Goal: Task Accomplishment & Management: Use online tool/utility

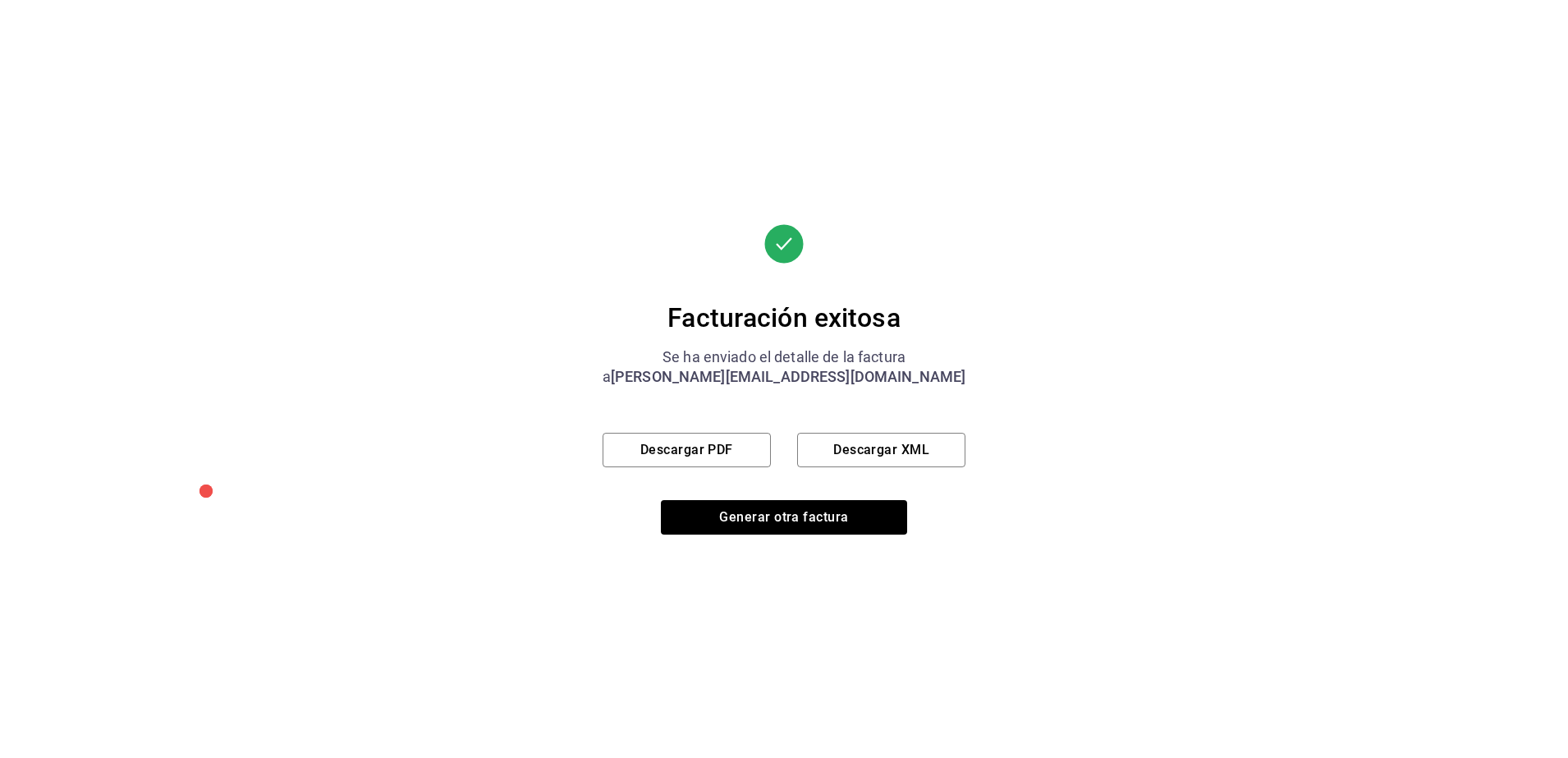
scroll to position [503, 0]
click at [793, 524] on button "Generar otra factura" at bounding box center [784, 517] width 246 height 35
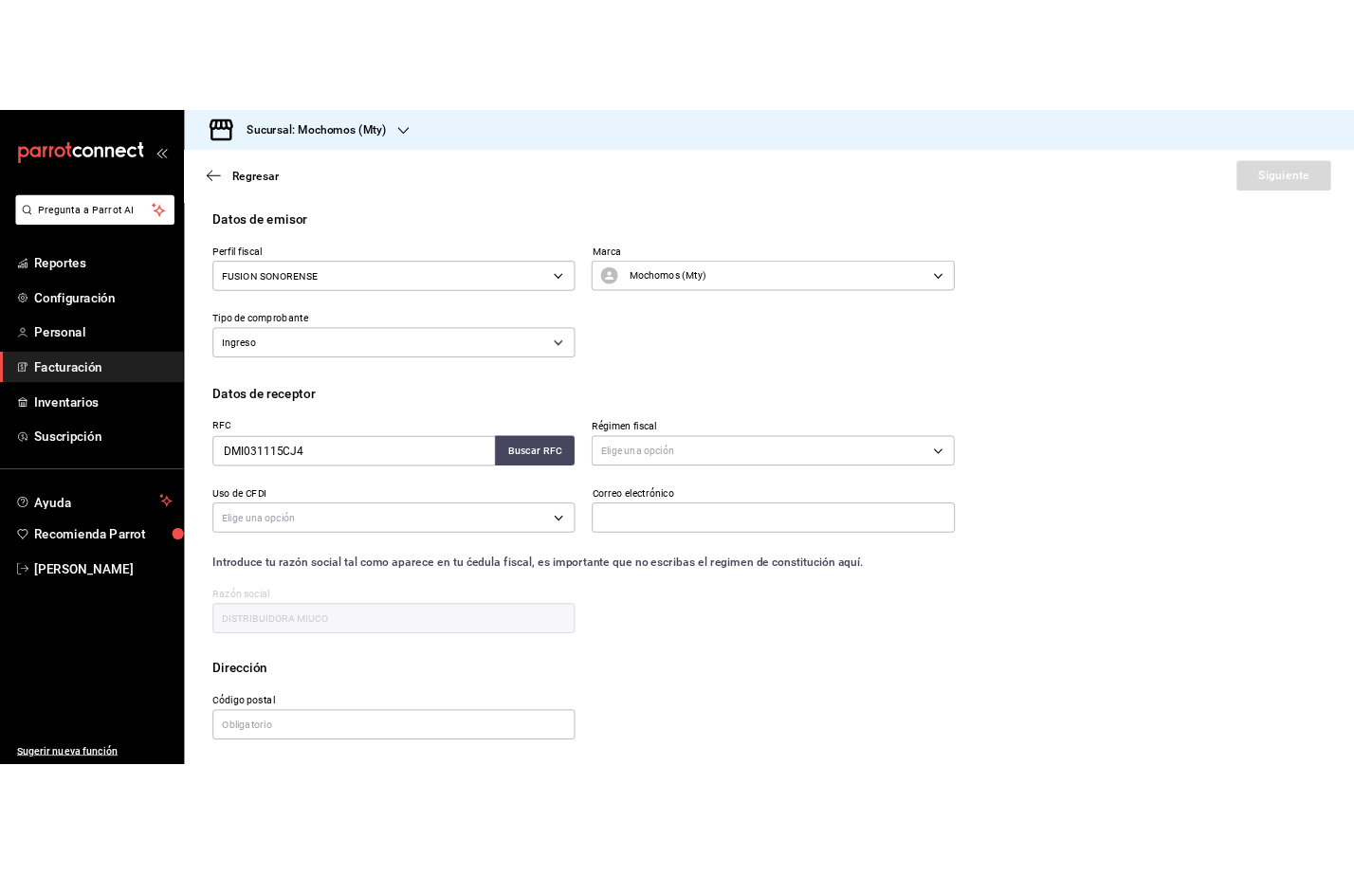
scroll to position [0, 0]
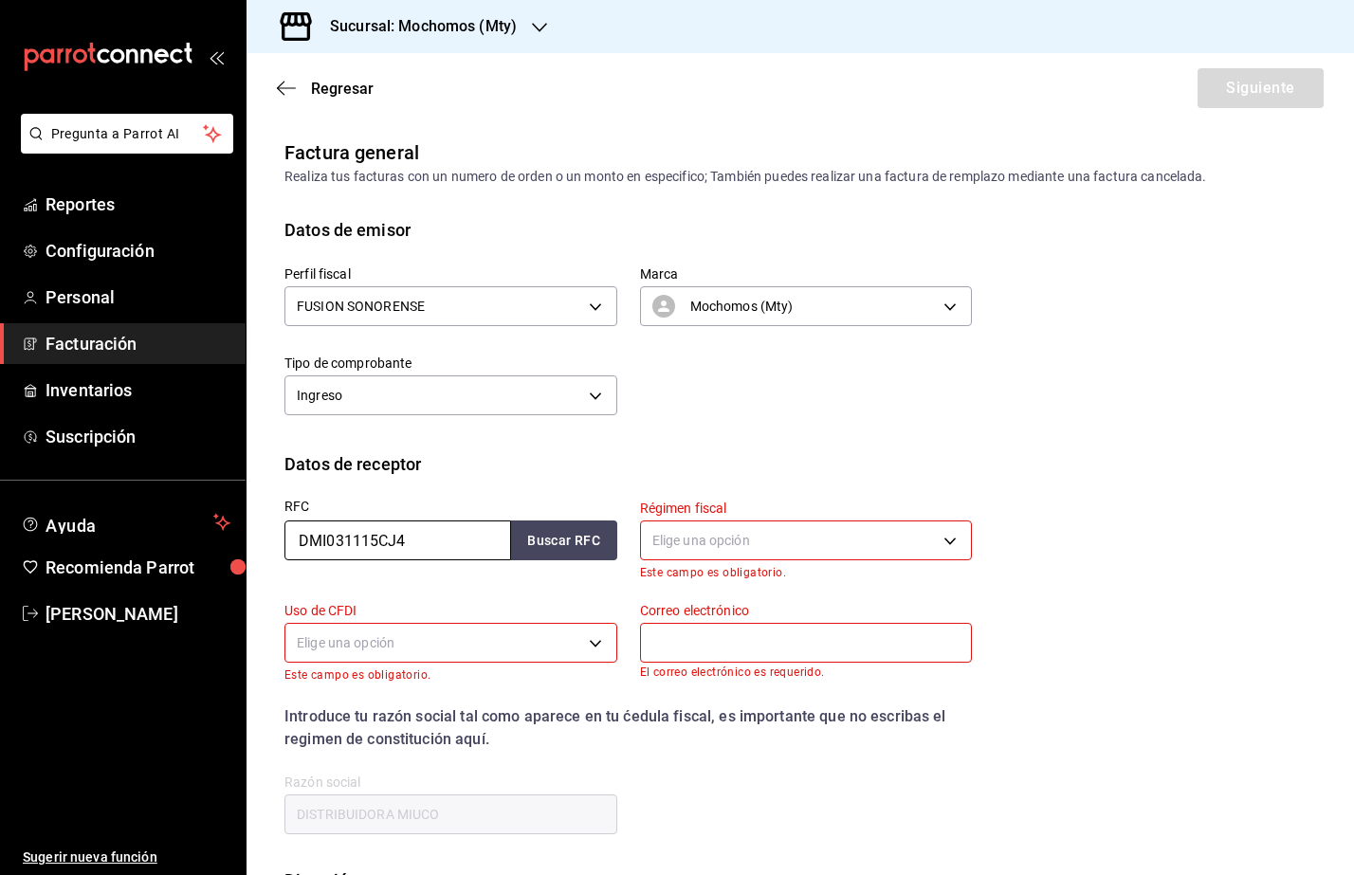
drag, startPoint x: 482, startPoint y: 535, endPoint x: 265, endPoint y: 523, distance: 217.4
click at [265, 523] on div "RFC DMI031115CJ4 Buscar RFC" at bounding box center [440, 528] width 356 height 102
paste input "HPD9104304M"
type input "HPD9104304M4"
click at [292, 544] on input "HPD9104304M4" at bounding box center [397, 541] width 227 height 40
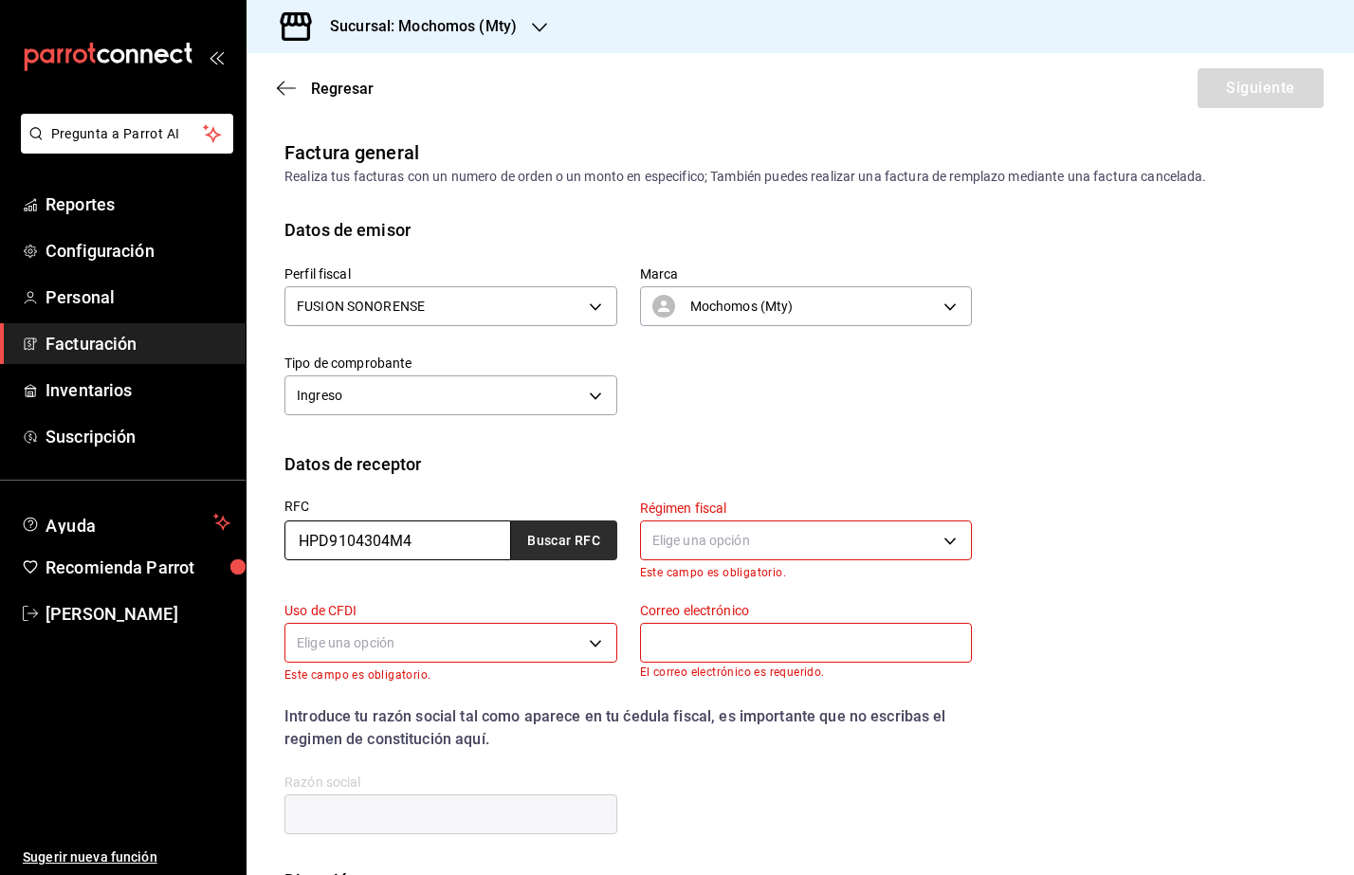
type input "HPD9104304M4"
click at [534, 542] on button "Buscar RFC" at bounding box center [564, 541] width 106 height 40
click at [759, 551] on body "Pregunta a Parrot AI Reportes Configuración Personal Facturación Inventarios Su…" at bounding box center [677, 437] width 1354 height 875
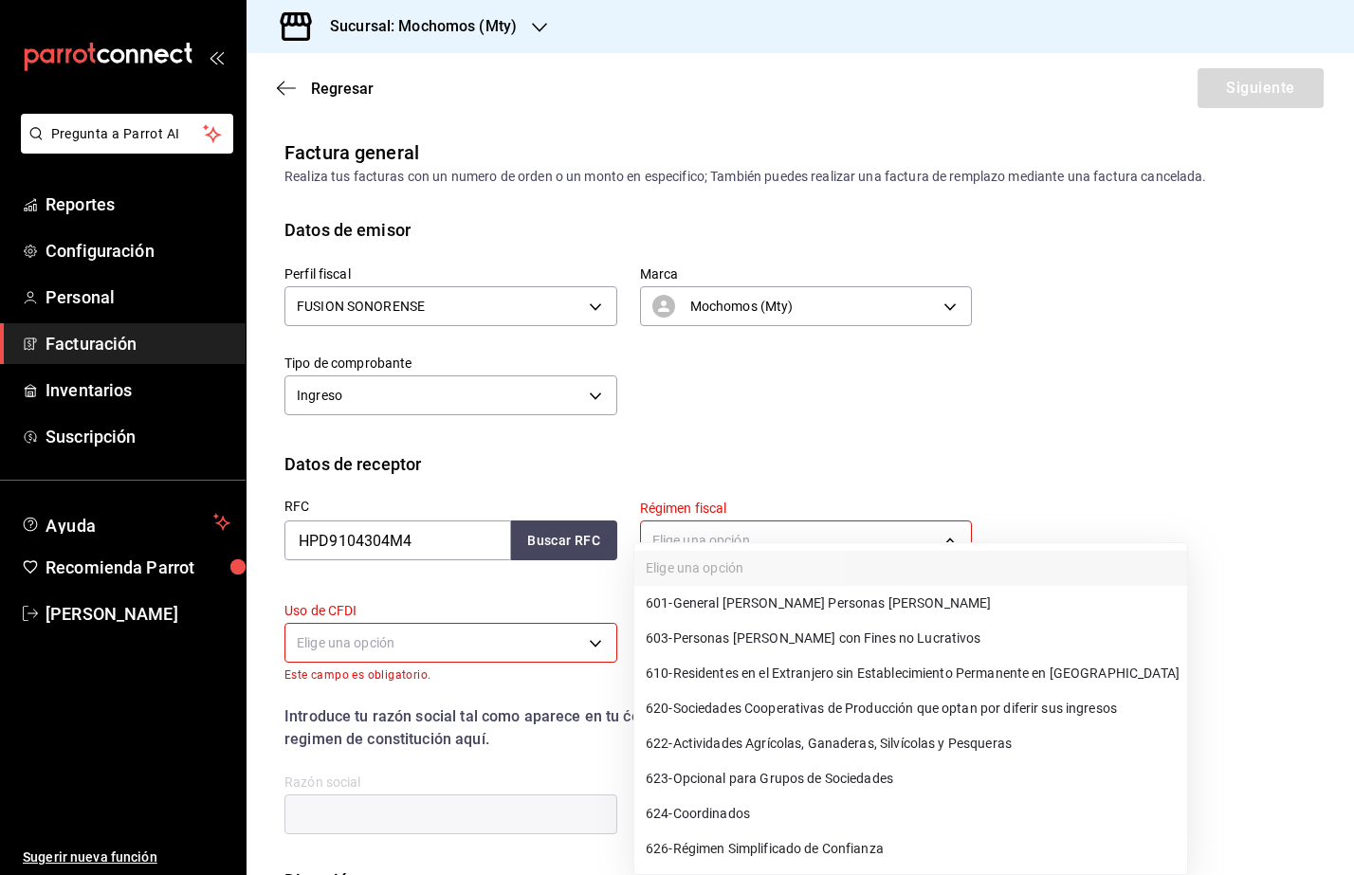
click at [796, 598] on span "601 - General [PERSON_NAME] Personas [PERSON_NAME]" at bounding box center [818, 604] width 345 height 20
type input "601"
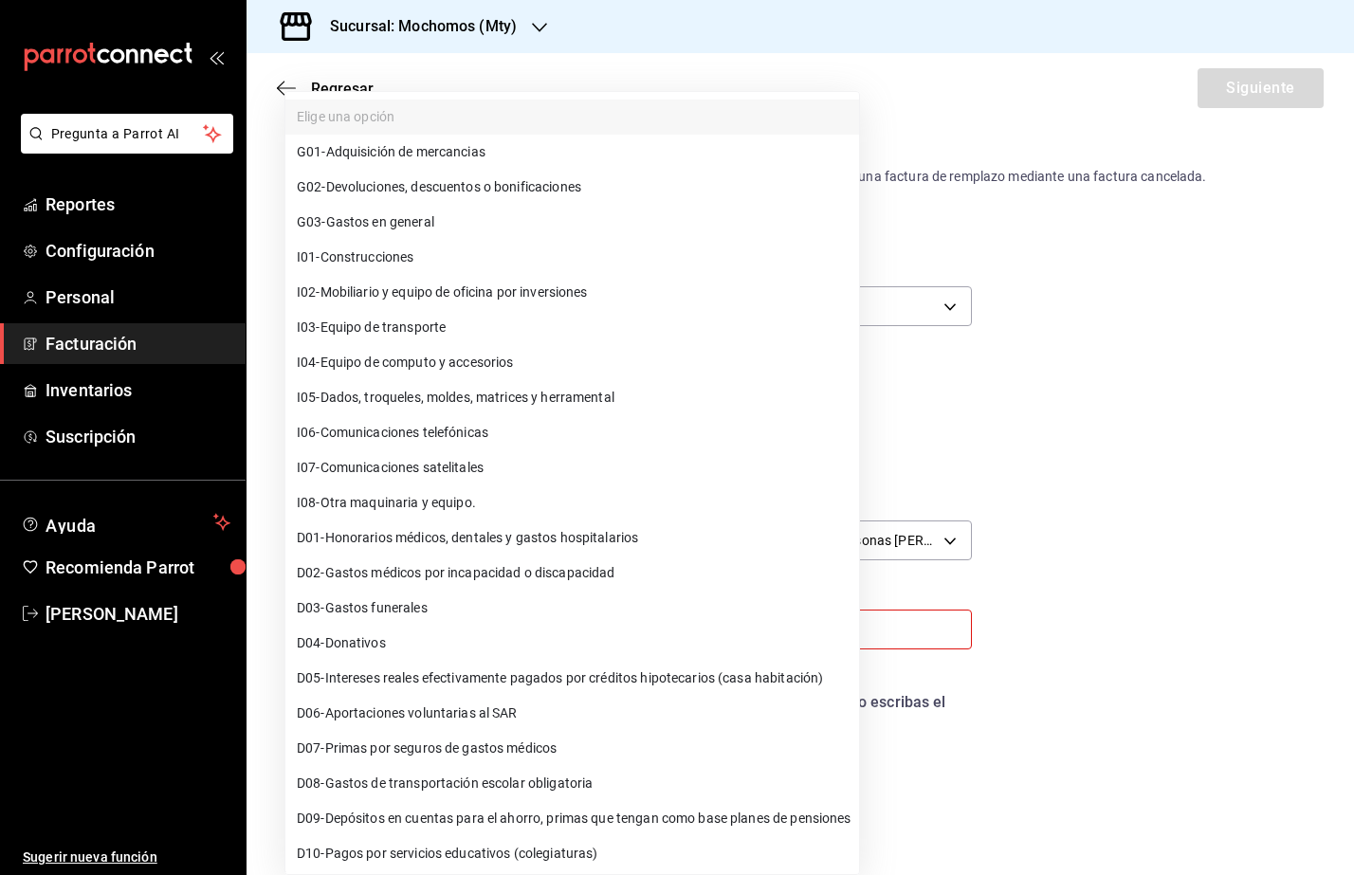
click at [469, 629] on body "Pregunta a Parrot AI Reportes Configuración Personal Facturación Inventarios Su…" at bounding box center [677, 437] width 1354 height 875
click at [434, 227] on span "G03 - Gastos en general" at bounding box center [365, 222] width 137 height 20
type input "G03"
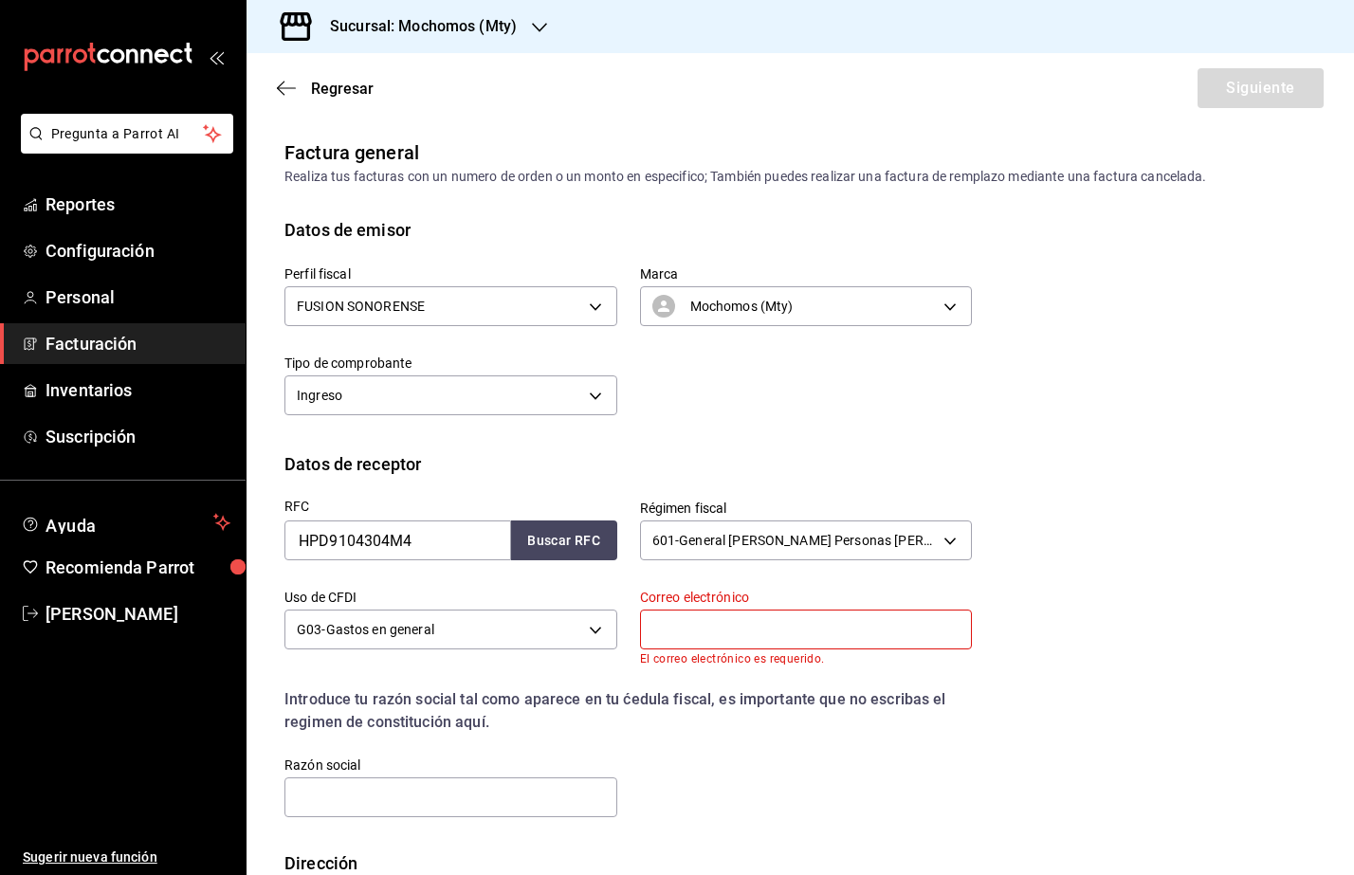
click at [721, 646] on input "text" at bounding box center [806, 630] width 333 height 40
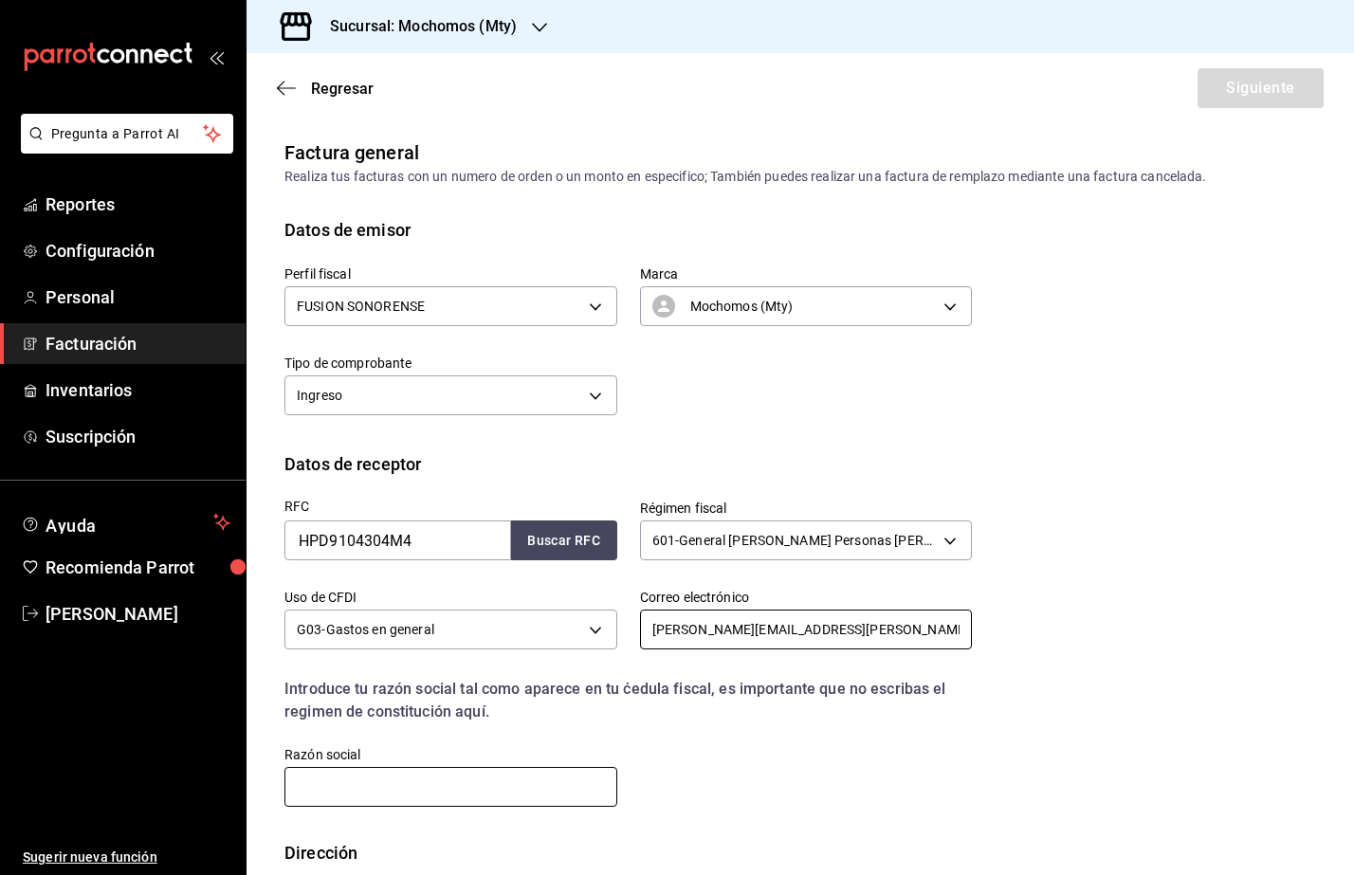
type input "[PERSON_NAME][EMAIL_ADDRESS][PERSON_NAME][DOMAIN_NAME]"
click at [472, 790] on input "text" at bounding box center [450, 787] width 333 height 40
paste input "HALDEX PRODUCTS DE [GEOGRAPHIC_DATA]"
click at [292, 792] on input "HALDEX PRODUCTS DE [GEOGRAPHIC_DATA]" at bounding box center [450, 787] width 333 height 40
type input "HALDEX PRODUCTS DE [GEOGRAPHIC_DATA]"
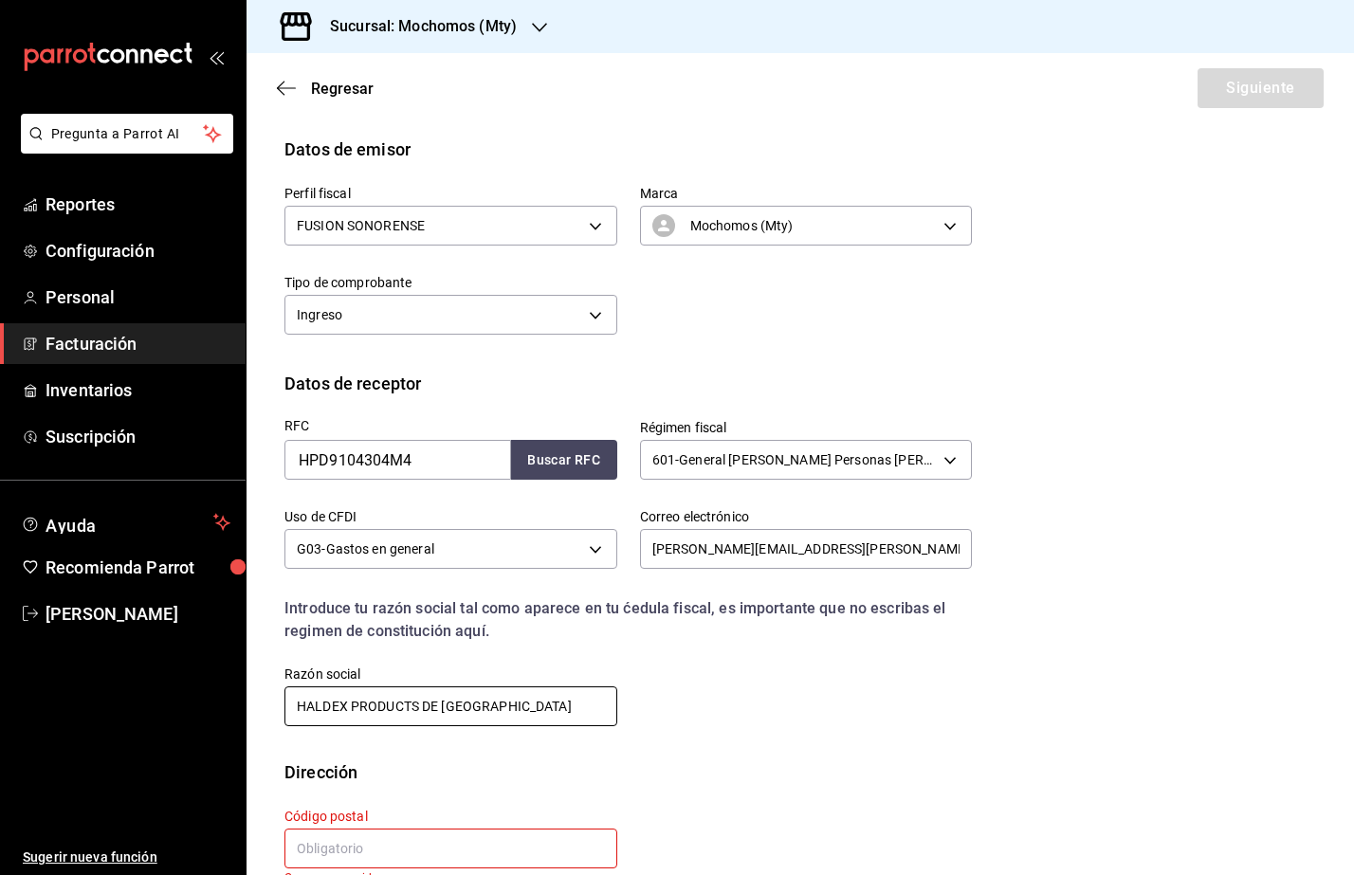
scroll to position [120, 0]
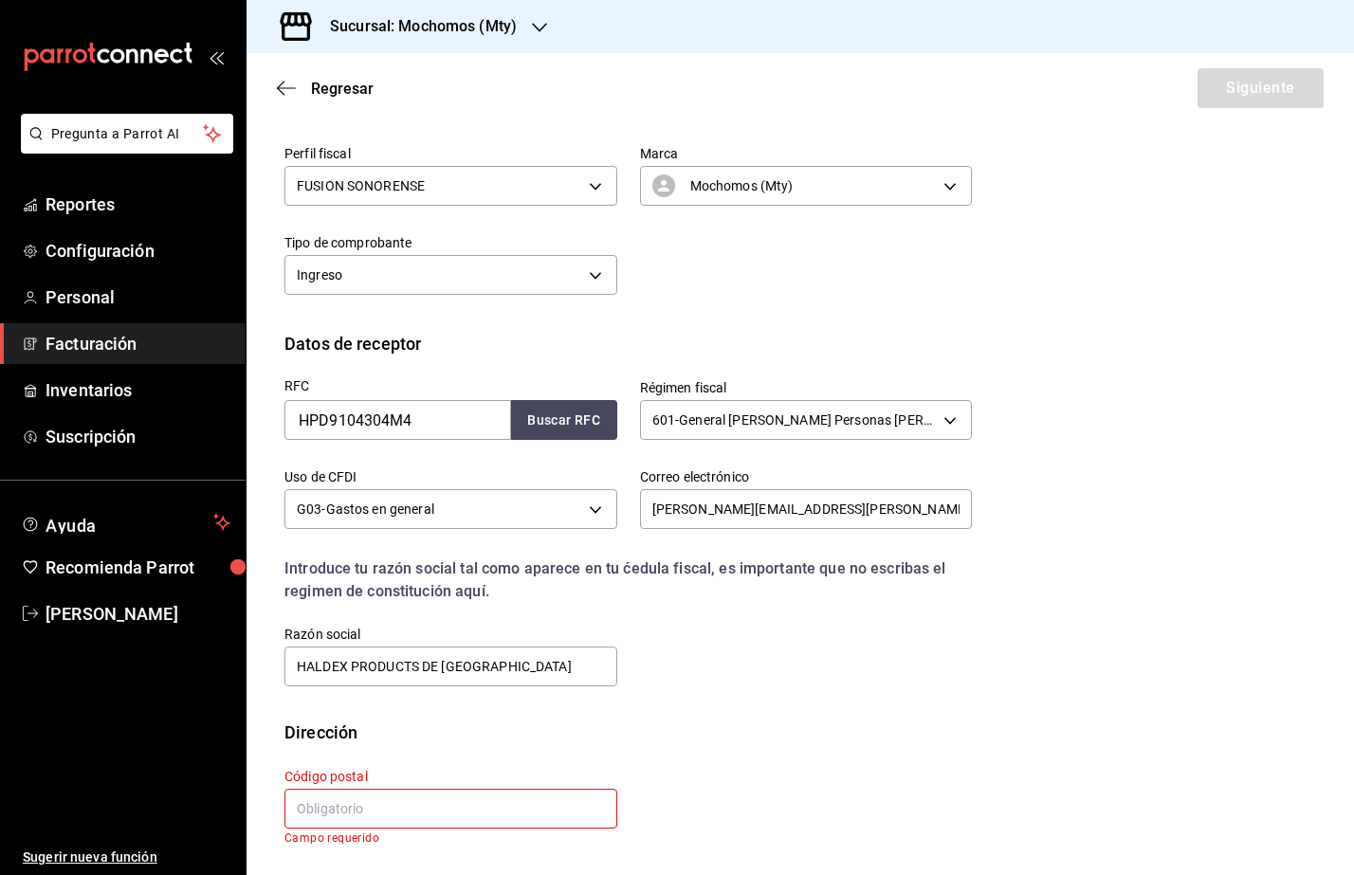
click at [449, 812] on input "text" at bounding box center [450, 809] width 333 height 40
click at [356, 813] on input "text" at bounding box center [450, 809] width 333 height 40
paste input "66627"
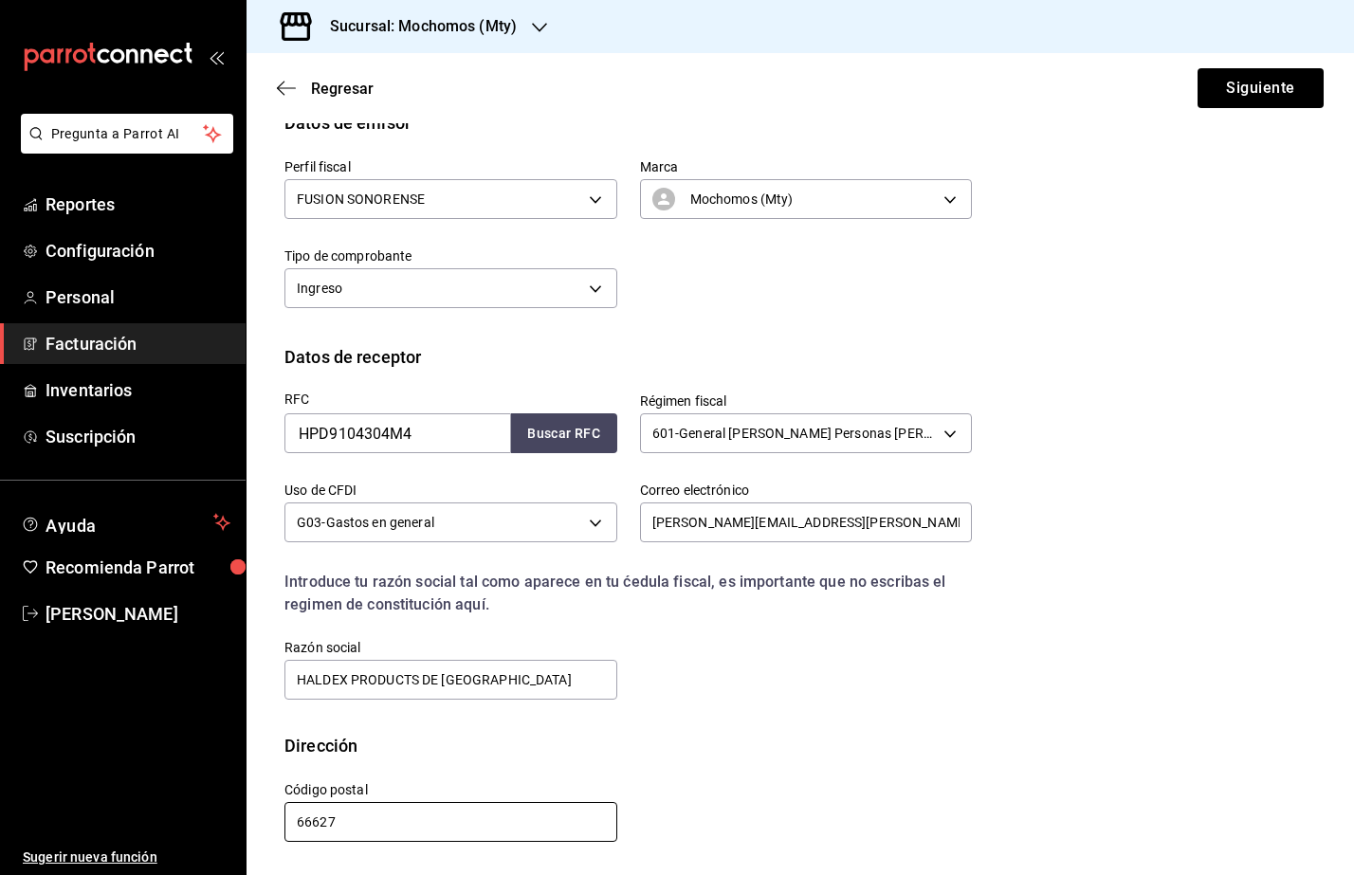
scroll to position [107, 0]
type input "66627"
click at [1257, 88] on button "Siguiente" at bounding box center [1261, 88] width 126 height 40
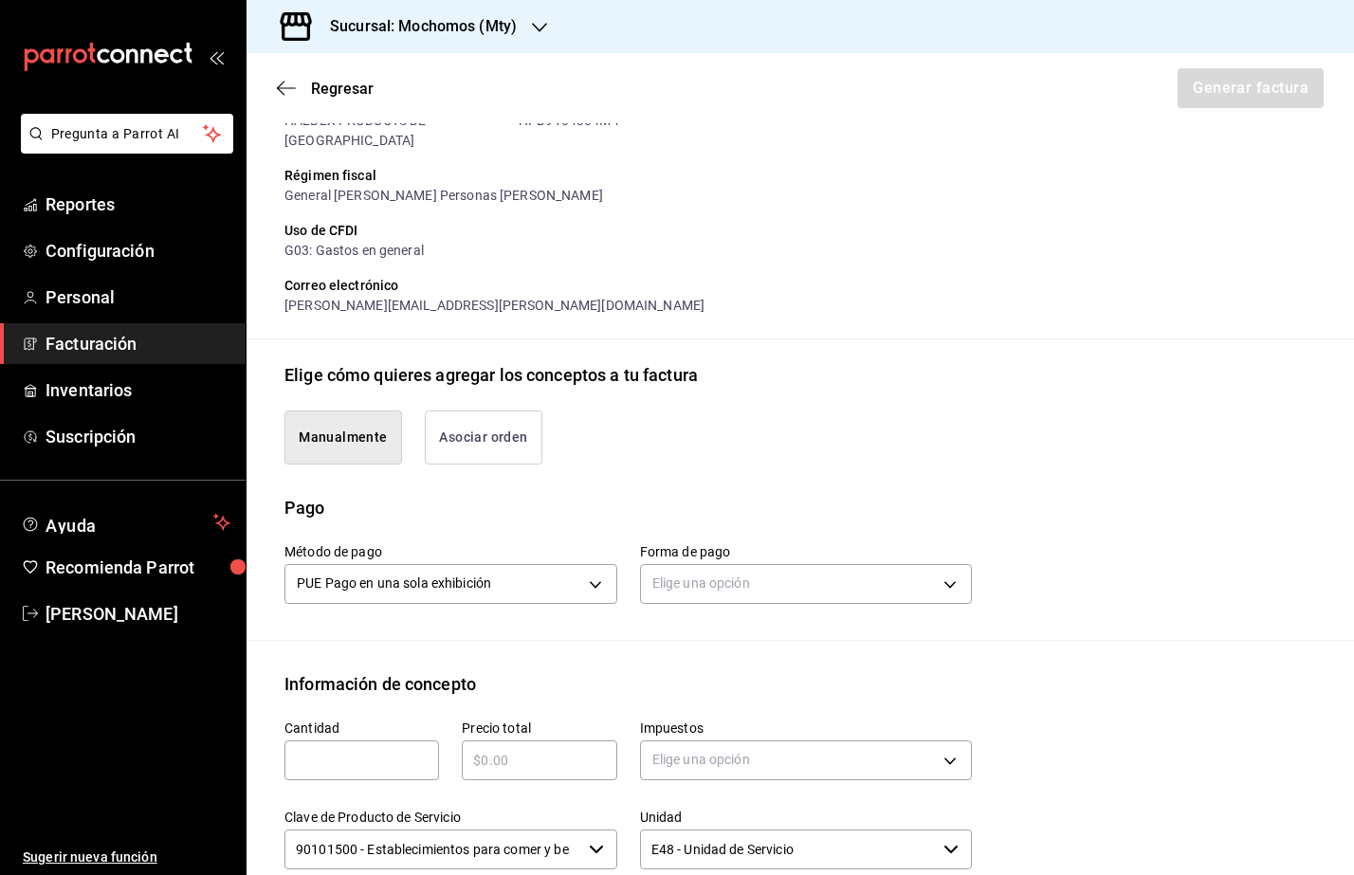
scroll to position [344, 0]
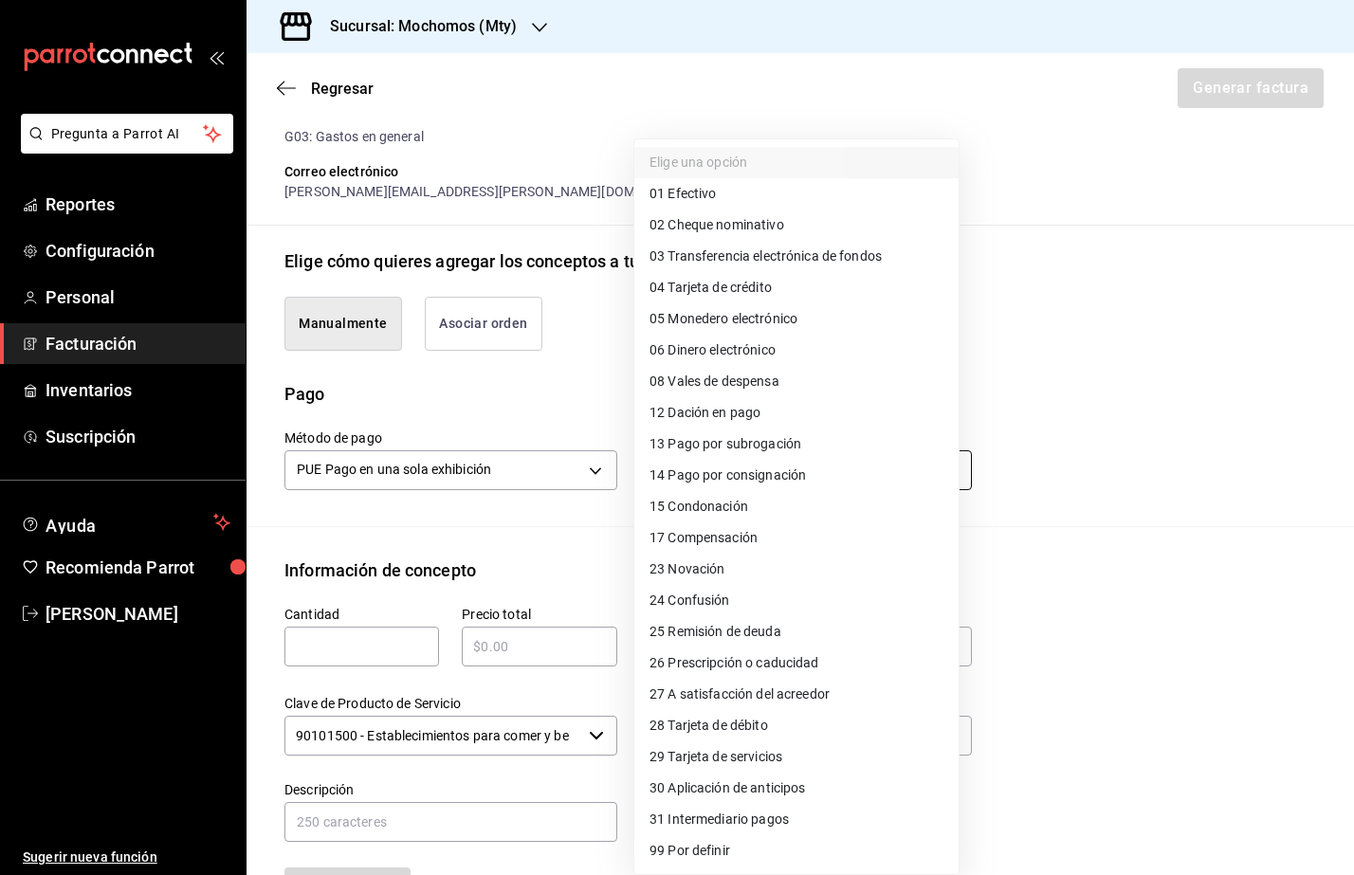
click at [701, 448] on body "Pregunta a Parrot AI Reportes Configuración Personal Facturación Inventarios Su…" at bounding box center [677, 437] width 1354 height 875
click at [784, 278] on li "04 Tarjeta de crédito" at bounding box center [796, 287] width 324 height 31
type input "04"
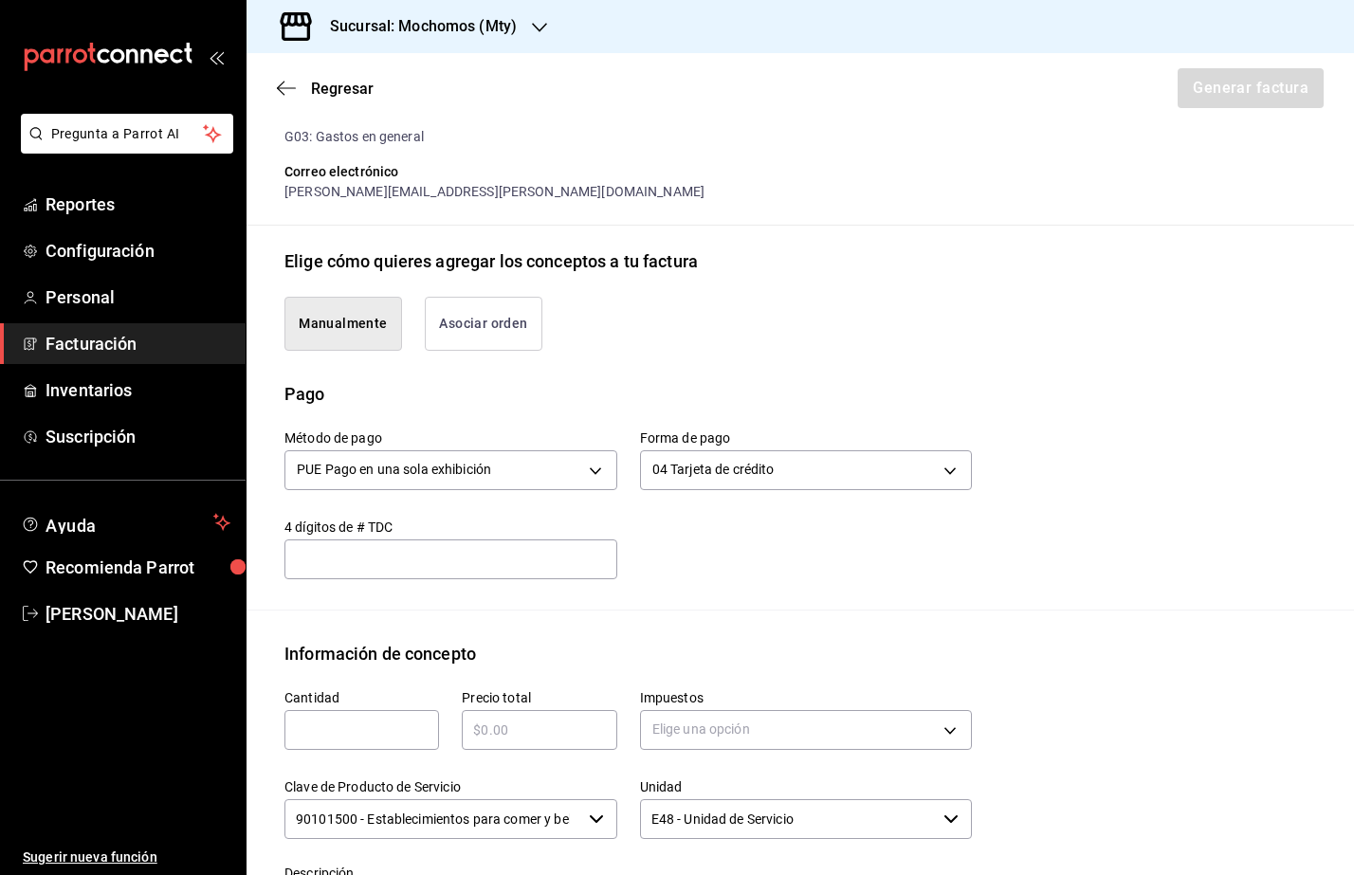
click at [330, 719] on input "text" at bounding box center [361, 730] width 155 height 23
type input "1"
click at [813, 601] on div "Emisor Perfil fiscal FUSION SONORENSE Tipo de comprobante Ingreso Receptor Nomb…" at bounding box center [800, 500] width 1107 height 1412
click at [557, 719] on input "text" at bounding box center [539, 730] width 155 height 23
type input "$36442"
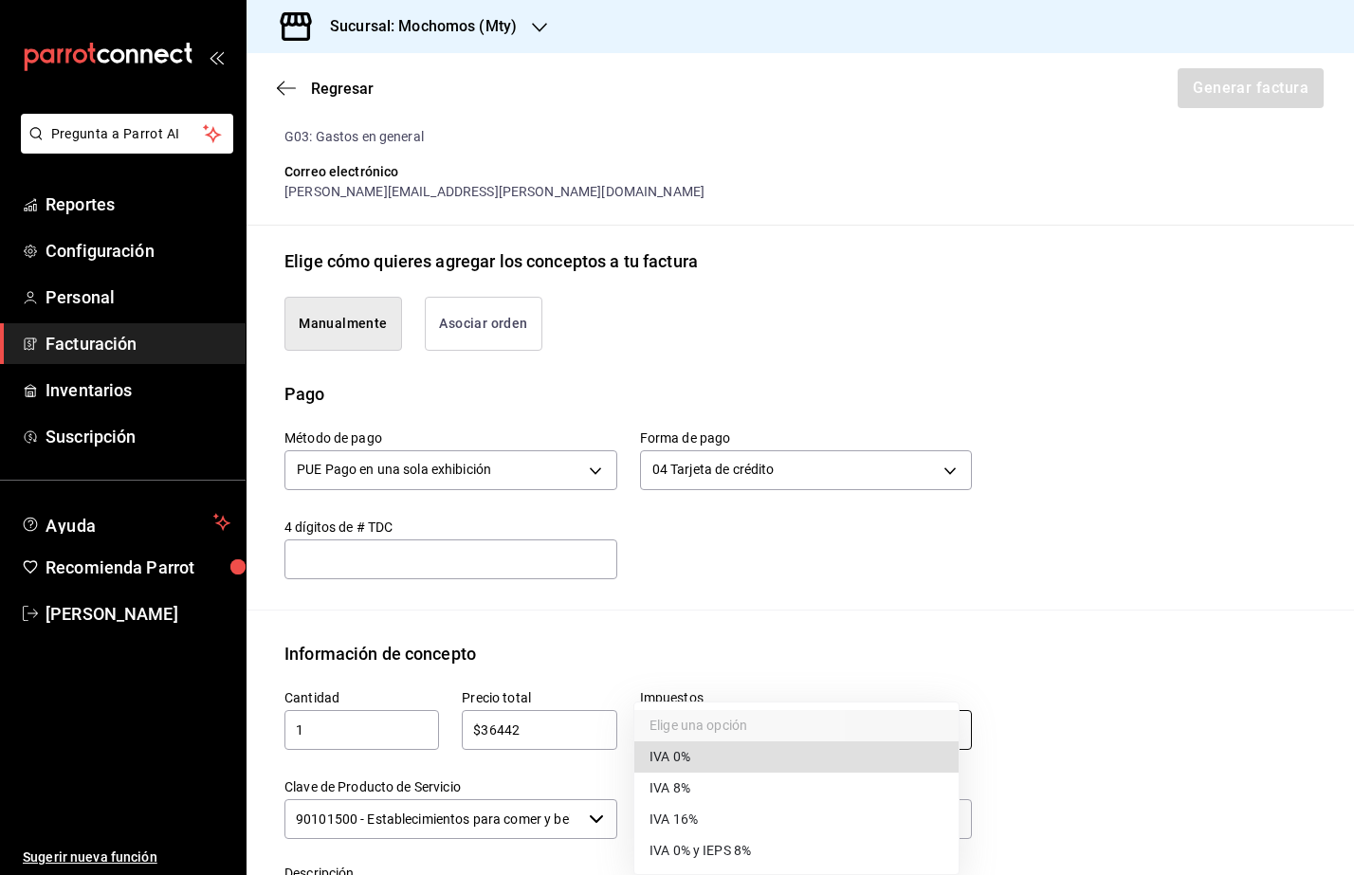
click at [659, 720] on body "Pregunta a Parrot AI Reportes Configuración Personal Facturación Inventarios Su…" at bounding box center [677, 437] width 1354 height 875
click at [740, 806] on li "IVA 16%" at bounding box center [796, 819] width 324 height 31
type input "IVA_16"
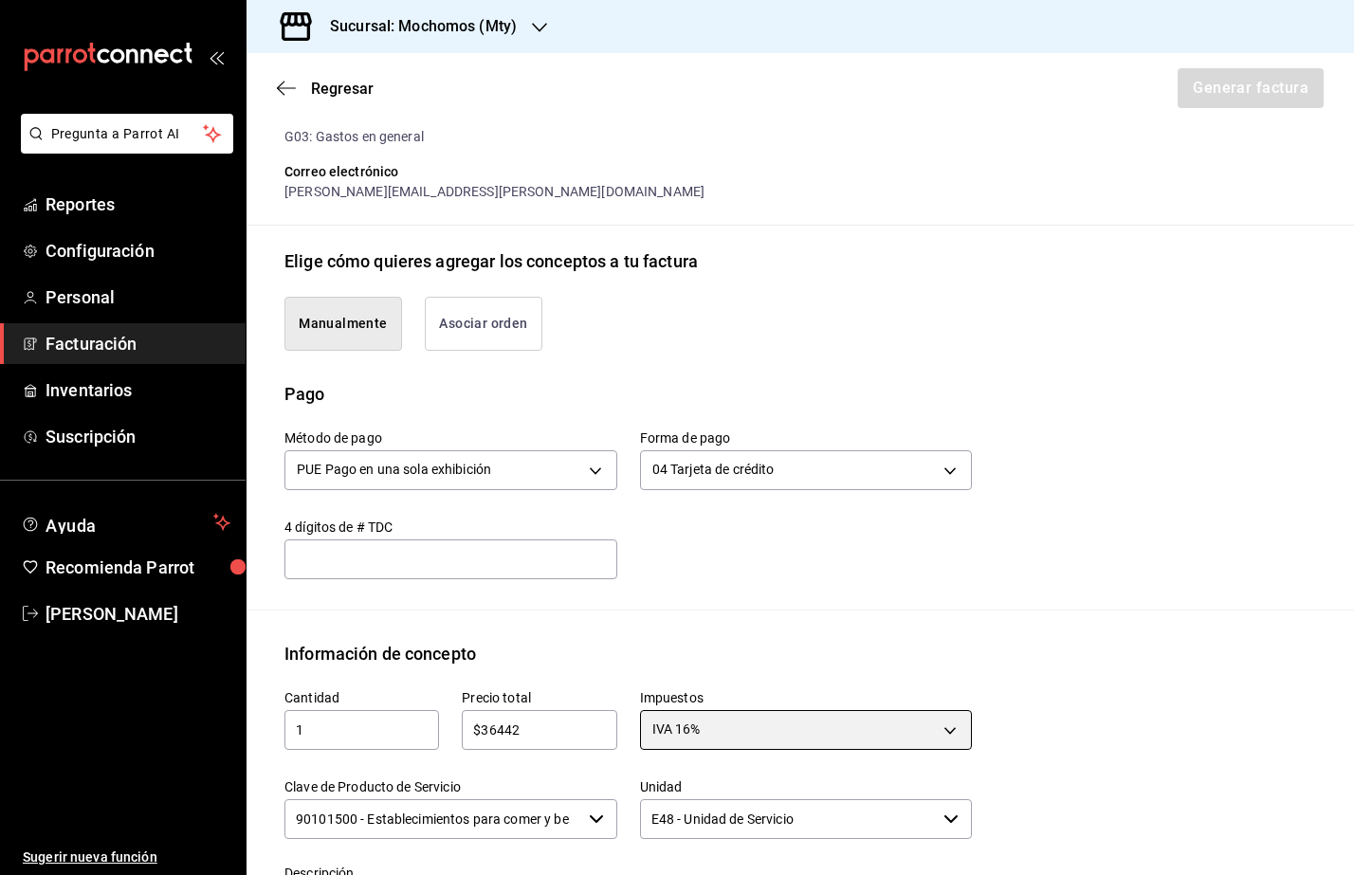
scroll to position [581, 0]
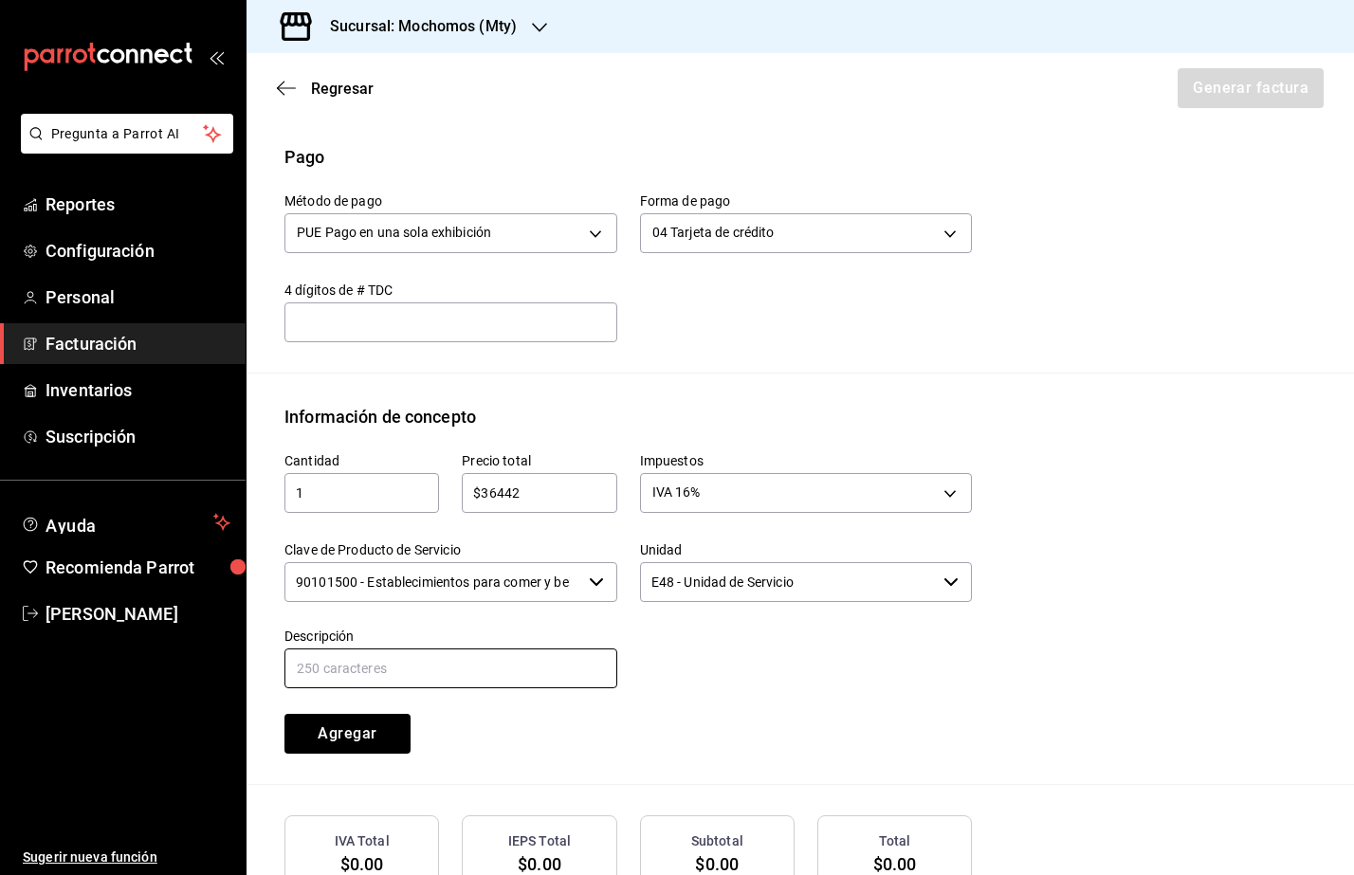
click at [369, 650] on input "text" at bounding box center [450, 669] width 333 height 40
type input "Consumo de Alimentos y Bebidas"
click at [377, 714] on button "Agregar" at bounding box center [347, 734] width 126 height 40
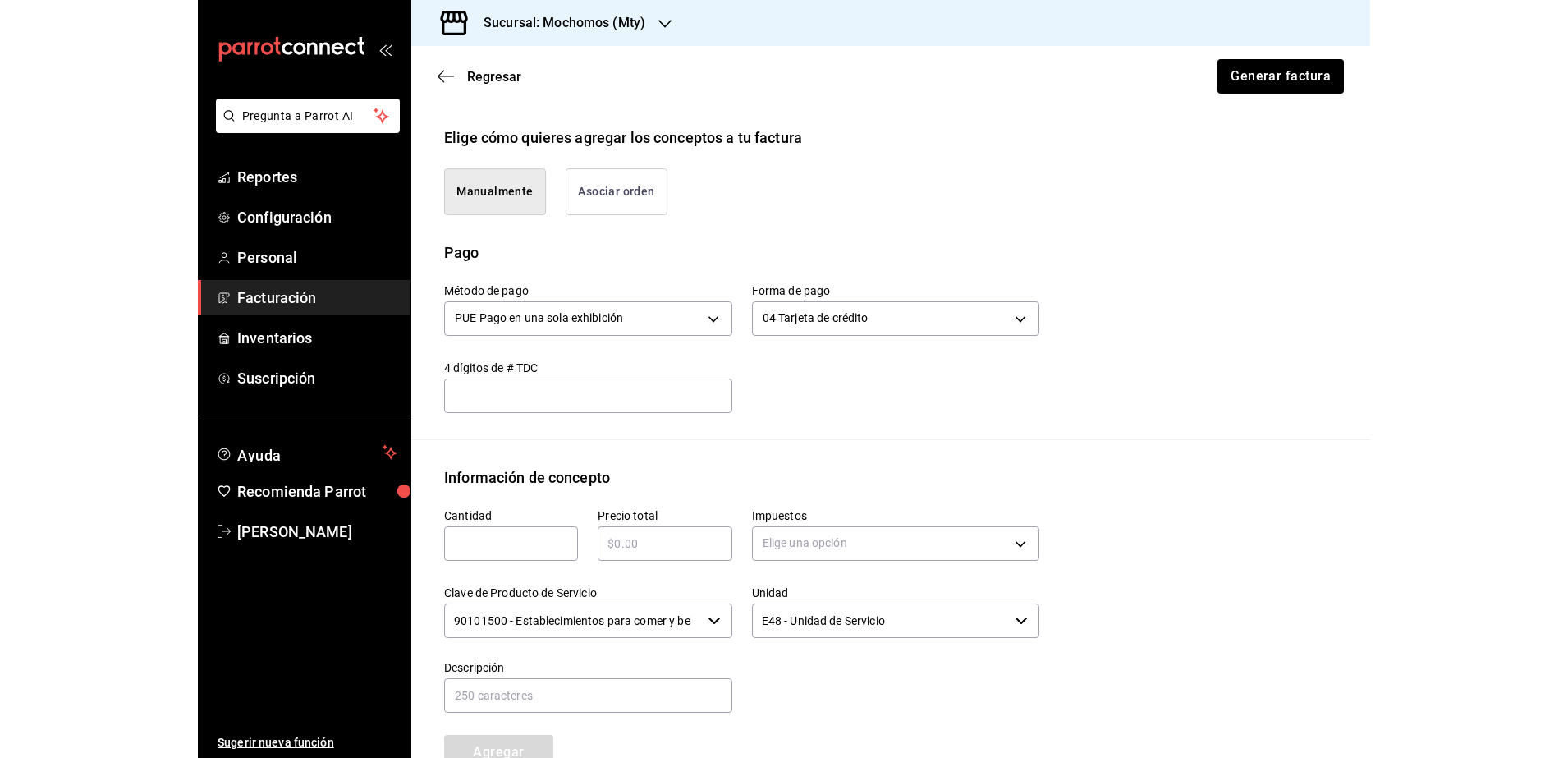
scroll to position [231, 0]
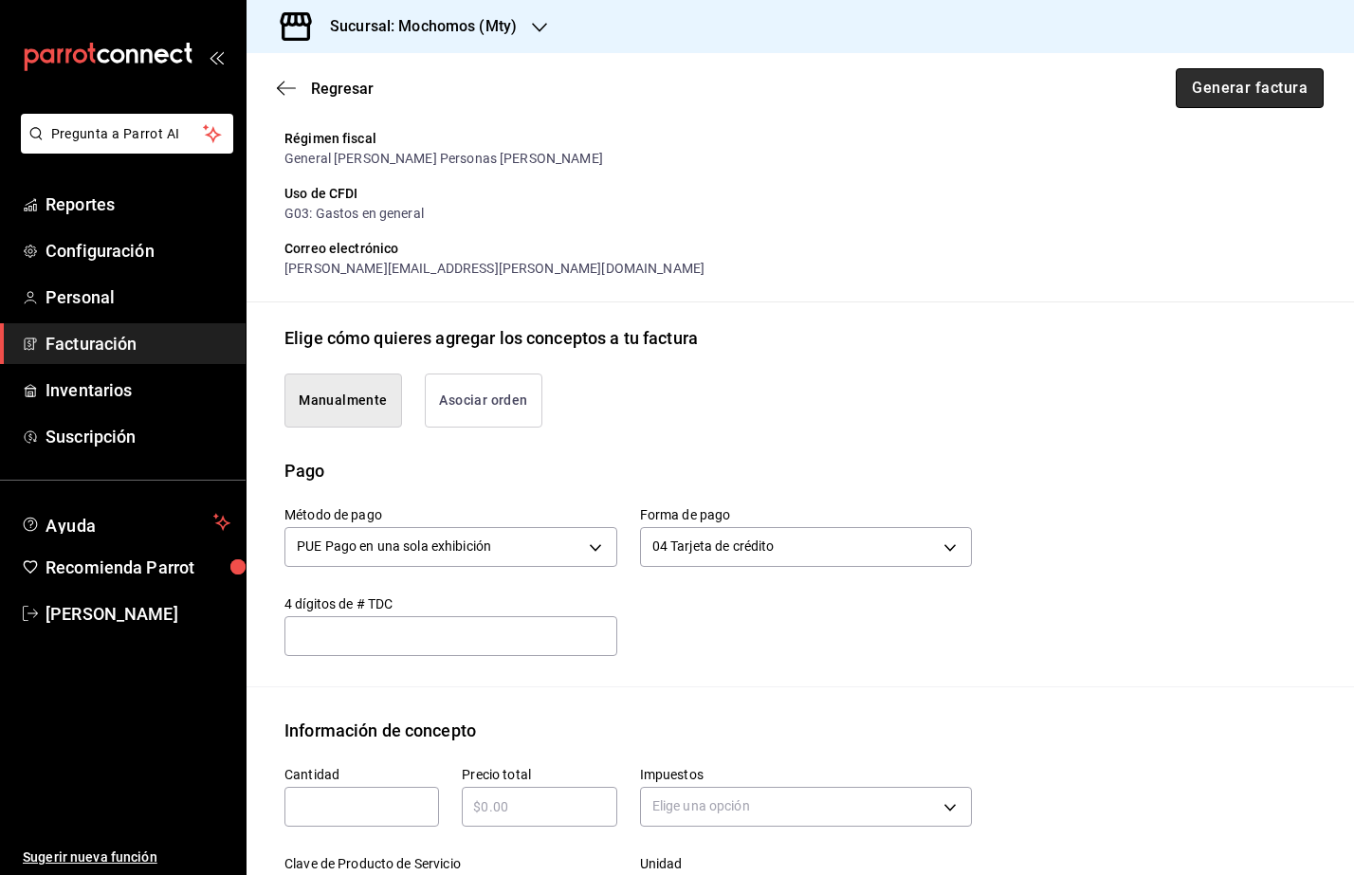
click at [1262, 89] on button "Generar factura" at bounding box center [1250, 88] width 148 height 40
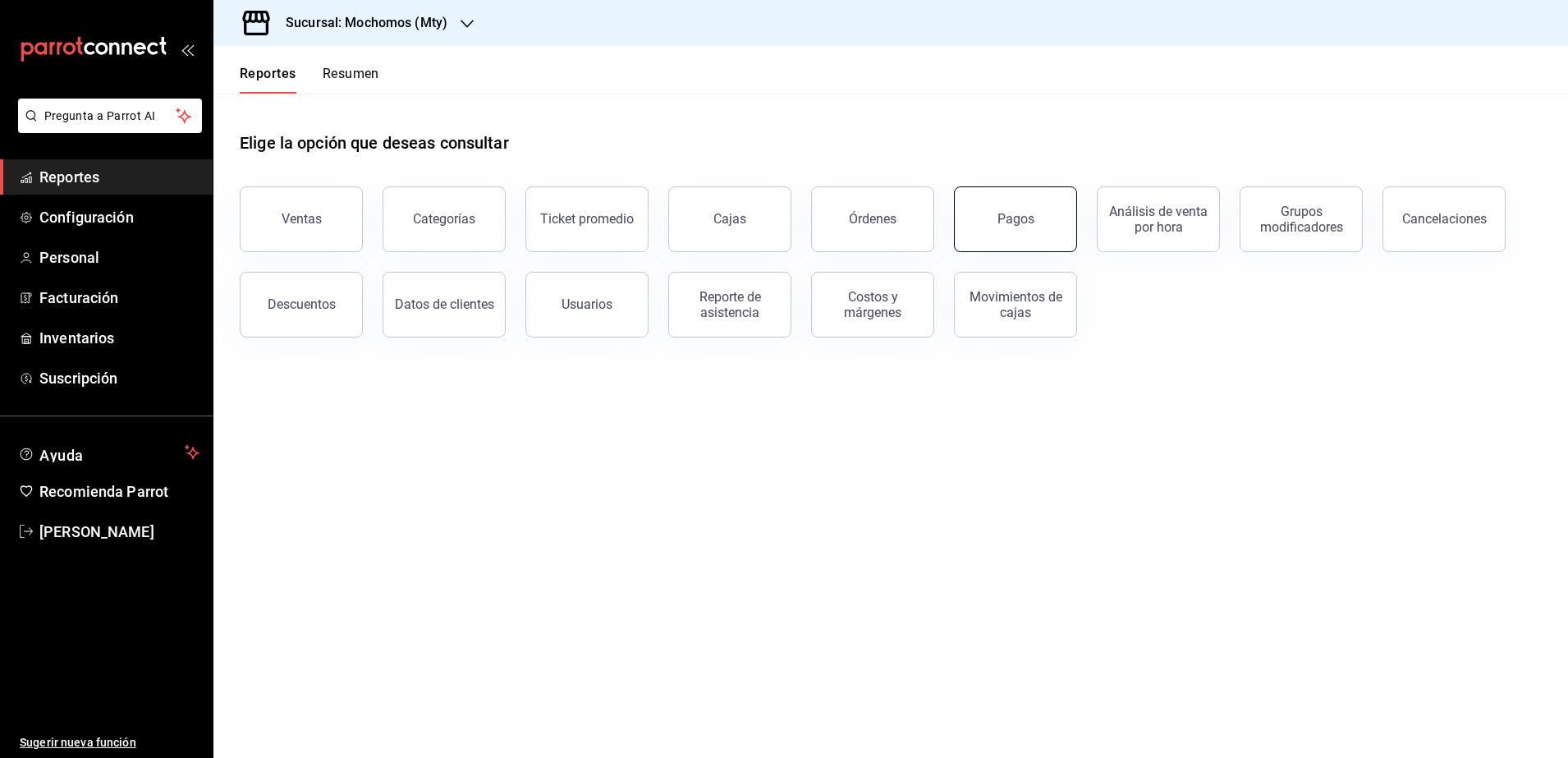
click at [1011, 234] on button "Pagos" at bounding box center [1016, 219] width 123 height 66
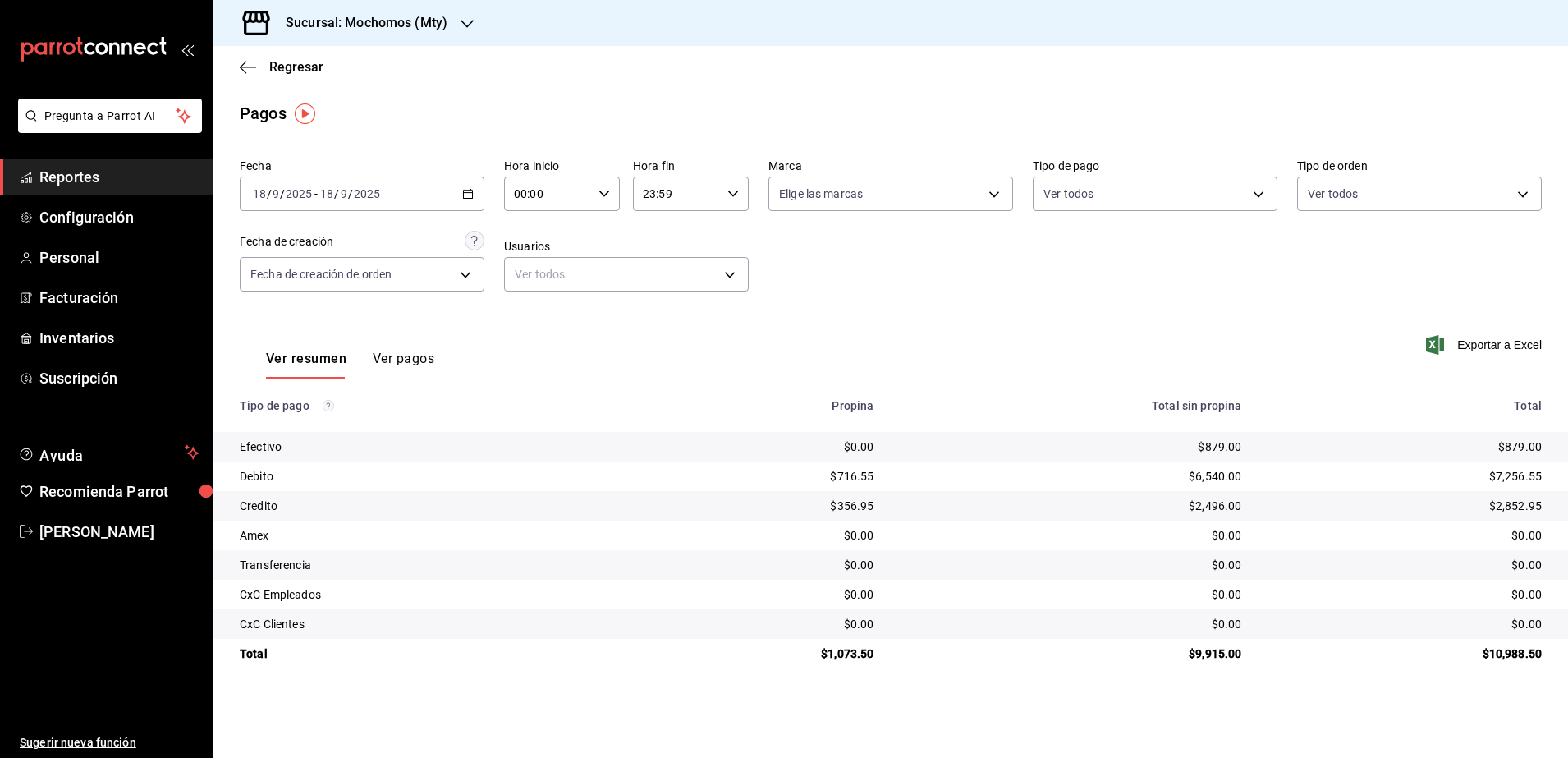
click at [603, 198] on icon "button" at bounding box center [603, 193] width 11 height 11
click at [533, 237] on button "05" at bounding box center [533, 228] width 52 height 33
type input "05:00"
click at [744, 196] on div at bounding box center [784, 379] width 1568 height 758
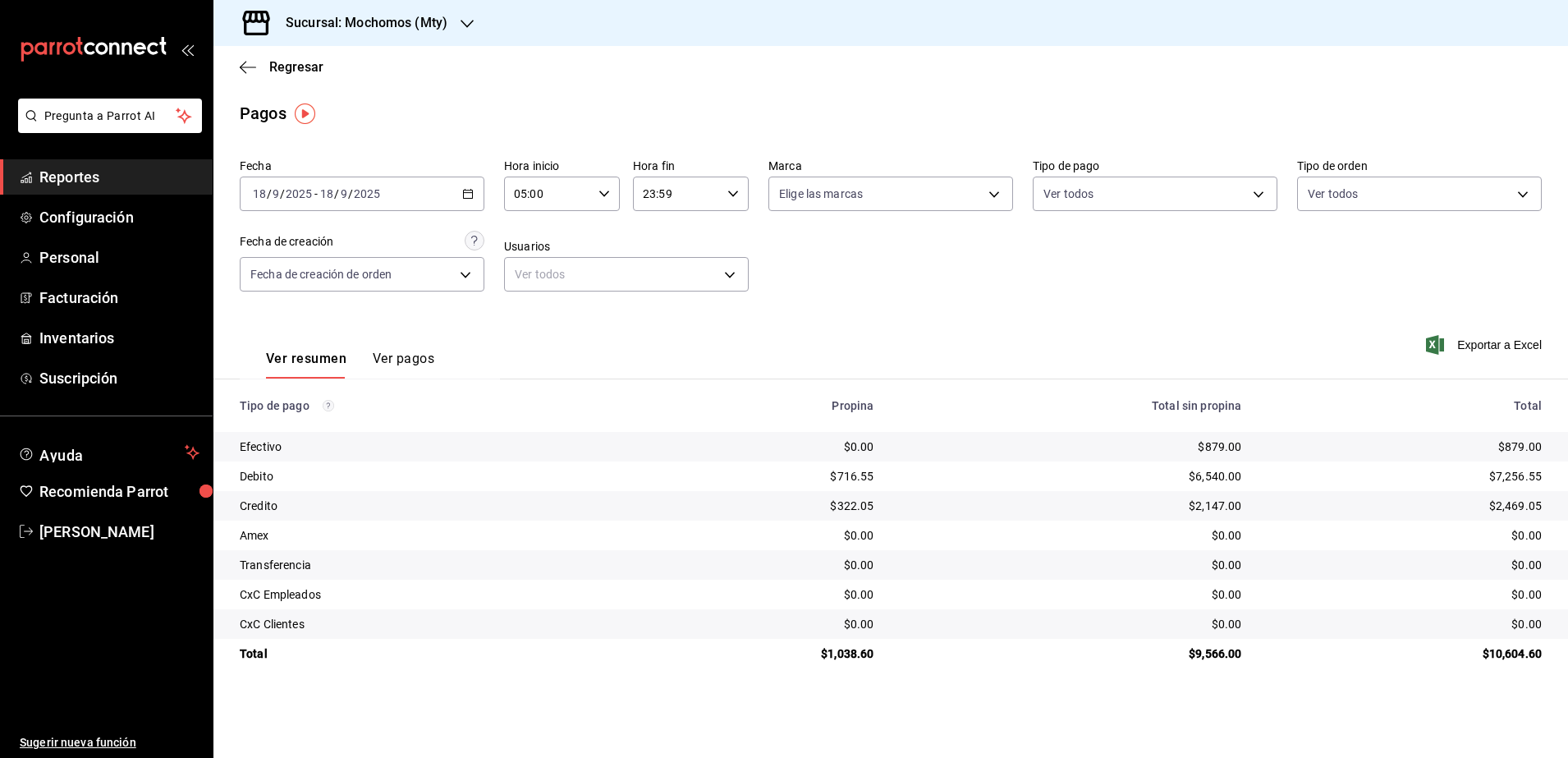
click at [739, 196] on div "23:59 Hora fin" at bounding box center [691, 194] width 116 height 35
click at [668, 305] on button "04" at bounding box center [662, 297] width 52 height 33
type input "04:59"
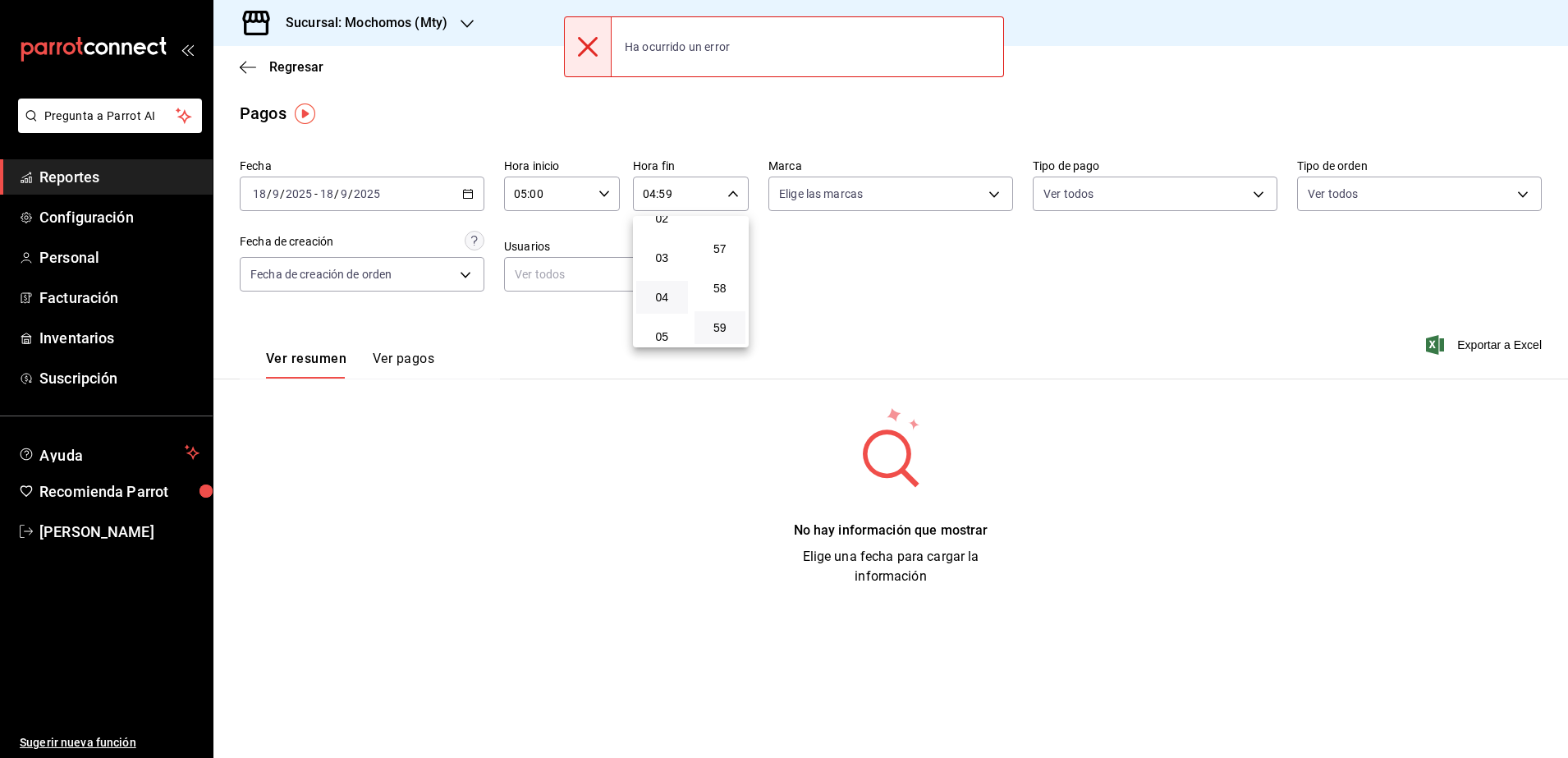
click at [1178, 298] on div at bounding box center [784, 379] width 1568 height 758
click at [463, 195] on \(Stroke\) "button" at bounding box center [468, 194] width 10 height 9
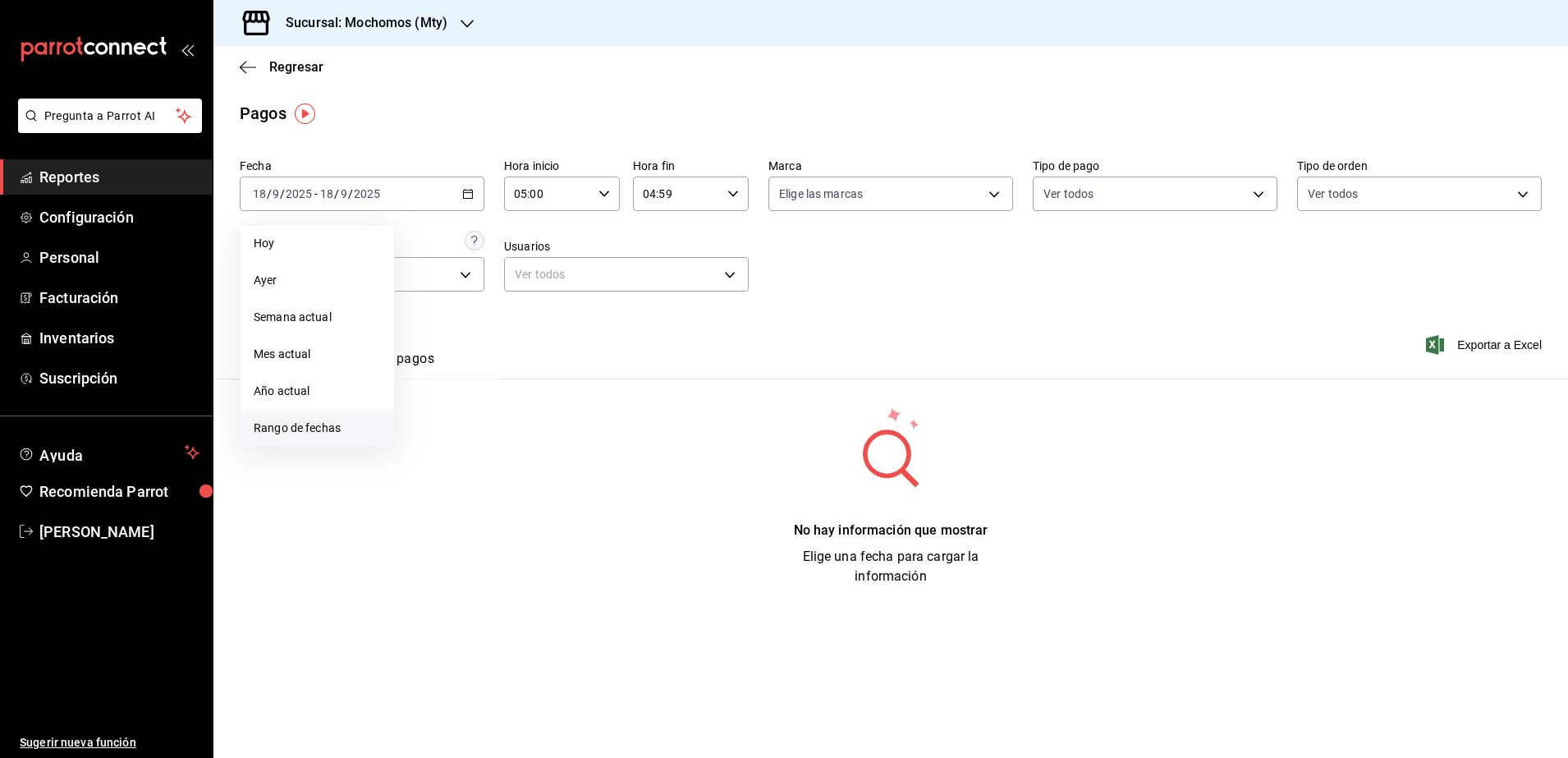
click at [333, 436] on span "Rango de fechas" at bounding box center [317, 429] width 127 height 17
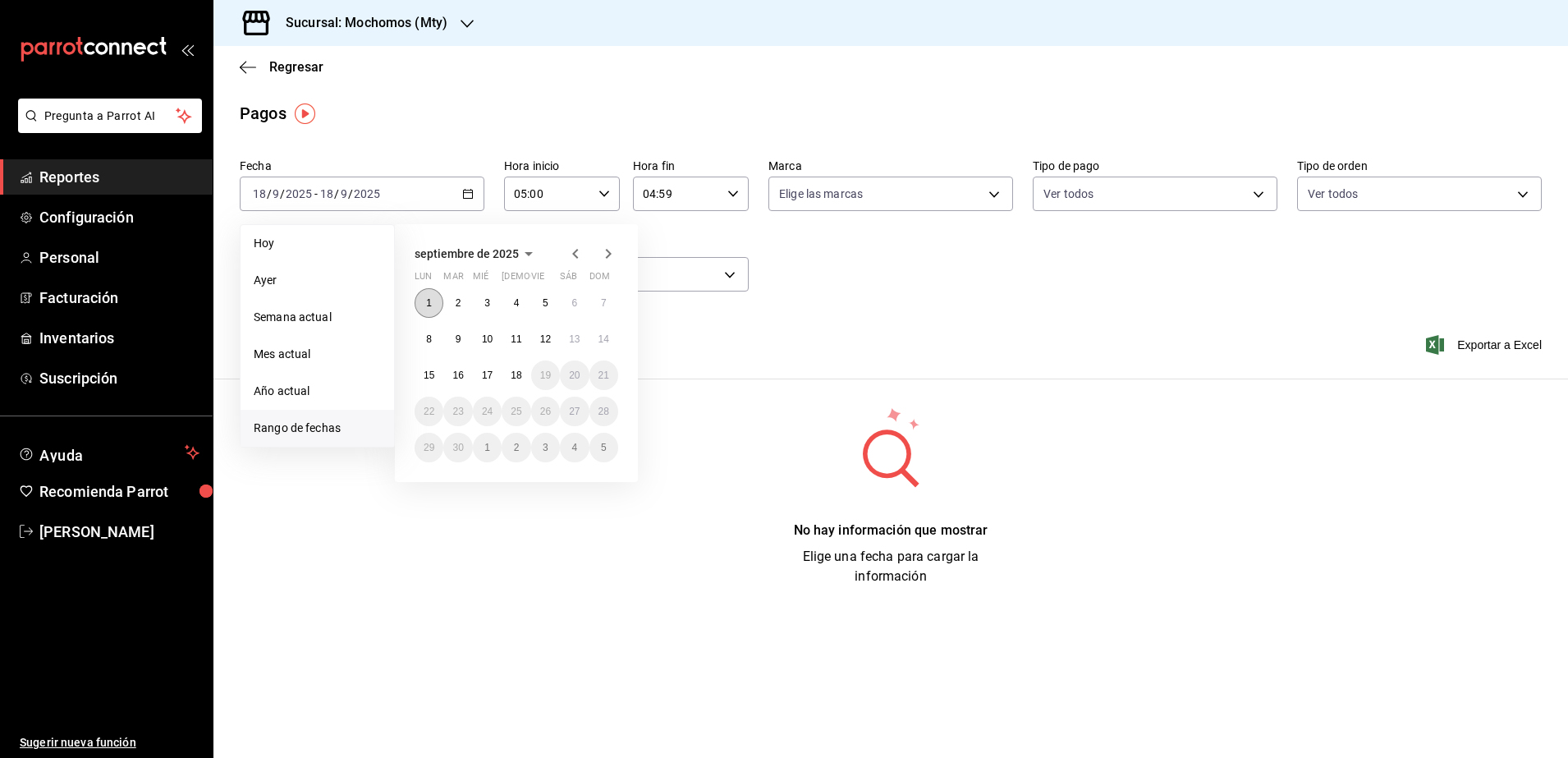
click at [432, 292] on button "1" at bounding box center [429, 303] width 29 height 29
click at [514, 375] on abbr "18" at bounding box center [516, 375] width 10 height 11
type input "00:00"
type input "23:59"
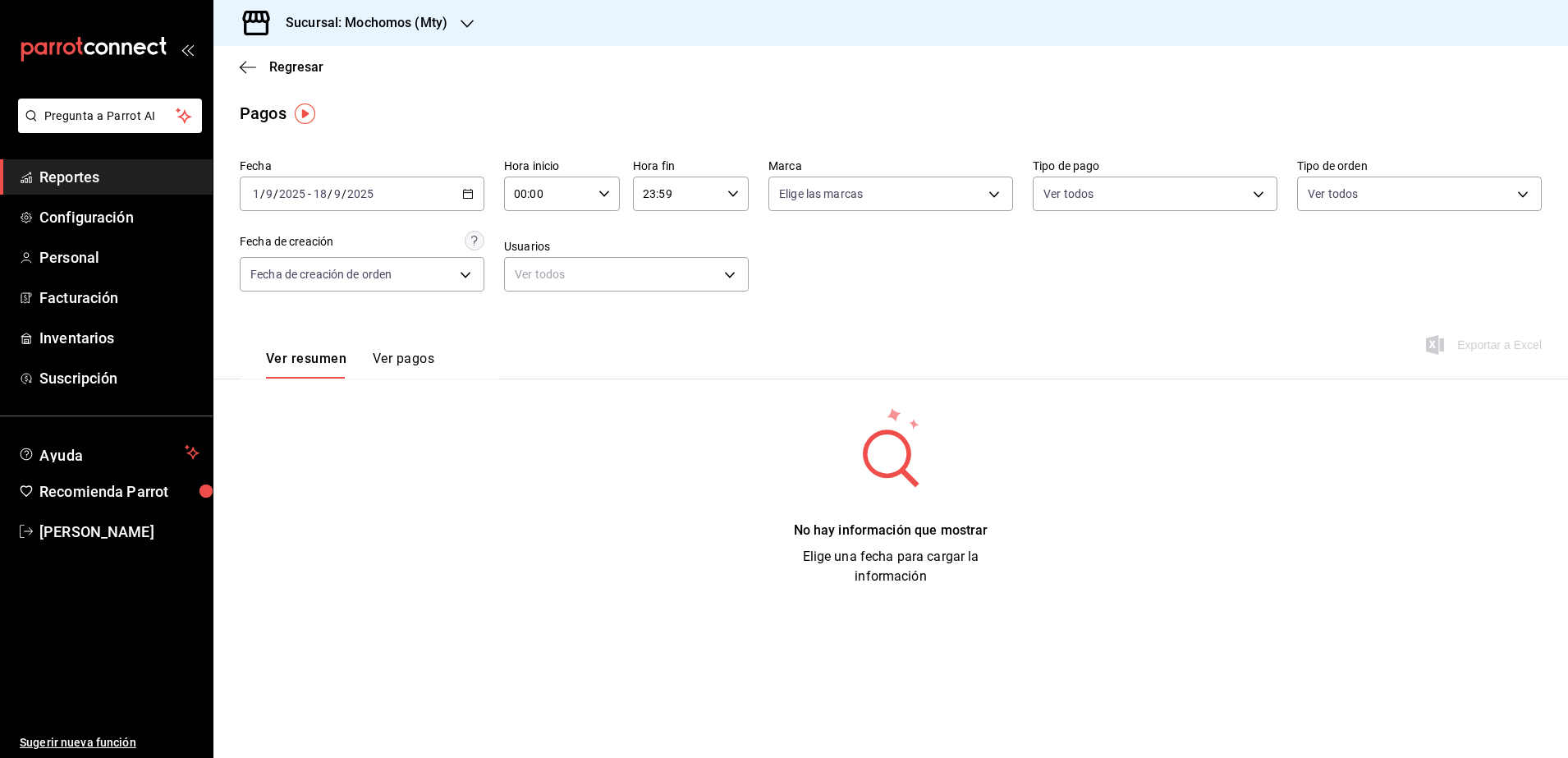
click at [603, 189] on icon "button" at bounding box center [603, 193] width 11 height 11
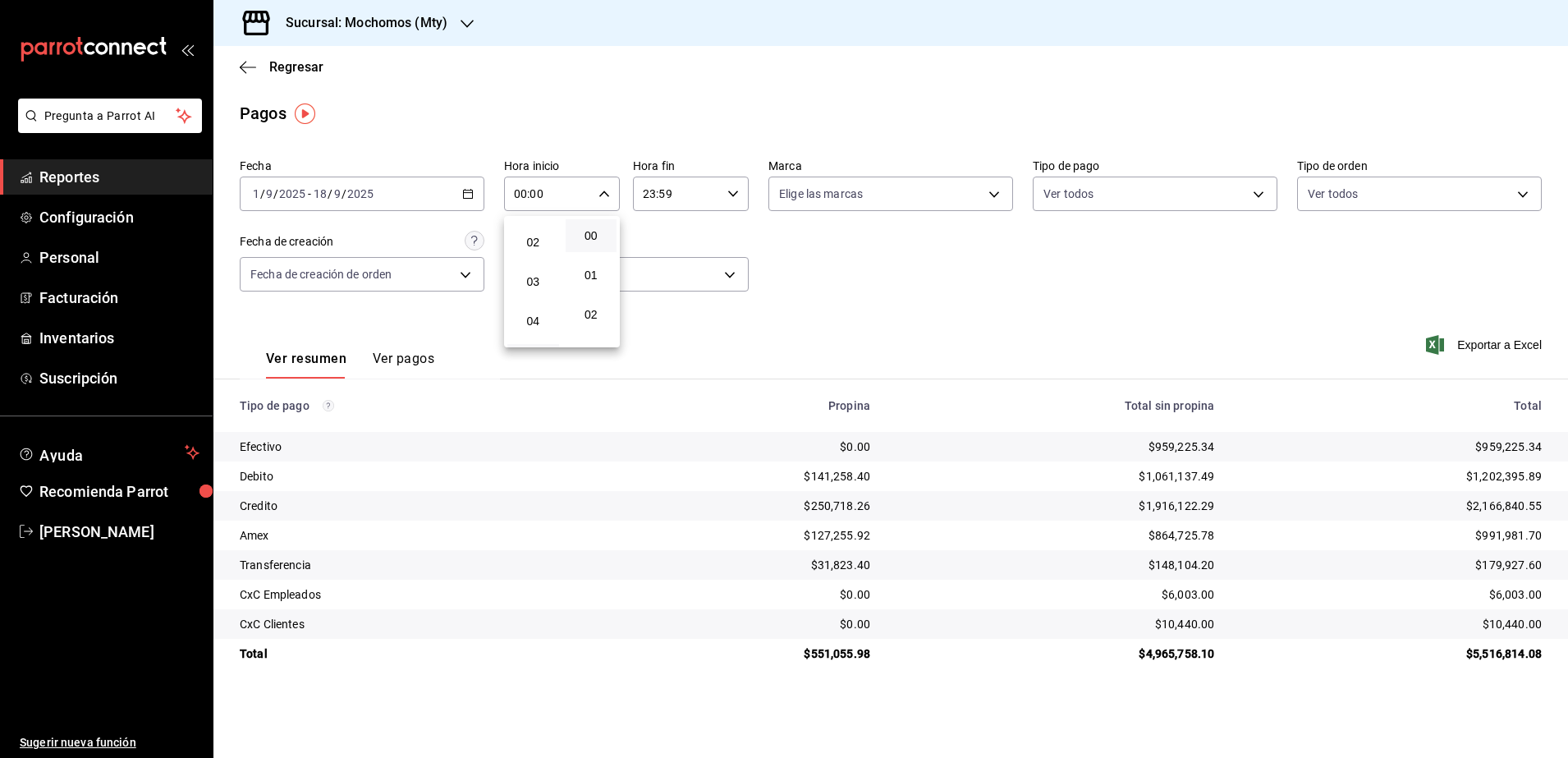
scroll to position [103, 0]
click at [532, 324] on span "05" at bounding box center [532, 330] width 32 height 13
type input "05:00"
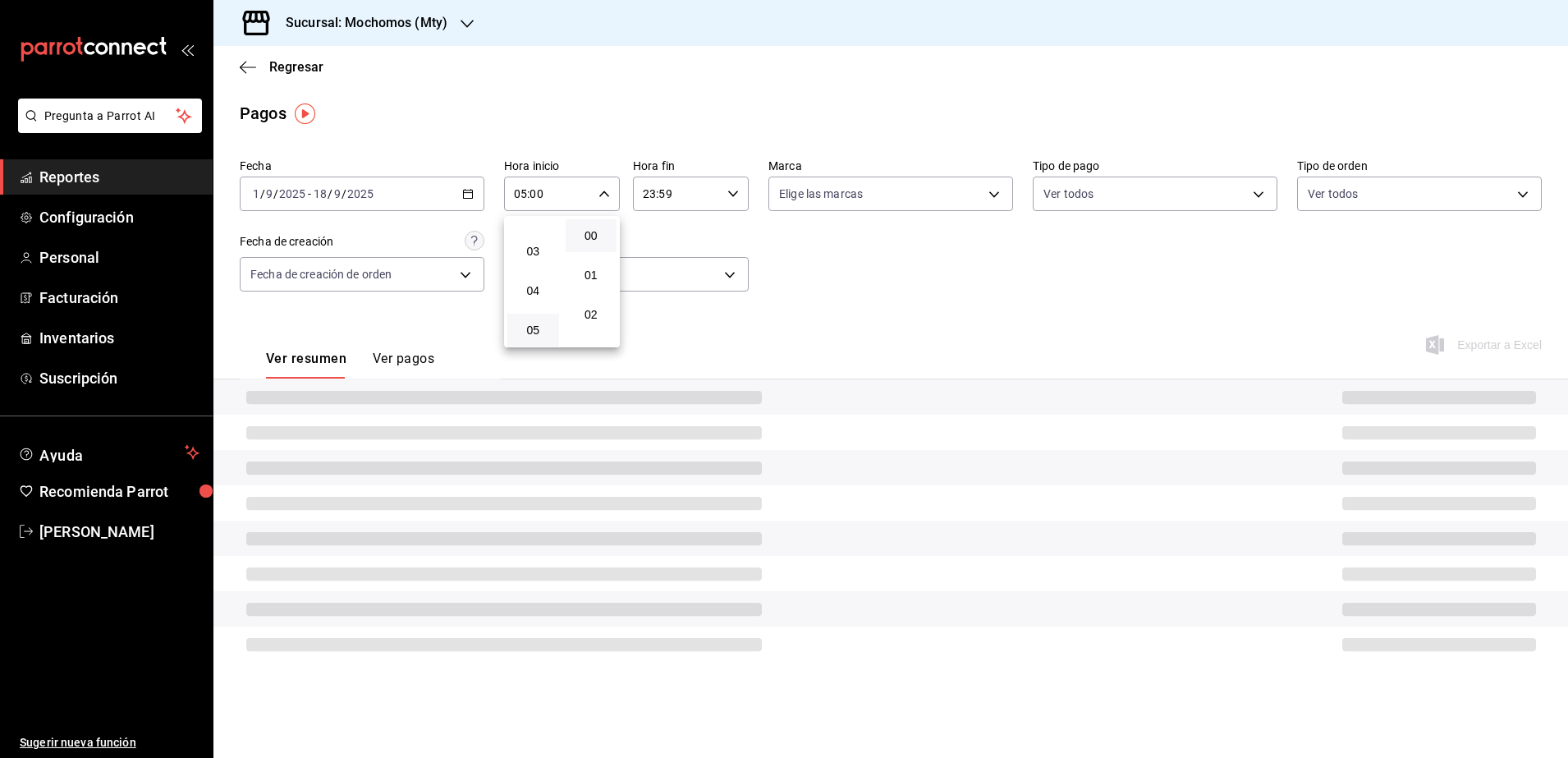
click at [738, 190] on div at bounding box center [784, 379] width 1568 height 758
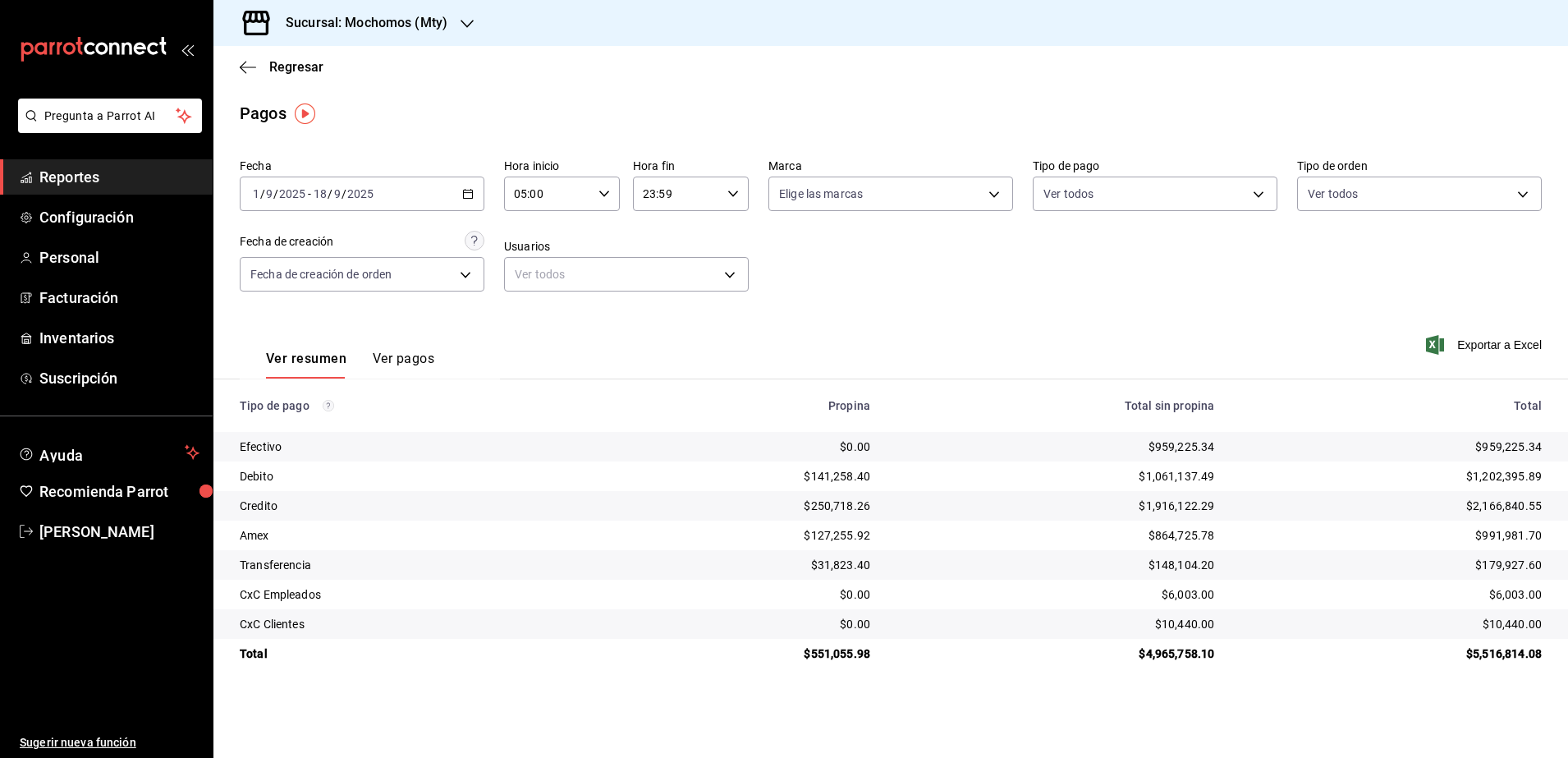
click at [732, 198] on icon "button" at bounding box center [732, 193] width 11 height 11
click at [661, 310] on button "04" at bounding box center [662, 297] width 52 height 33
type input "04:59"
drag, startPoint x: 1229, startPoint y: 343, endPoint x: 1358, endPoint y: 383, distance: 135.1
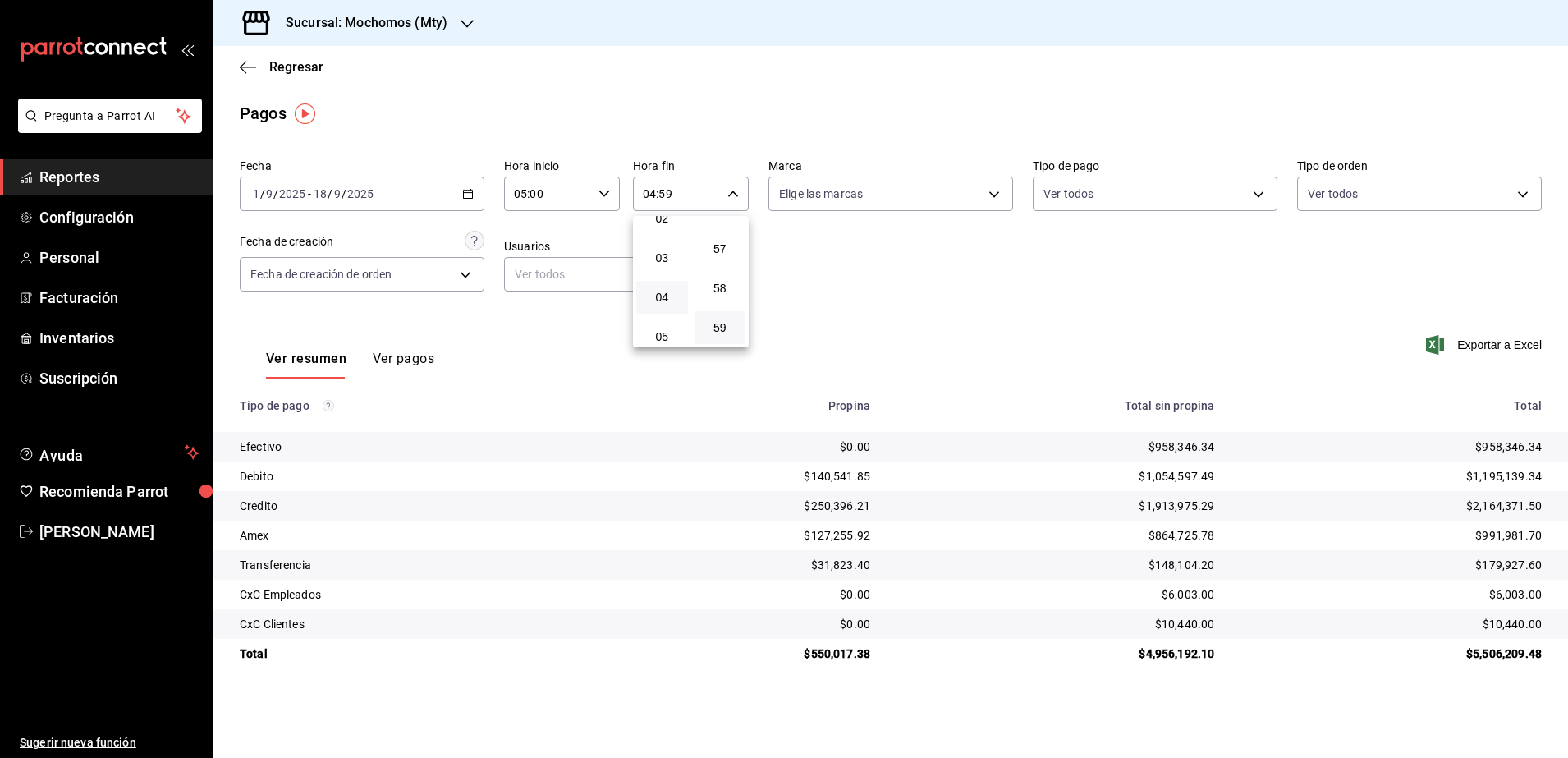
click at [1309, 380] on div at bounding box center [784, 379] width 1568 height 758
click at [1518, 348] on span "Exportar a Excel" at bounding box center [1486, 345] width 113 height 20
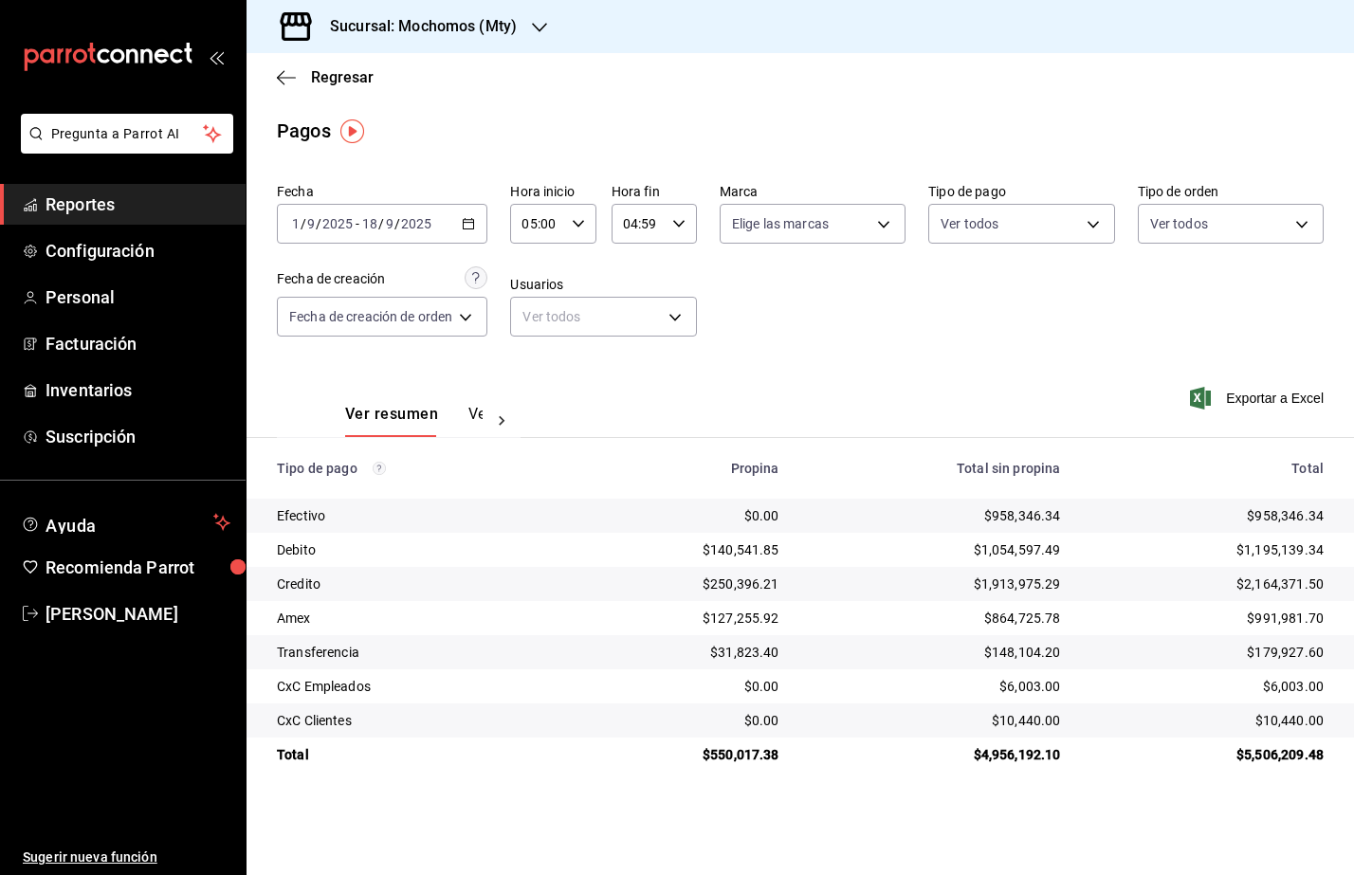
click at [120, 214] on span "Reportes" at bounding box center [138, 205] width 185 height 26
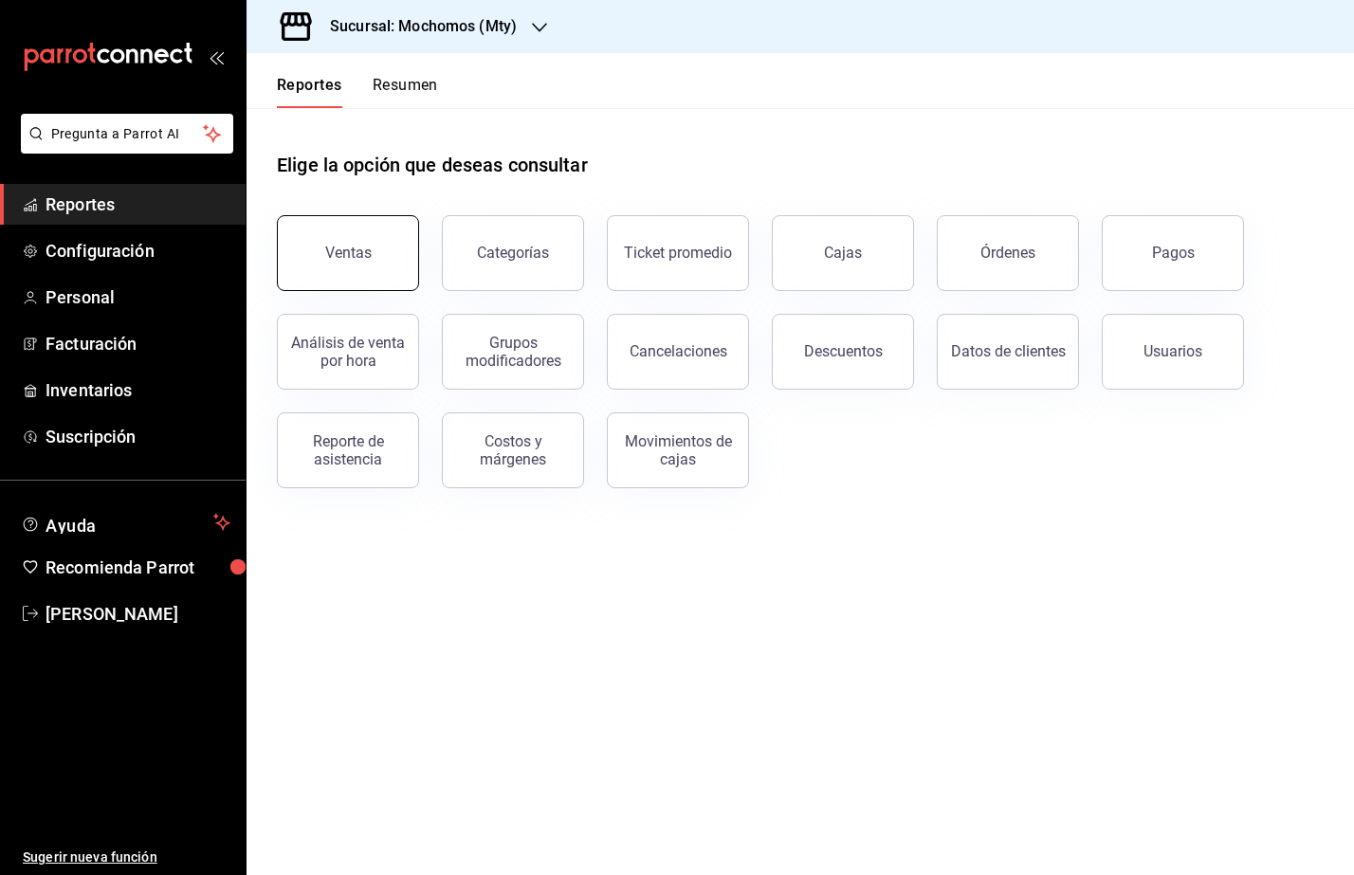
click at [334, 265] on button "Ventas" at bounding box center [348, 253] width 142 height 76
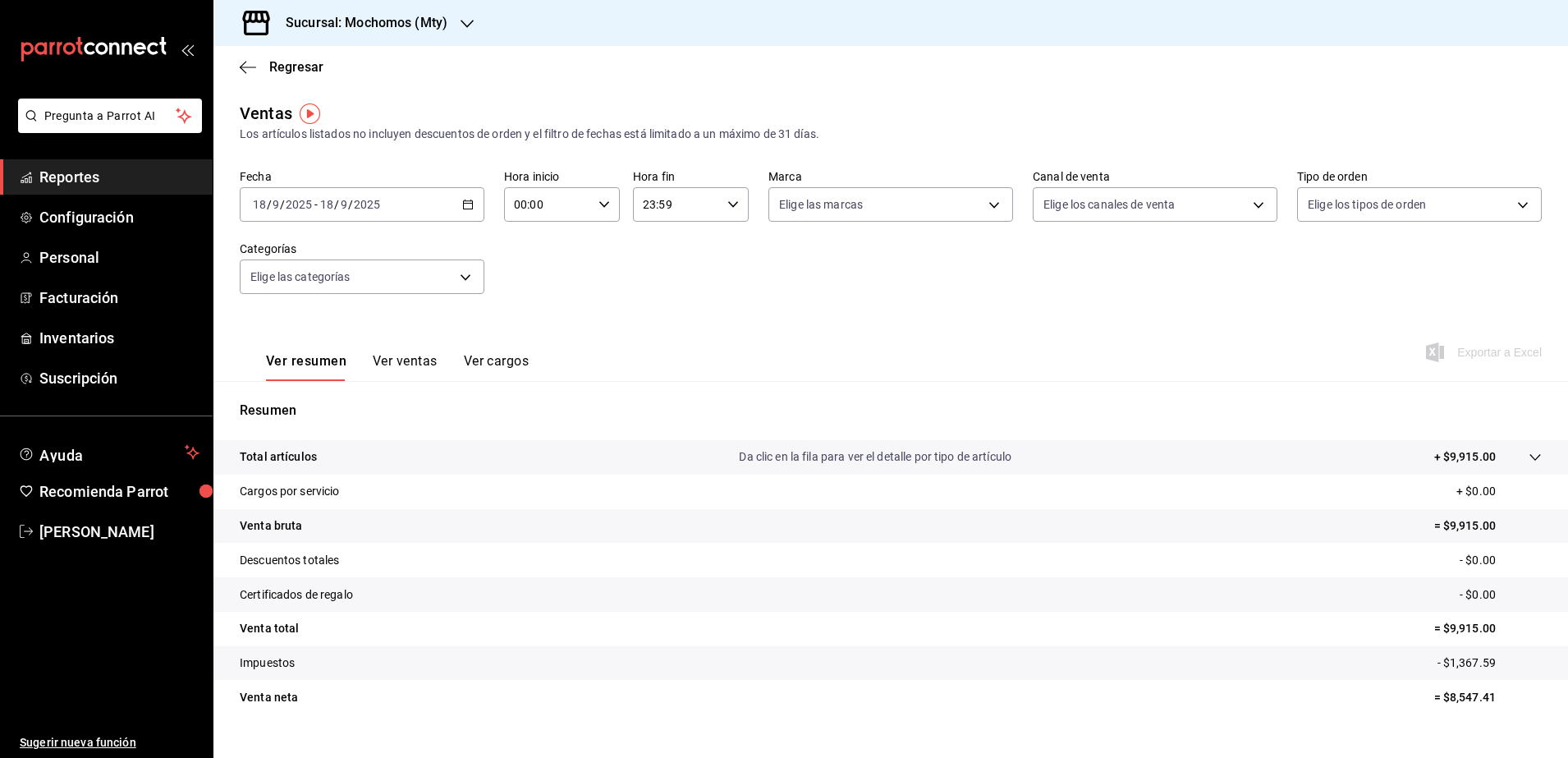
click at [458, 206] on div "2025-09-18 18 / 9 / 2025 - 2025-09-18 18 / 9 / 2025" at bounding box center [362, 204] width 245 height 35
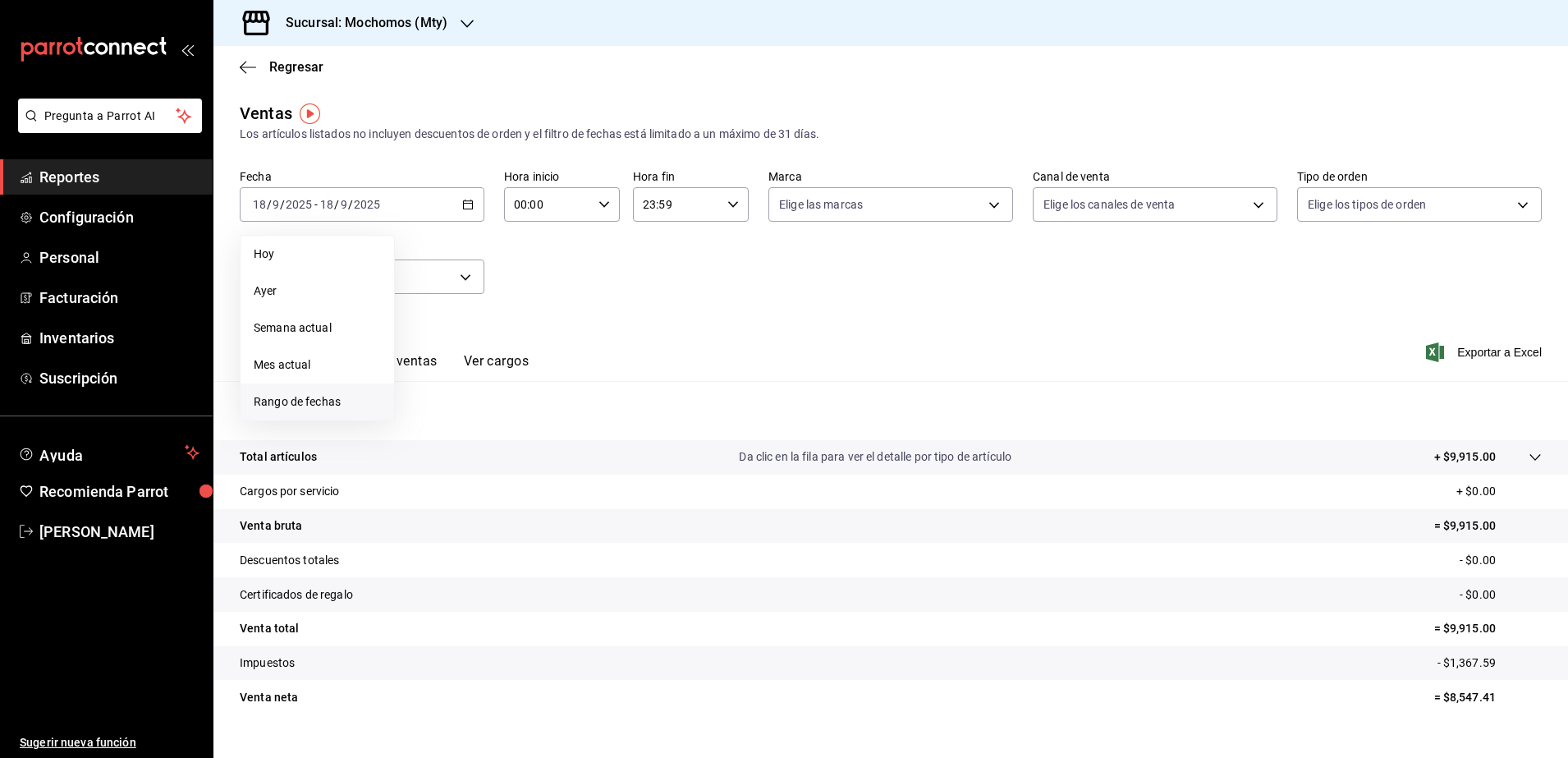
click at [336, 405] on span "Rango de fechas" at bounding box center [317, 402] width 127 height 17
click at [434, 315] on button "1" at bounding box center [429, 314] width 29 height 29
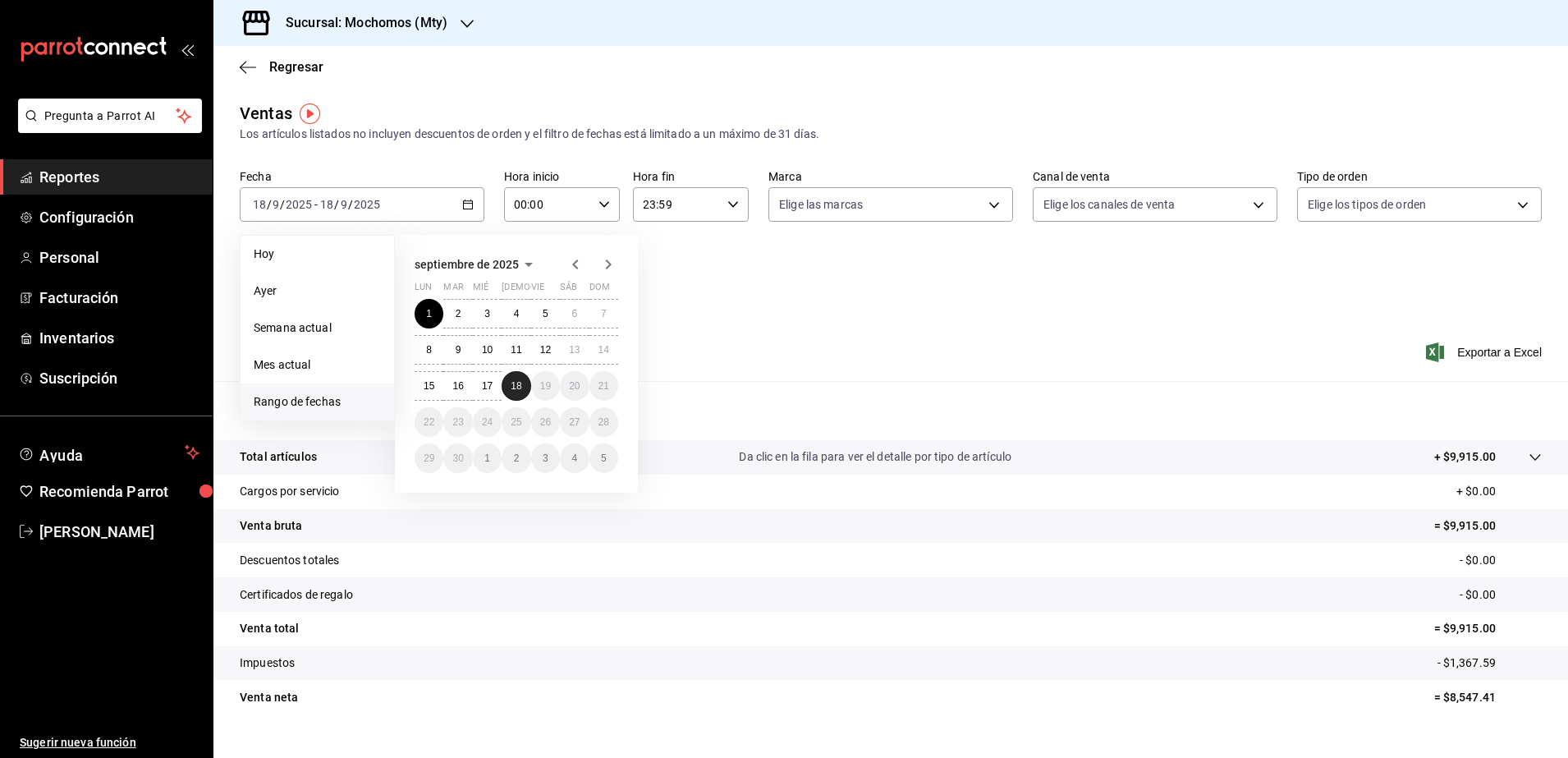
click at [515, 387] on abbr "18" at bounding box center [516, 385] width 10 height 11
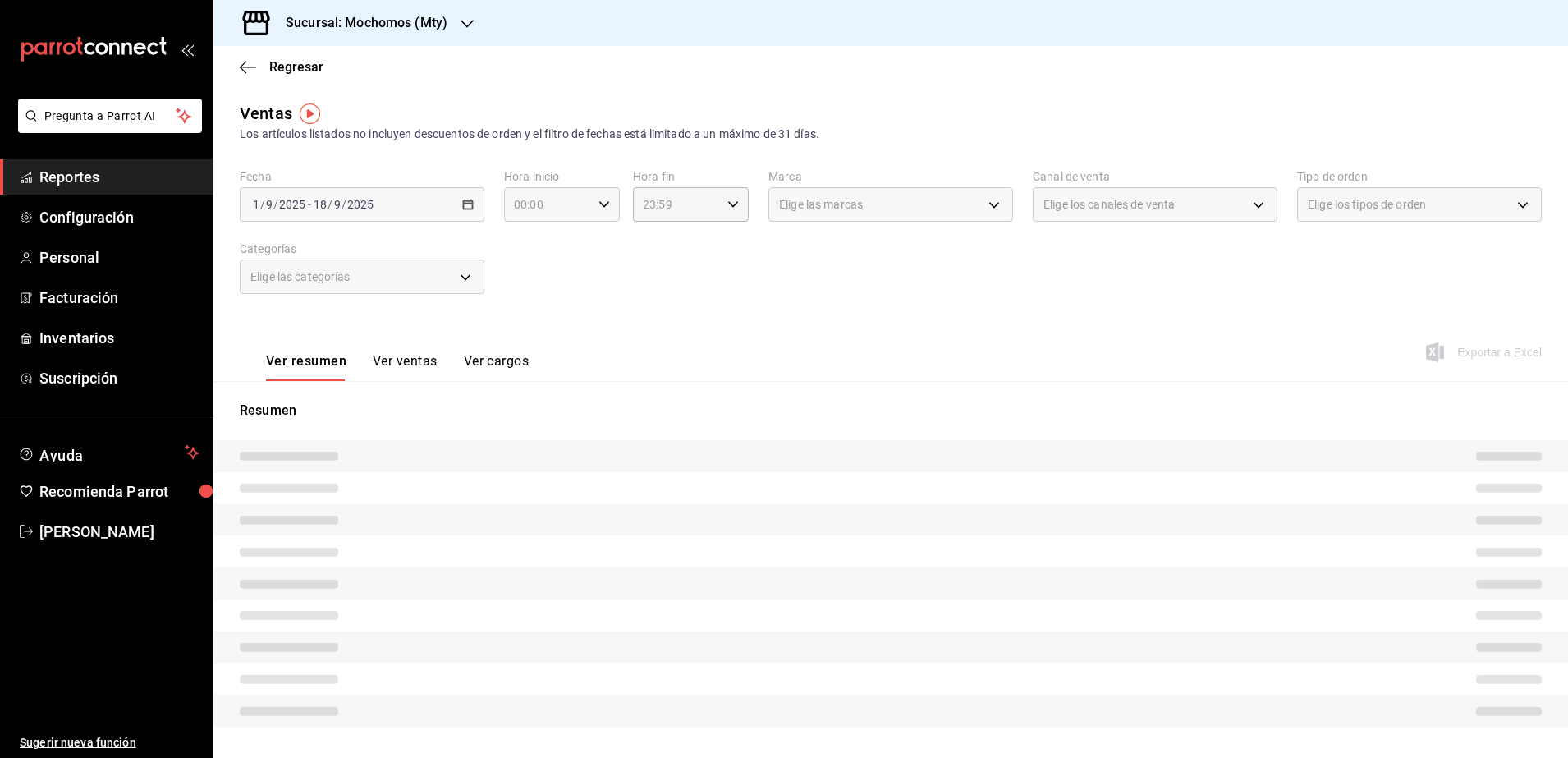
click at [604, 204] on icon "button" at bounding box center [603, 204] width 11 height 11
click at [538, 340] on span "05" at bounding box center [530, 340] width 31 height 13
type input "05:00"
click at [725, 204] on div at bounding box center [784, 379] width 1568 height 758
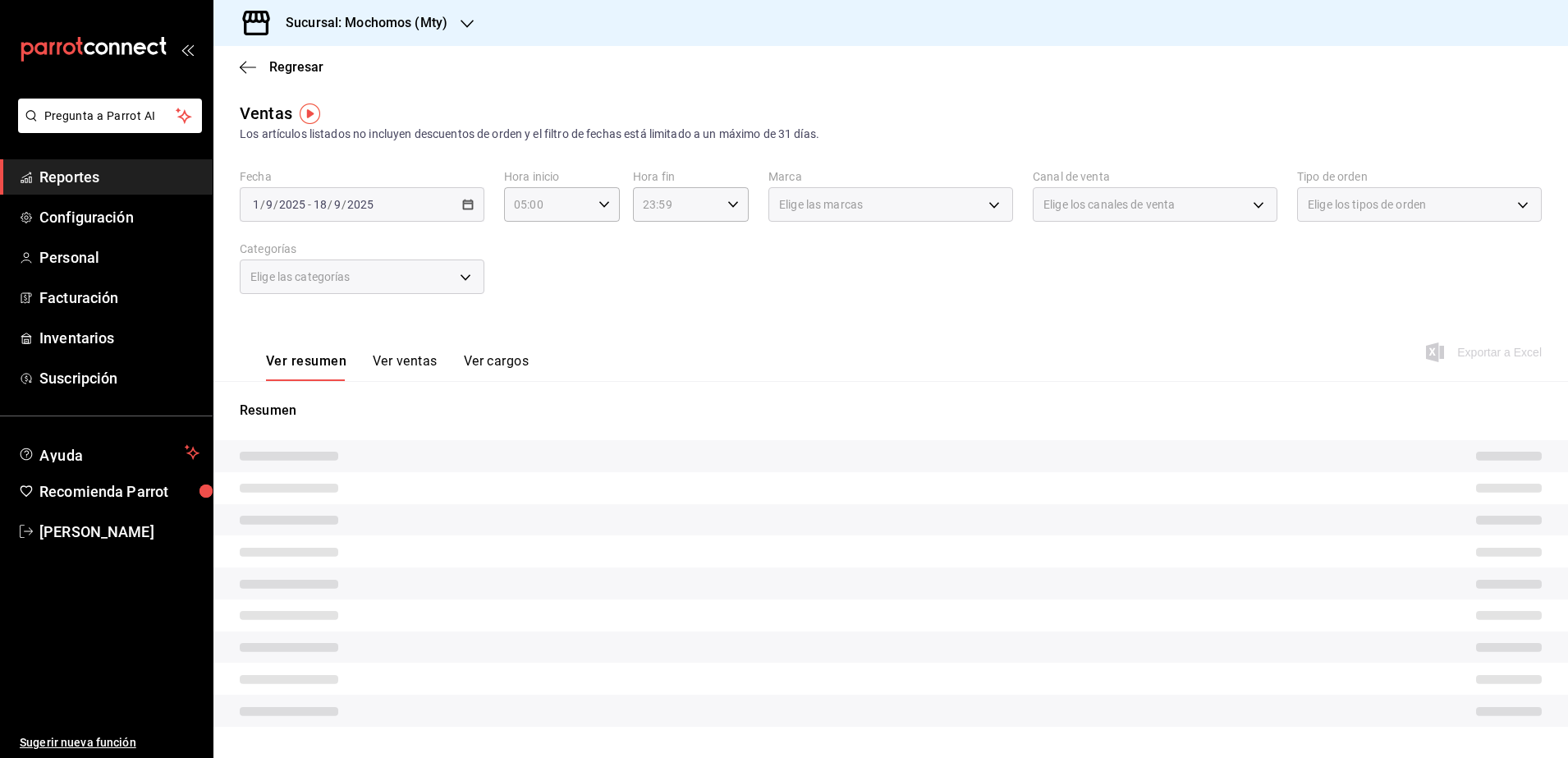
click at [728, 204] on \(Stroke\) "button" at bounding box center [732, 204] width 10 height 6
click at [664, 308] on span "04" at bounding box center [657, 308] width 31 height 13
type input "04:59"
click at [907, 327] on div at bounding box center [784, 379] width 1568 height 758
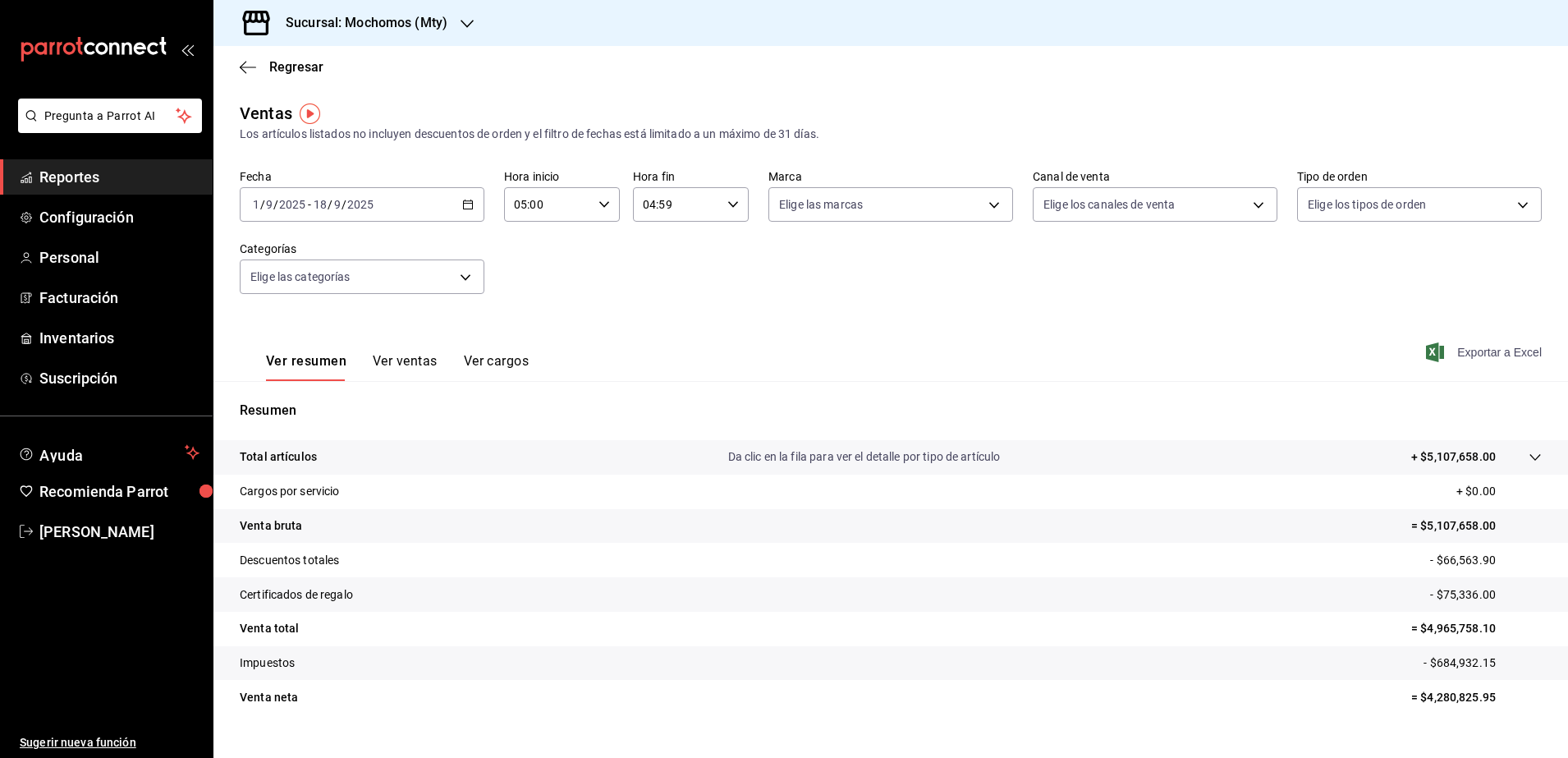
click at [1466, 356] on span "Exportar a Excel" at bounding box center [1486, 352] width 113 height 20
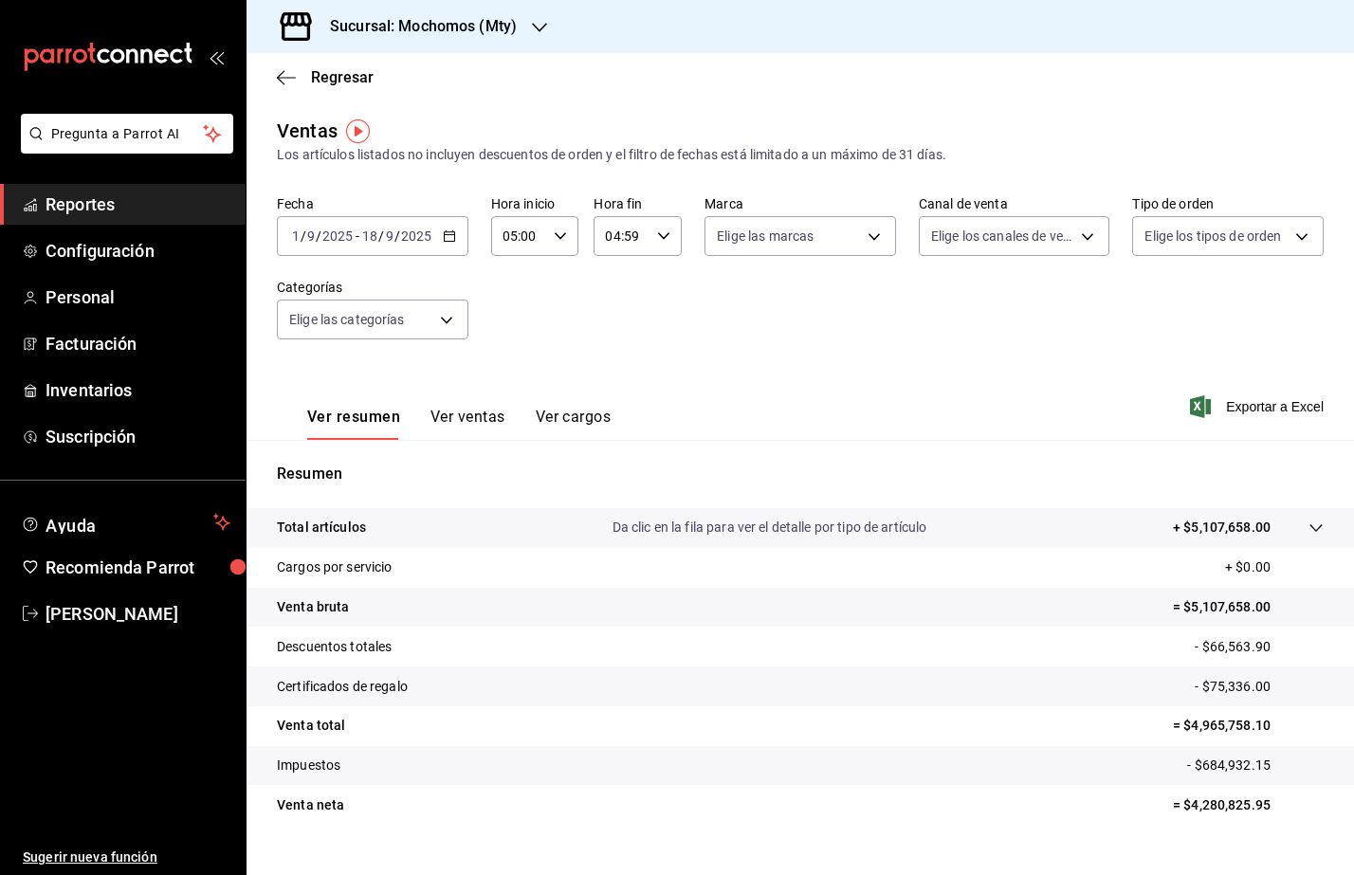
click at [438, 242] on div "2025-09-01 1 / 9 / 2025 - 2025-09-18 18 / 9 / 2025" at bounding box center [373, 236] width 192 height 40
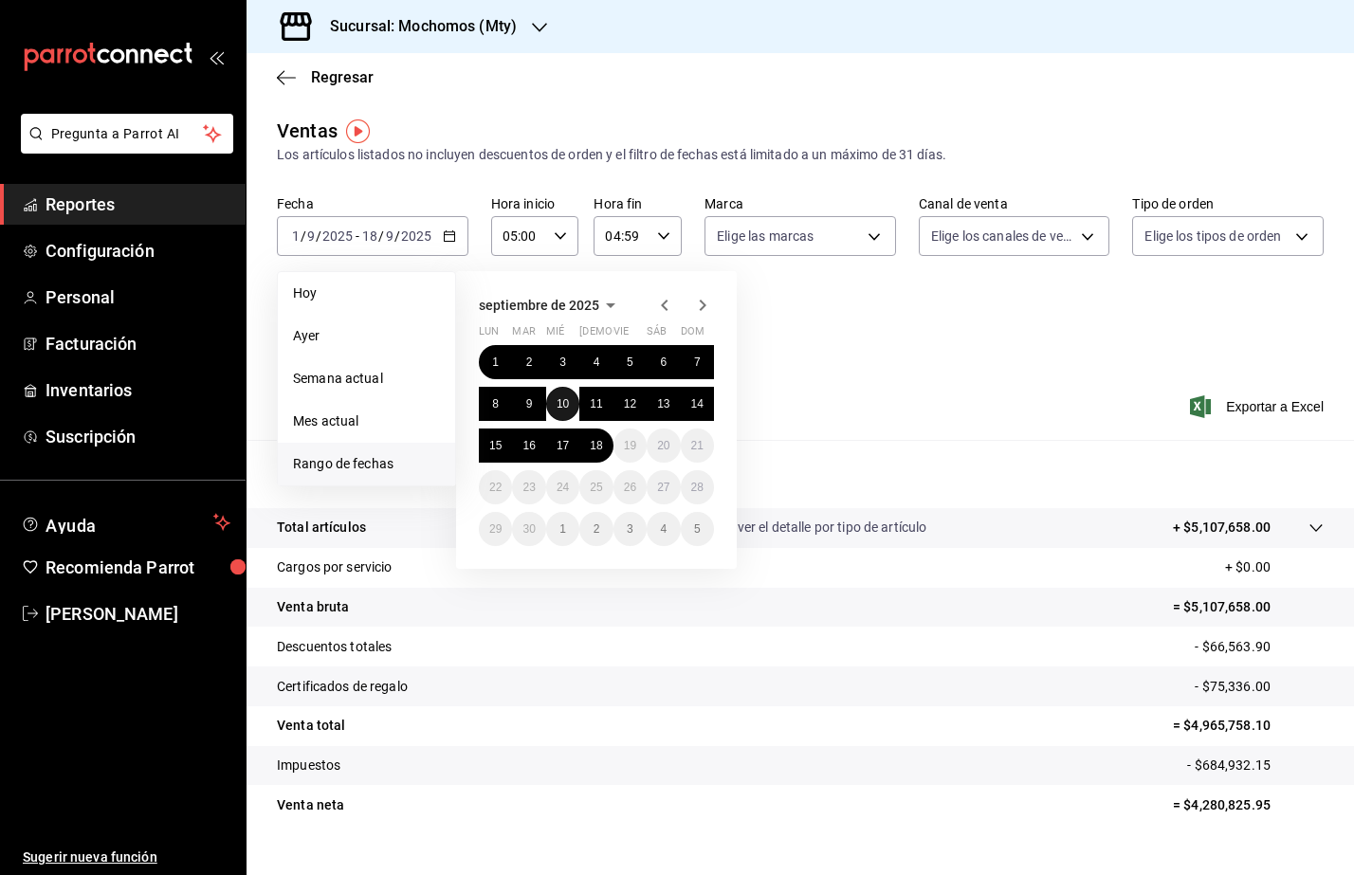
click at [570, 404] on button "10" at bounding box center [562, 404] width 33 height 34
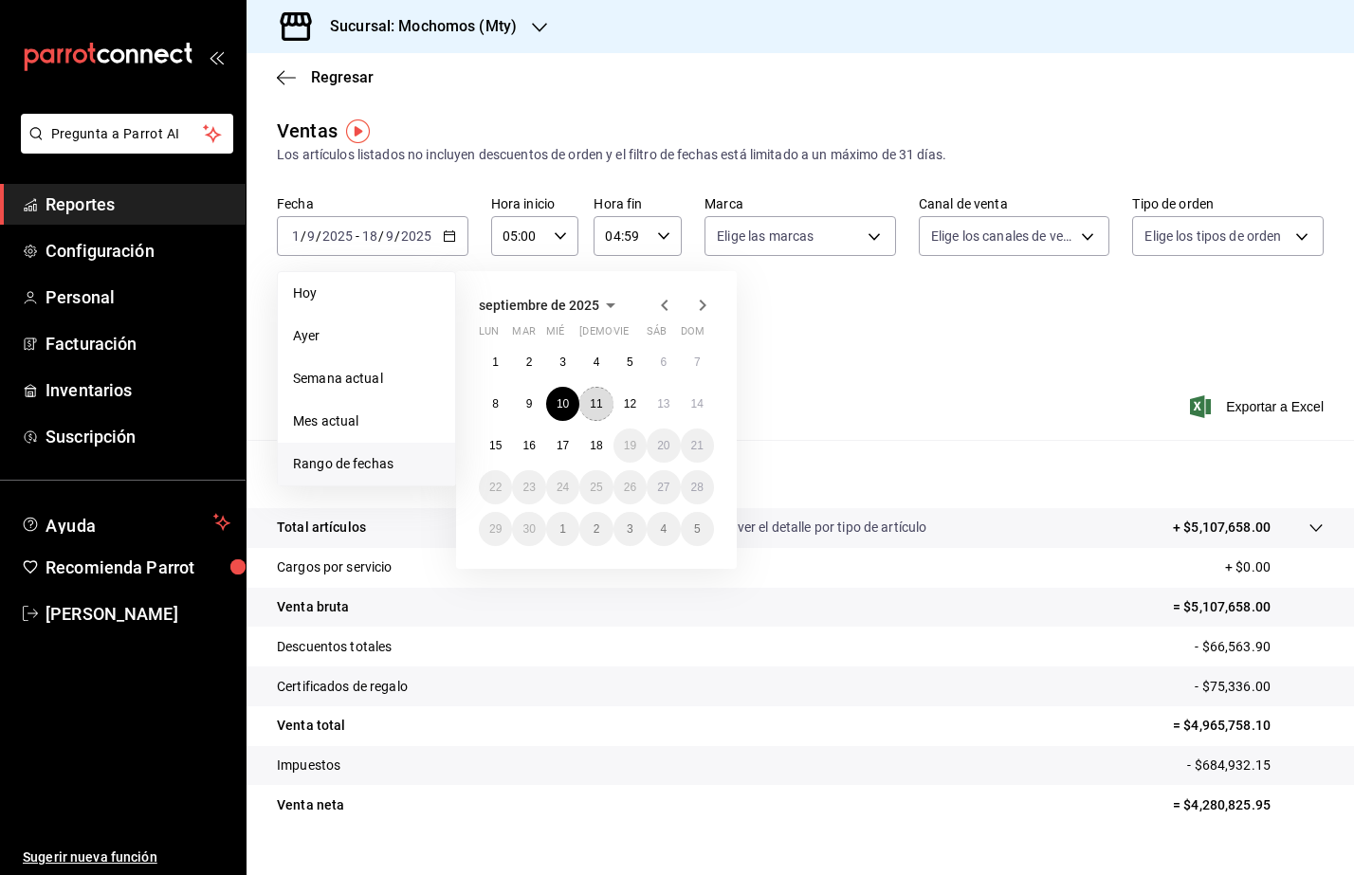
drag, startPoint x: 583, startPoint y: 398, endPoint x: 680, endPoint y: 422, distance: 99.6
click at [585, 398] on button "11" at bounding box center [595, 404] width 33 height 34
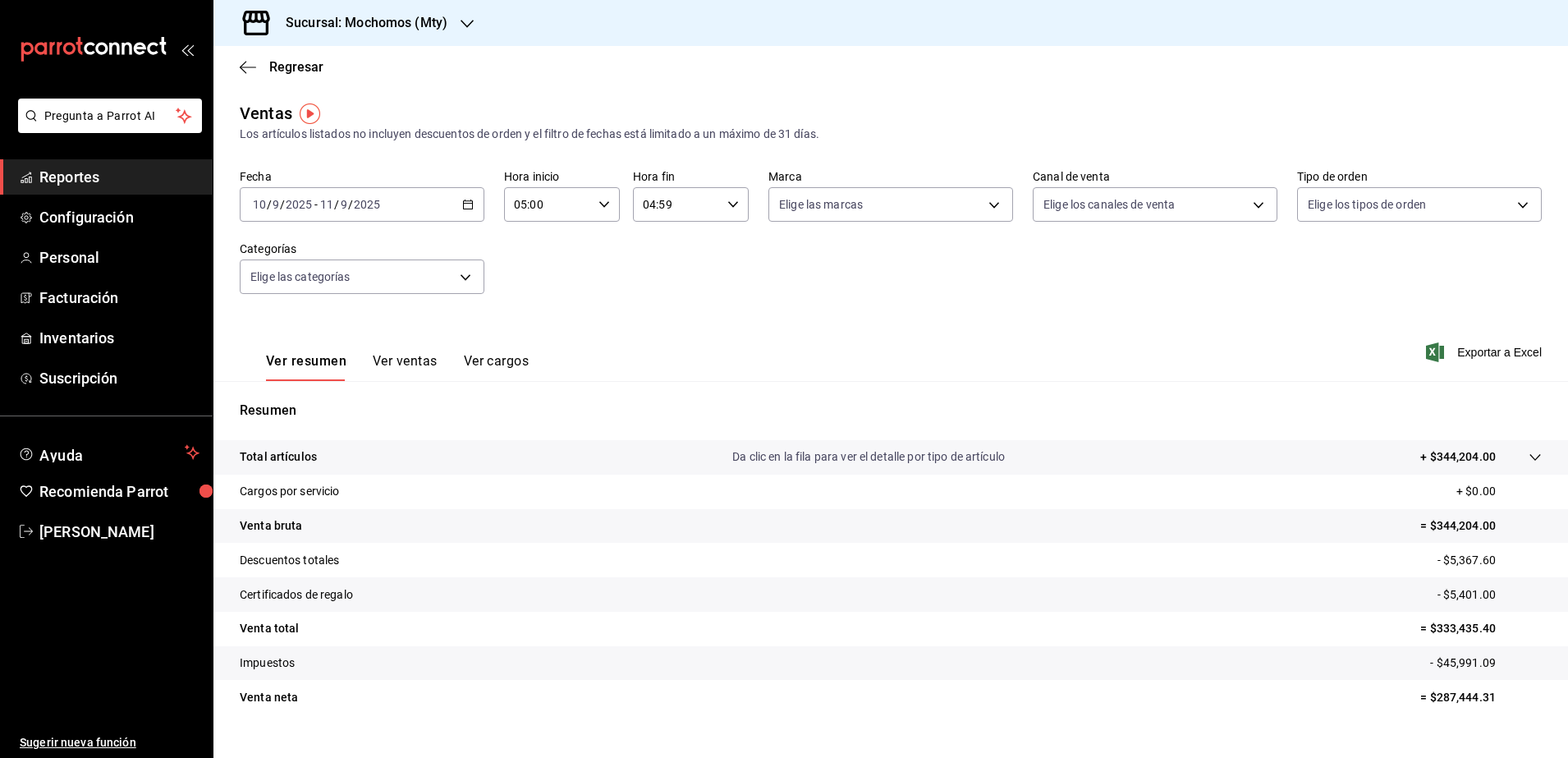
click at [464, 209] on \(Stroke\) "button" at bounding box center [468, 204] width 10 height 9
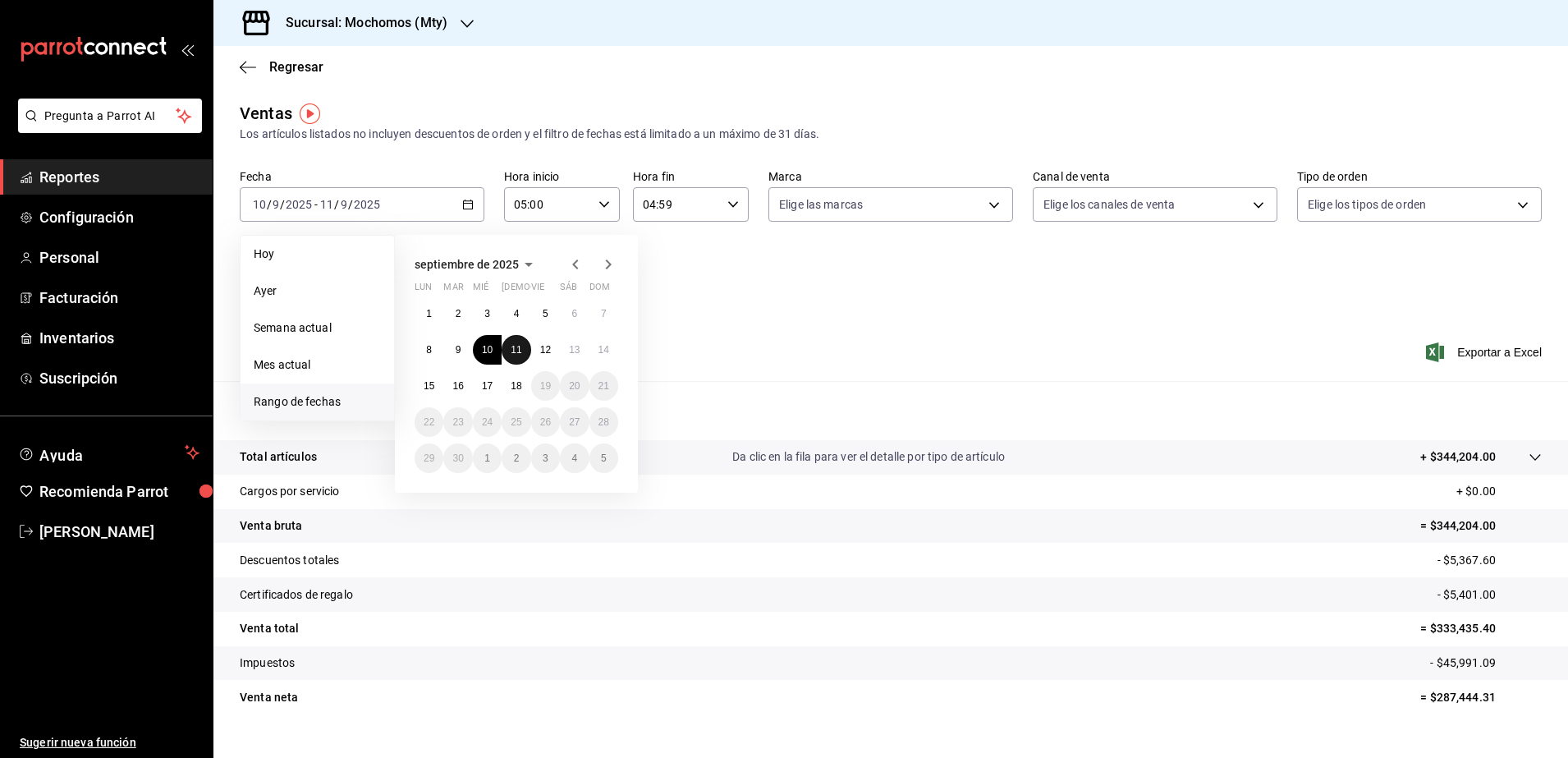
click at [509, 342] on button "11" at bounding box center [515, 350] width 29 height 29
click at [539, 346] on button "12" at bounding box center [545, 350] width 29 height 29
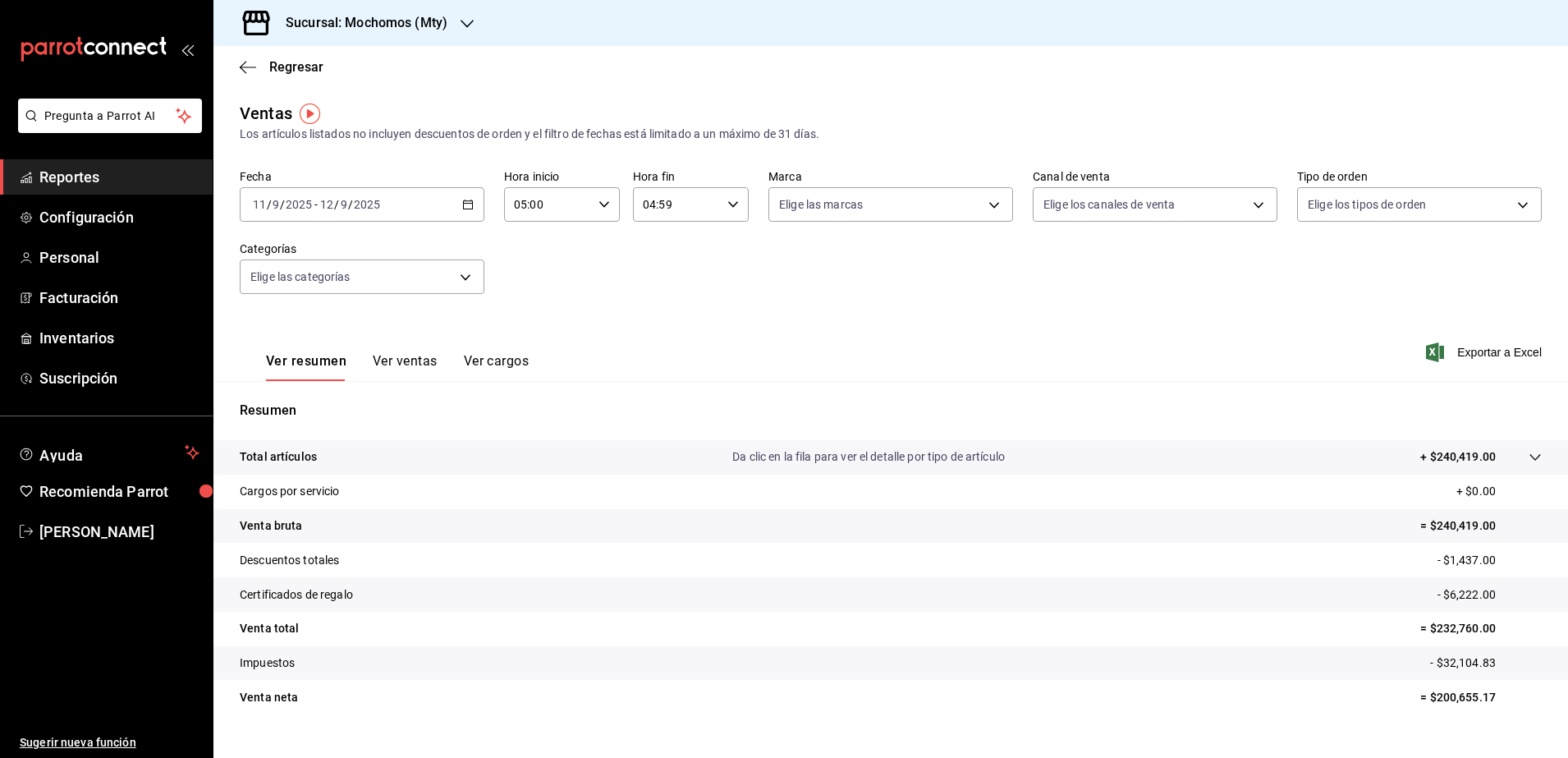
click at [468, 211] on div "2025-09-11 11 / 9 / 2025 - 2025-09-12 12 / 9 / 2025" at bounding box center [362, 204] width 245 height 35
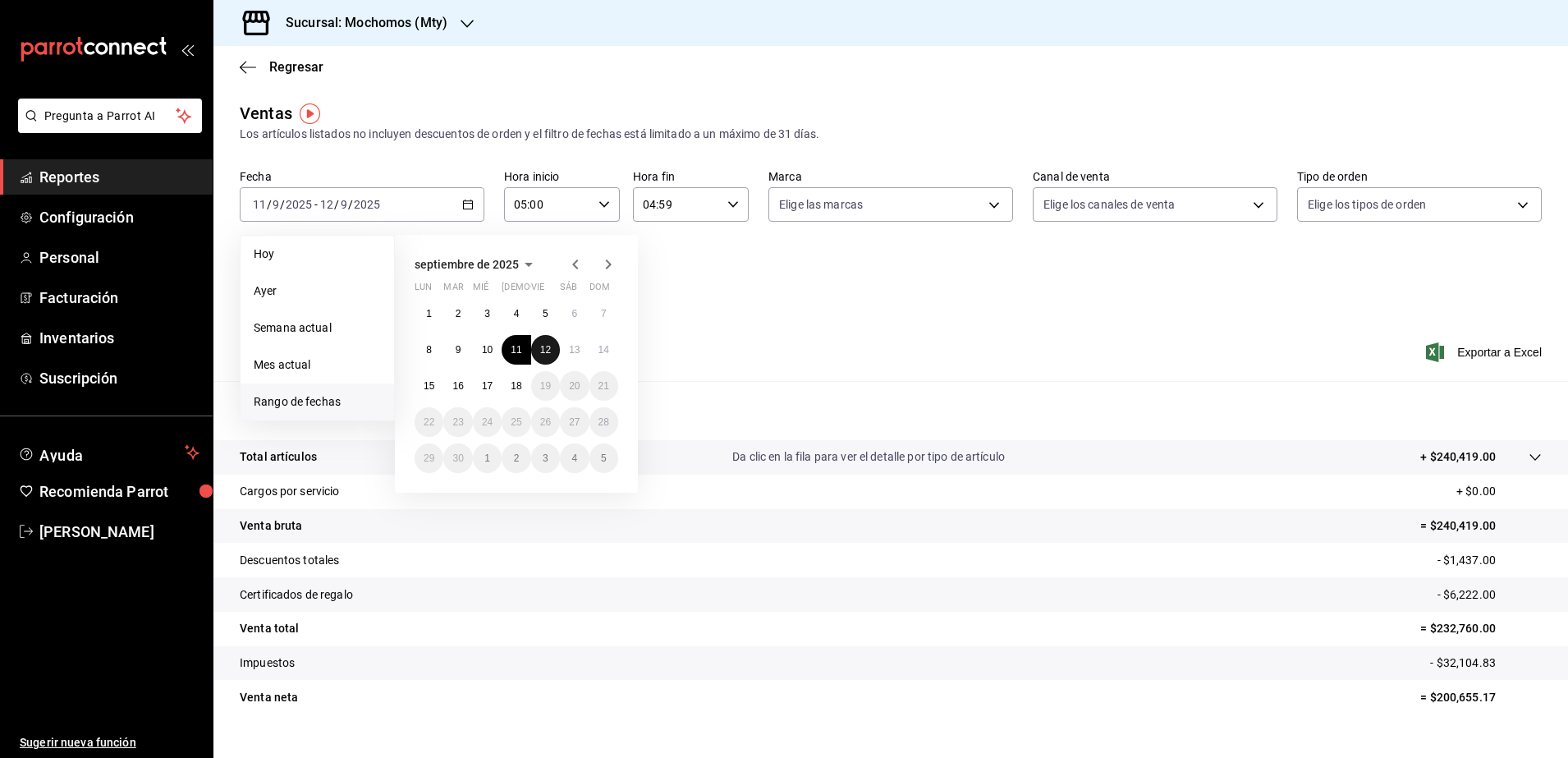
click at [545, 351] on abbr "12" at bounding box center [545, 349] width 10 height 11
click at [565, 356] on button "13" at bounding box center [574, 350] width 29 height 29
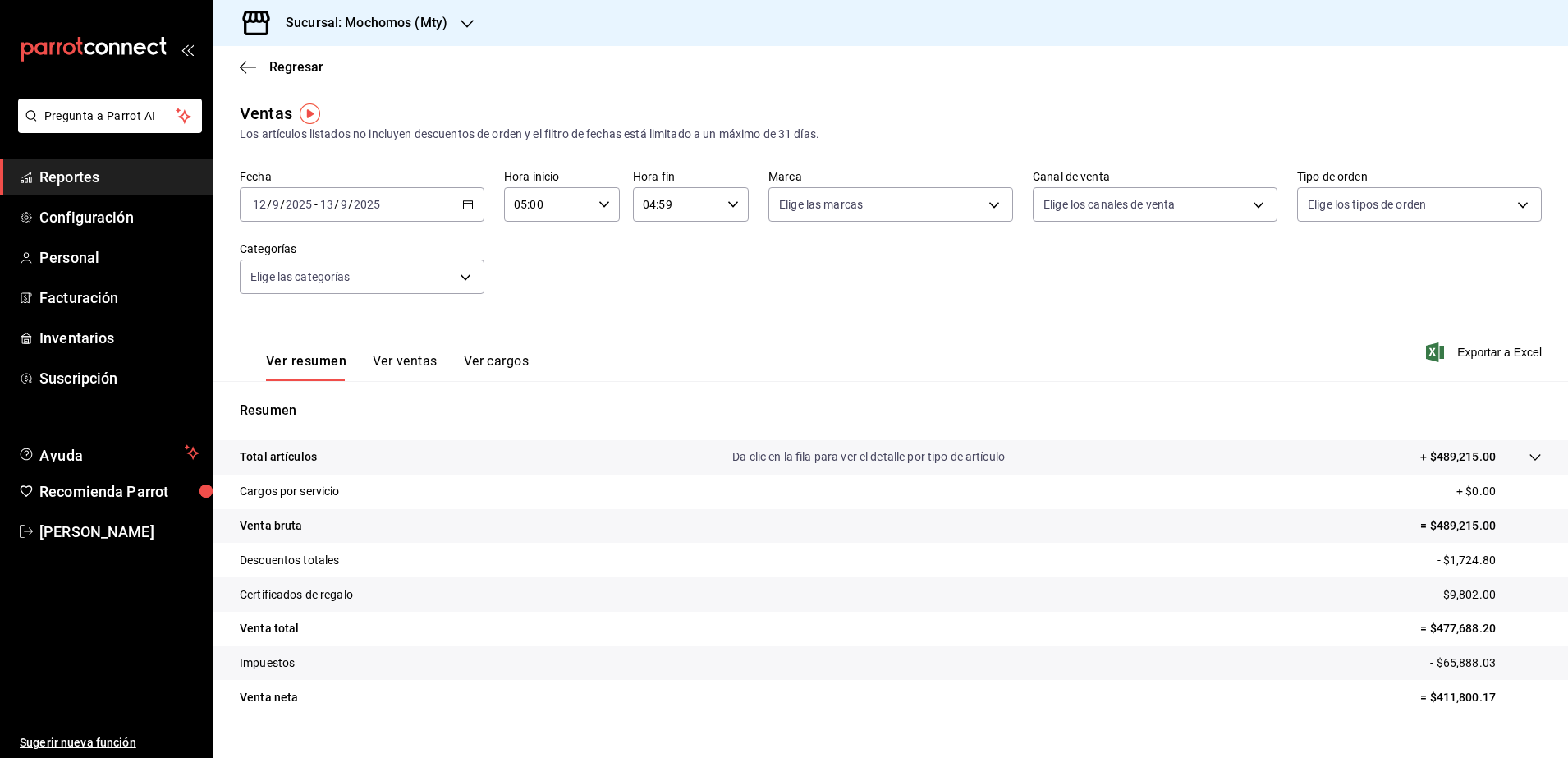
click at [458, 200] on div "2025-09-12 12 / 9 / 2025 - 2025-09-13 13 / 9 / 2025" at bounding box center [362, 204] width 245 height 35
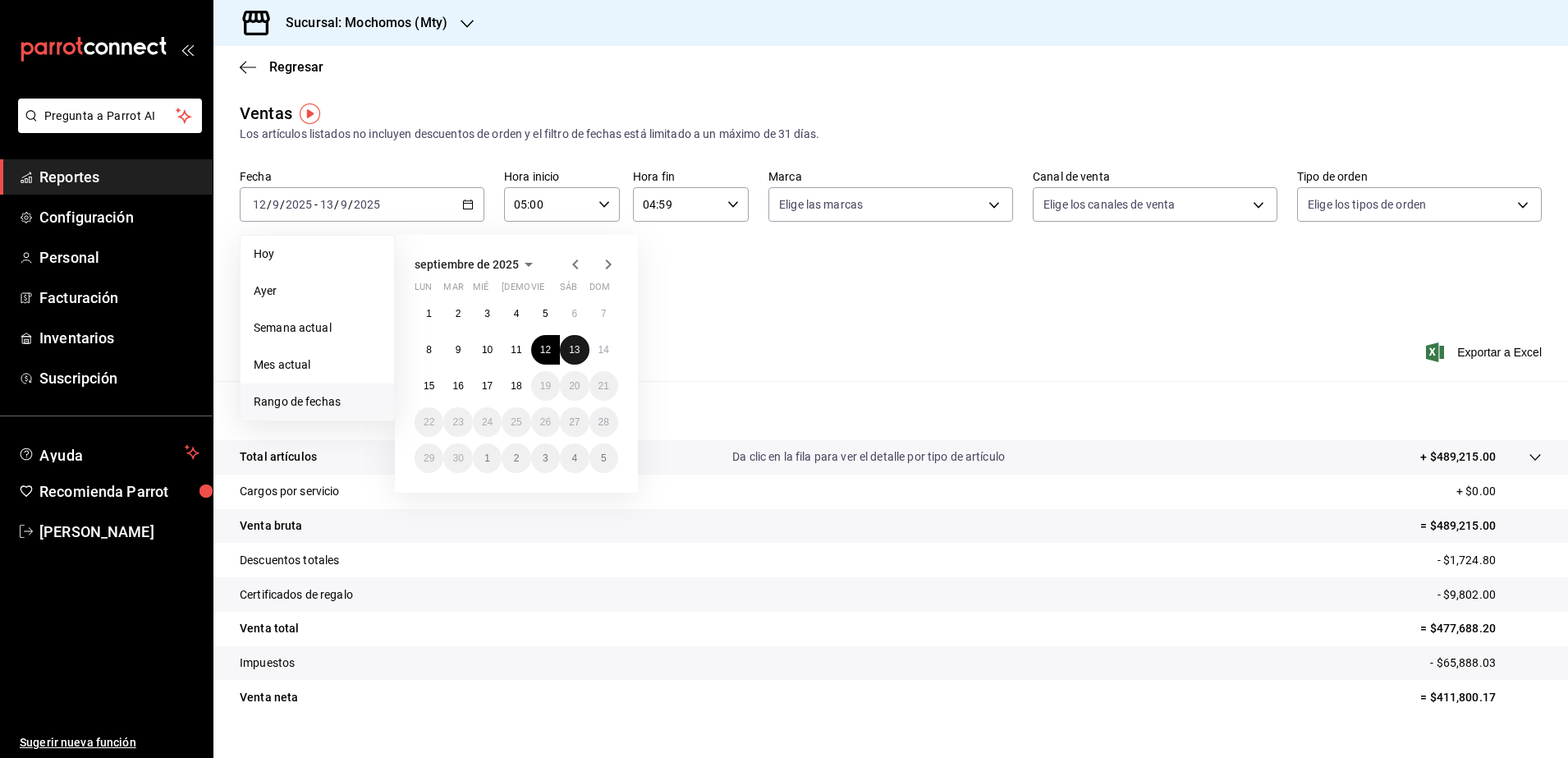
click at [575, 346] on abbr "13" at bounding box center [574, 349] width 10 height 11
click at [611, 359] on button "14" at bounding box center [603, 350] width 29 height 29
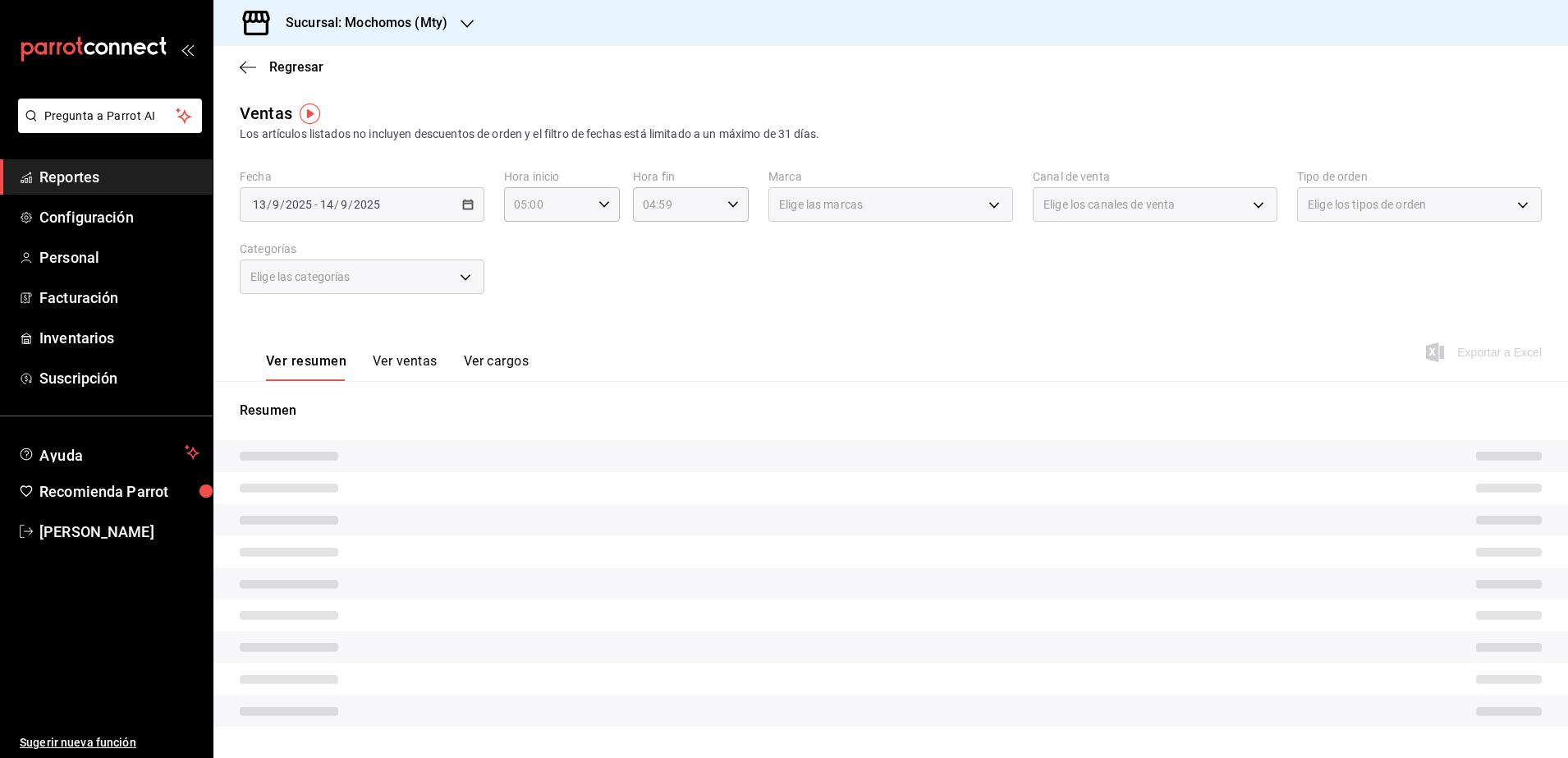
click at [611, 359] on div "Ver resumen Ver ventas Ver cargos Exportar a Excel" at bounding box center [891, 347] width 1354 height 68
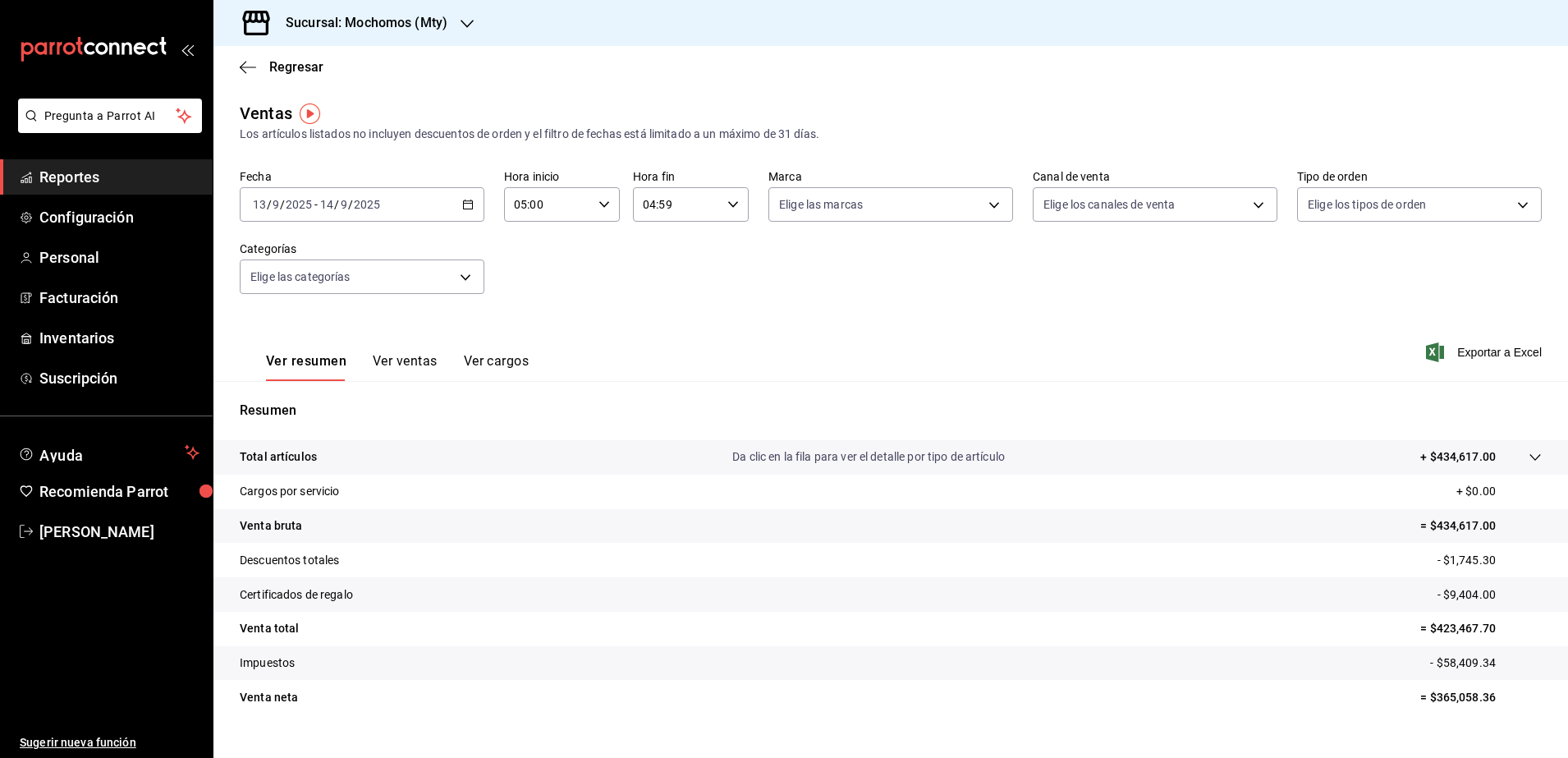
click at [462, 202] on icon "button" at bounding box center [468, 204] width 11 height 11
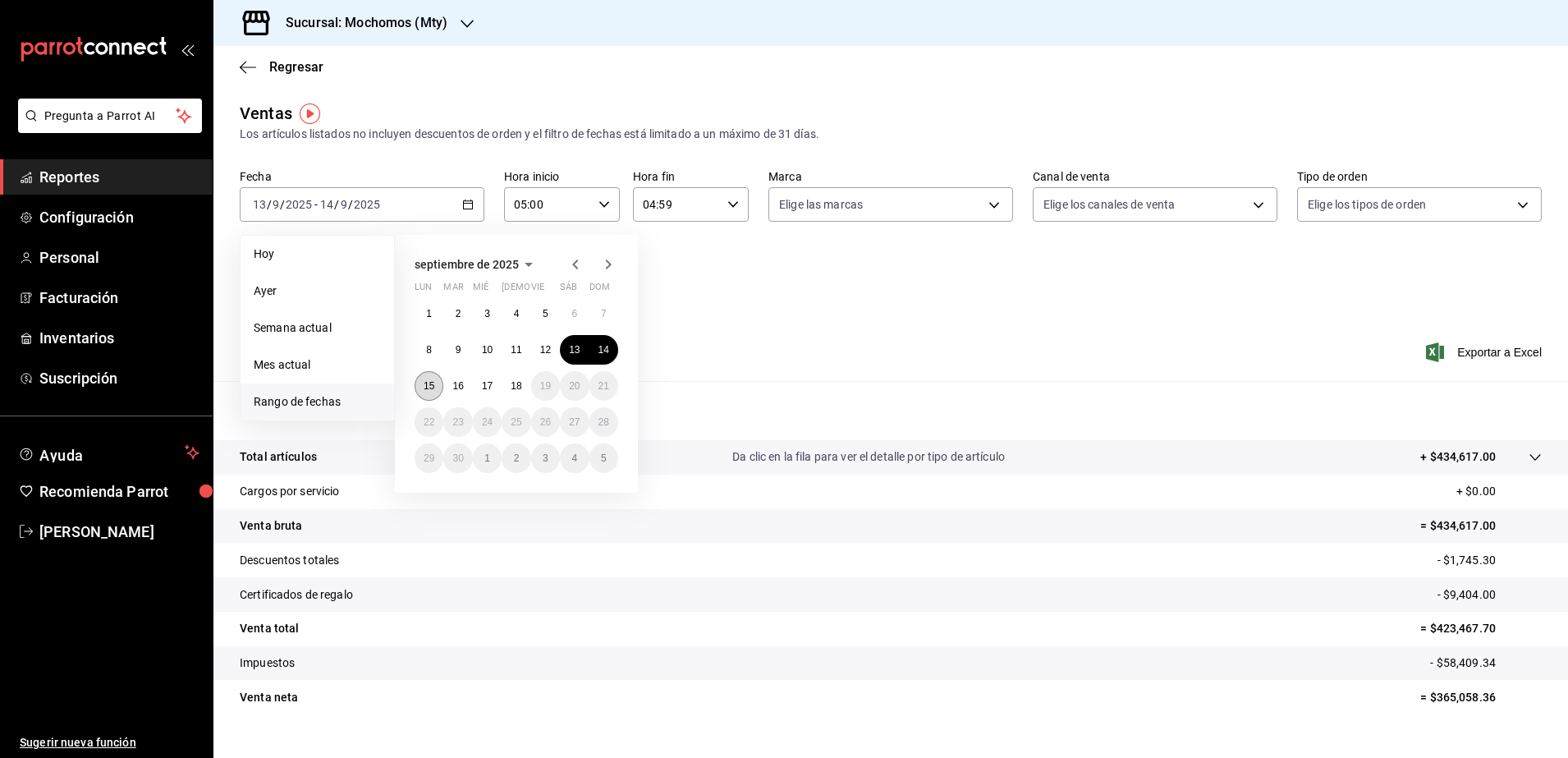
click at [429, 384] on abbr "15" at bounding box center [429, 385] width 10 height 11
click at [454, 388] on abbr "16" at bounding box center [457, 385] width 10 height 11
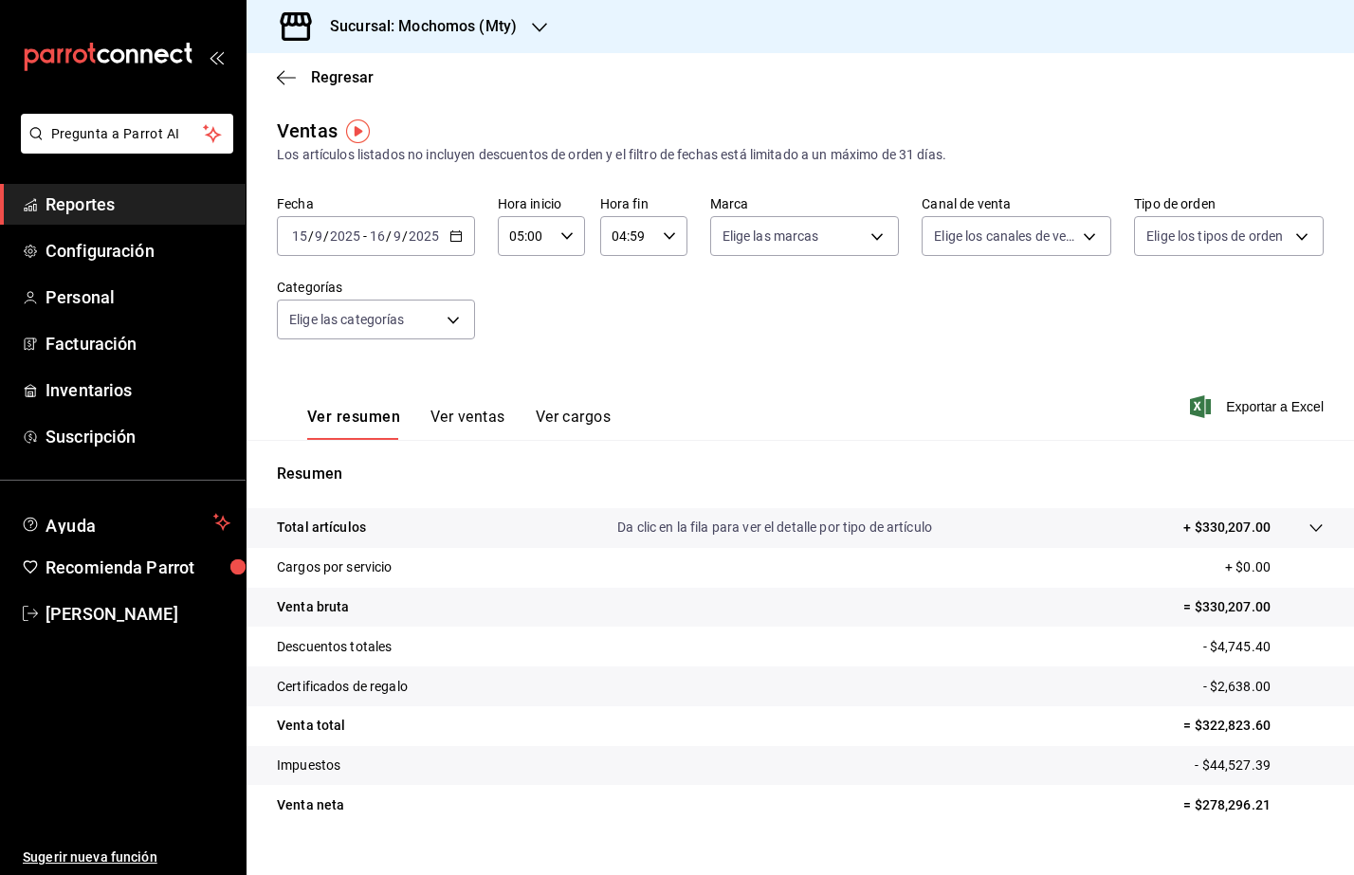
click at [472, 28] on h3 "Sucursal: Mochomos (Mty)" at bounding box center [416, 26] width 202 height 23
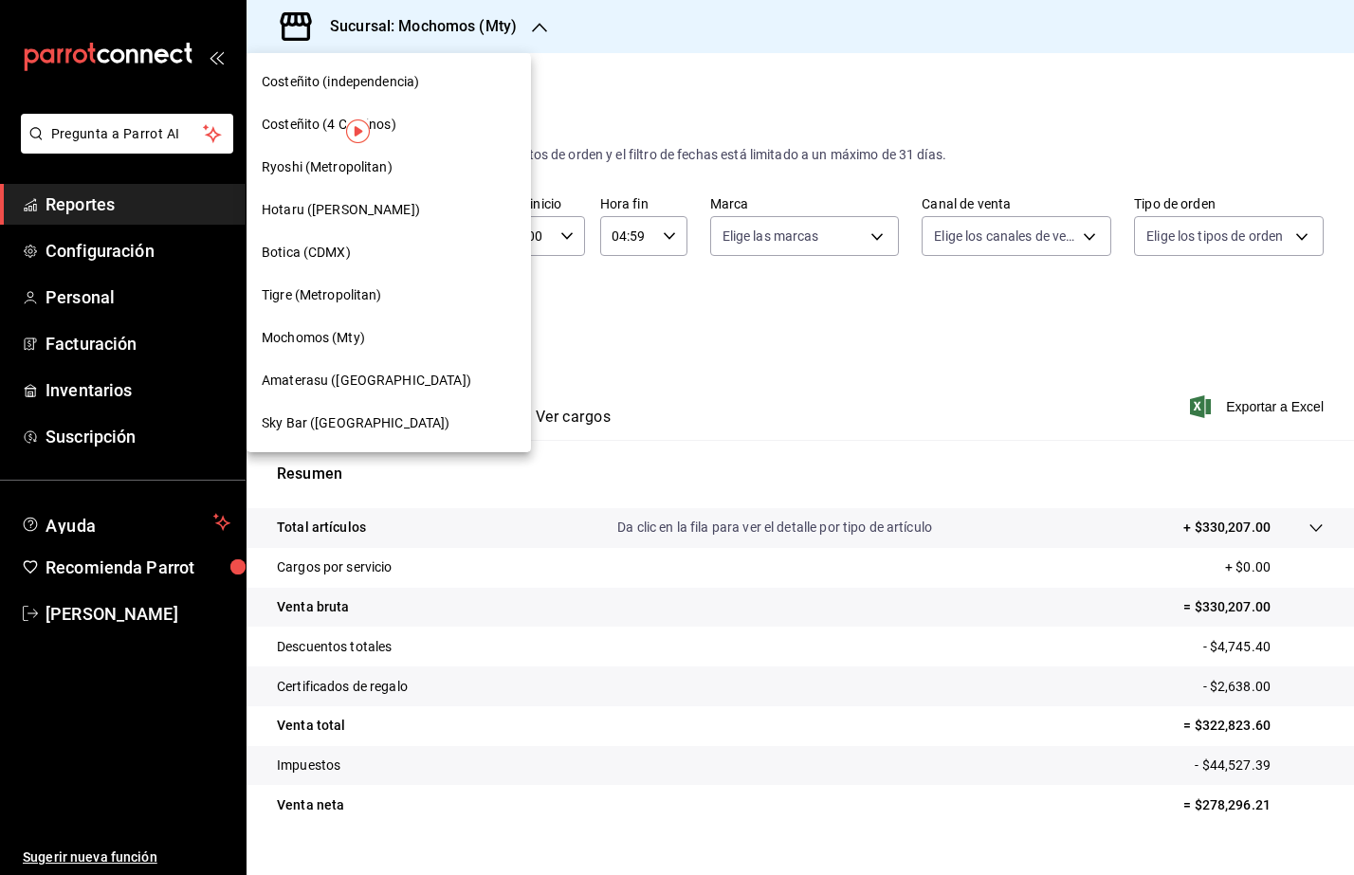
click at [357, 300] on span "Tigre (Metropolitan)" at bounding box center [322, 295] width 120 height 20
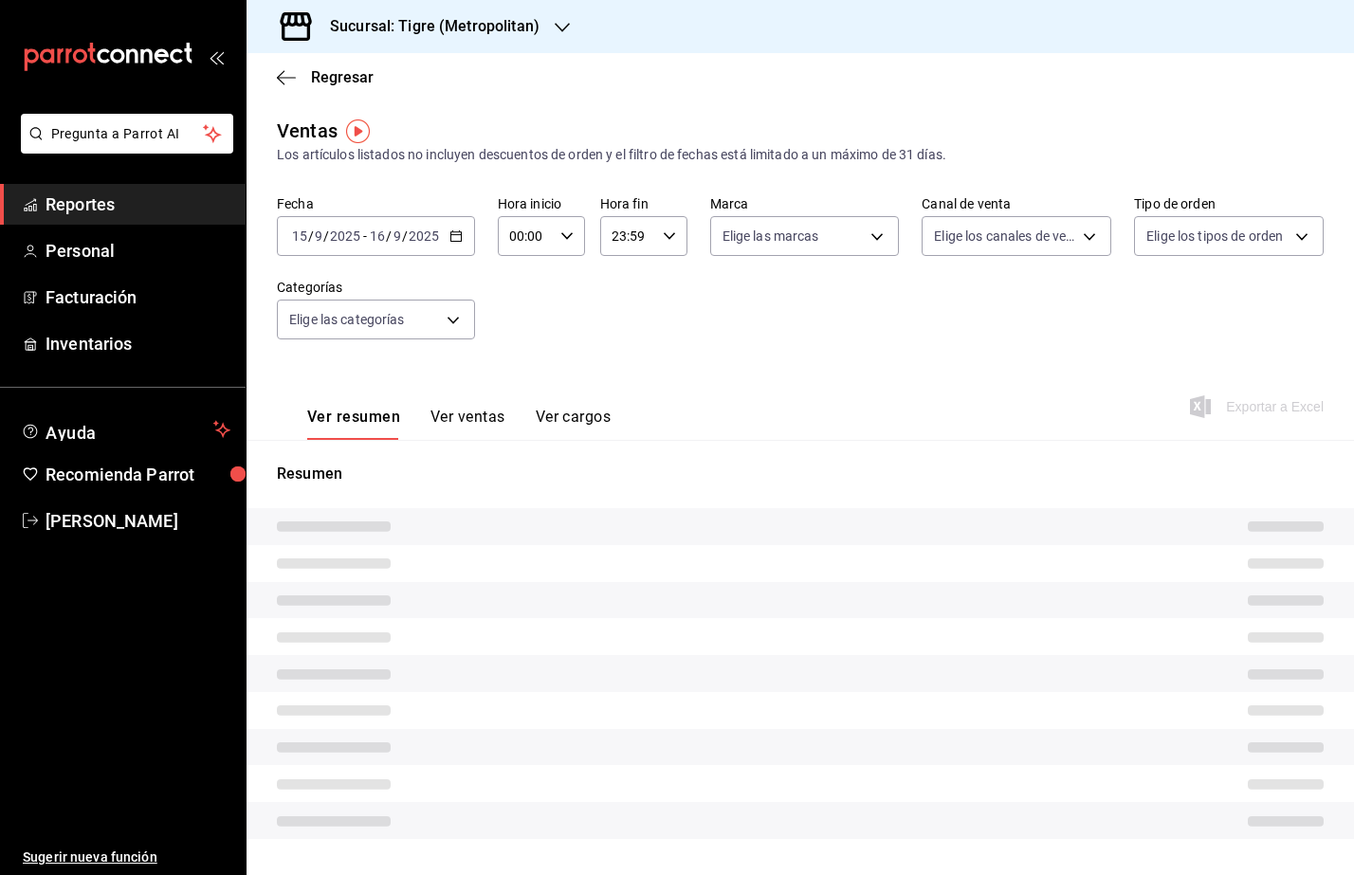
type input "05:00"
type input "04:59"
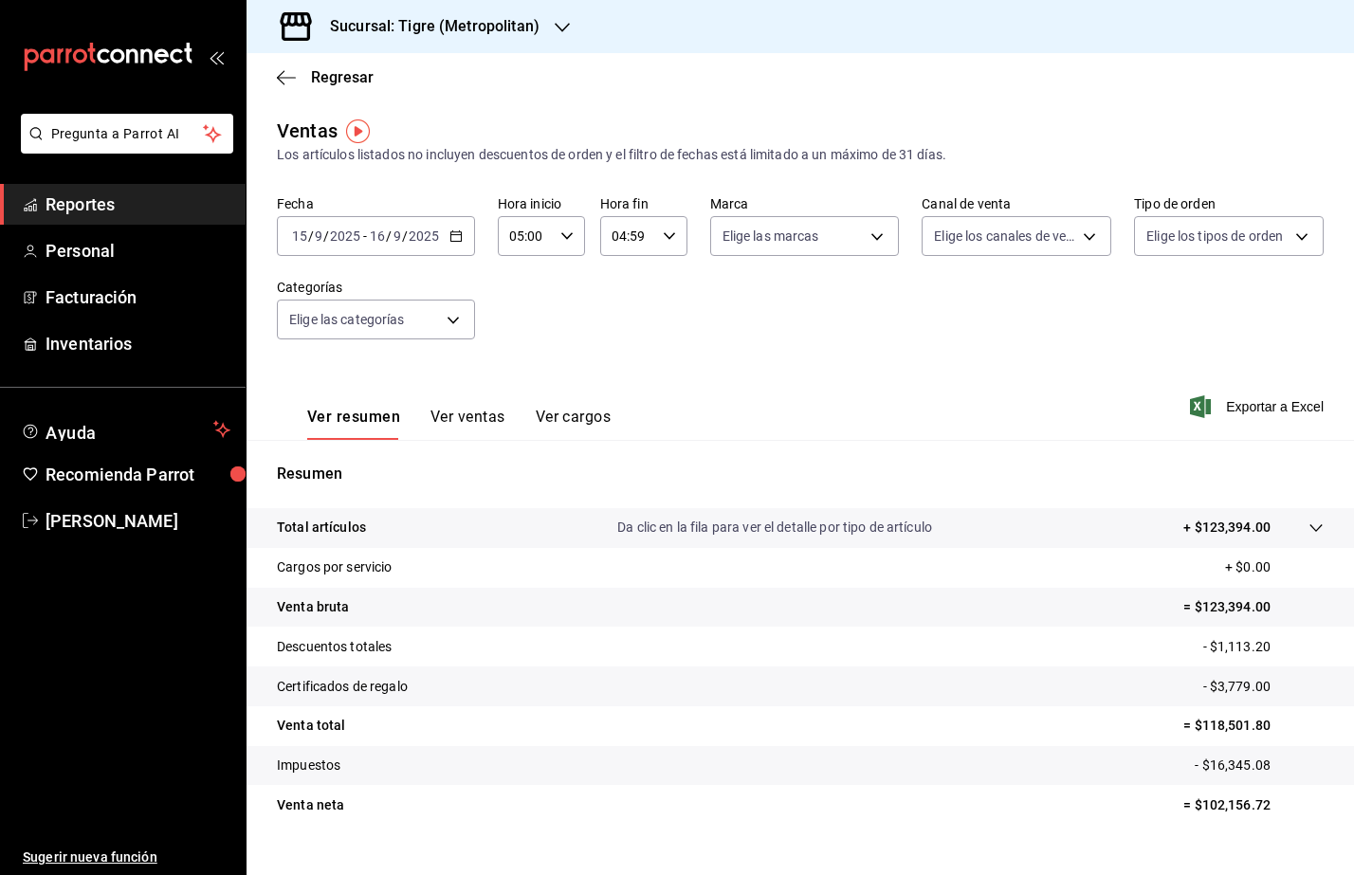
click at [449, 241] on icon "button" at bounding box center [455, 235] width 13 height 13
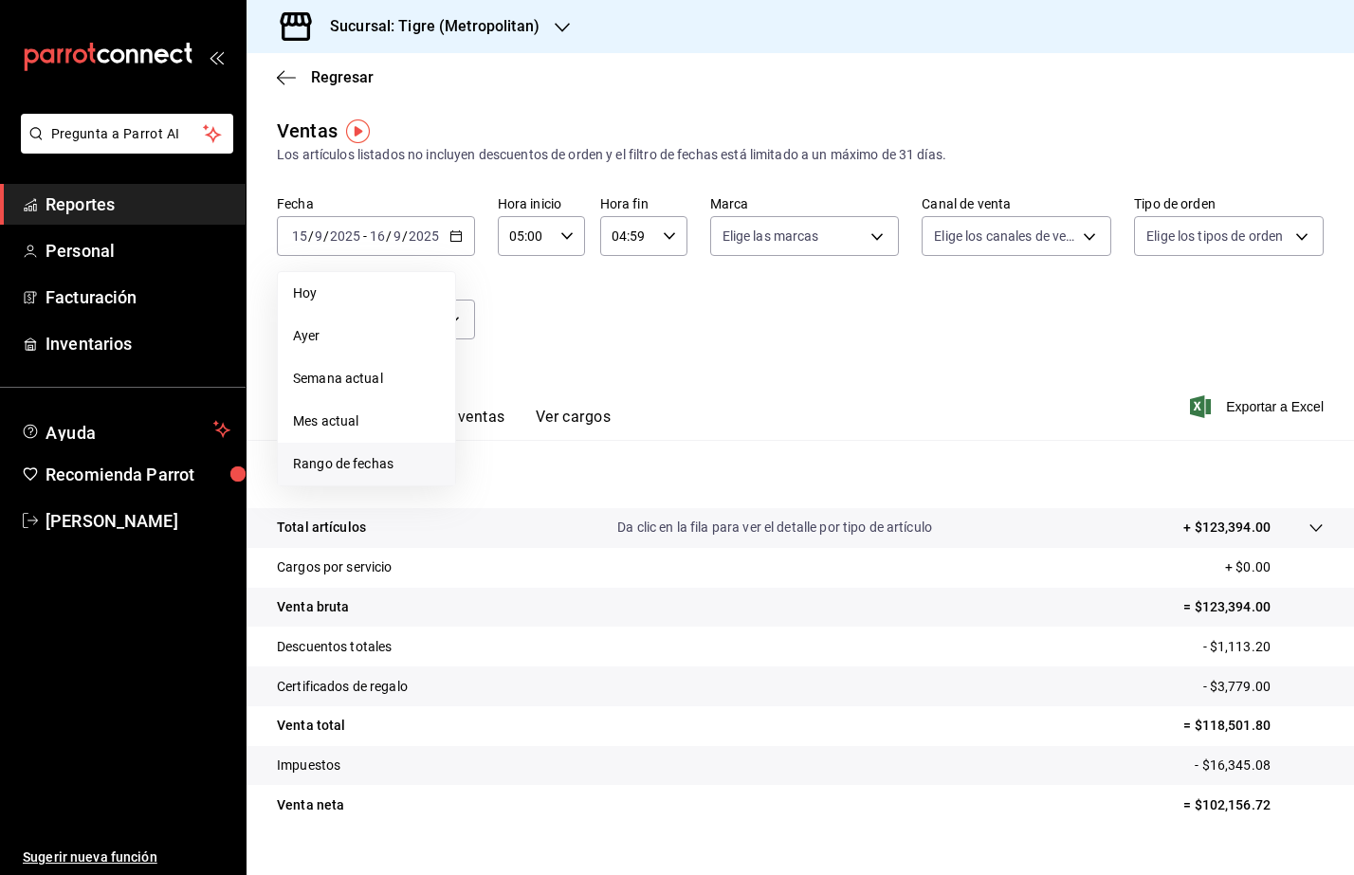
click at [377, 467] on span "Rango de fechas" at bounding box center [366, 464] width 147 height 20
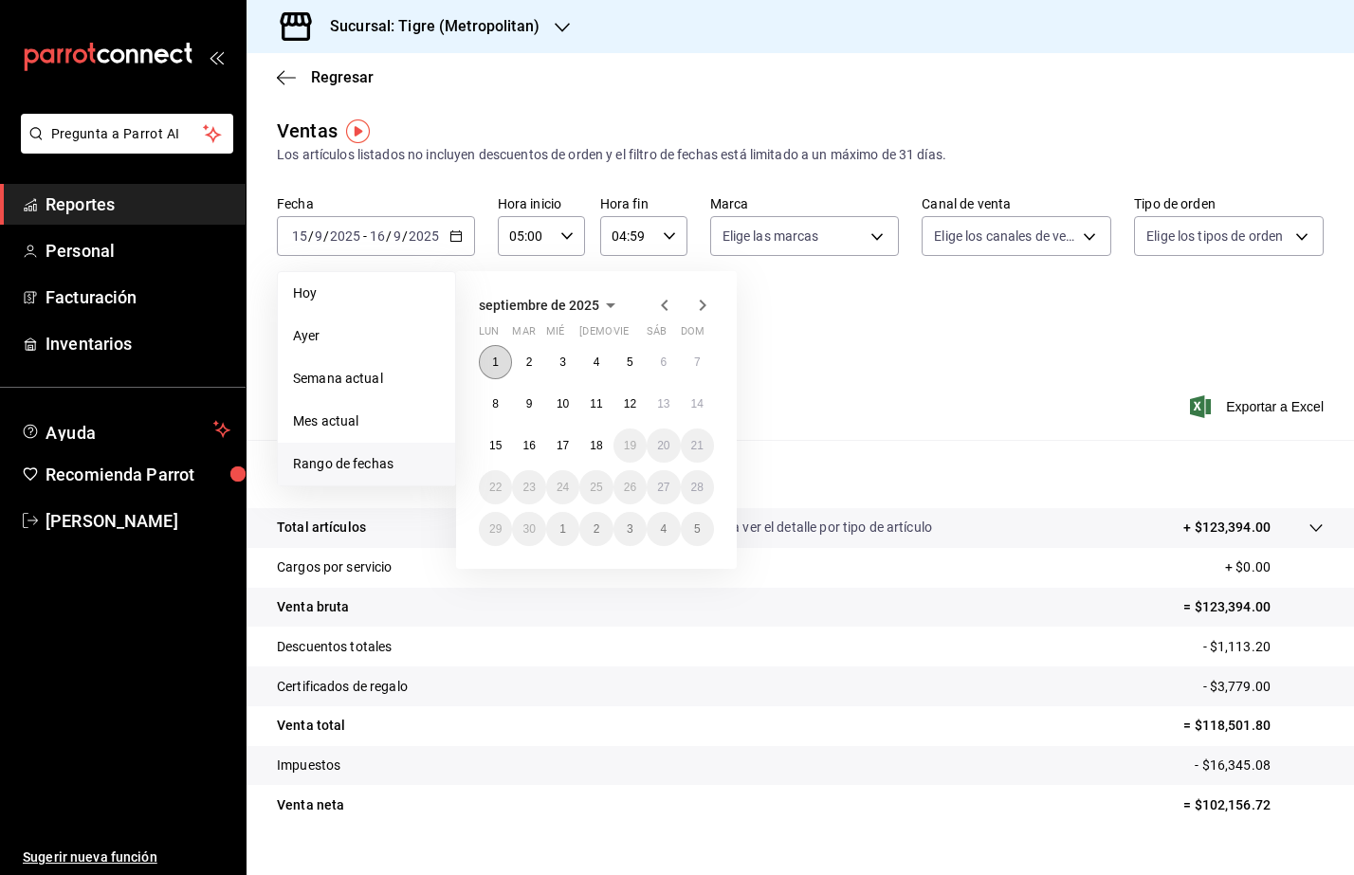
click at [498, 352] on button "1" at bounding box center [495, 362] width 33 height 34
click at [596, 458] on button "18" at bounding box center [595, 446] width 33 height 34
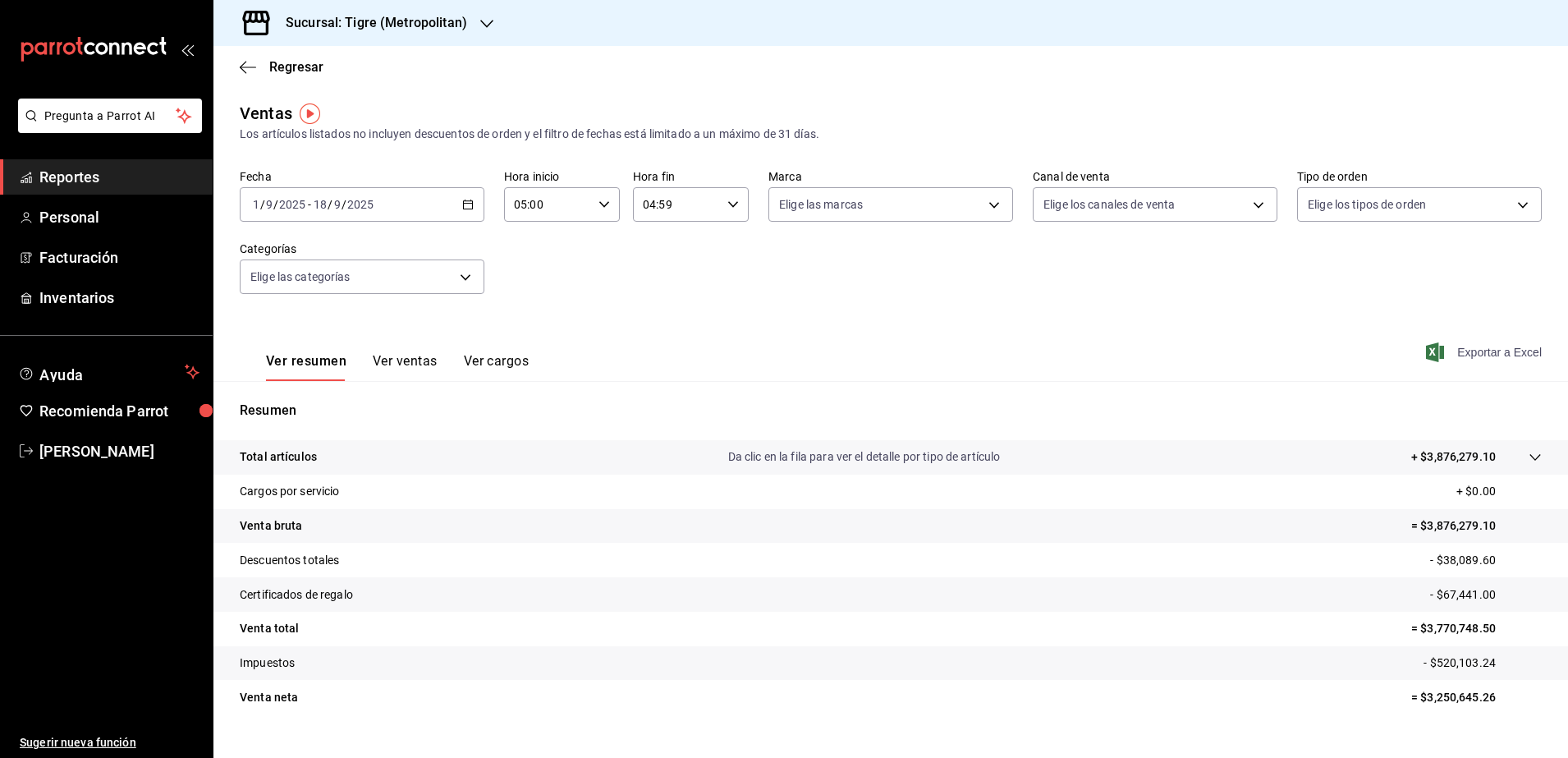
click at [1466, 350] on span "Exportar a Excel" at bounding box center [1486, 352] width 113 height 20
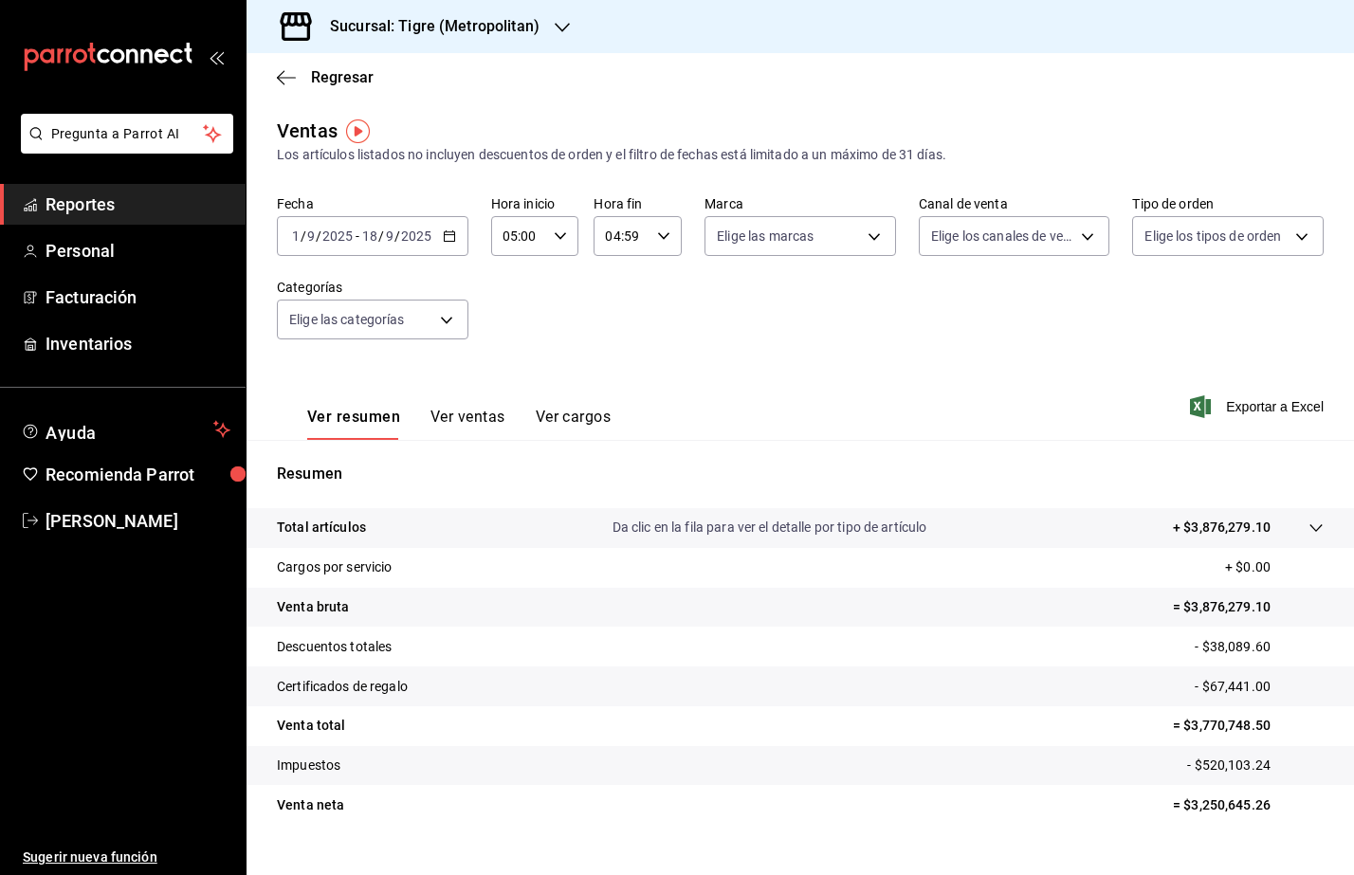
click at [448, 239] on icon "button" at bounding box center [449, 235] width 13 height 13
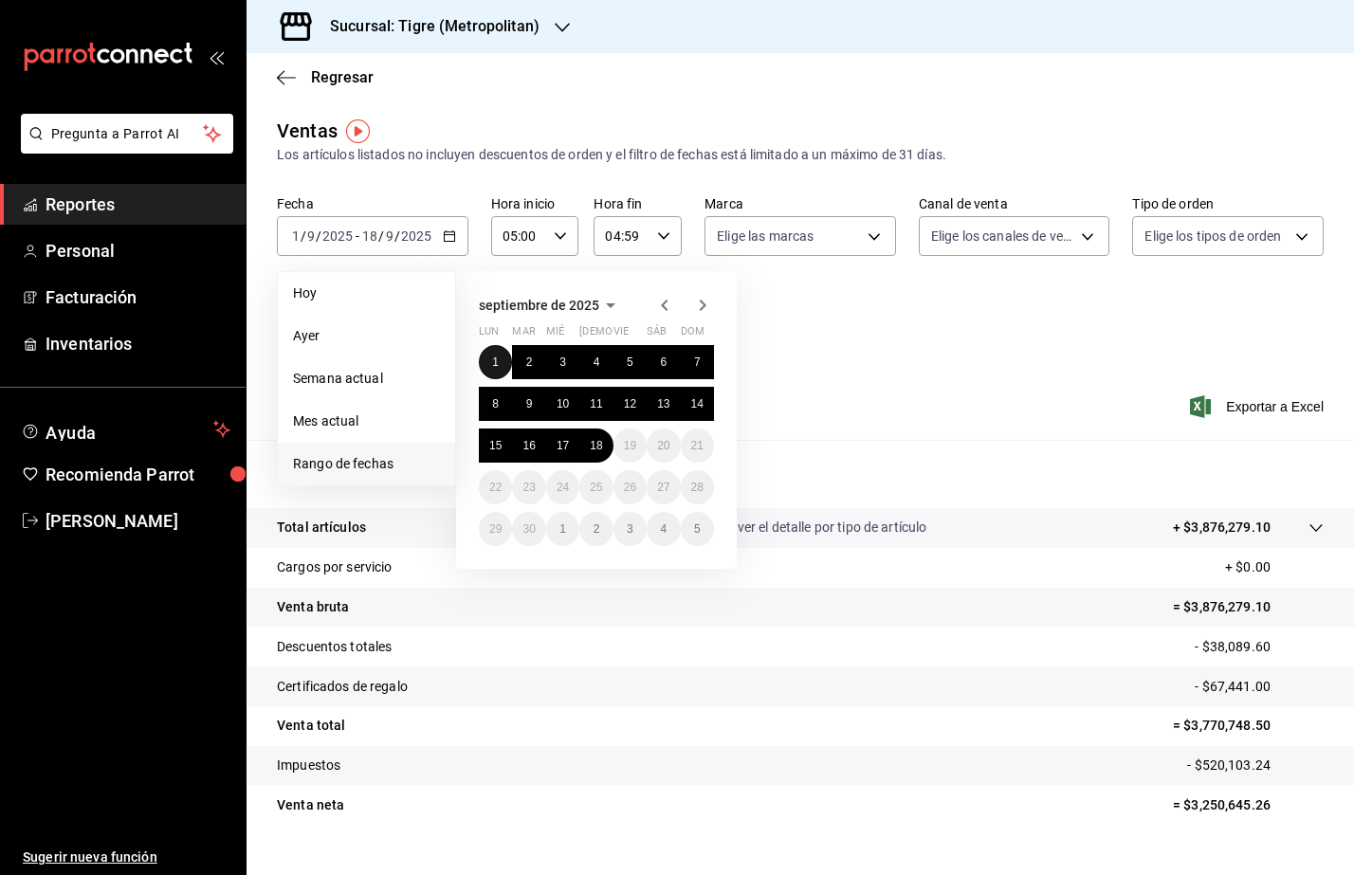
click at [488, 358] on button "1" at bounding box center [495, 362] width 33 height 34
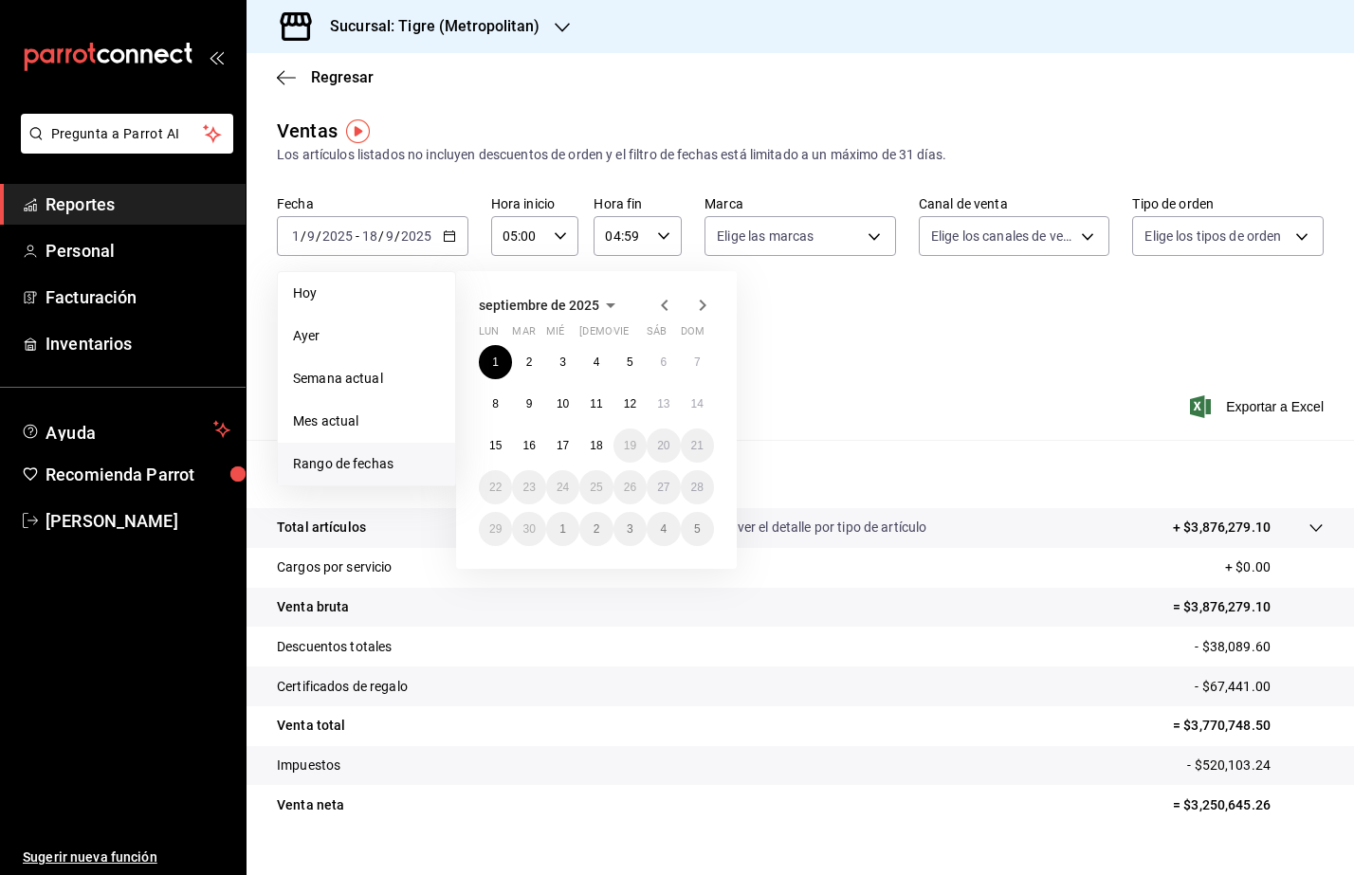
click at [895, 393] on div "Ver resumen Ver ventas Ver cargos Exportar a Excel" at bounding box center [800, 401] width 1107 height 78
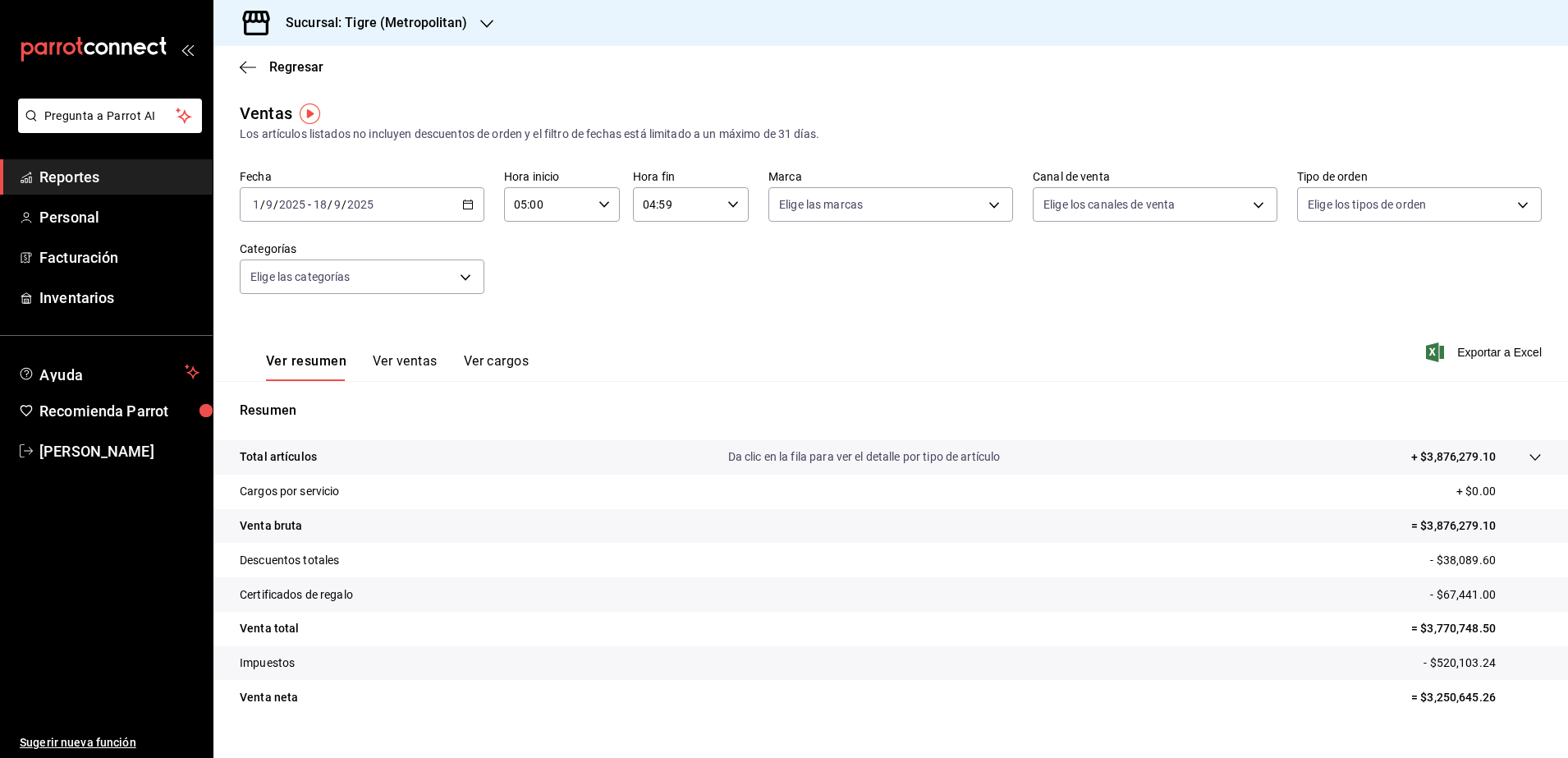
click at [457, 203] on div "2025-09-01 1 / 9 / 2025 - 2025-09-18 18 / 9 / 2025" at bounding box center [362, 204] width 245 height 35
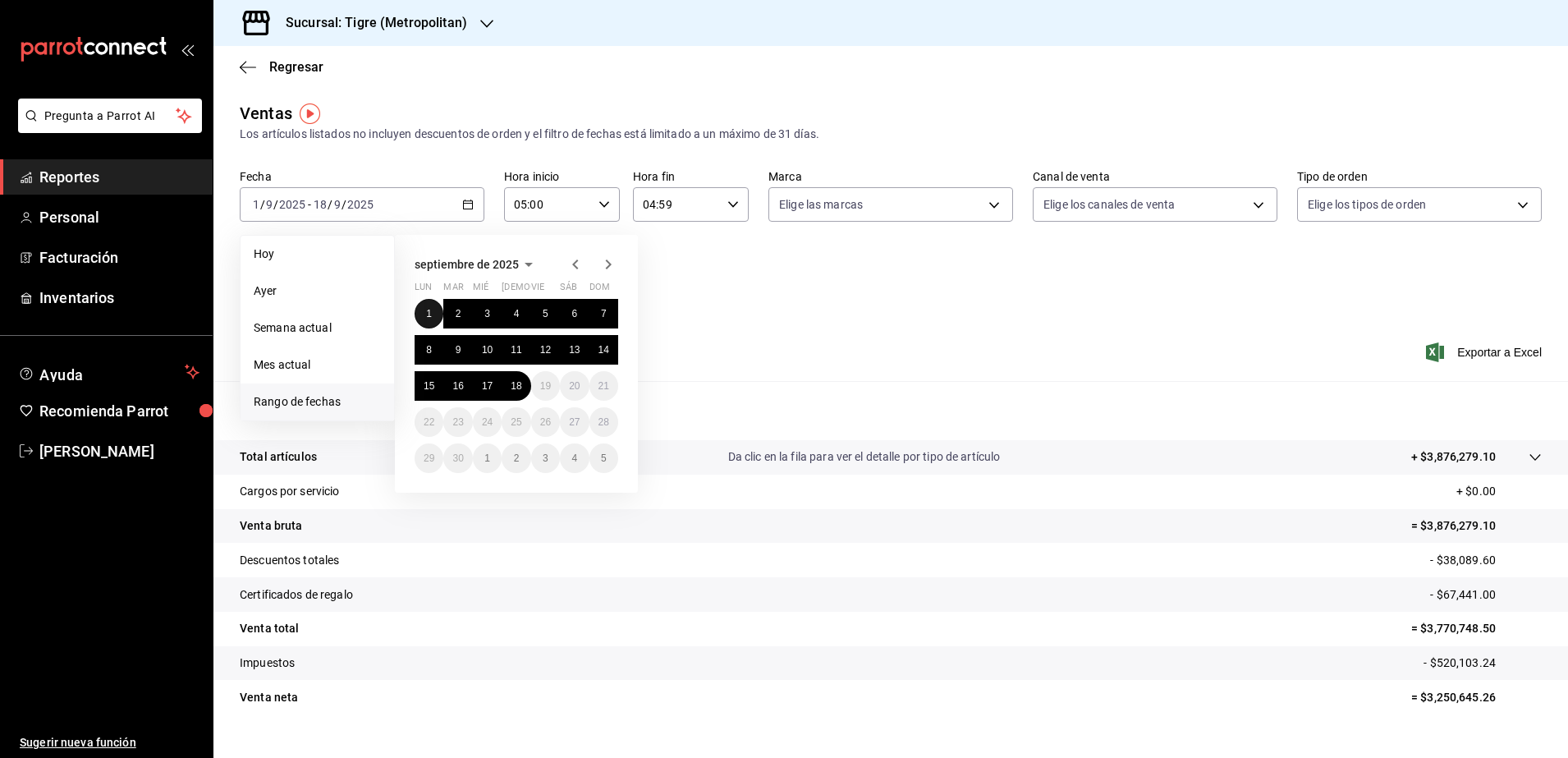
click at [424, 307] on button "1" at bounding box center [429, 314] width 29 height 29
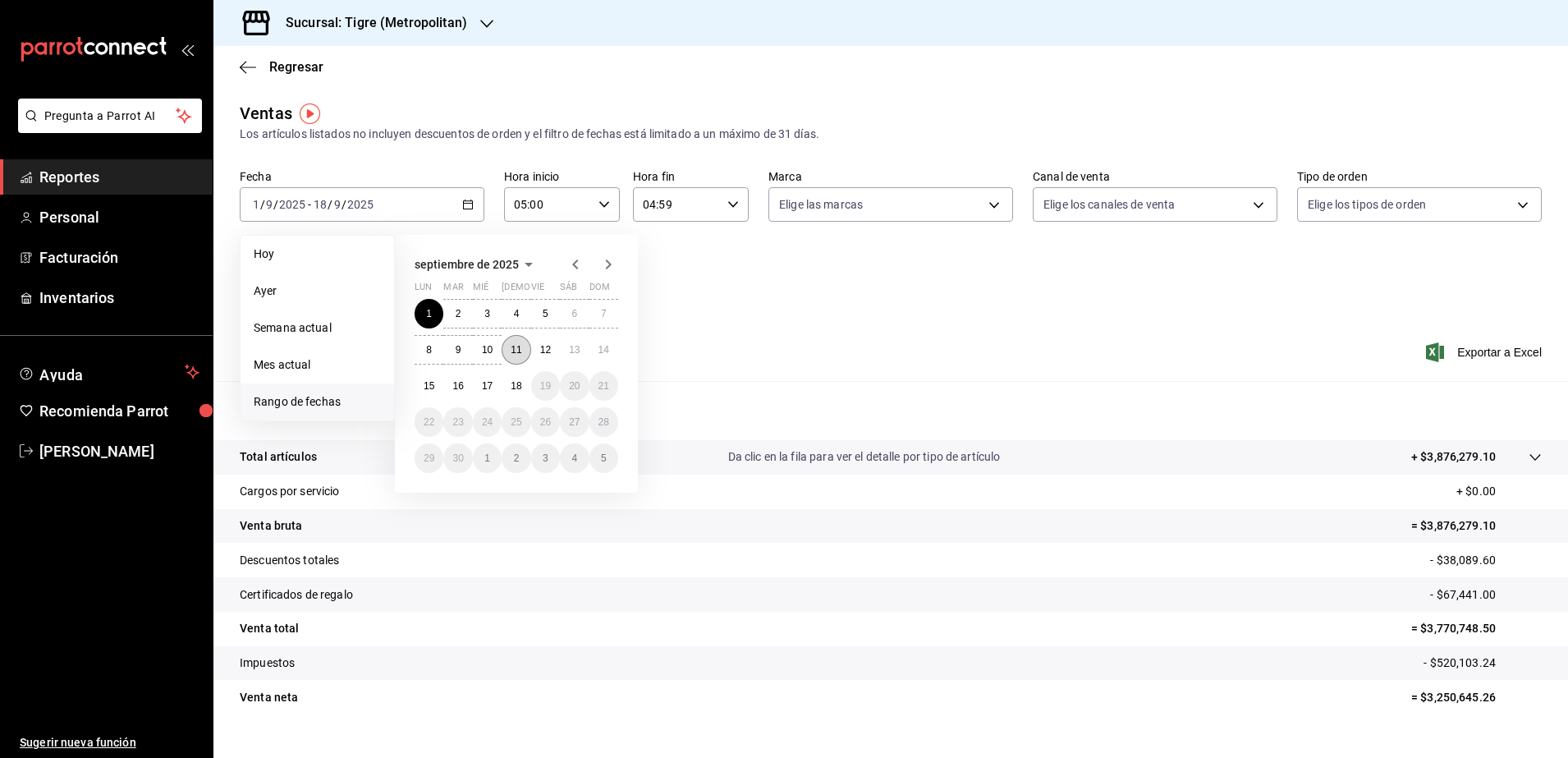
click at [513, 358] on button "11" at bounding box center [515, 350] width 29 height 29
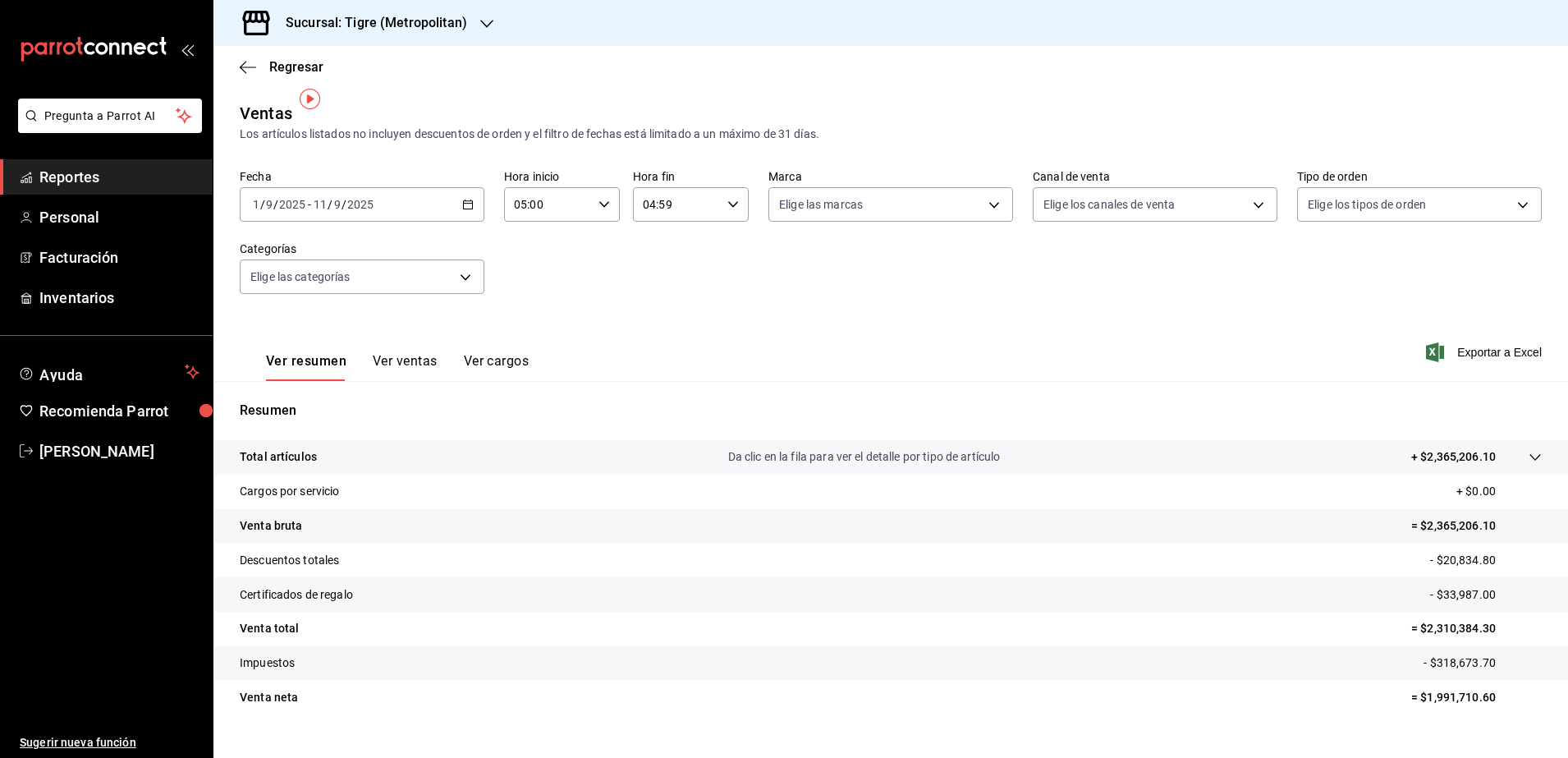
scroll to position [29, 0]
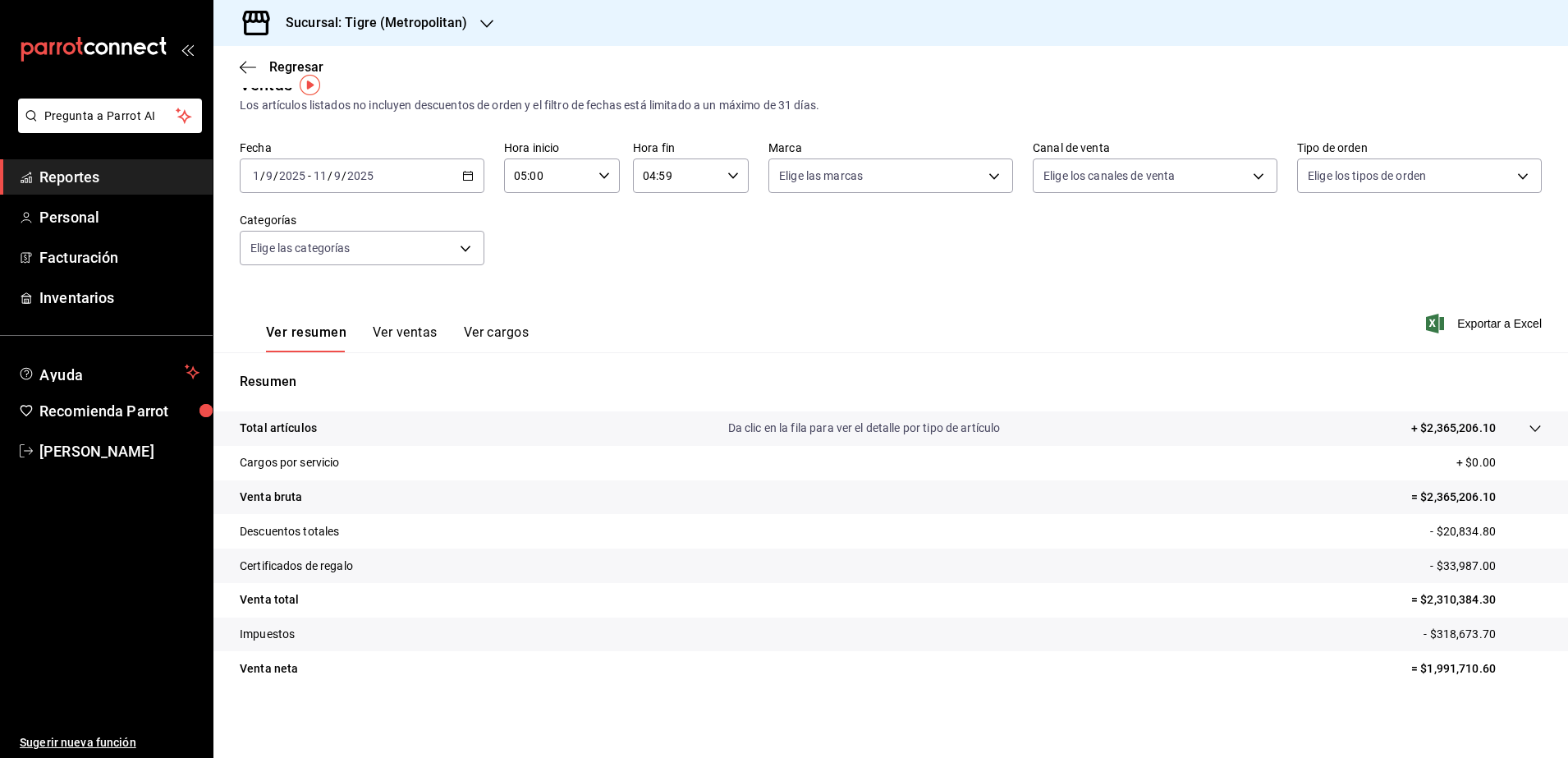
click at [473, 182] on div "2025-09-01 1 / 9 / 2025 - 2025-09-11 11 / 9 / 2025" at bounding box center [362, 176] width 245 height 35
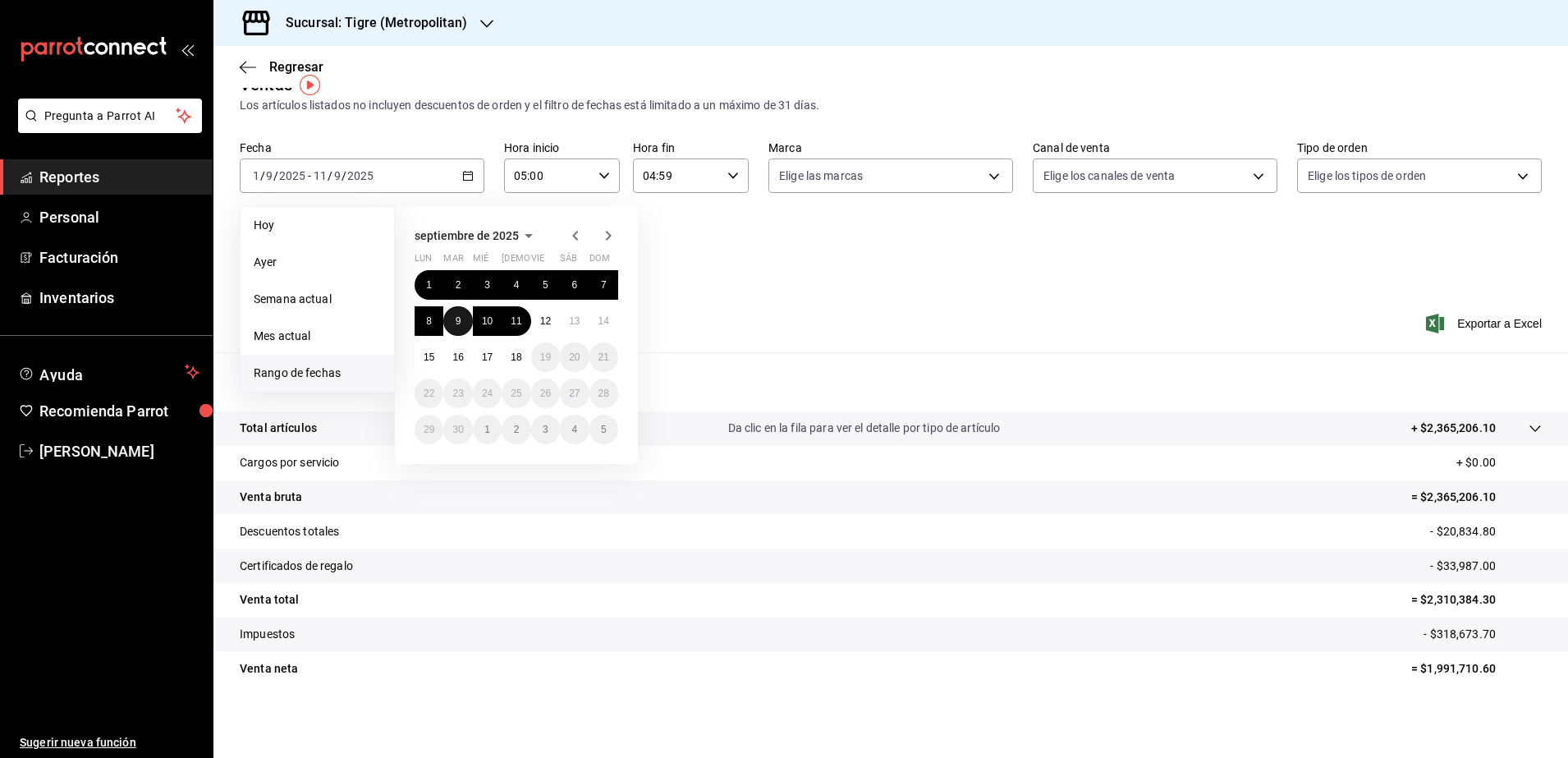
click at [461, 322] on abbr "9" at bounding box center [458, 321] width 6 height 11
click at [486, 323] on abbr "10" at bounding box center [487, 321] width 10 height 11
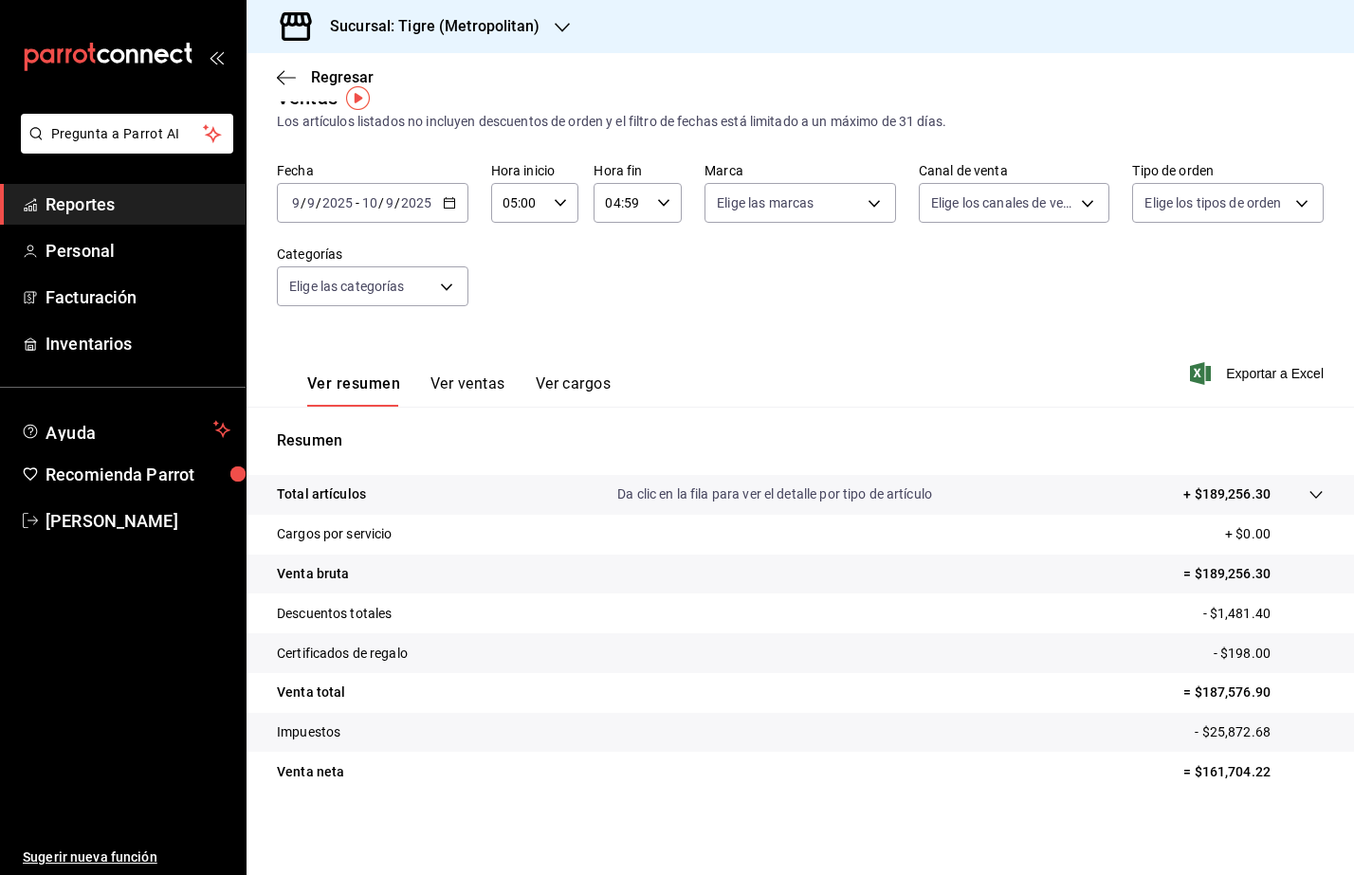
click at [442, 34] on h3 "Sucursal: Tigre (Metropolitan)" at bounding box center [427, 26] width 225 height 23
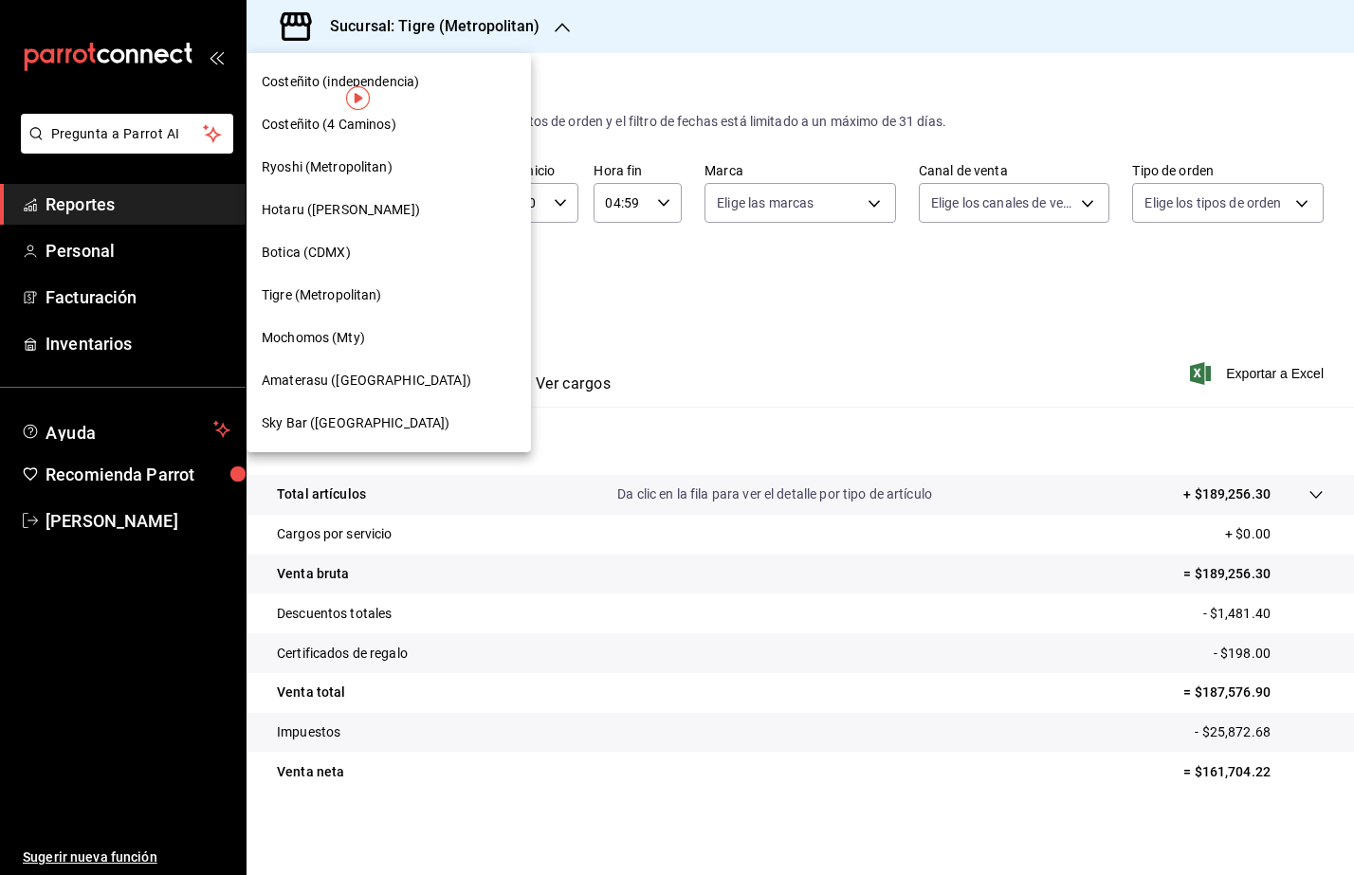
click at [370, 372] on span "Amaterasu (Metropolitan)" at bounding box center [367, 381] width 210 height 20
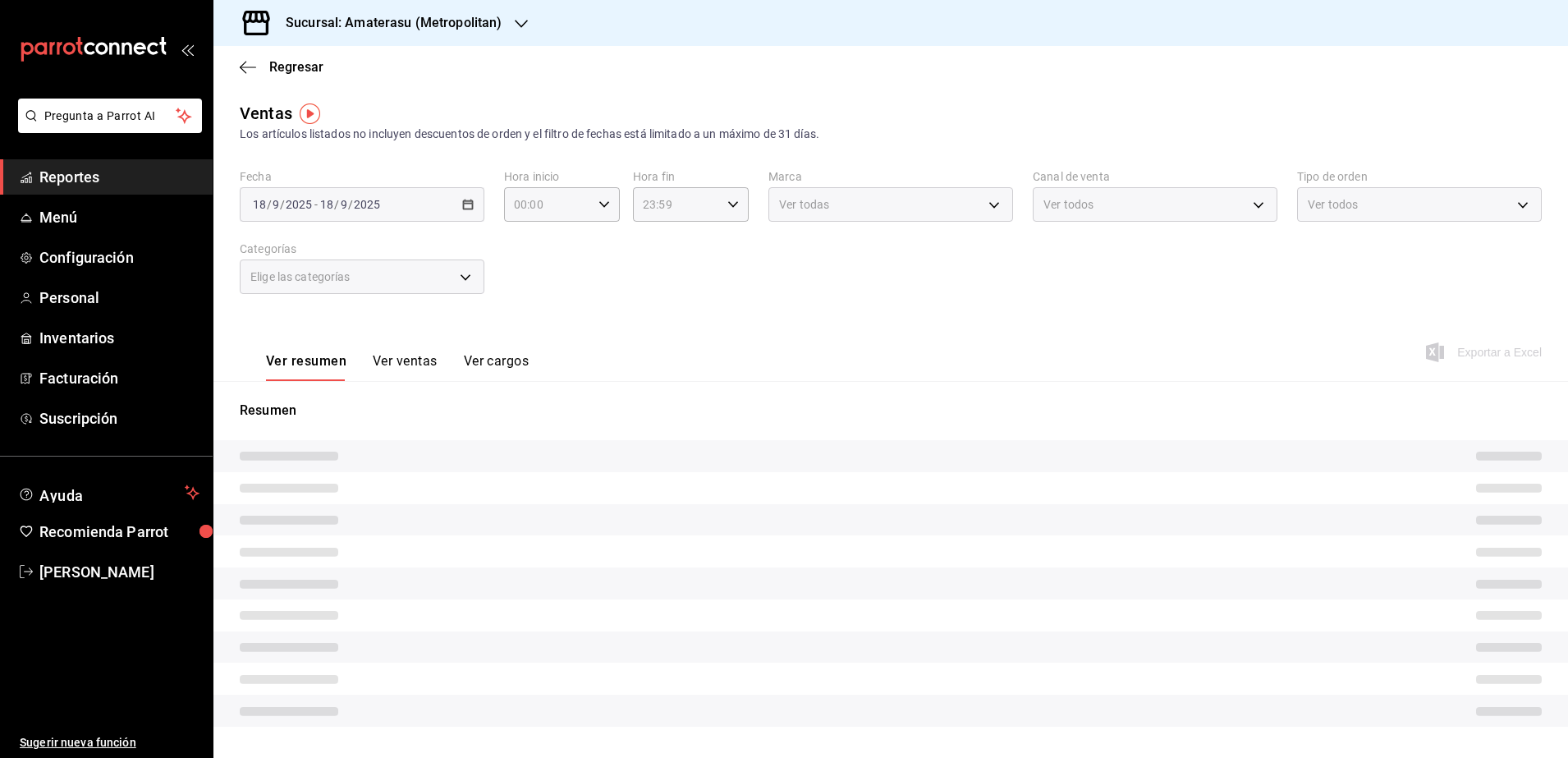
type input "05:00"
type input "04:59"
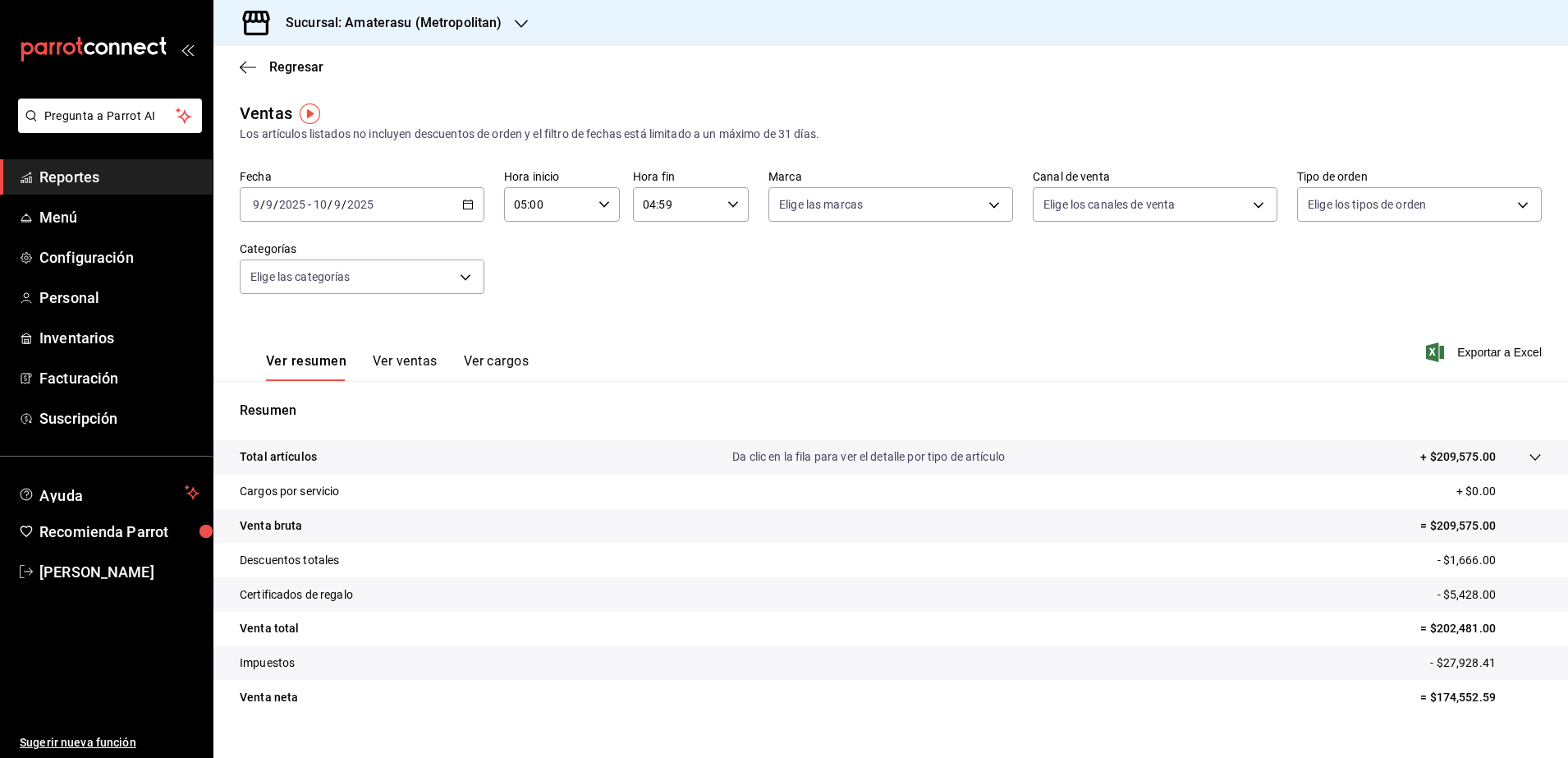
click at [474, 204] on div "2025-09-09 9 / 9 / 2025 - 2025-09-10 10 / 9 / 2025" at bounding box center [362, 204] width 245 height 35
click at [357, 389] on li "Rango de fechas" at bounding box center [317, 402] width 153 height 37
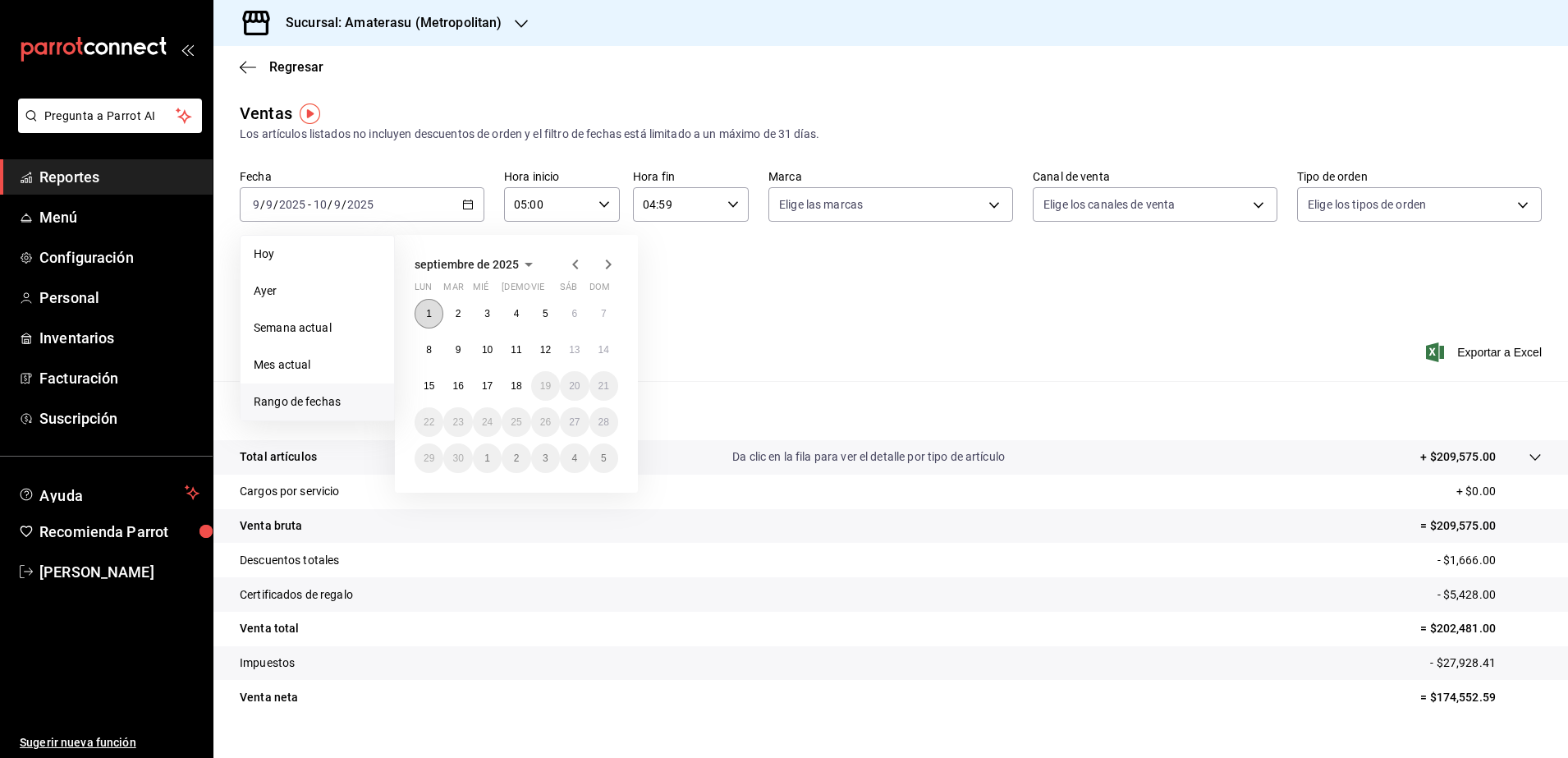
click at [430, 322] on button "1" at bounding box center [429, 314] width 29 height 29
click at [520, 378] on button "18" at bounding box center [515, 386] width 29 height 29
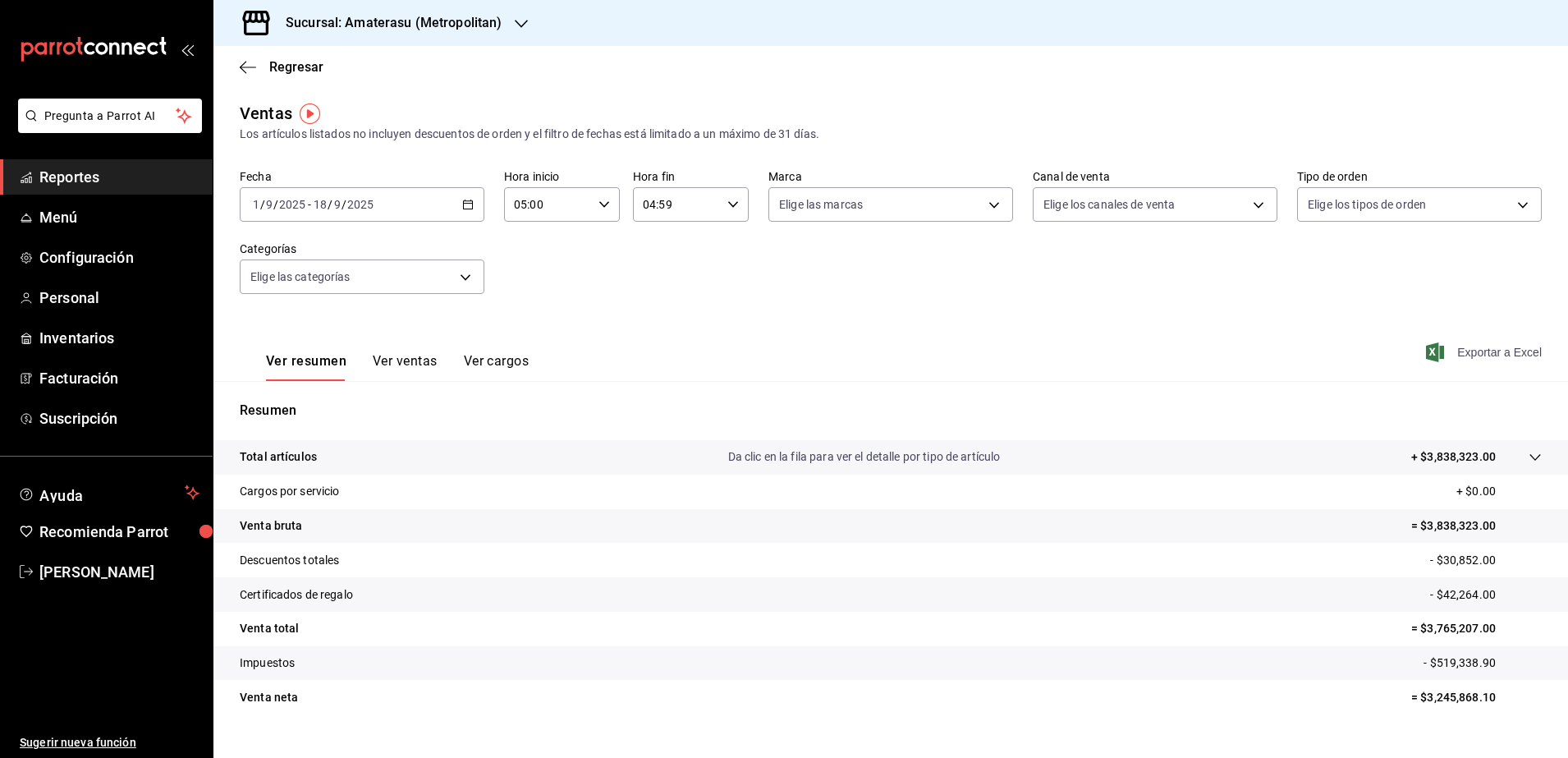
click at [1490, 357] on span "Exportar a Excel" at bounding box center [1486, 352] width 113 height 20
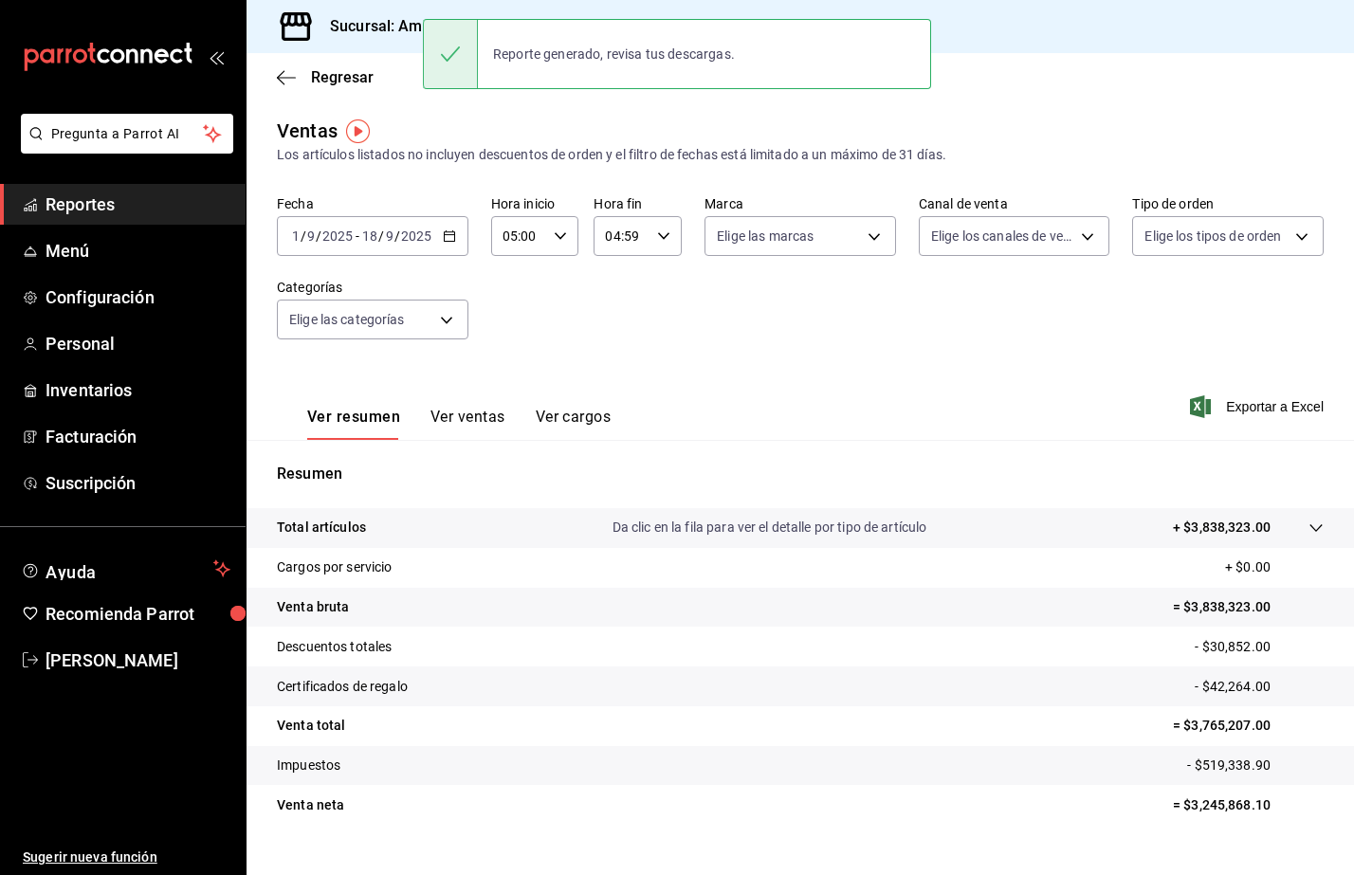
click at [449, 241] on \(Stroke\) "button" at bounding box center [449, 236] width 11 height 10
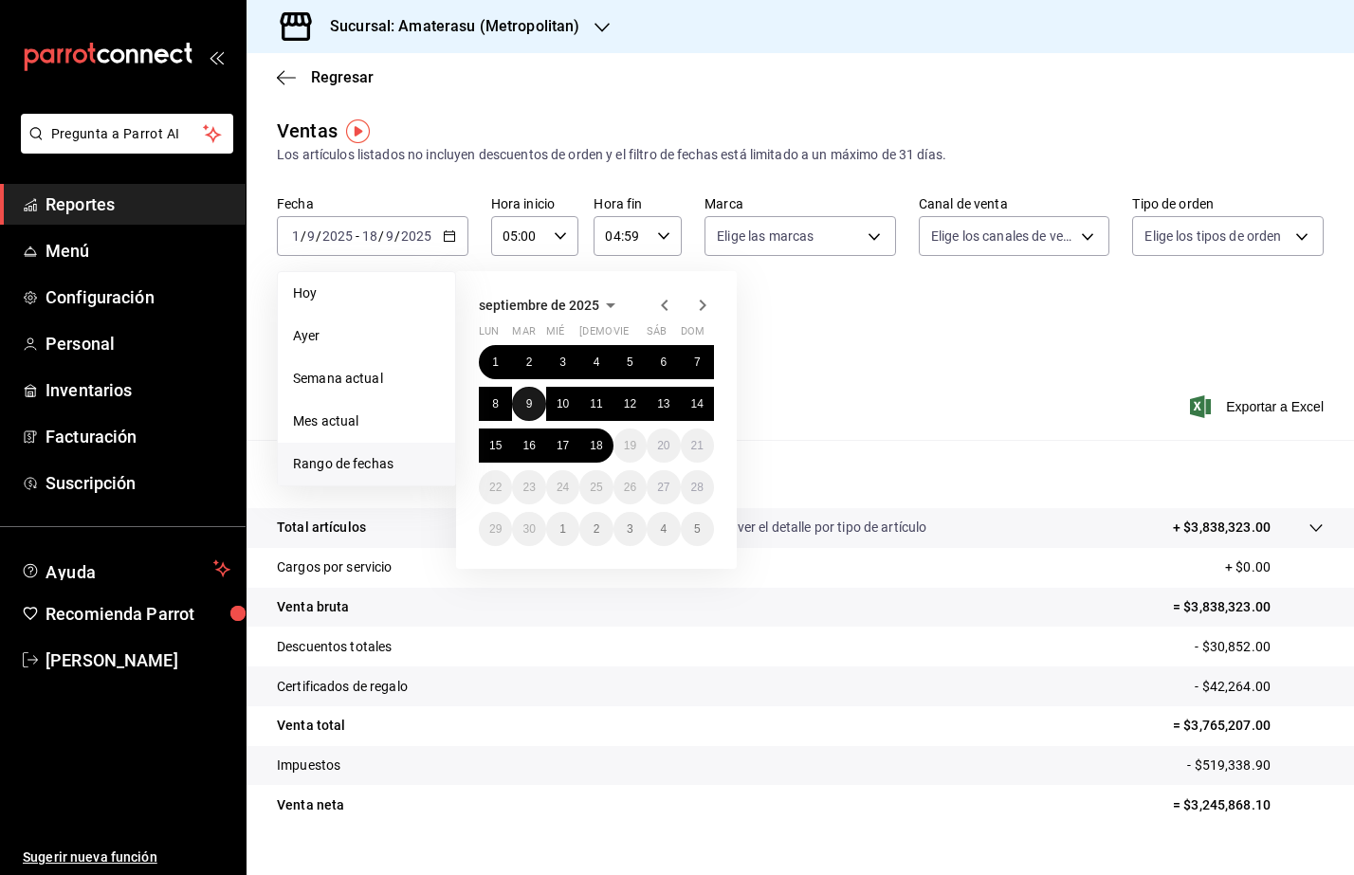
click at [533, 397] on button "9" at bounding box center [528, 404] width 33 height 34
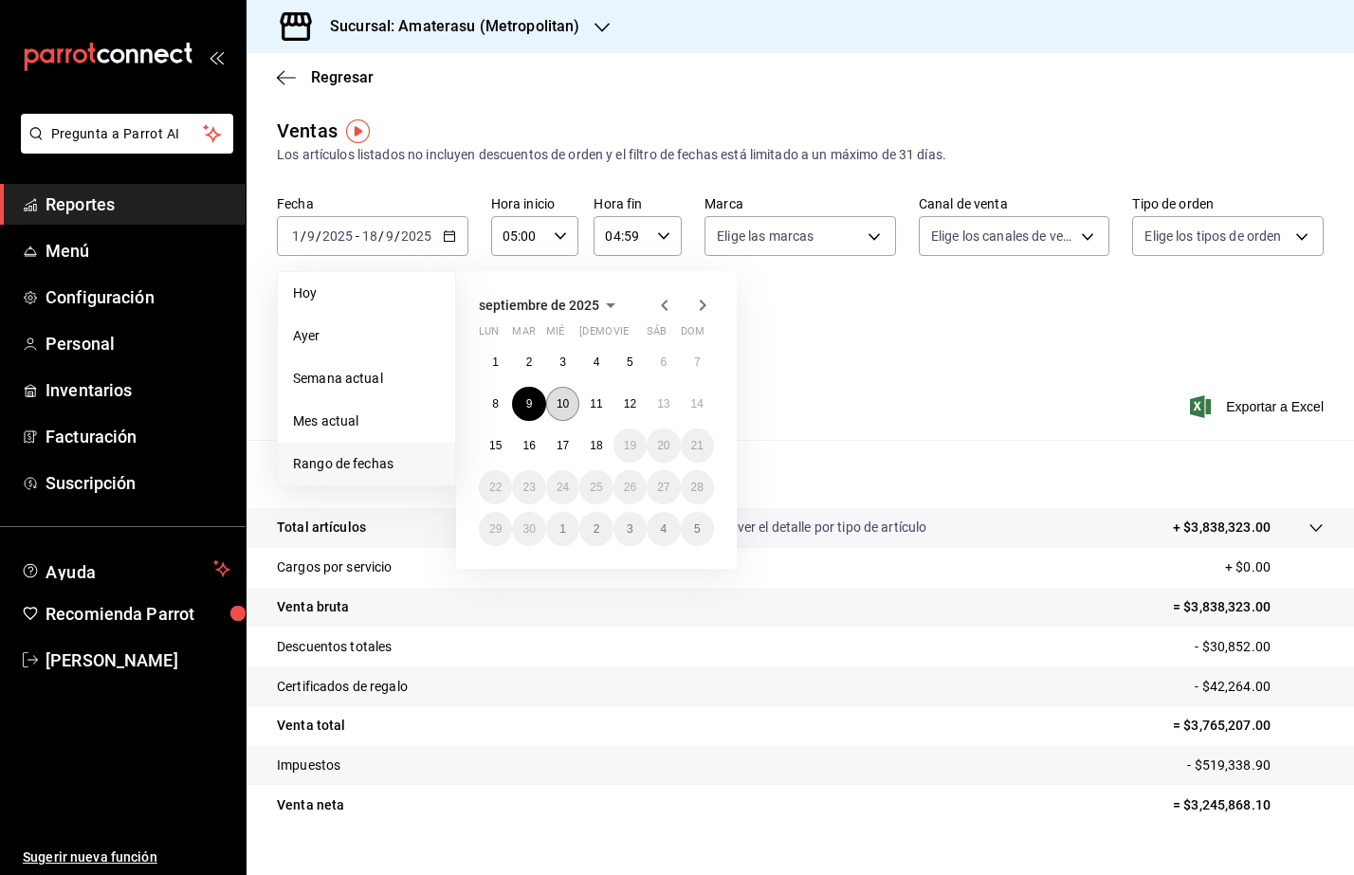
click at [558, 408] on abbr "10" at bounding box center [563, 403] width 12 height 13
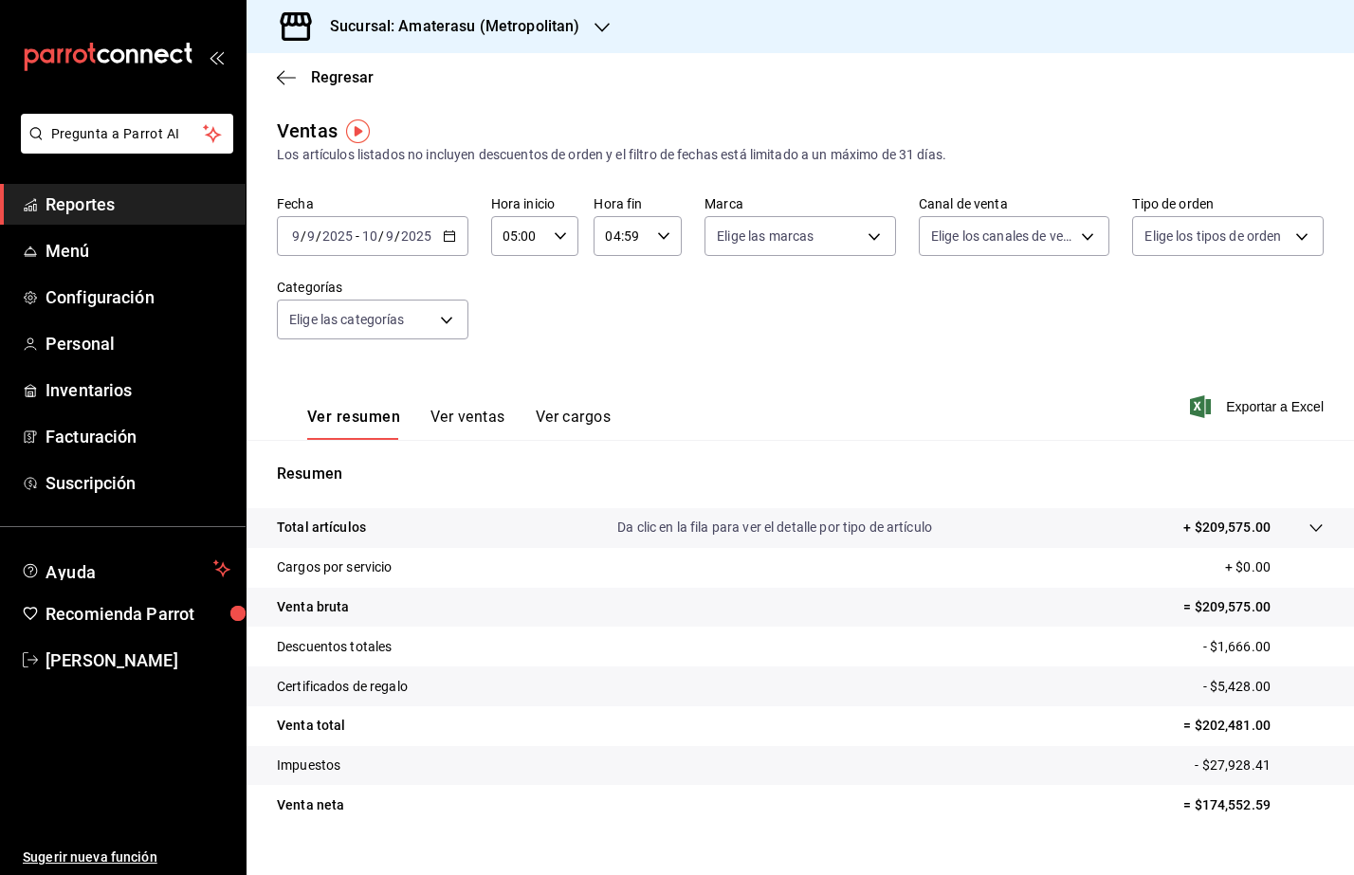
click at [455, 235] on div "2025-09-09 9 / 9 / 2025 - 2025-09-10 10 / 9 / 2025" at bounding box center [373, 236] width 192 height 40
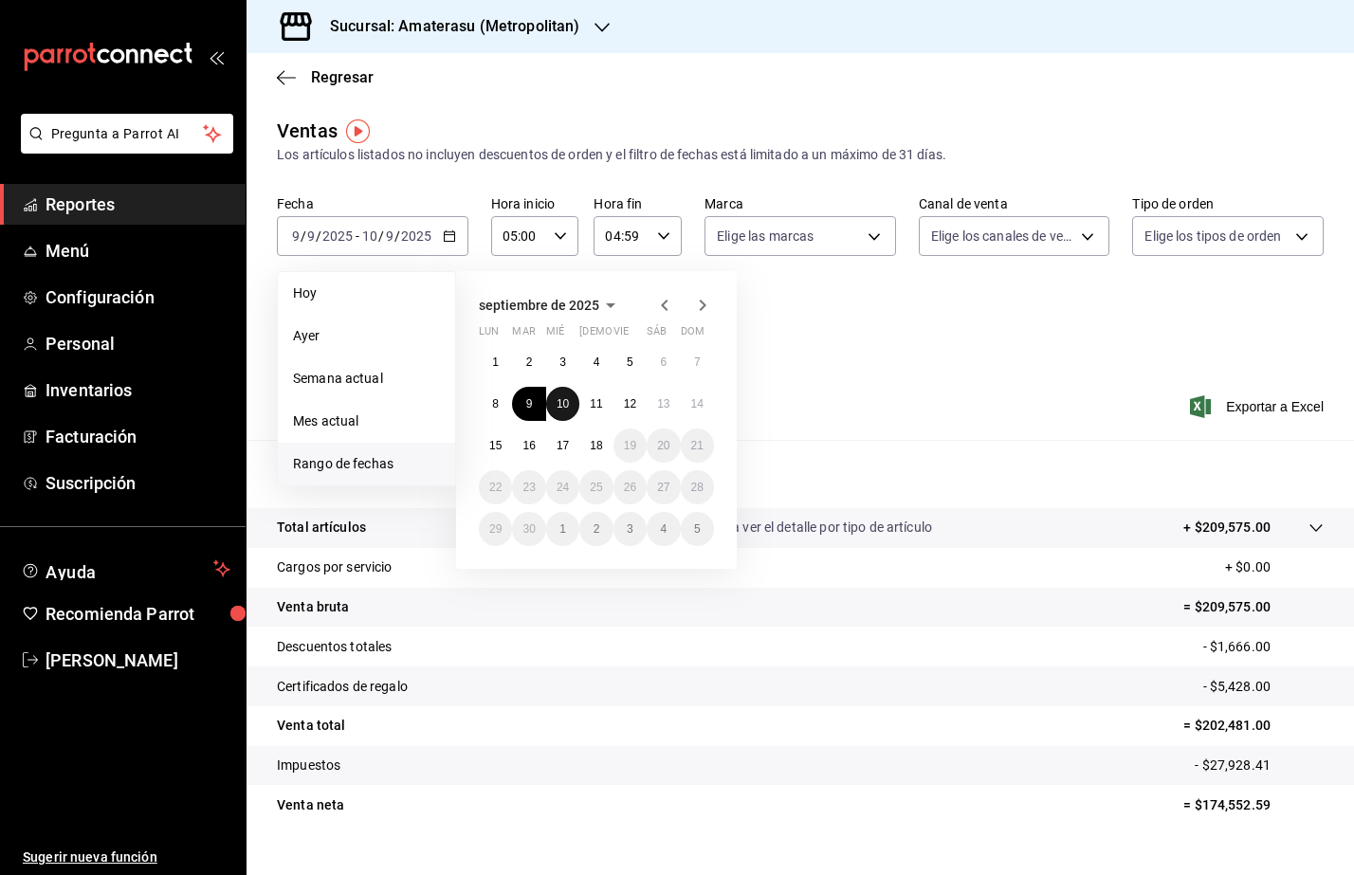
click at [557, 397] on abbr "10" at bounding box center [563, 403] width 12 height 13
click at [579, 401] on button "11" at bounding box center [595, 404] width 33 height 34
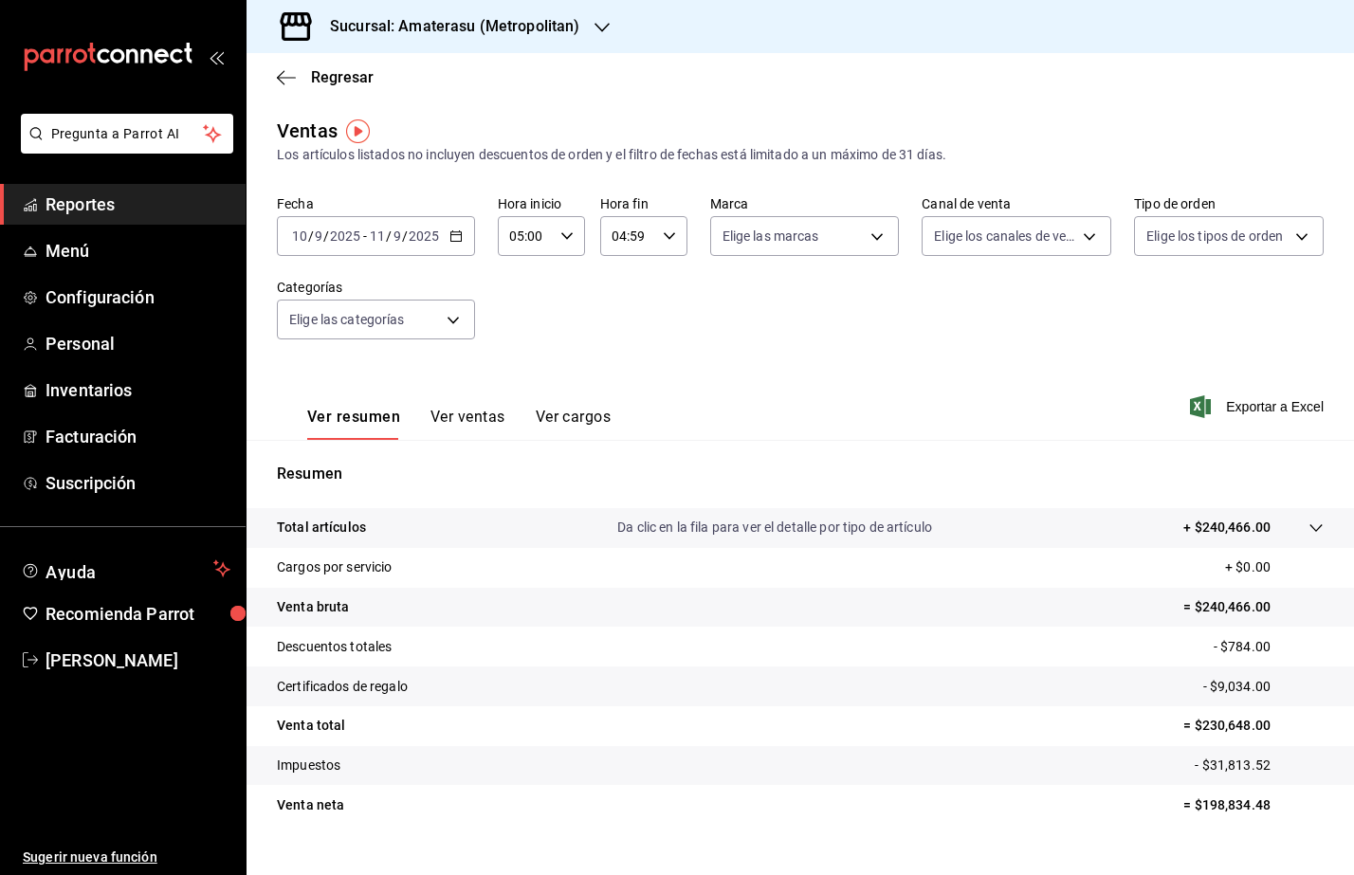
click at [466, 239] on div "2025-09-10 10 / 9 / 2025 - 2025-09-11 11 / 9 / 2025" at bounding box center [376, 236] width 198 height 40
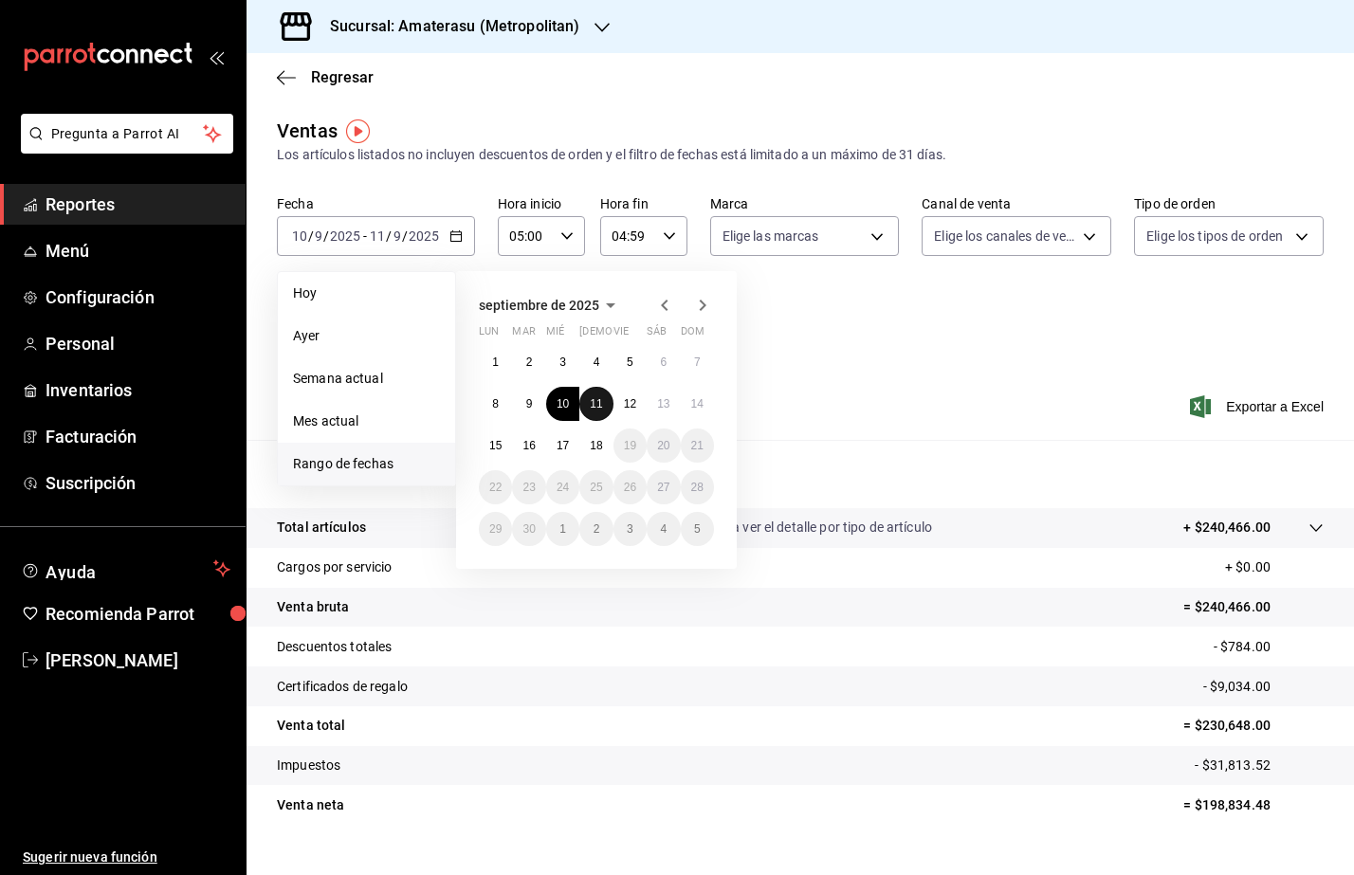
click at [602, 406] on abbr "11" at bounding box center [596, 403] width 12 height 13
click at [618, 406] on button "12" at bounding box center [629, 404] width 33 height 34
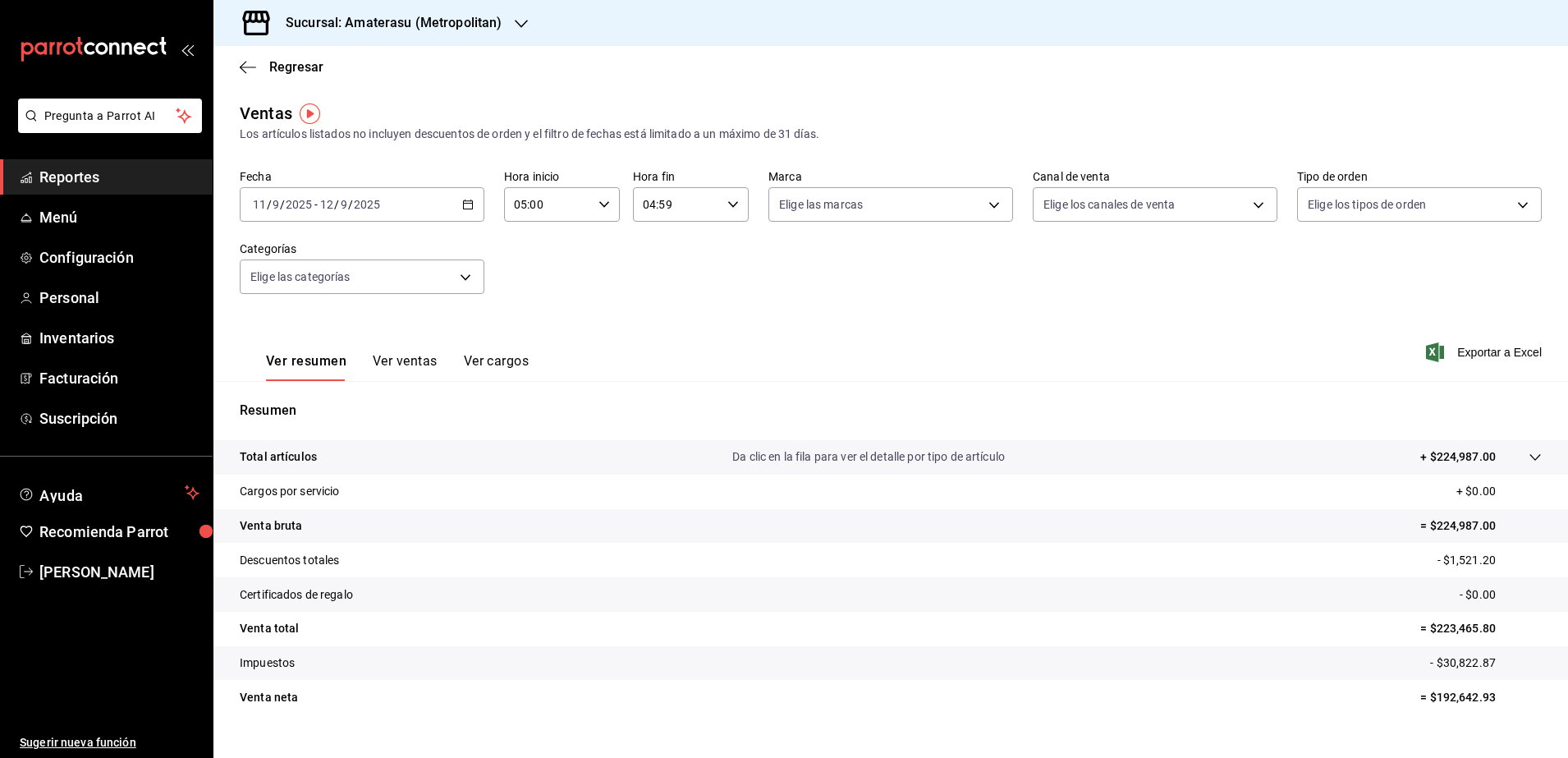
click at [456, 203] on div "2025-09-11 11 / 9 / 2025 - 2025-09-12 12 / 9 / 2025" at bounding box center [362, 204] width 245 height 35
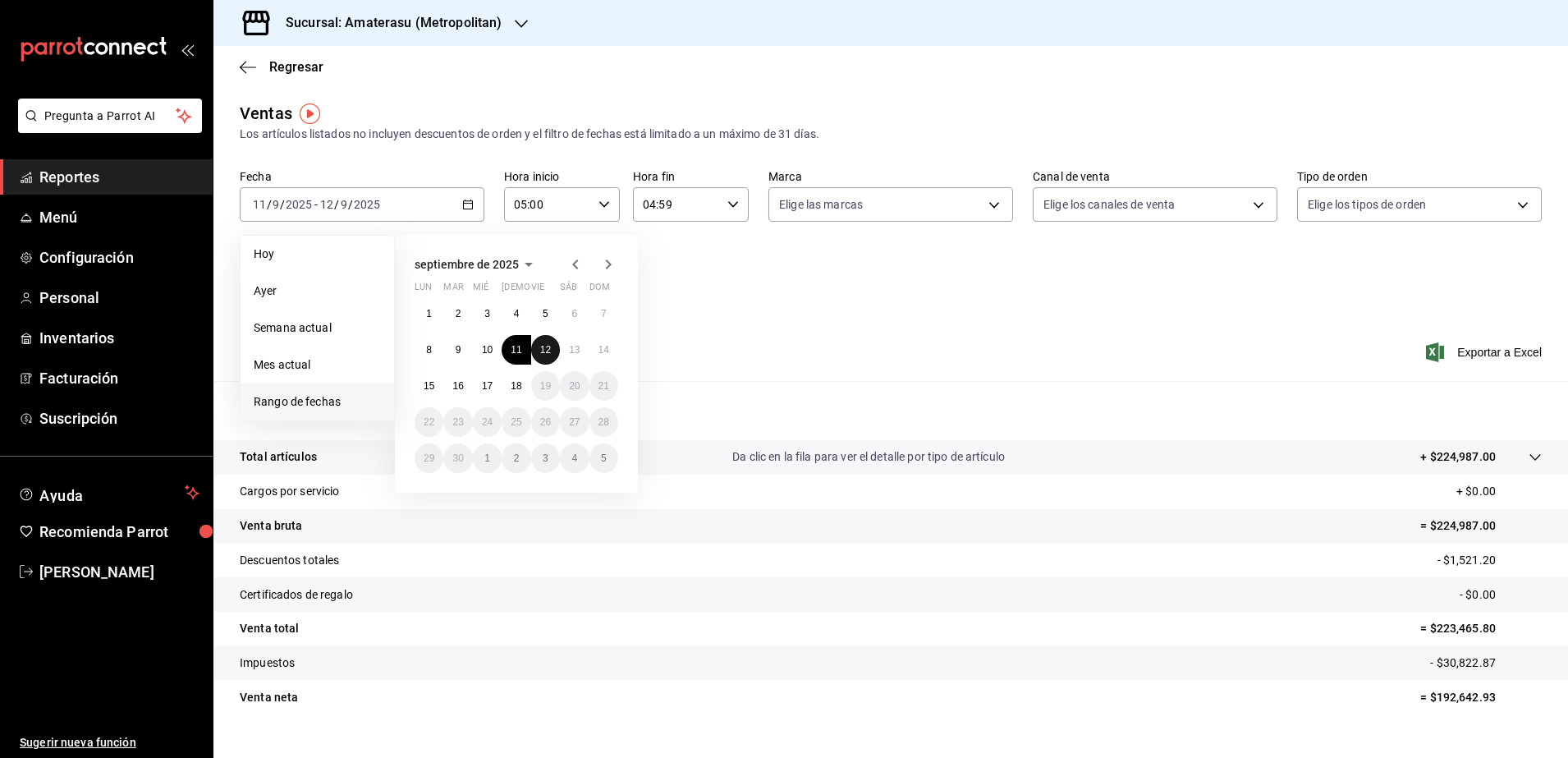
click at [542, 346] on abbr "12" at bounding box center [545, 349] width 10 height 11
click at [573, 345] on abbr "13" at bounding box center [574, 349] width 10 height 11
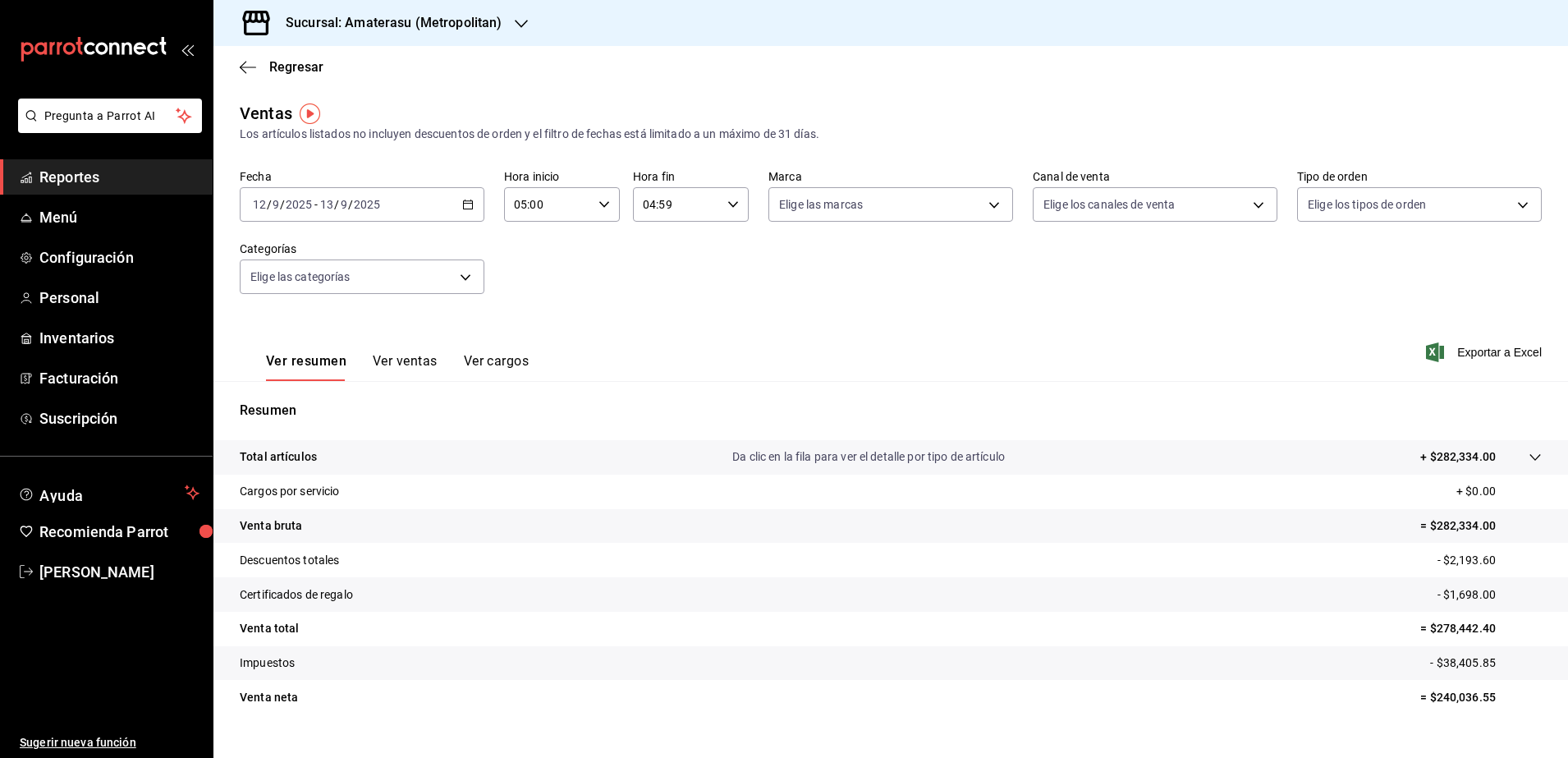
click at [468, 203] on \(Stroke\) "button" at bounding box center [468, 203] width 9 height 1
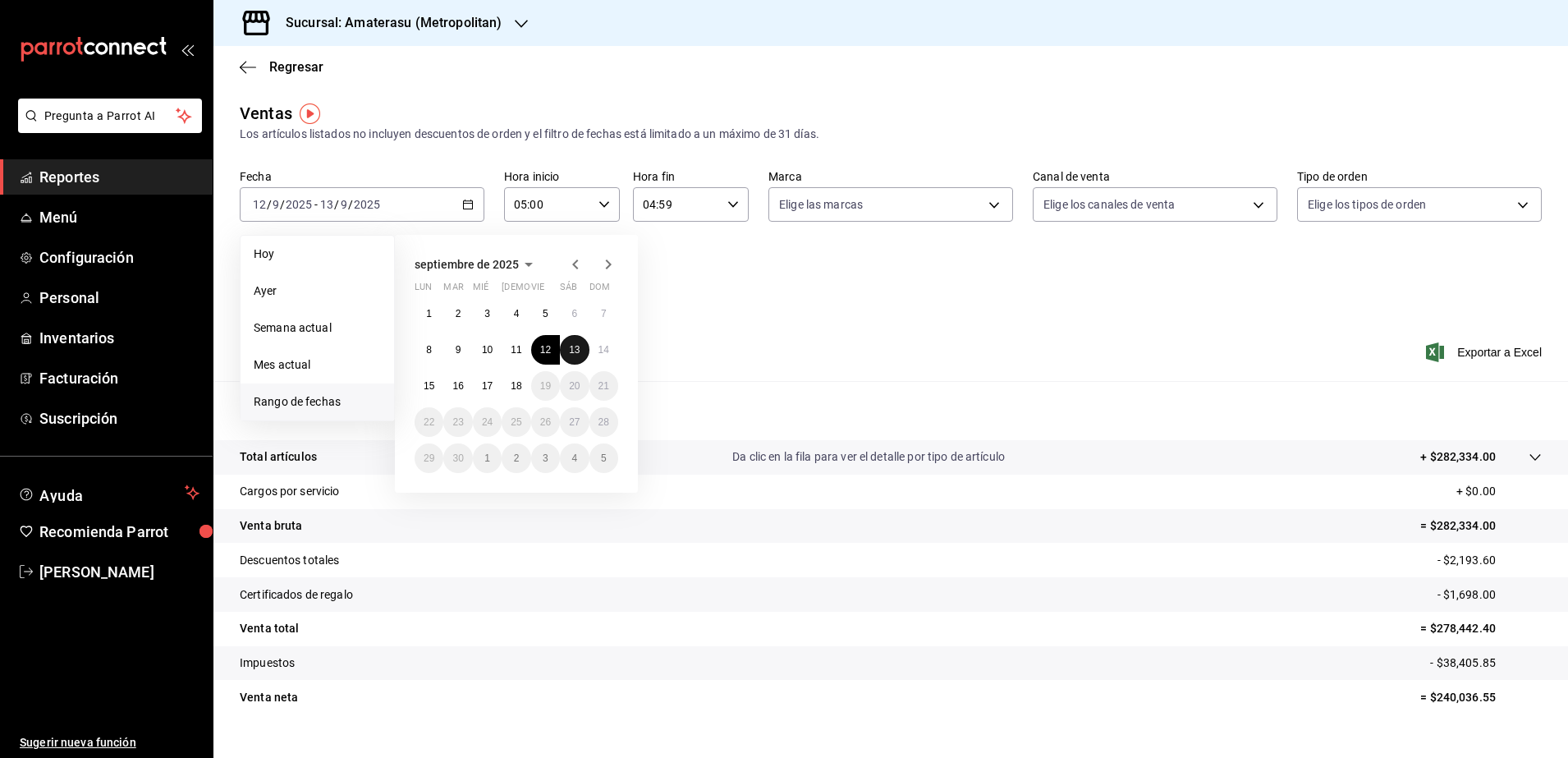
click at [577, 342] on button "13" at bounding box center [574, 350] width 29 height 29
click at [593, 347] on button "14" at bounding box center [603, 350] width 29 height 29
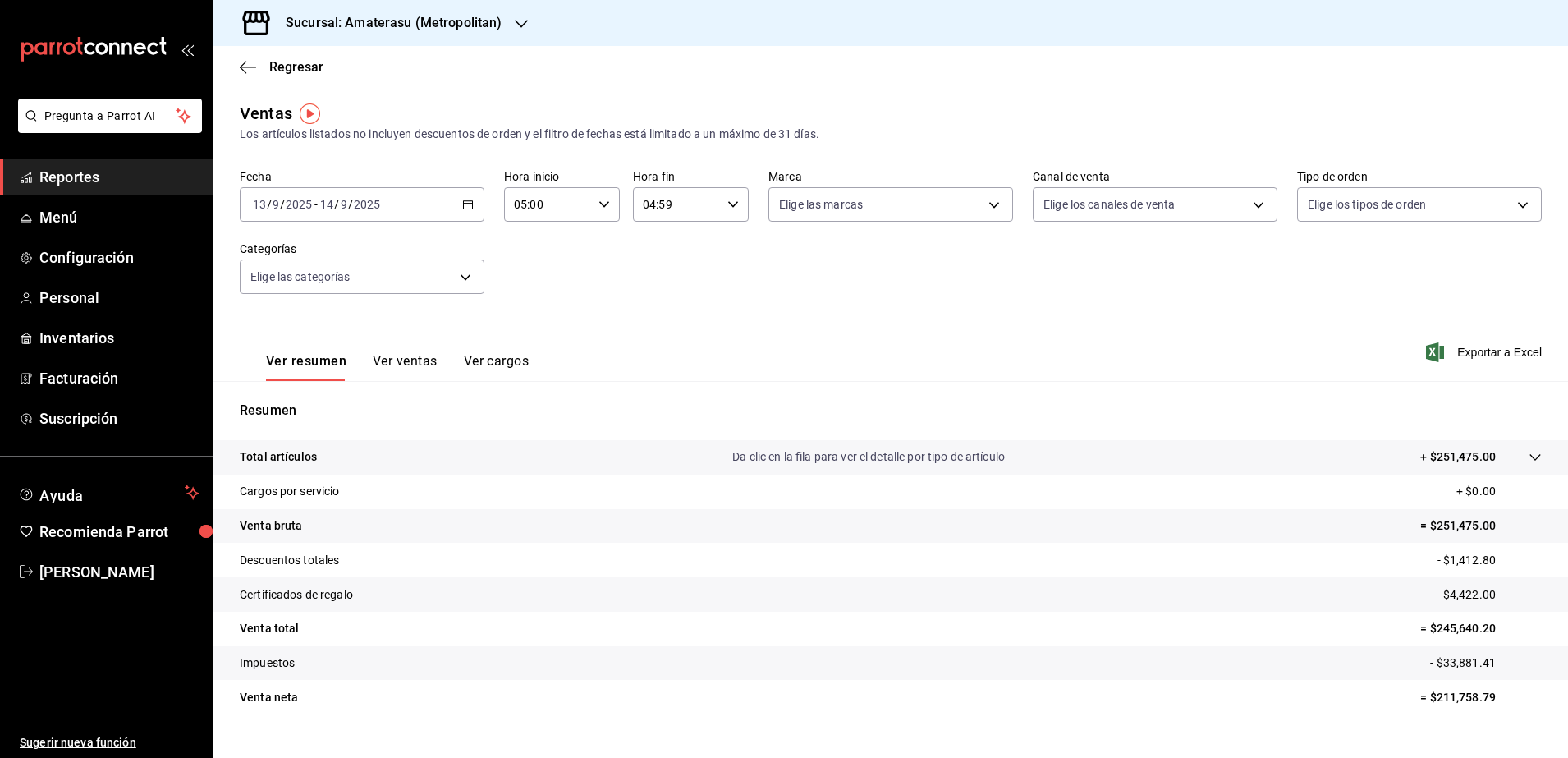
click at [463, 200] on \(Stroke\) "button" at bounding box center [468, 204] width 10 height 9
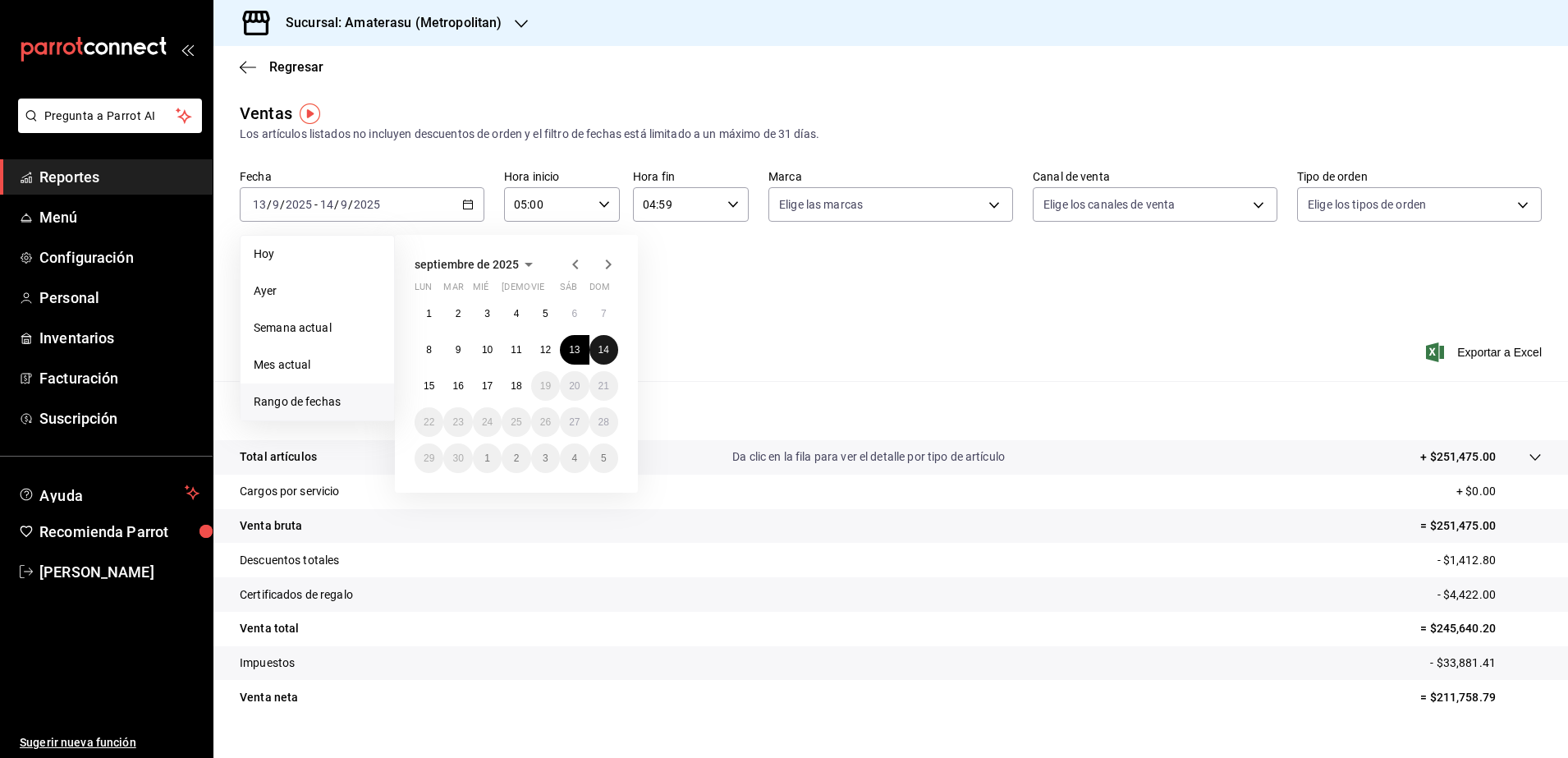
drag, startPoint x: 599, startPoint y: 347, endPoint x: 558, endPoint y: 360, distance: 43.0
click at [600, 347] on abbr "14" at bounding box center [603, 349] width 10 height 11
click at [420, 385] on button "15" at bounding box center [429, 386] width 29 height 29
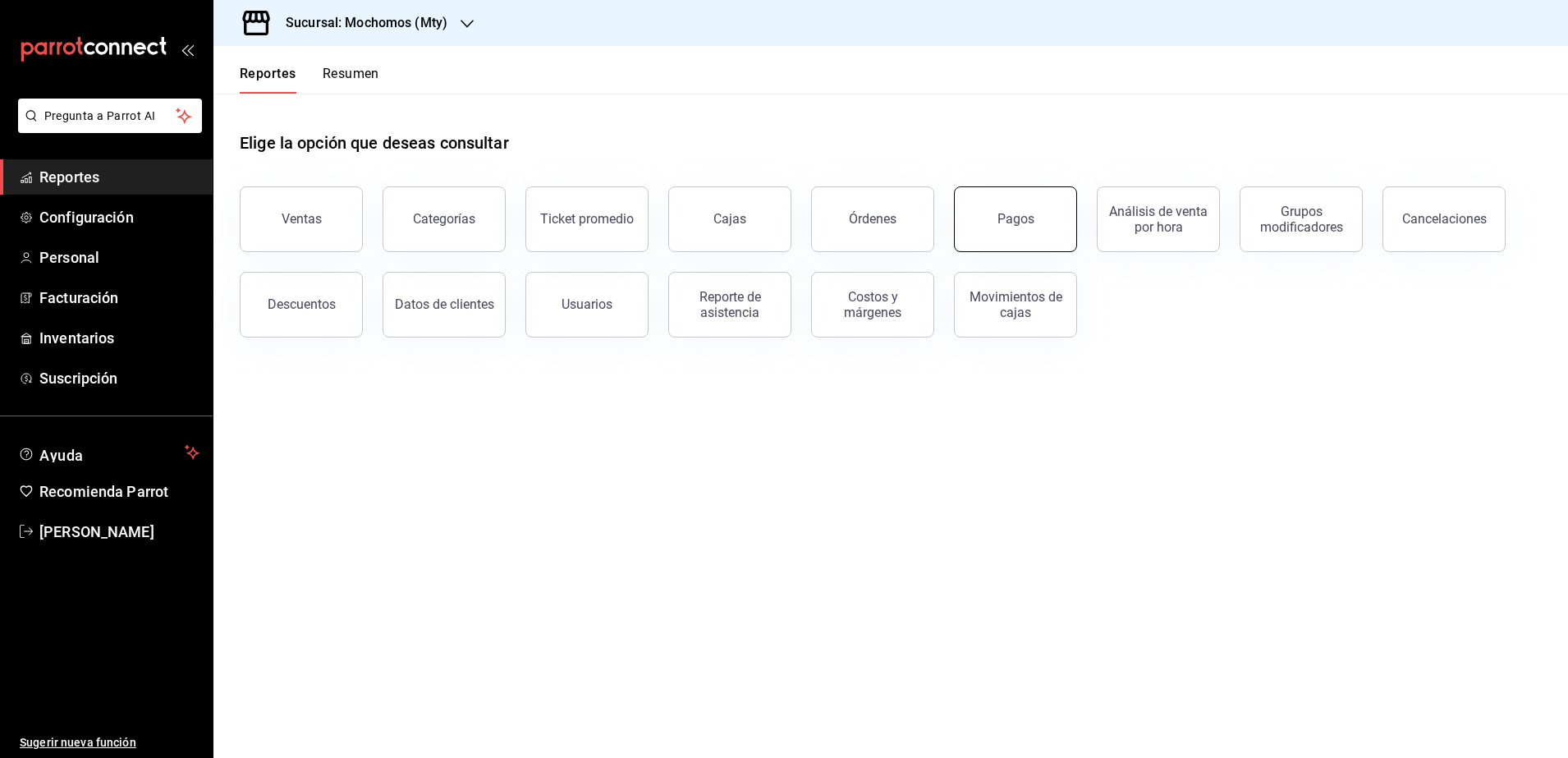
click at [1031, 221] on div "Pagos" at bounding box center [1016, 219] width 37 height 16
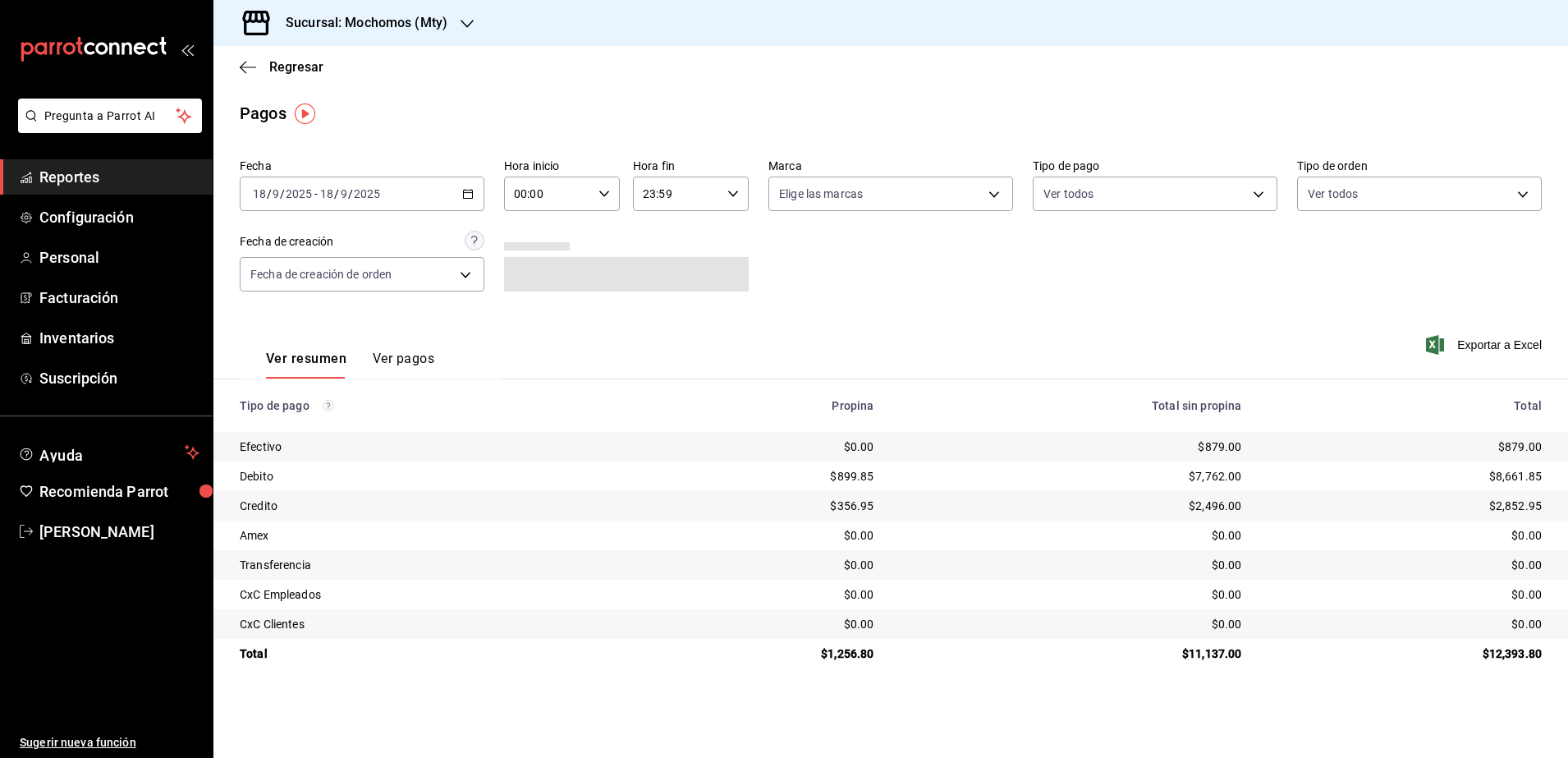
click at [461, 197] on div "[DATE] [DATE] - [DATE] [DATE]" at bounding box center [362, 194] width 245 height 35
click at [339, 420] on span "Rango de fechas" at bounding box center [317, 429] width 127 height 17
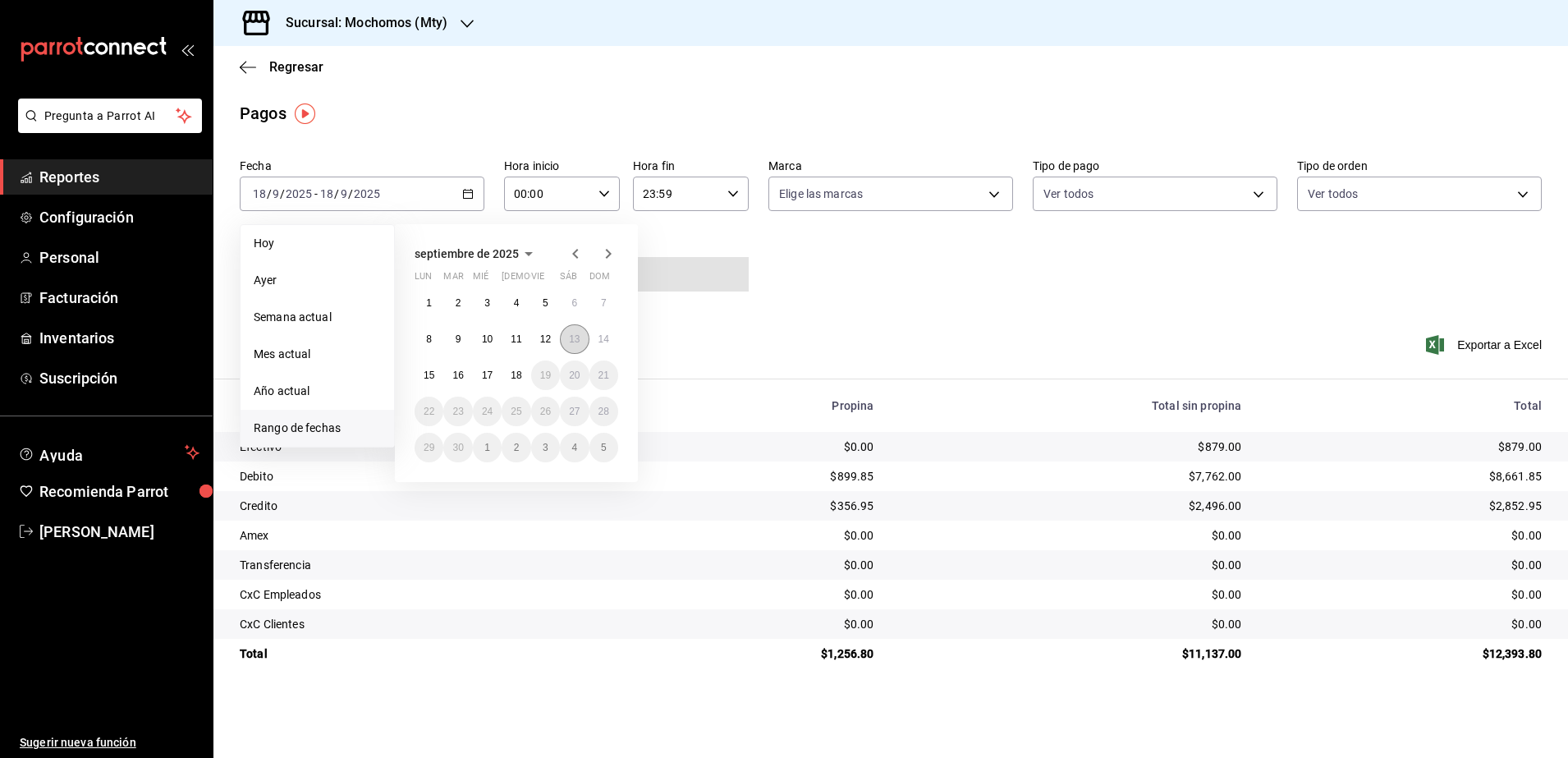
click at [578, 348] on button "13" at bounding box center [574, 340] width 29 height 29
click at [607, 339] on abbr "14" at bounding box center [603, 339] width 10 height 11
click at [584, 346] on button "13" at bounding box center [574, 340] width 29 height 29
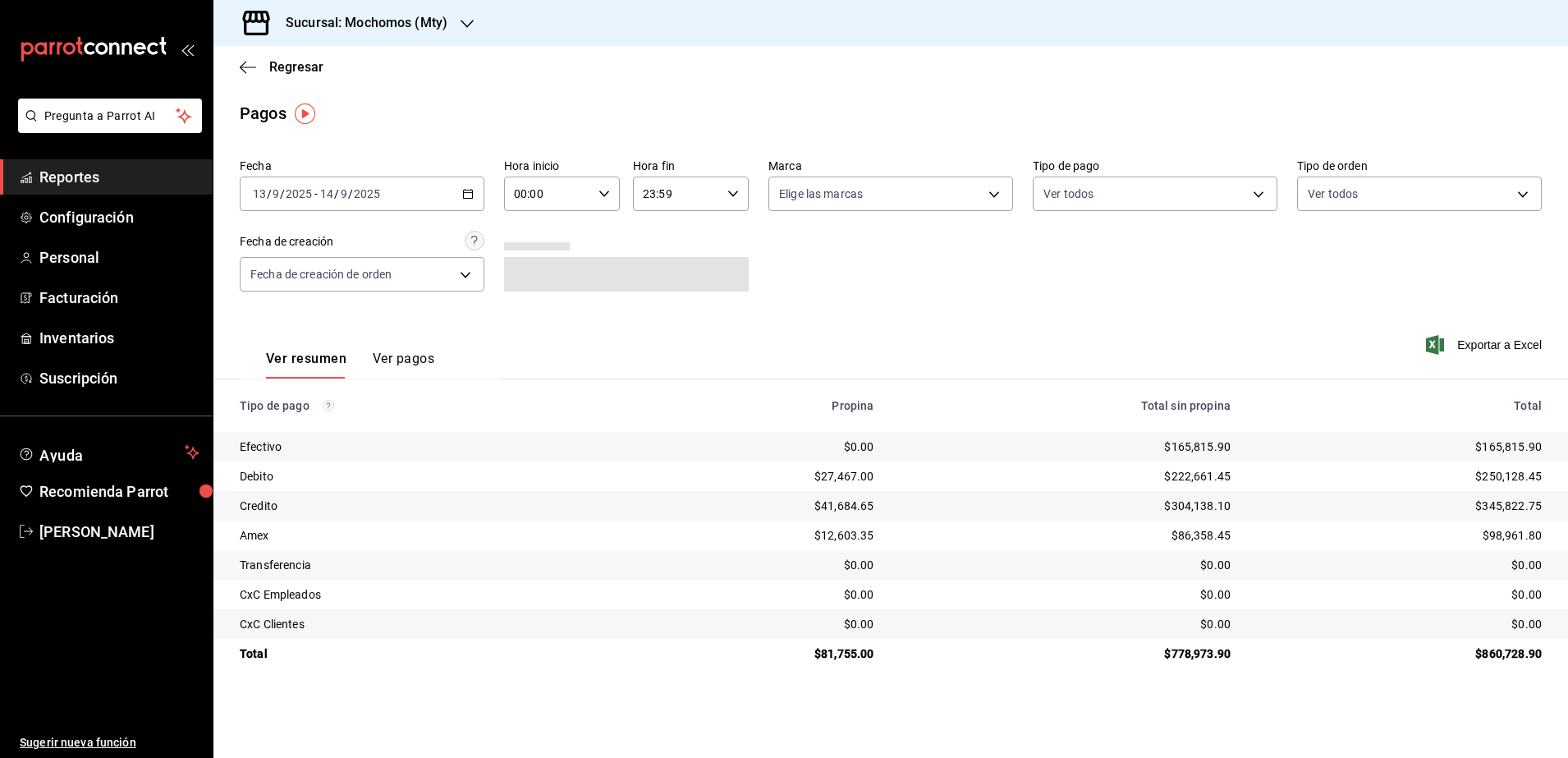
click at [610, 190] on div "00:00 Hora inicio" at bounding box center [562, 194] width 116 height 35
click at [530, 326] on span "05" at bounding box center [532, 330] width 32 height 13
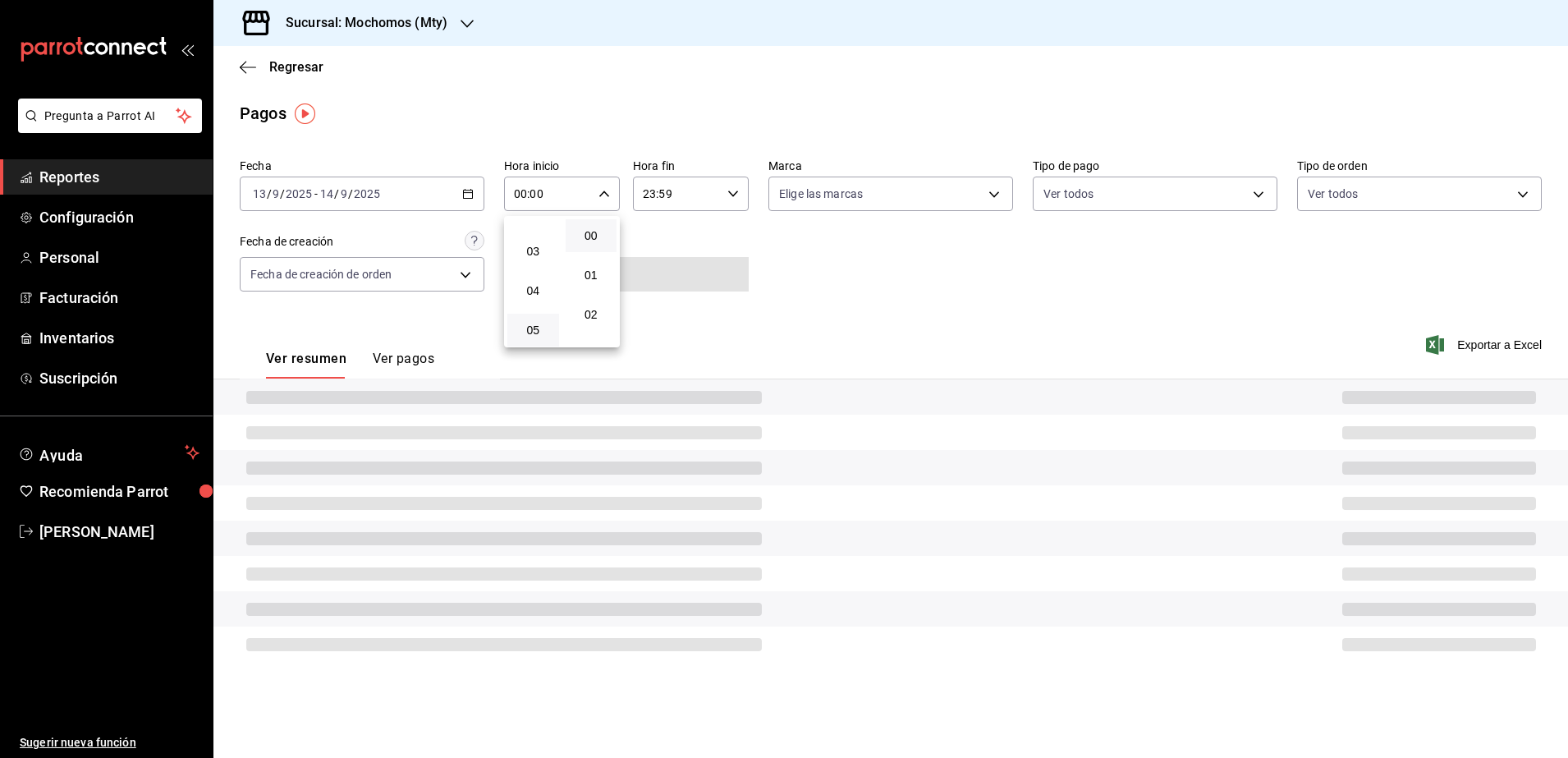
type input "05:00"
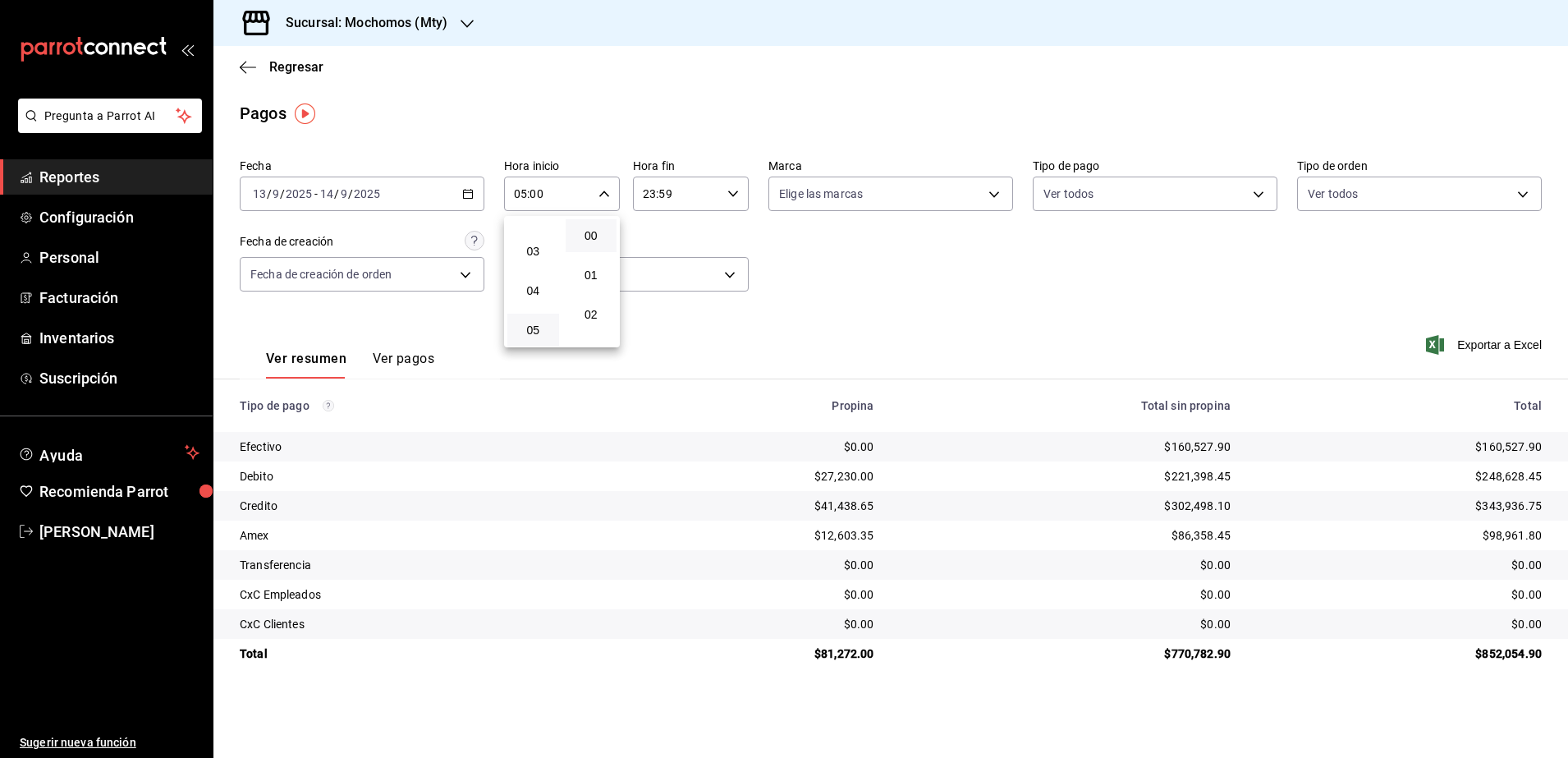
click at [730, 196] on div at bounding box center [784, 379] width 1568 height 758
click at [730, 196] on icon "button" at bounding box center [732, 193] width 11 height 11
click at [665, 309] on button "04" at bounding box center [662, 297] width 52 height 33
type input "04:59"
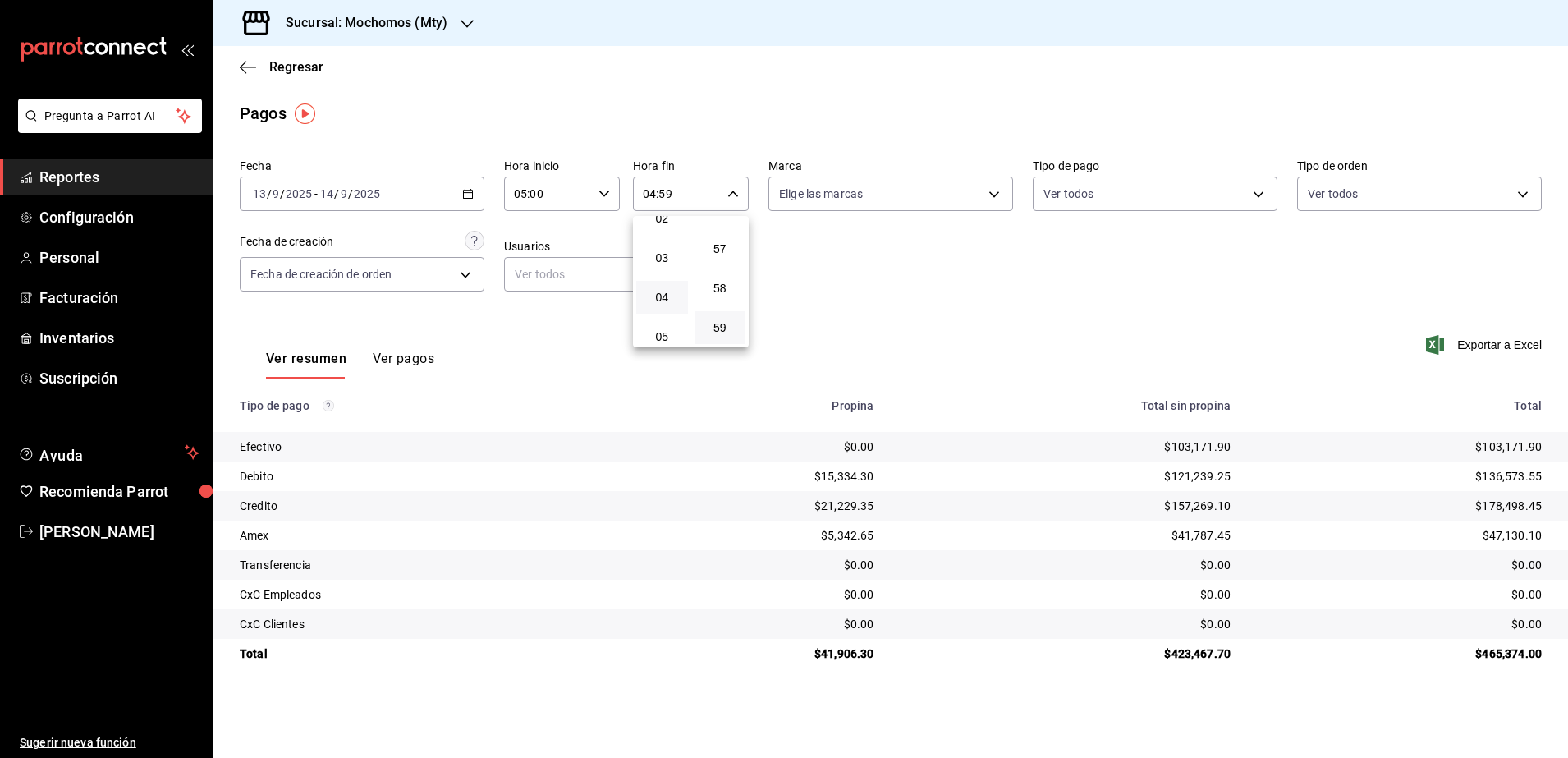
click at [870, 288] on div at bounding box center [784, 379] width 1568 height 758
click at [471, 190] on \(Stroke\) "button" at bounding box center [468, 194] width 10 height 9
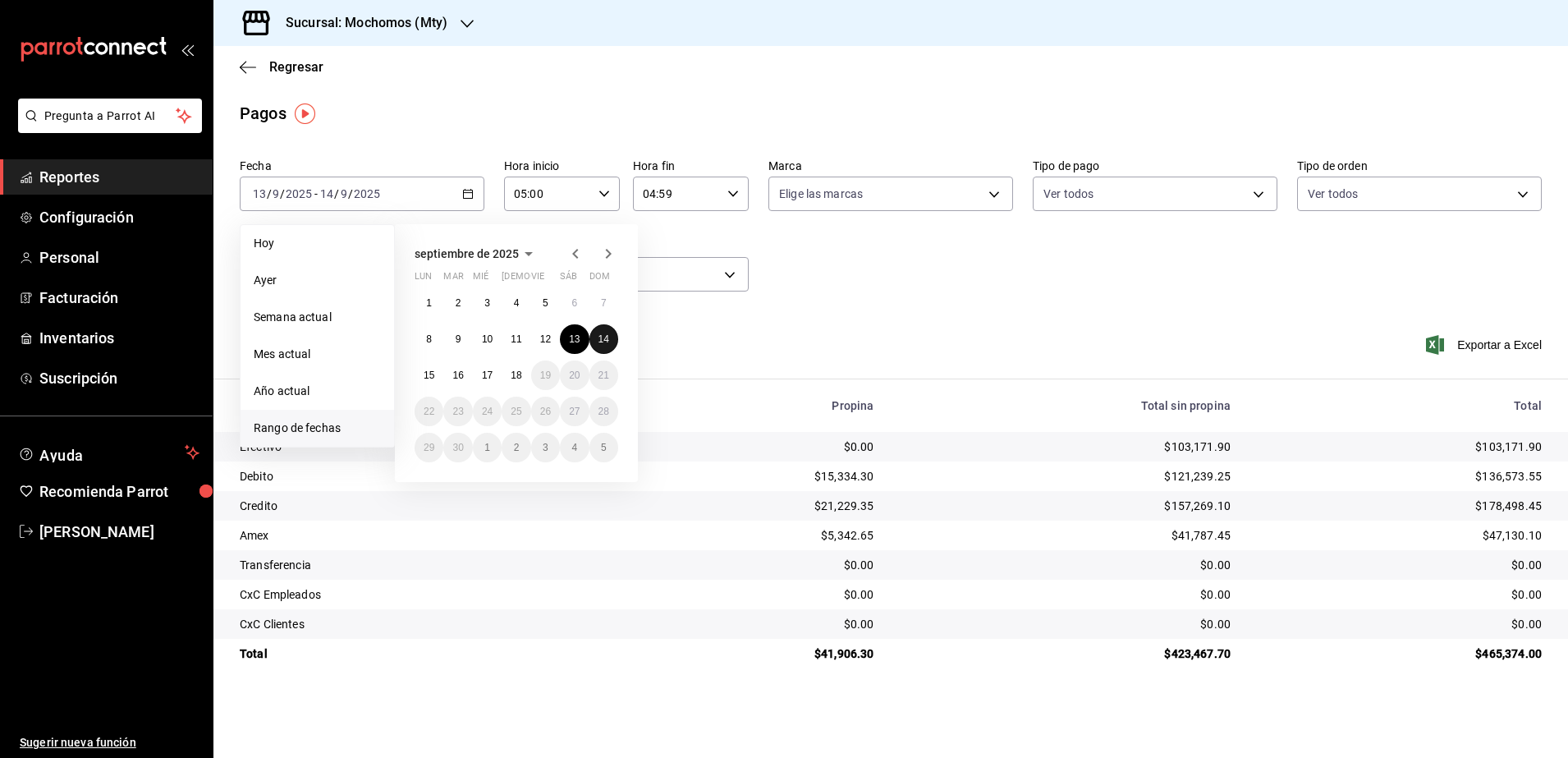
click at [606, 337] on abbr "14" at bounding box center [603, 339] width 10 height 11
click at [433, 381] on button "15" at bounding box center [429, 375] width 29 height 29
type input "00:00"
type input "23:59"
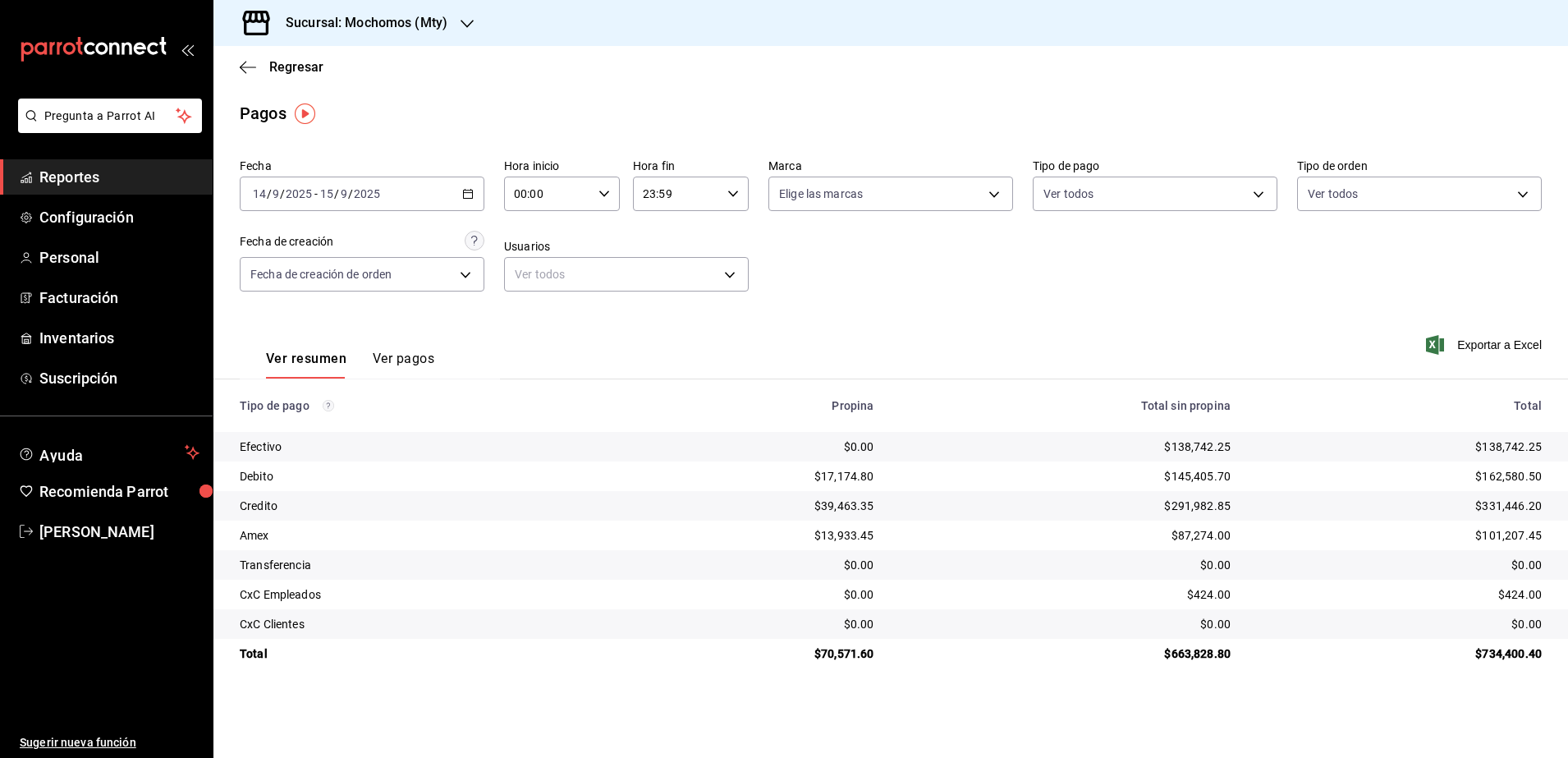
click at [610, 187] on div "00:00 Hora inicio" at bounding box center [562, 194] width 116 height 35
click at [545, 324] on span "05" at bounding box center [532, 330] width 32 height 13
type input "05:00"
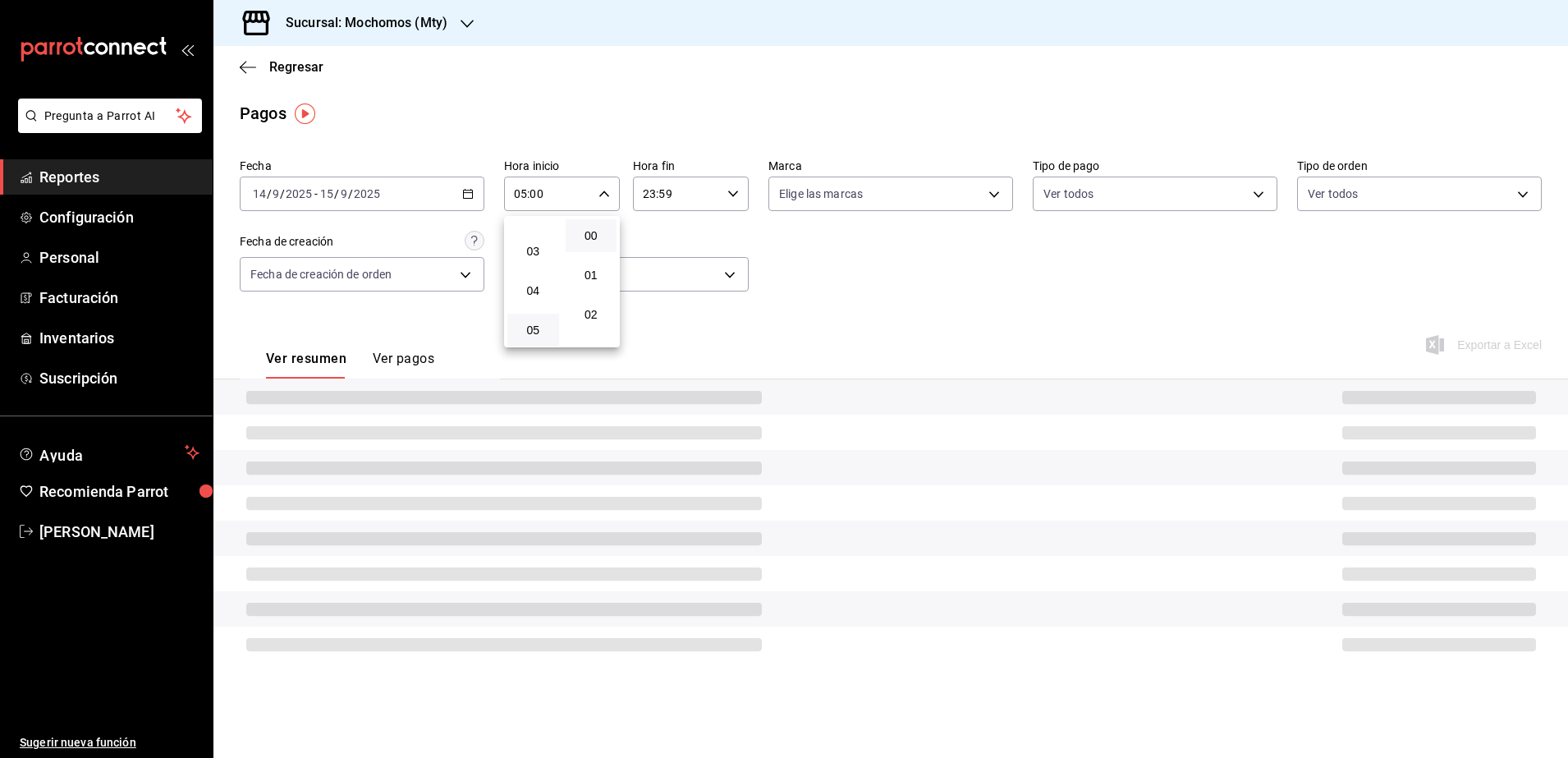
click at [735, 193] on div at bounding box center [784, 379] width 1568 height 758
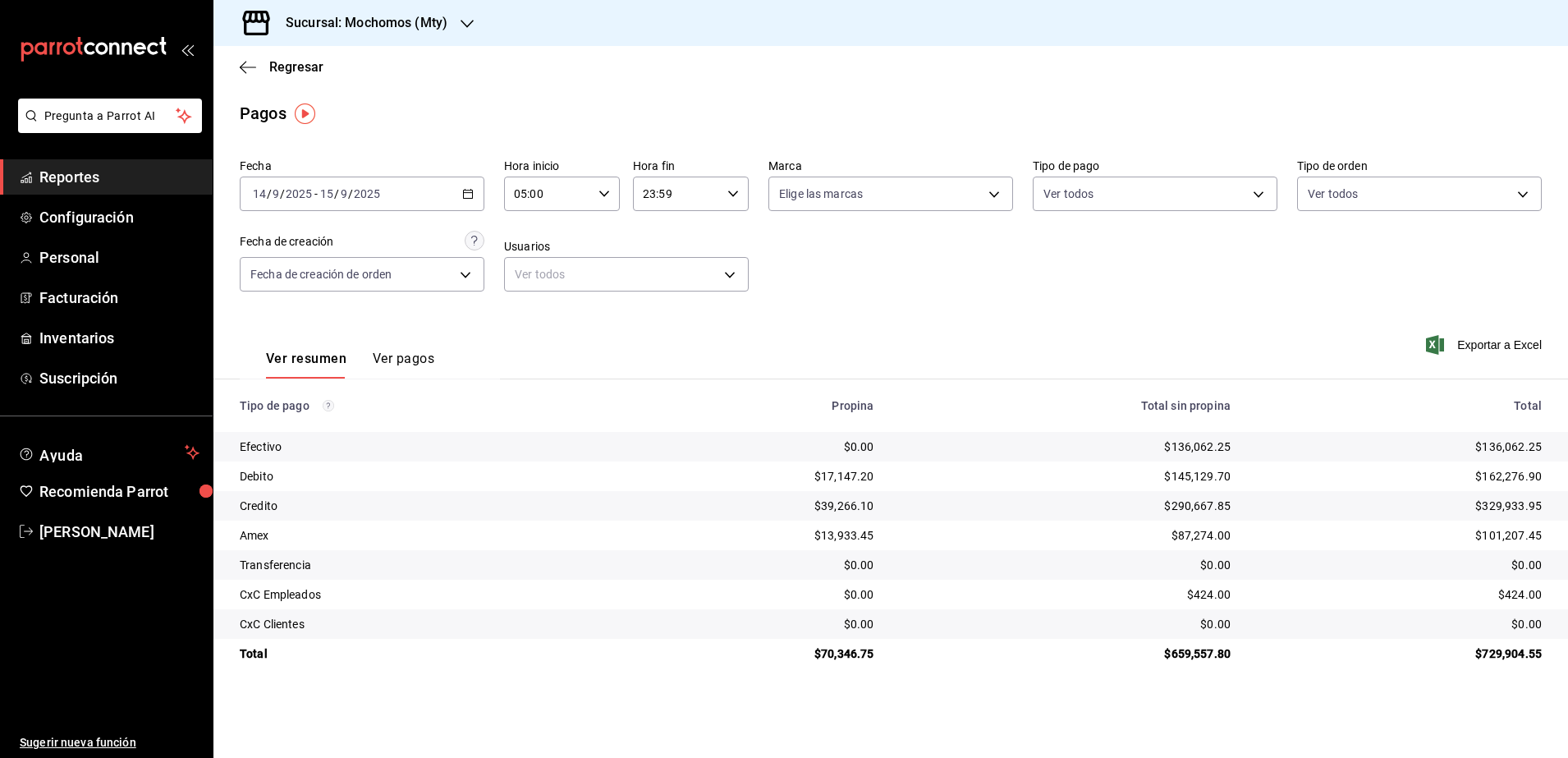
click at [735, 193] on \(Stroke\) "button" at bounding box center [732, 193] width 10 height 6
click at [665, 304] on button "04" at bounding box center [662, 297] width 52 height 33
type input "04:59"
click at [800, 297] on div at bounding box center [784, 379] width 1568 height 758
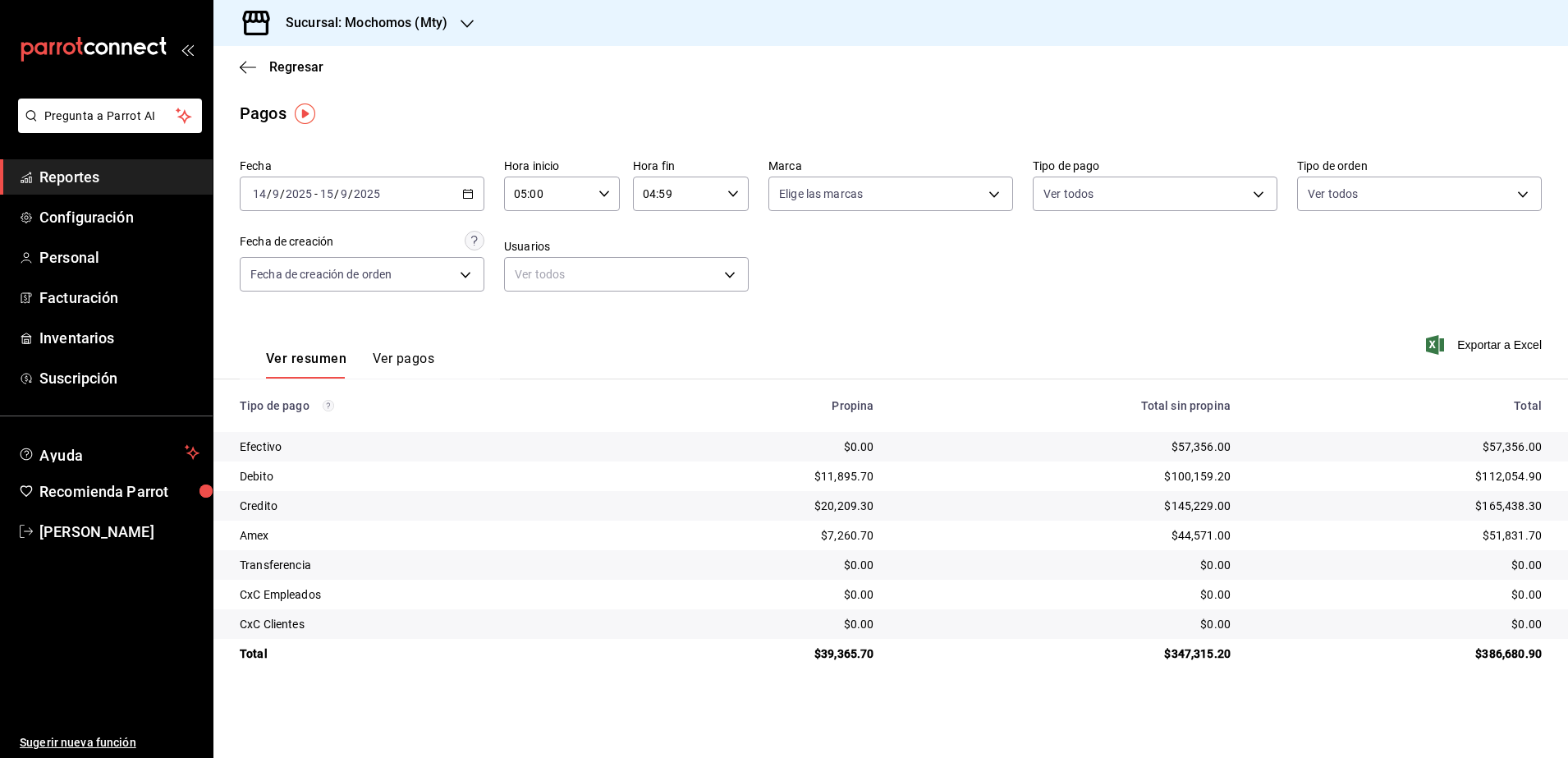
click at [467, 198] on \(Stroke\) "button" at bounding box center [468, 194] width 10 height 9
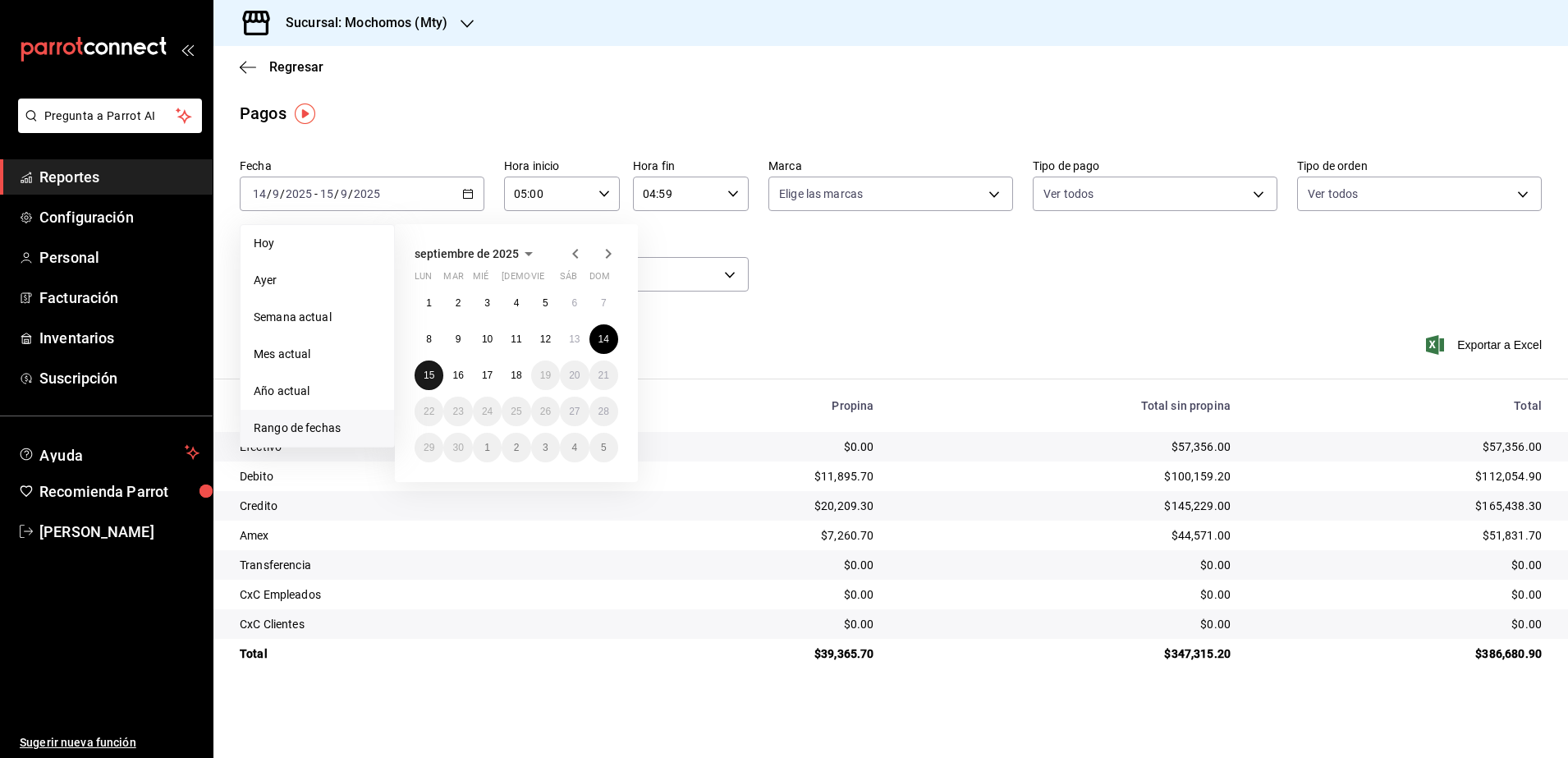
click at [428, 380] on abbr "15" at bounding box center [429, 375] width 10 height 11
click at [454, 381] on button "16" at bounding box center [457, 375] width 29 height 29
type input "00:00"
type input "23:59"
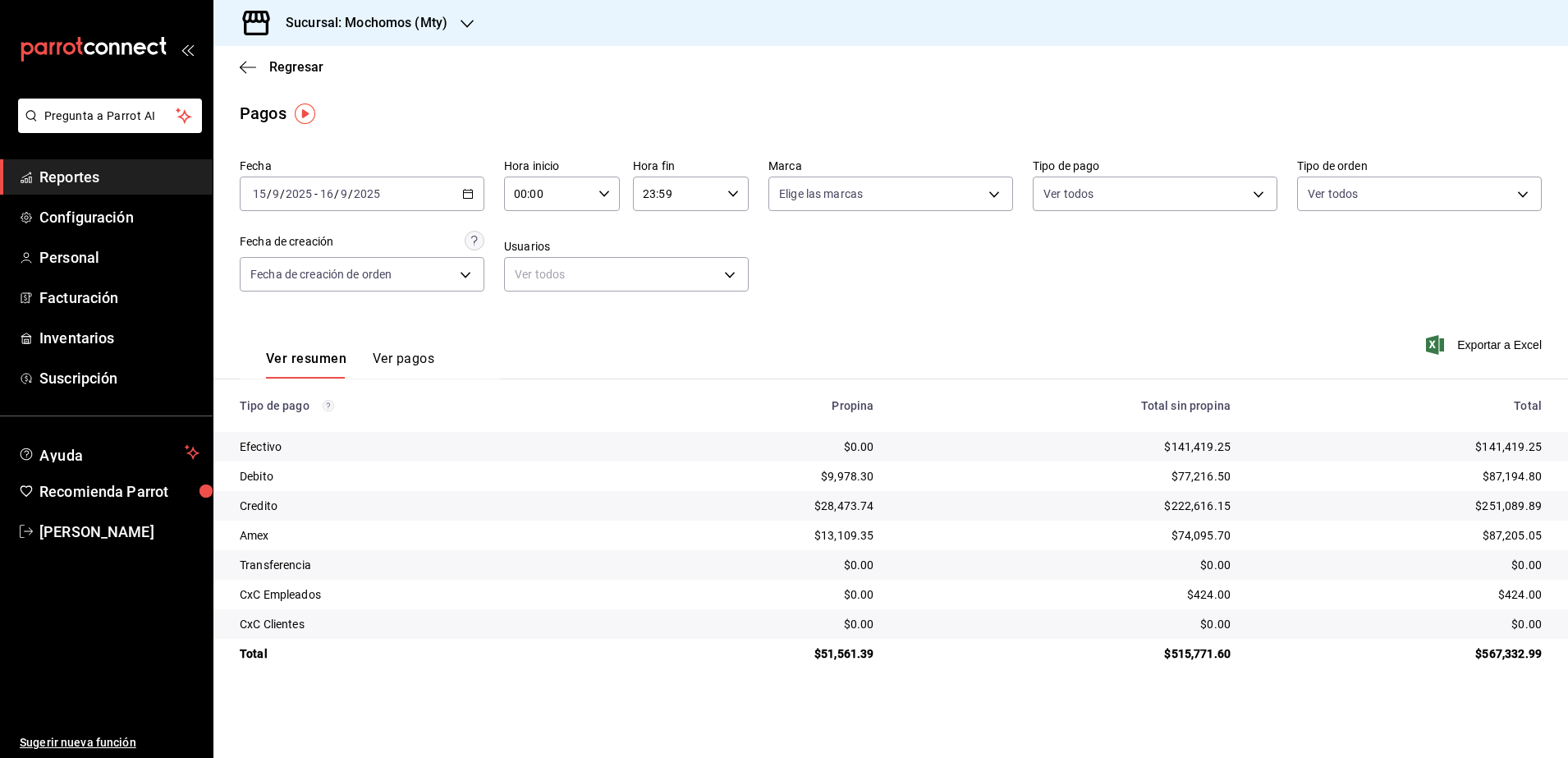
click at [602, 194] on icon "button" at bounding box center [603, 193] width 11 height 11
drag, startPoint x: 539, startPoint y: 326, endPoint x: 616, endPoint y: 287, distance: 86.3
click at [539, 327] on span "05" at bounding box center [532, 330] width 32 height 13
type input "05:00"
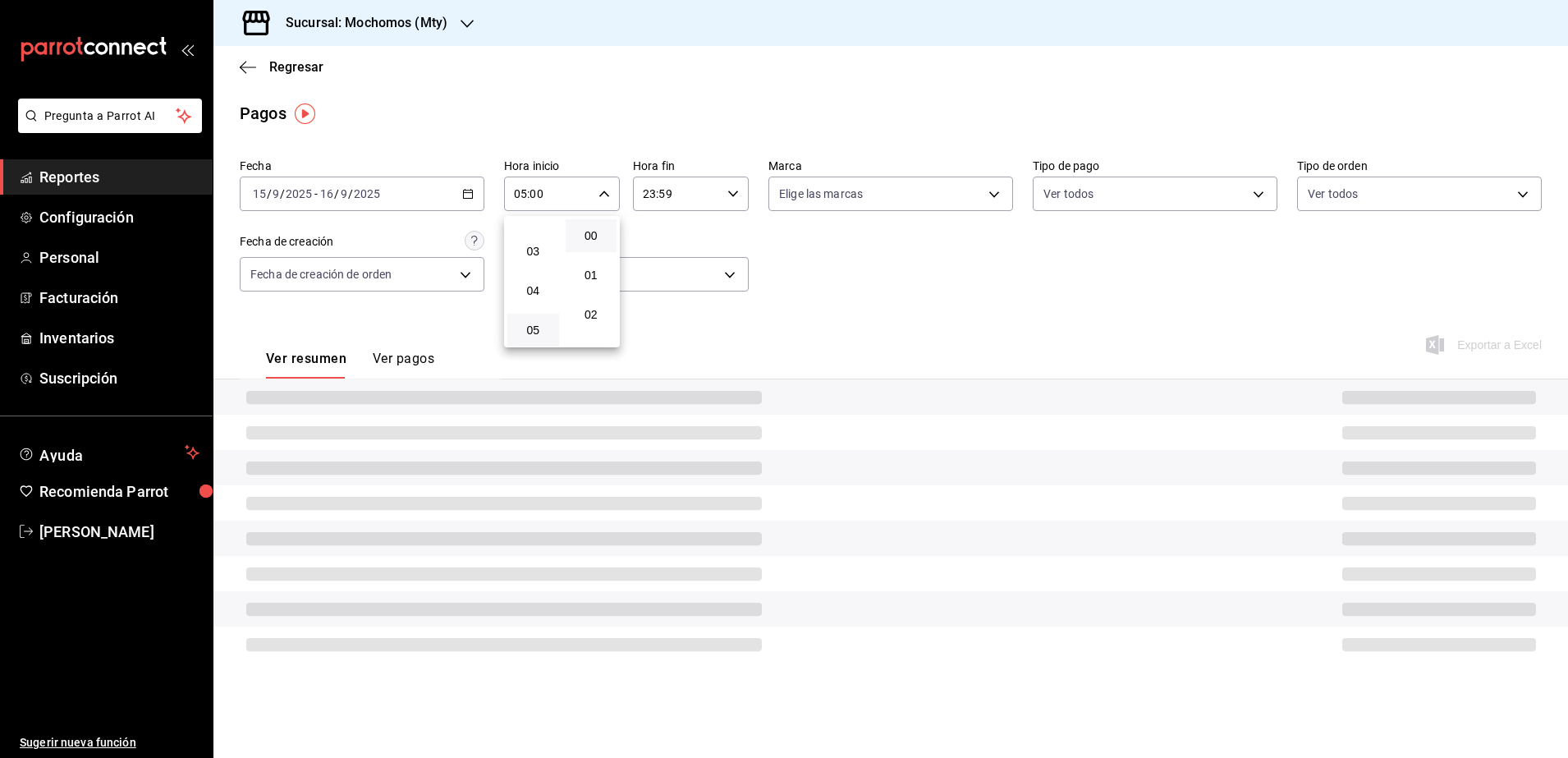
click at [731, 196] on div at bounding box center [784, 379] width 1568 height 758
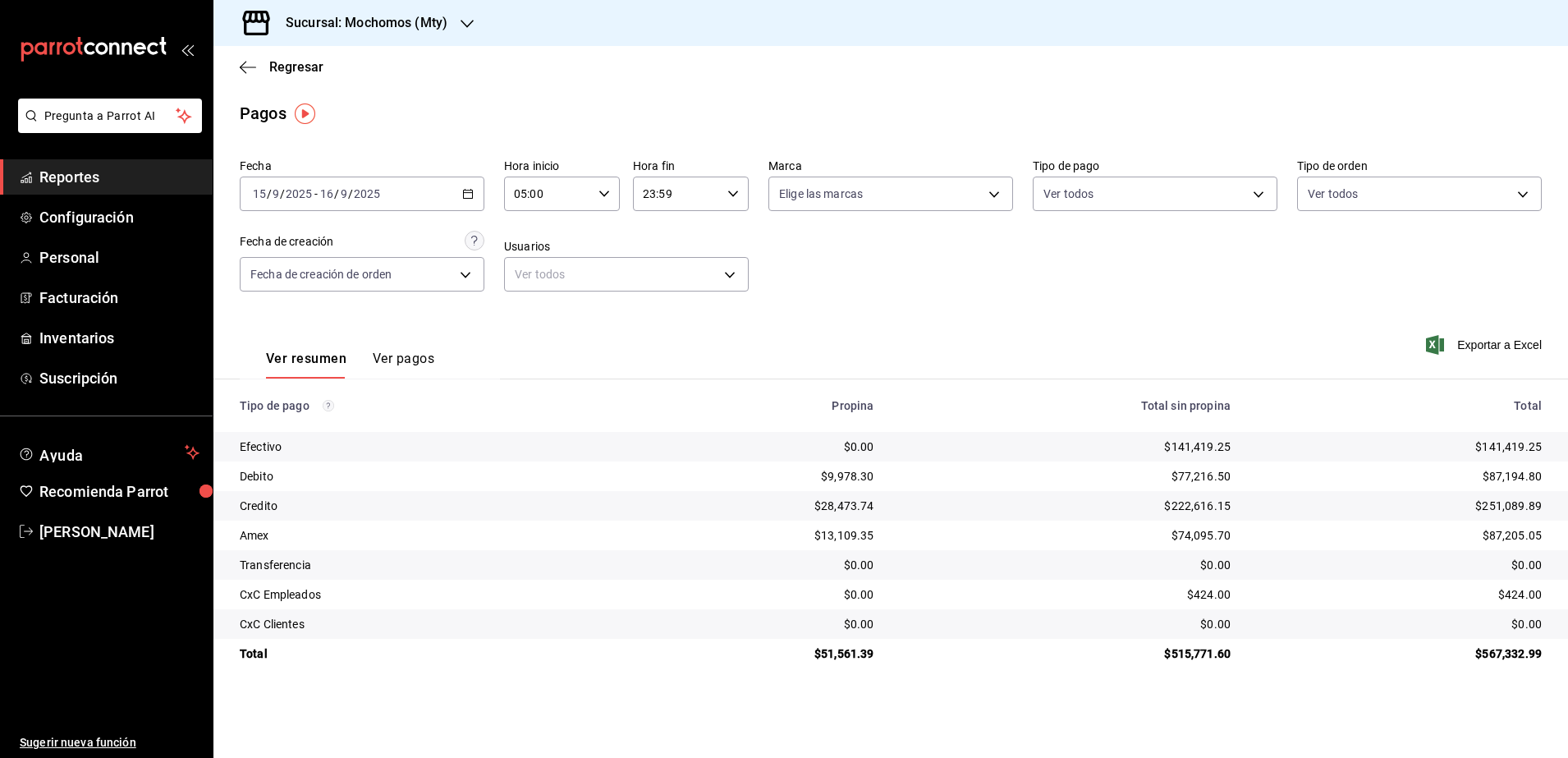
click at [731, 196] on icon "button" at bounding box center [732, 193] width 11 height 11
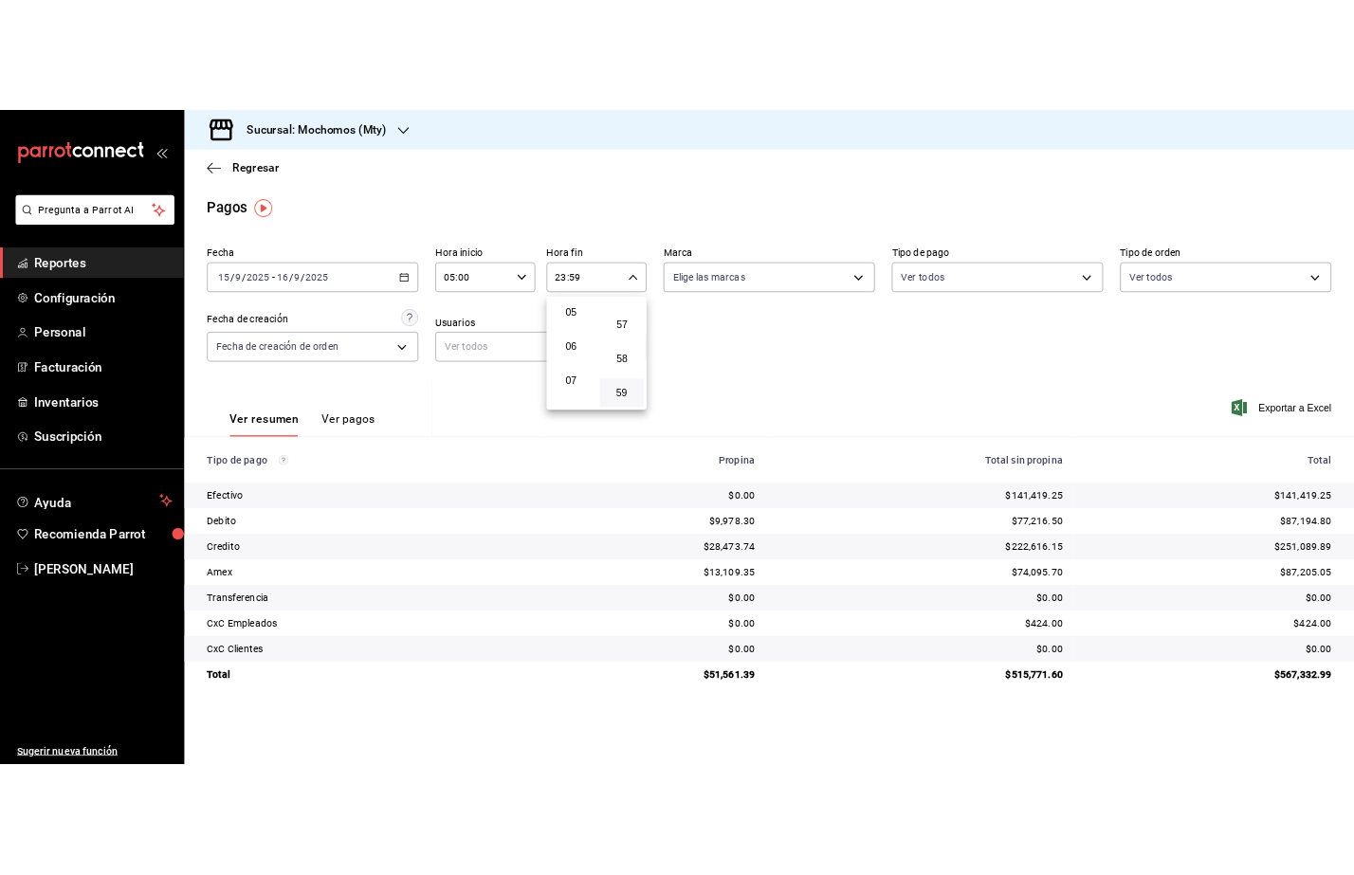
scroll to position [111, 0]
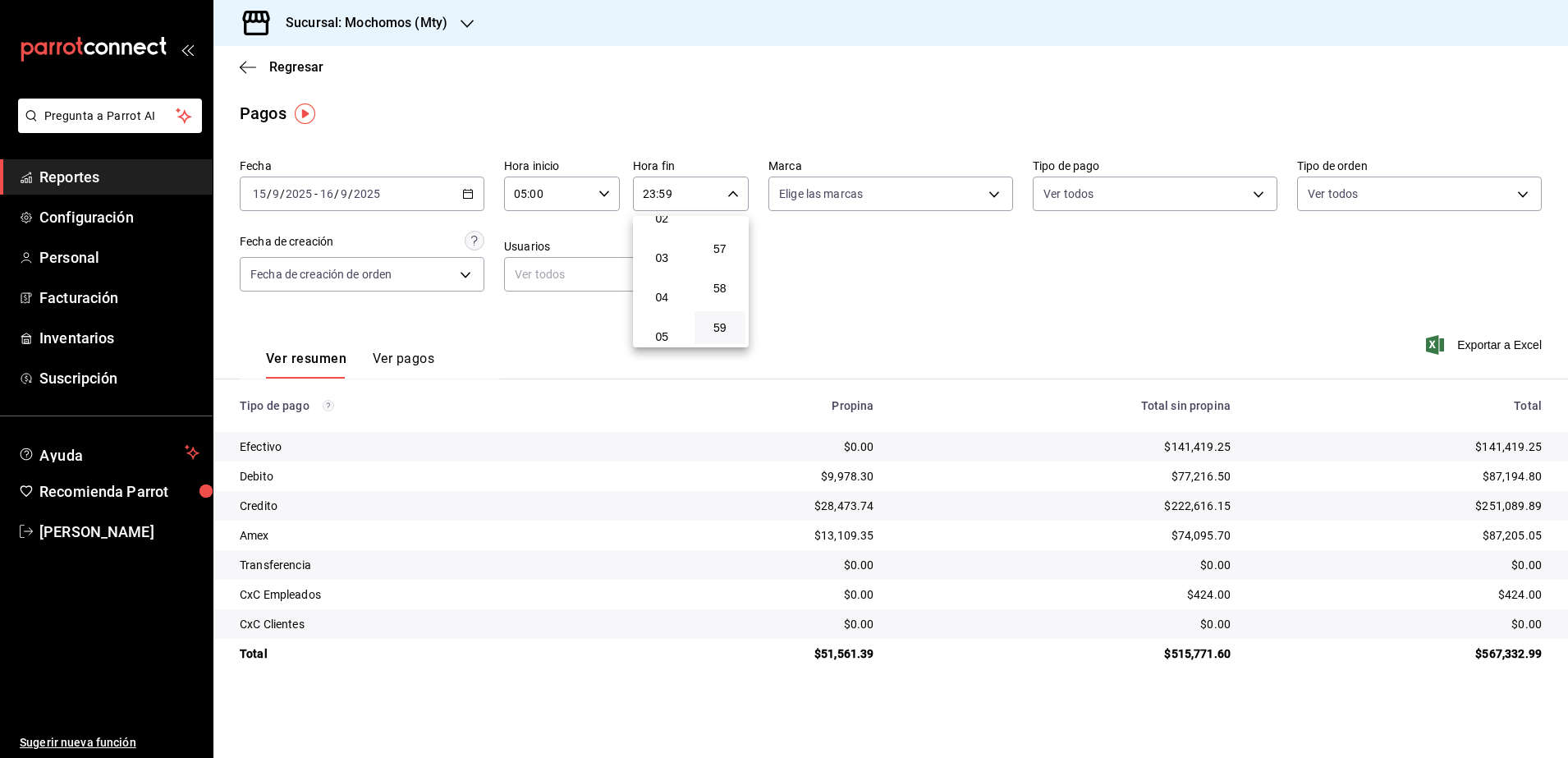
click at [675, 293] on span "04" at bounding box center [661, 297] width 32 height 13
type input "04:59"
click at [1033, 310] on div at bounding box center [784, 379] width 1568 height 758
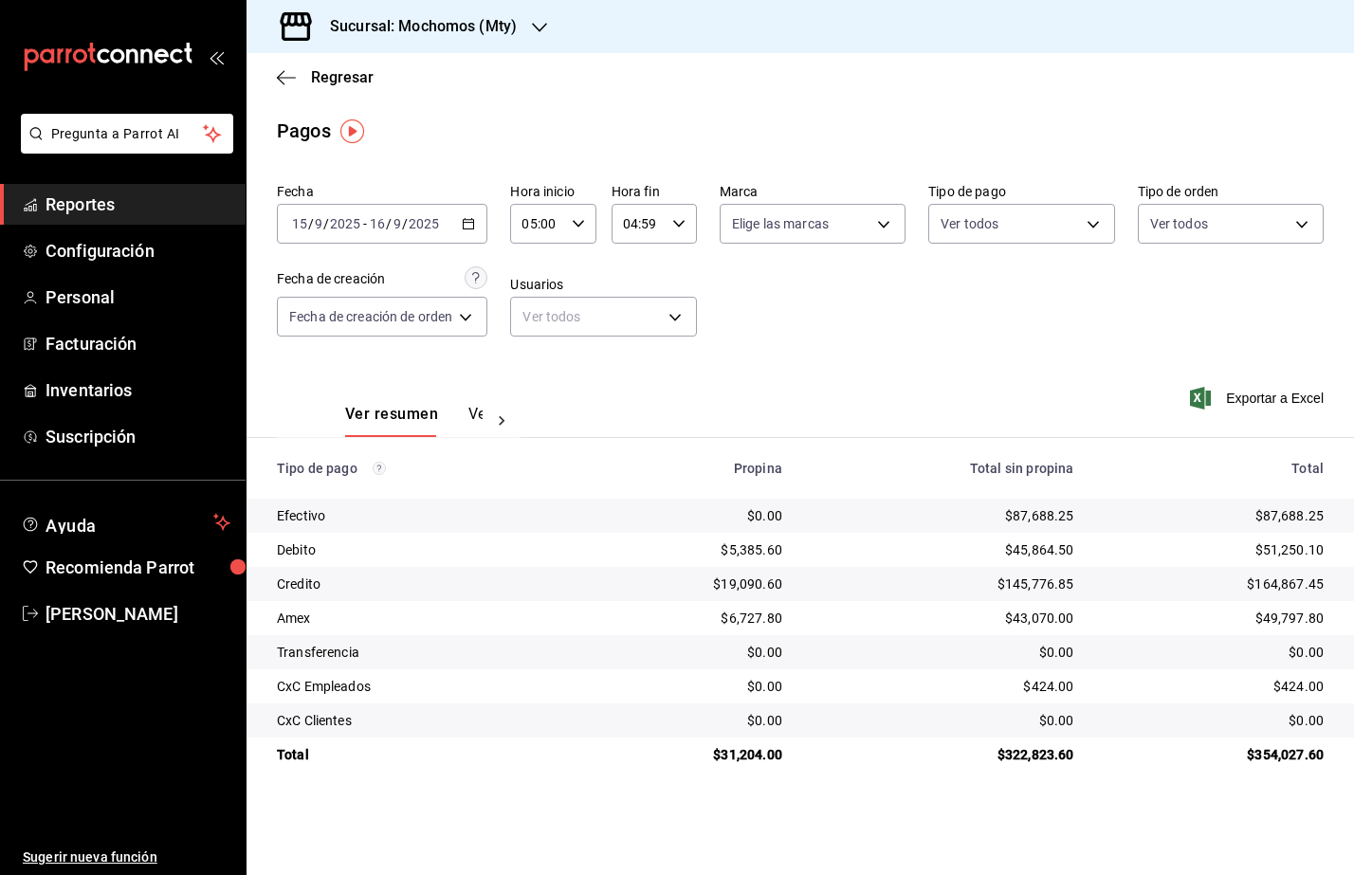
click at [505, 38] on div "Sucursal: Mochomos (Mty)" at bounding box center [408, 26] width 293 height 53
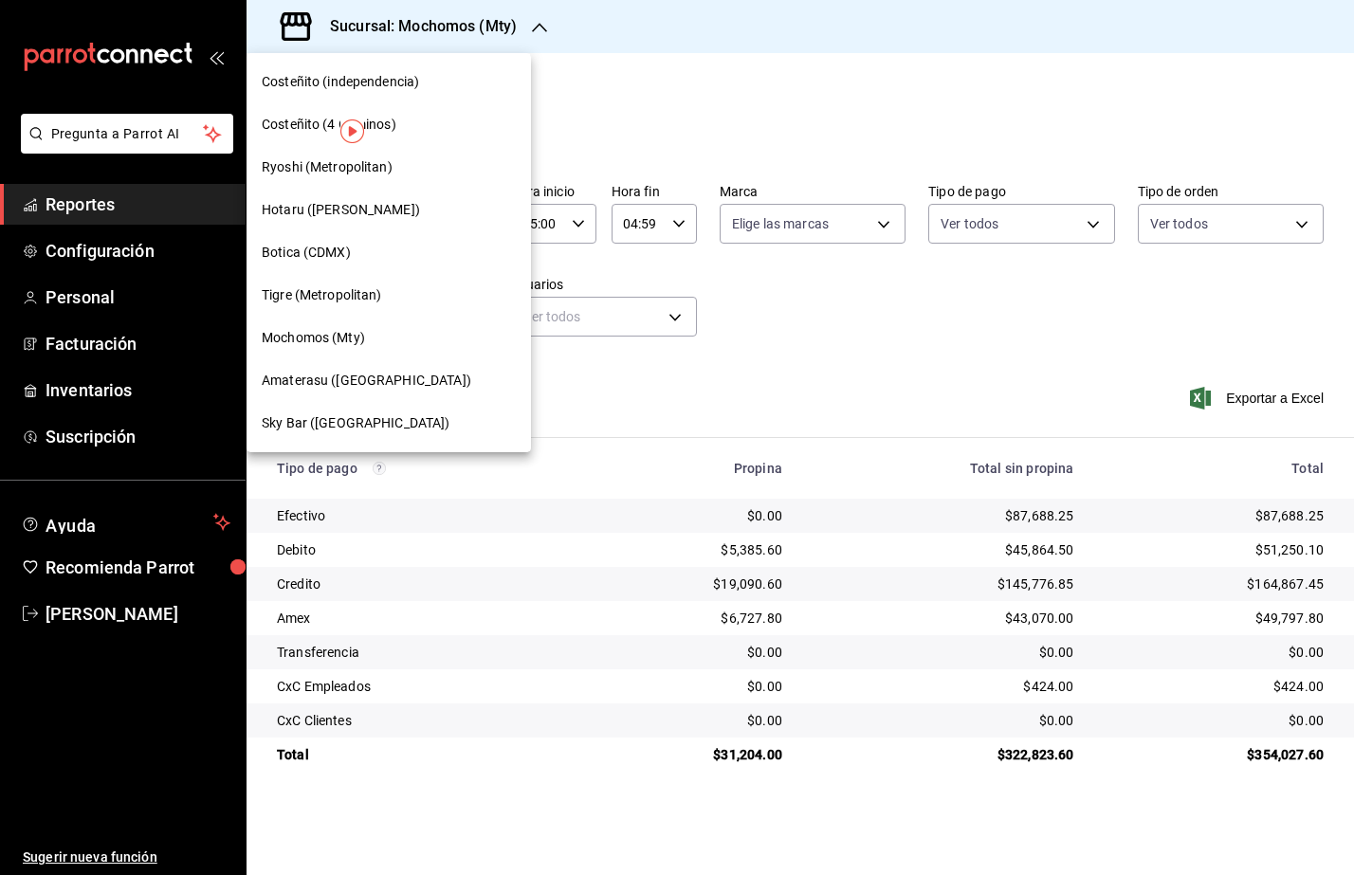
click at [370, 293] on span "Tigre (Metropolitan)" at bounding box center [322, 295] width 120 height 20
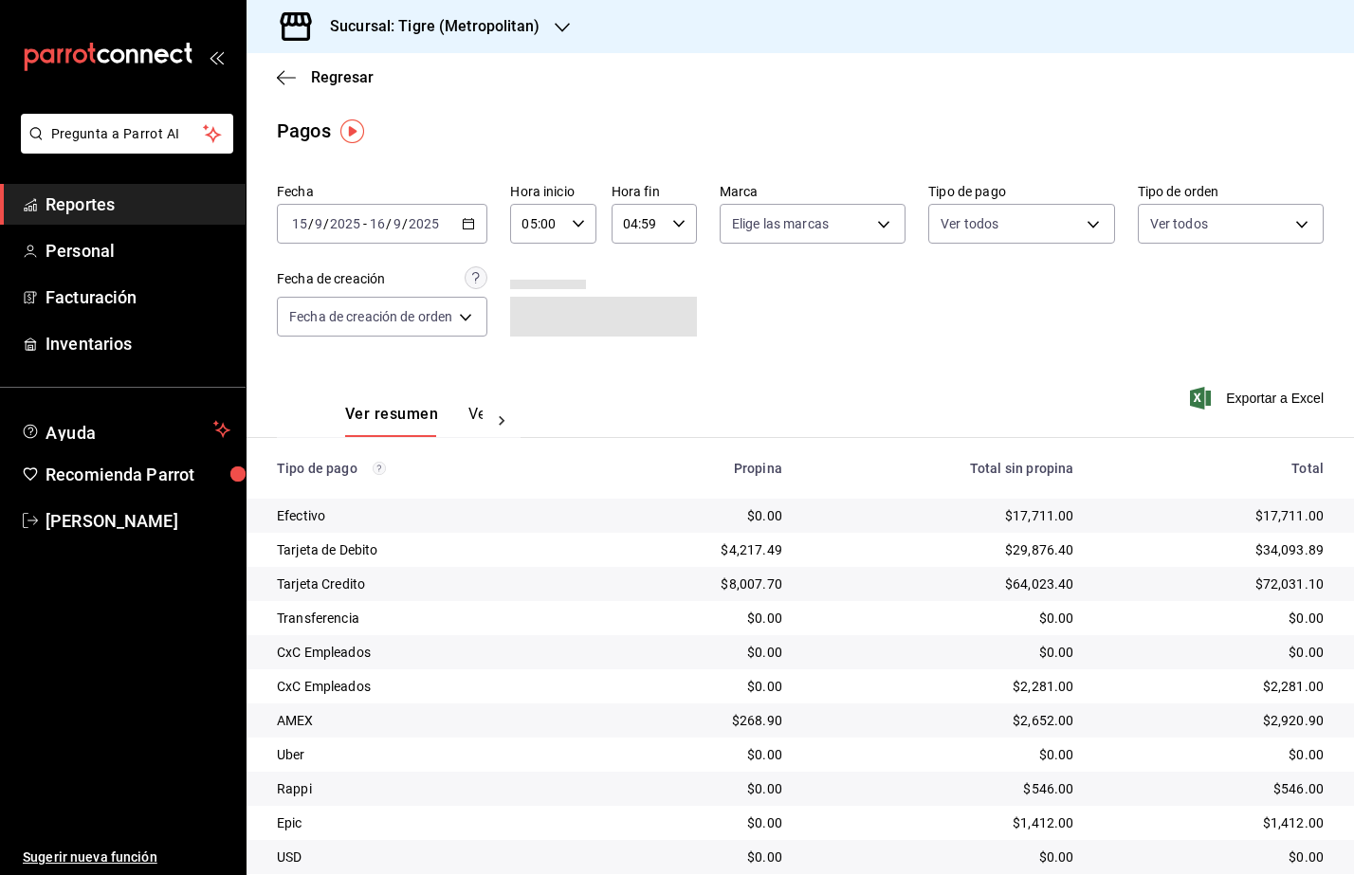
click at [479, 228] on div "2025-09-15 15 / 9 / 2025 - 2025-09-16 16 / 9 / 2025" at bounding box center [382, 224] width 210 height 40
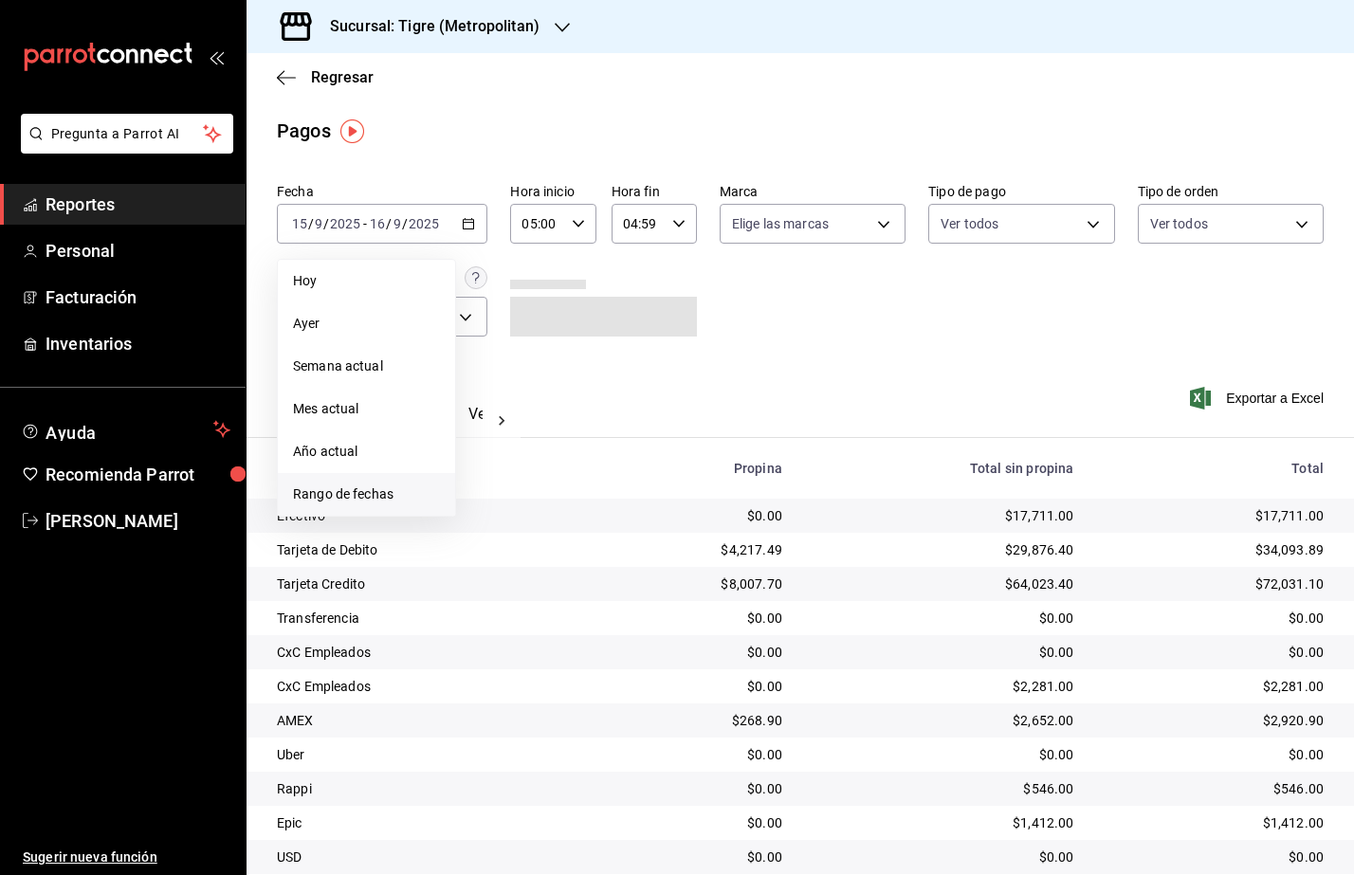
click at [415, 502] on span "Rango de fechas" at bounding box center [366, 495] width 147 height 20
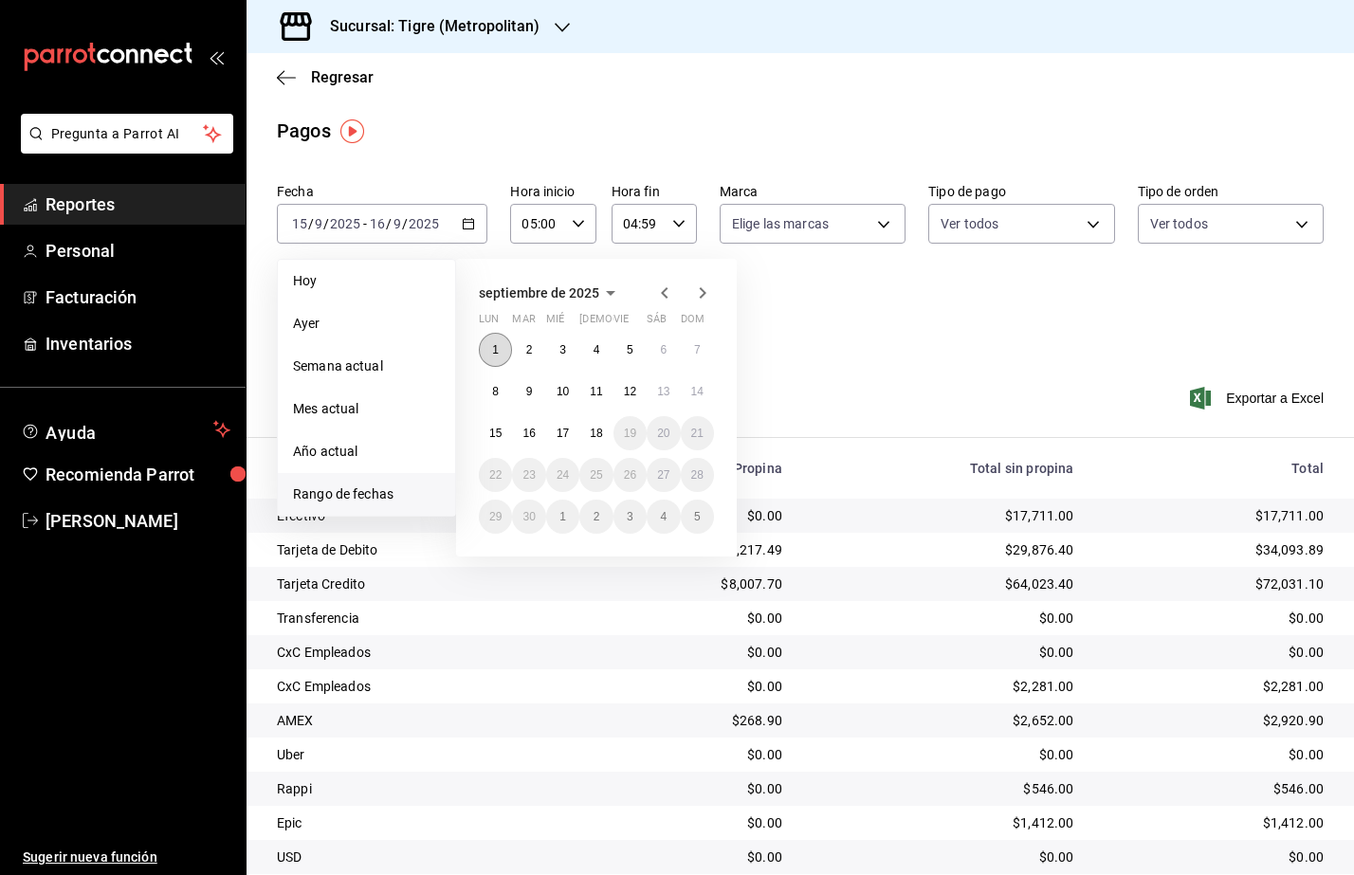
click at [494, 348] on abbr "1" at bounding box center [495, 349] width 7 height 13
click at [590, 431] on abbr "18" at bounding box center [596, 433] width 12 height 13
type input "00:00"
type input "23:59"
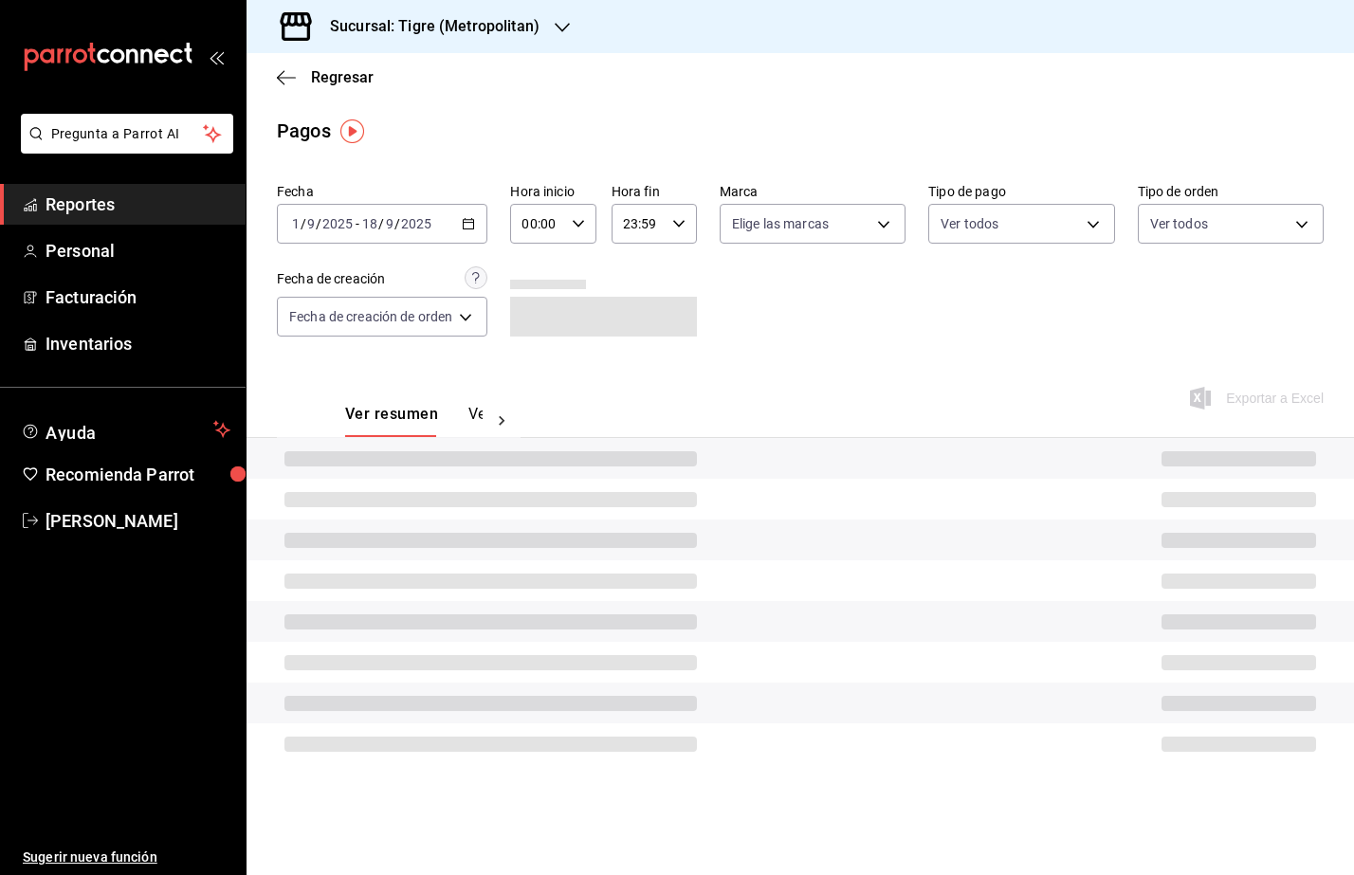
click at [587, 221] on div "00:00 Hora inicio" at bounding box center [552, 224] width 85 height 40
click at [535, 385] on span "05" at bounding box center [534, 381] width 12 height 15
type input "05:00"
click at [535, 385] on span "05" at bounding box center [534, 381] width 12 height 15
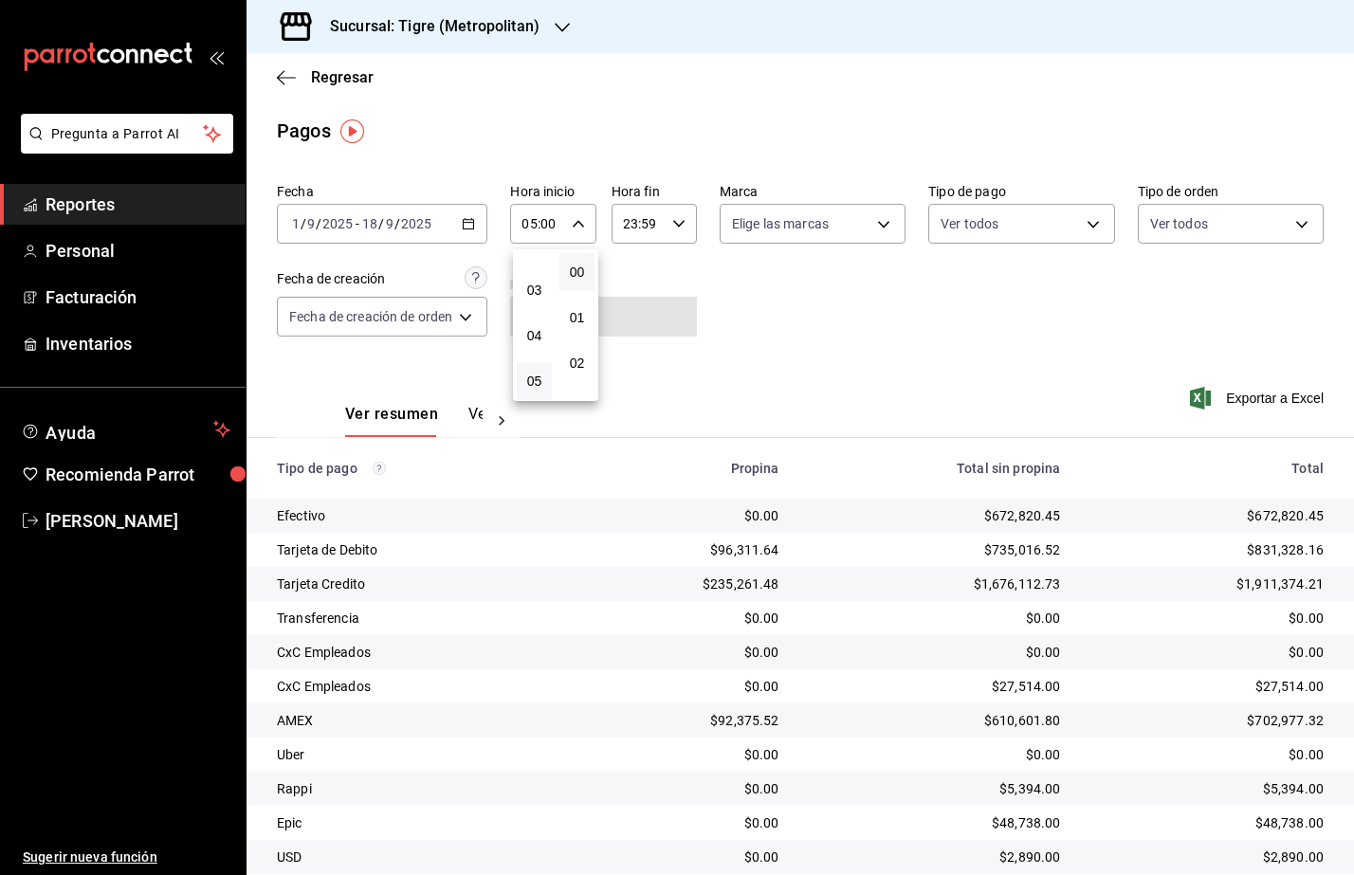
click at [686, 218] on div at bounding box center [677, 437] width 1354 height 875
click at [672, 229] on icon "button" at bounding box center [678, 223] width 13 height 13
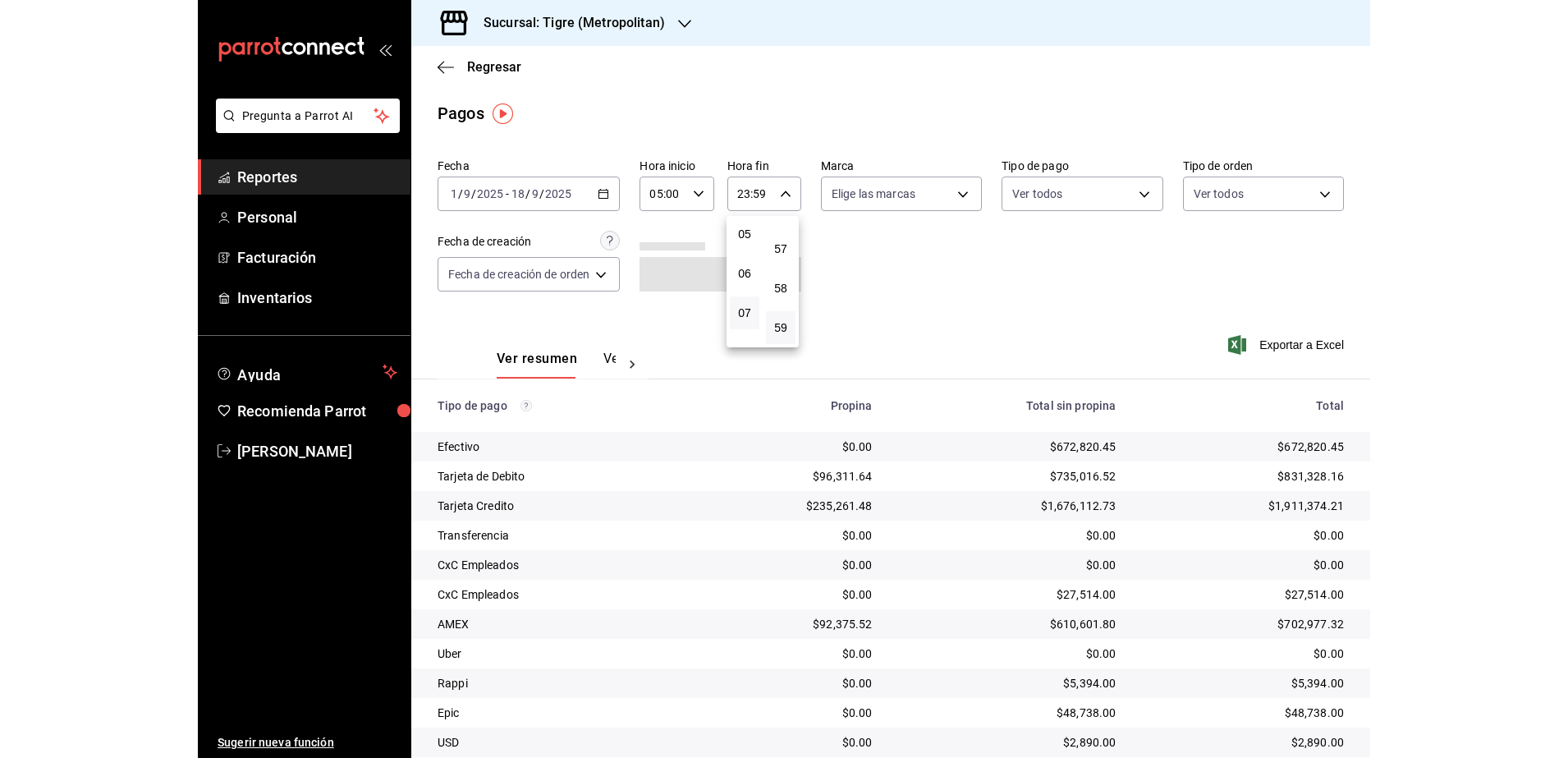
scroll to position [96, 0]
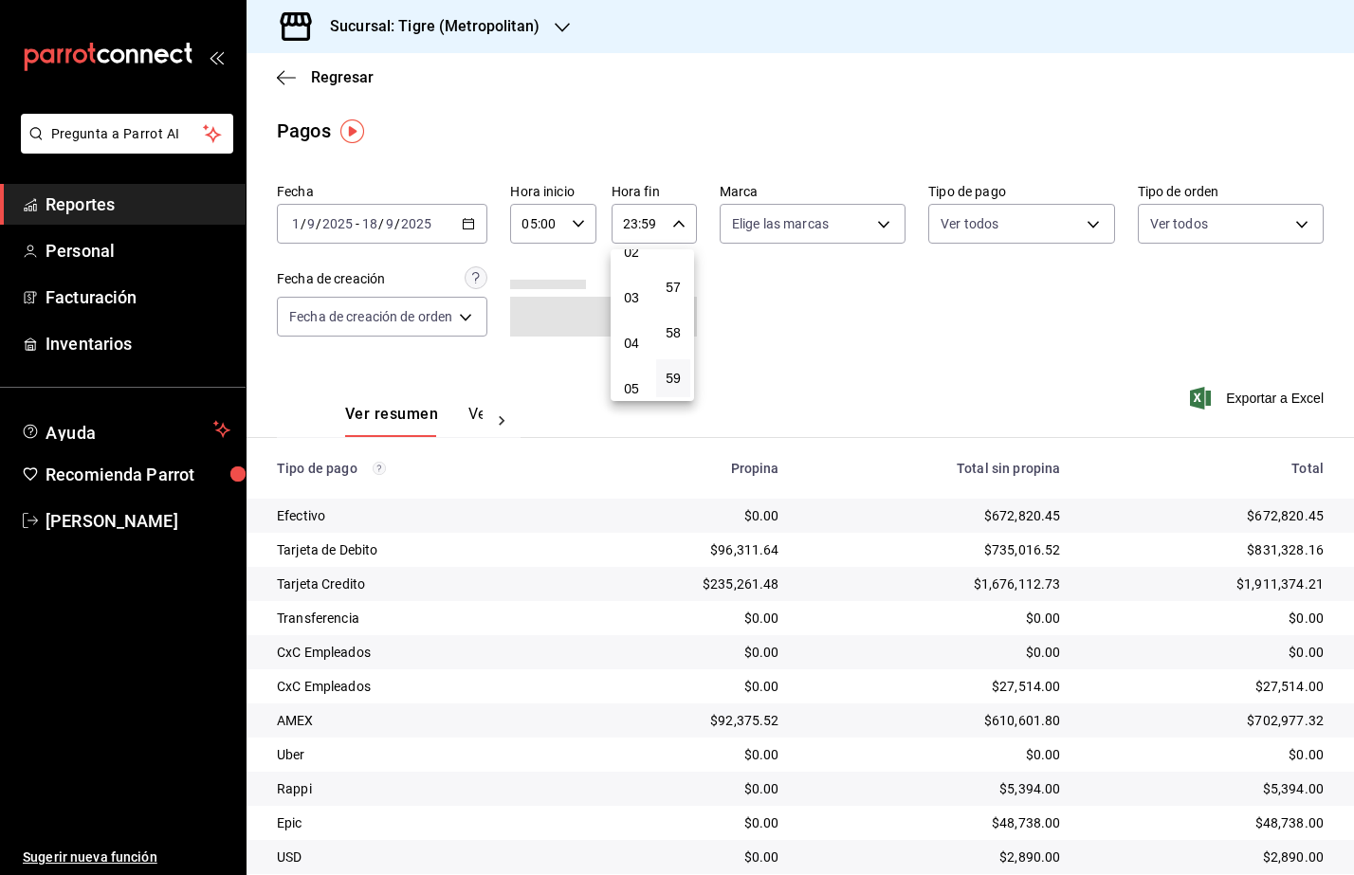
click at [636, 345] on span "04" at bounding box center [631, 343] width 11 height 15
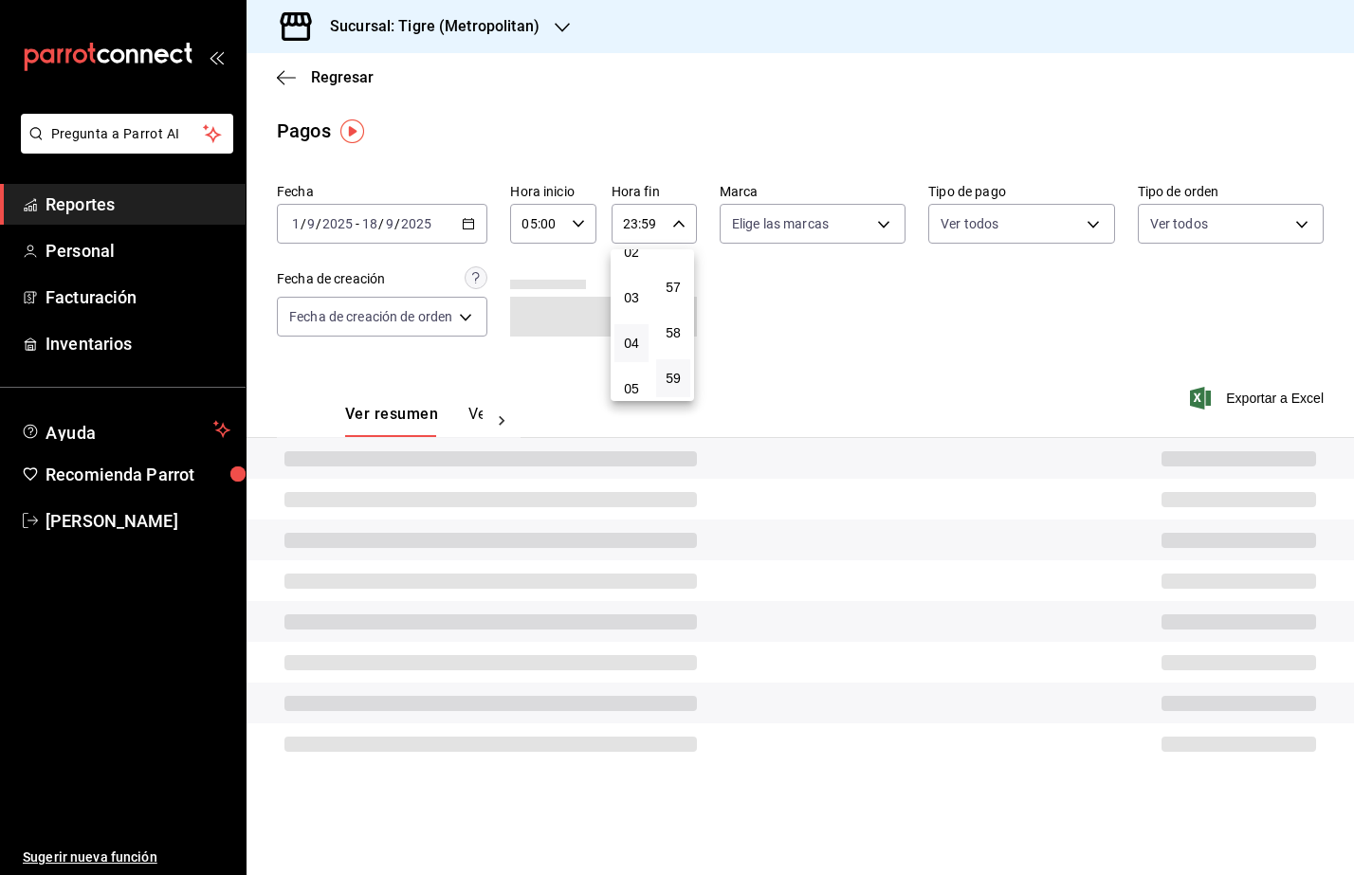
type input "04:59"
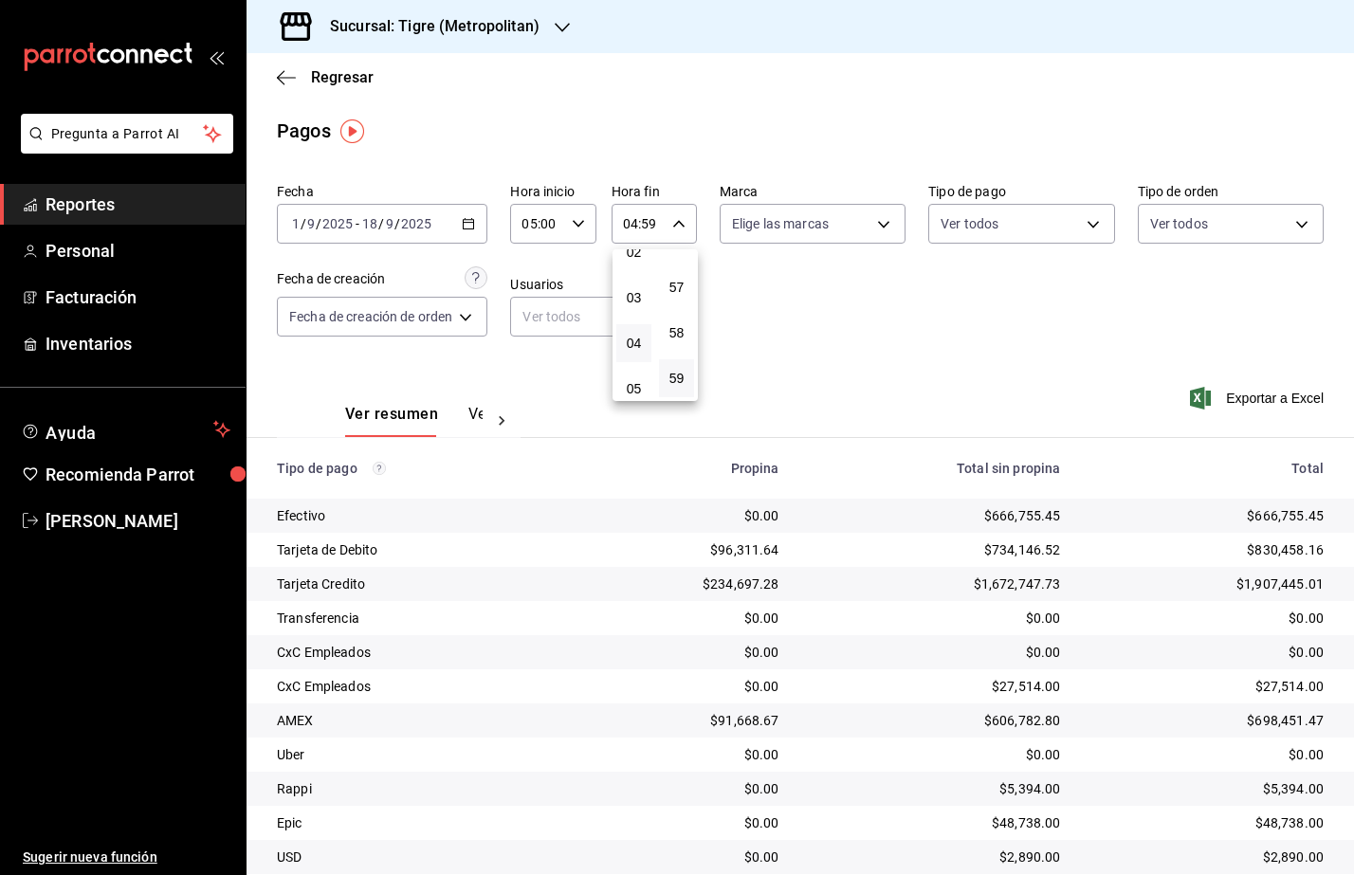
click at [979, 372] on div at bounding box center [677, 437] width 1354 height 875
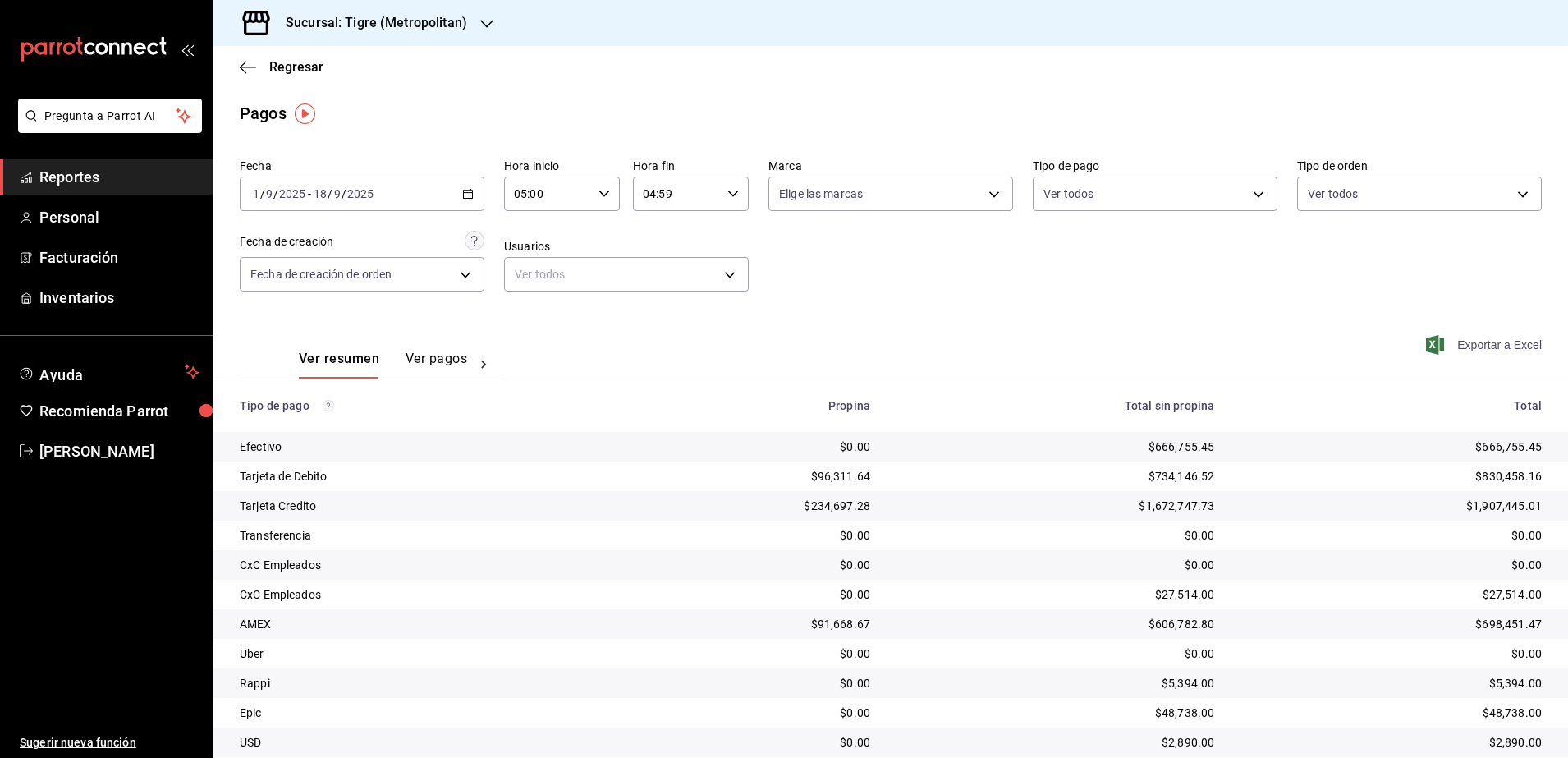
click at [1456, 338] on span "Exportar a Excel" at bounding box center [1486, 345] width 113 height 20
click at [466, 185] on div "2025-09-01 1 / 9 / 2025 - 2025-09-18 18 / 9 / 2025" at bounding box center [362, 194] width 245 height 35
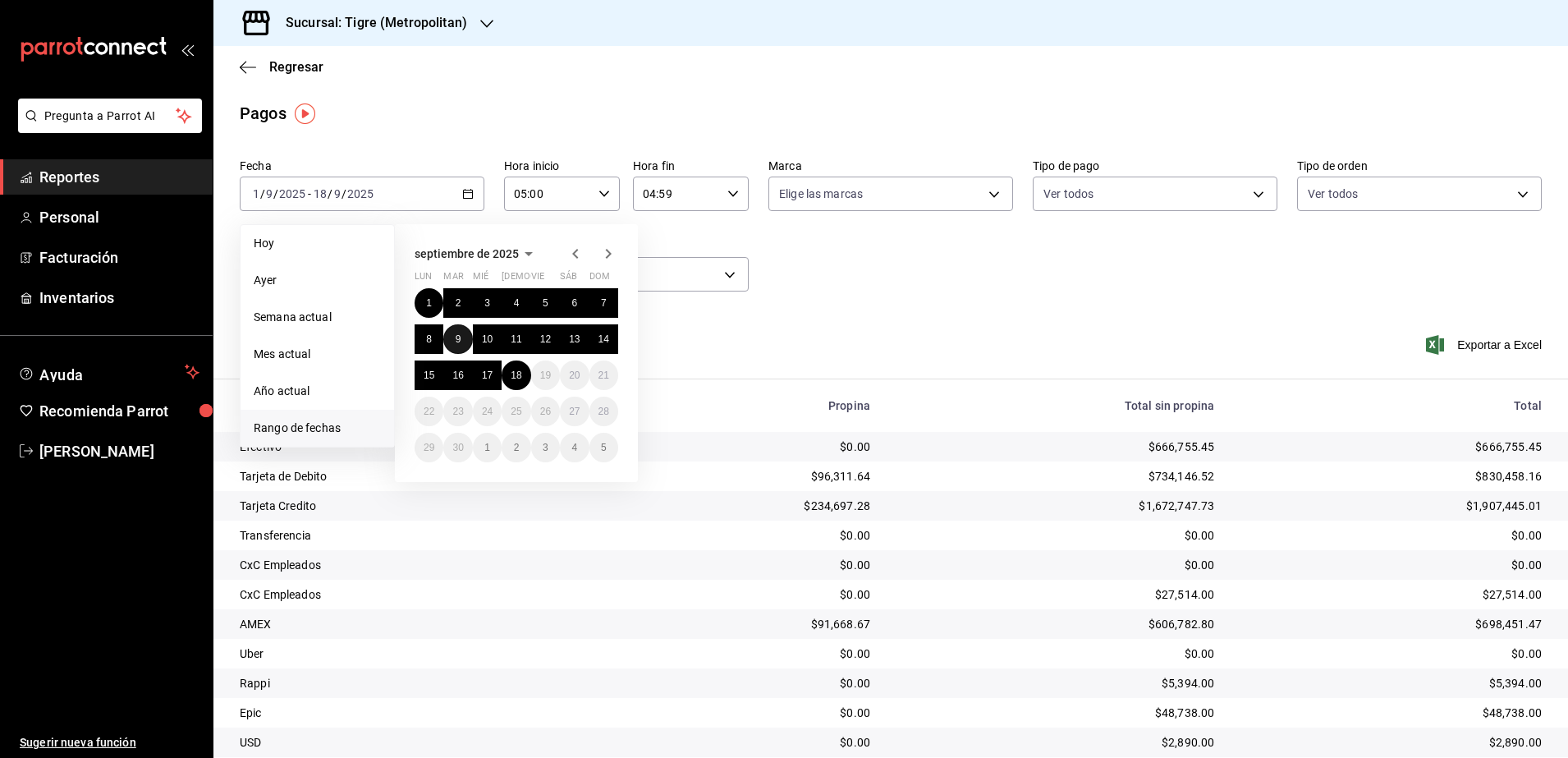
click at [465, 332] on button "9" at bounding box center [457, 340] width 29 height 29
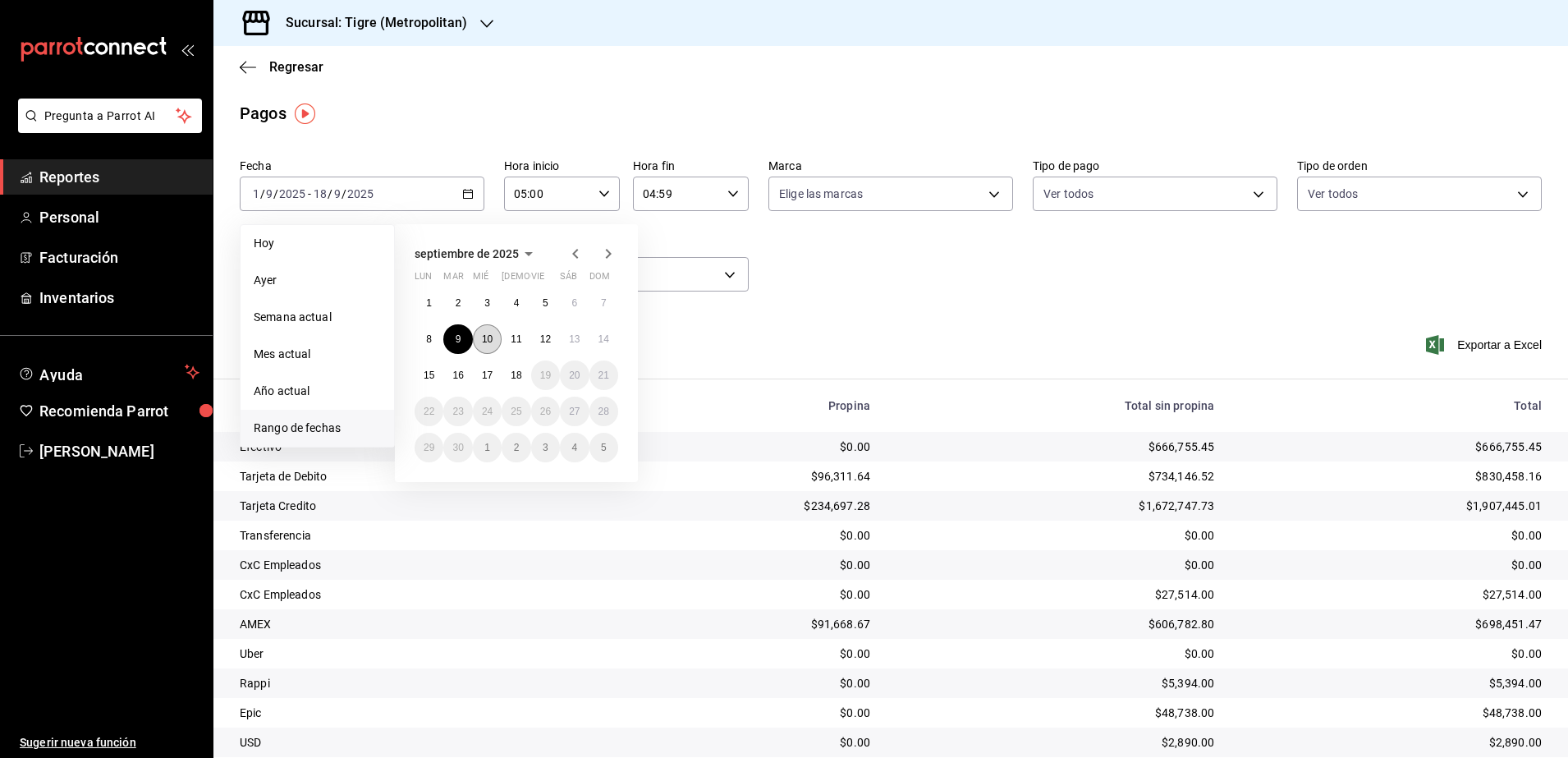
click at [483, 338] on abbr "10" at bounding box center [487, 339] width 10 height 11
type input "00:00"
type input "23:59"
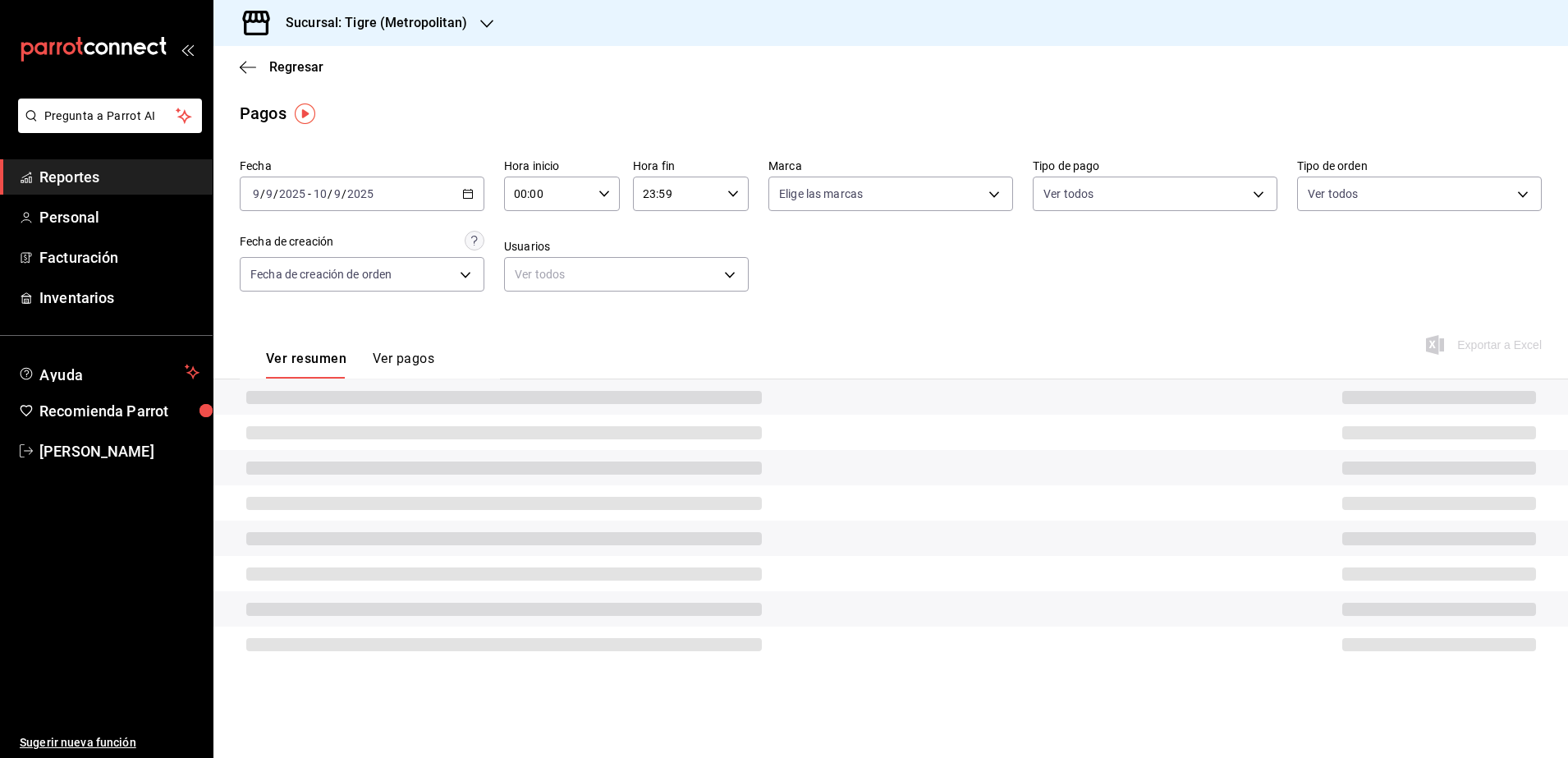
click at [610, 194] on div "00:00 Hora inicio" at bounding box center [562, 194] width 116 height 35
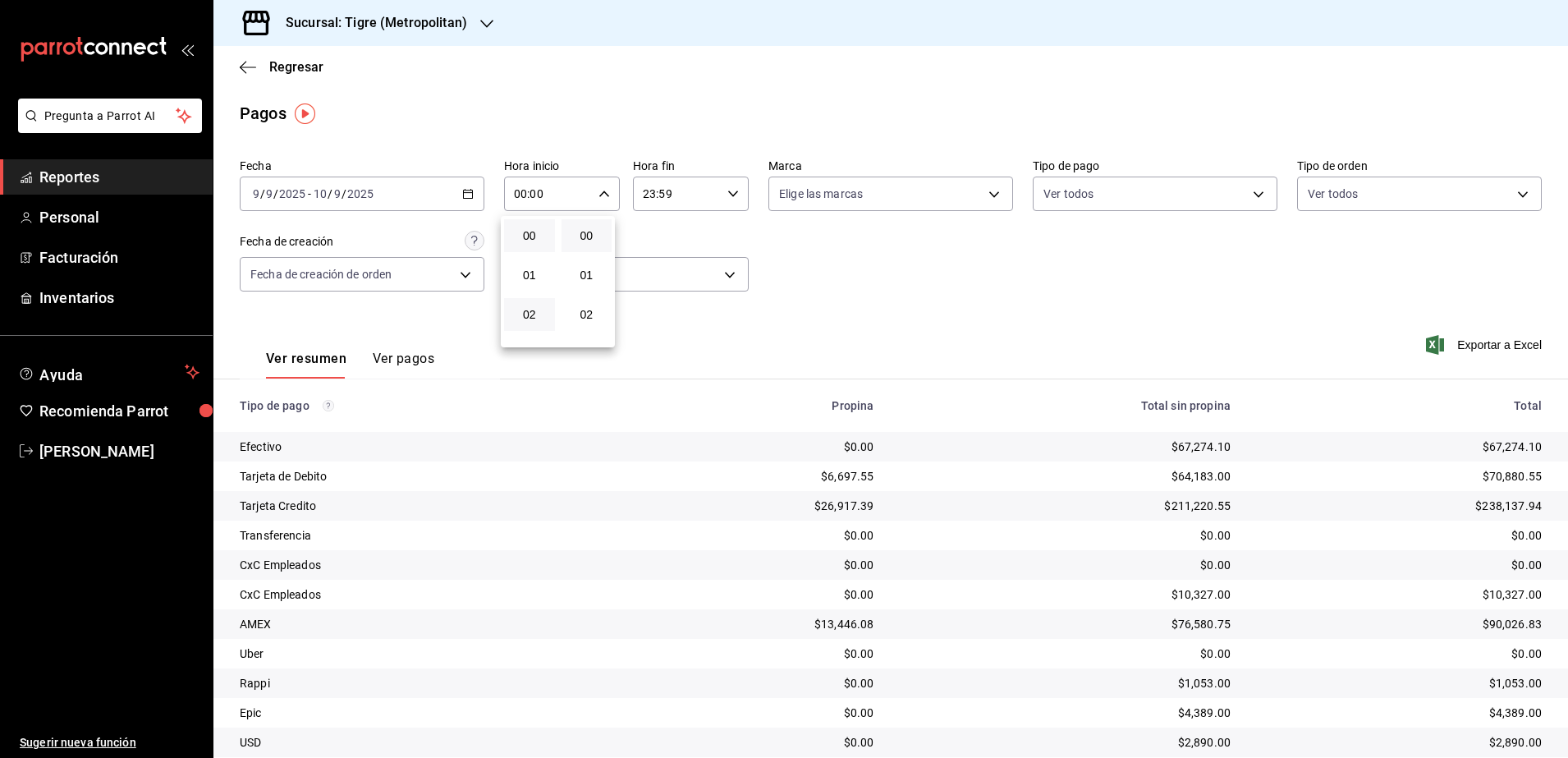
scroll to position [103, 0]
click at [532, 325] on span "05" at bounding box center [530, 330] width 31 height 13
type input "05:00"
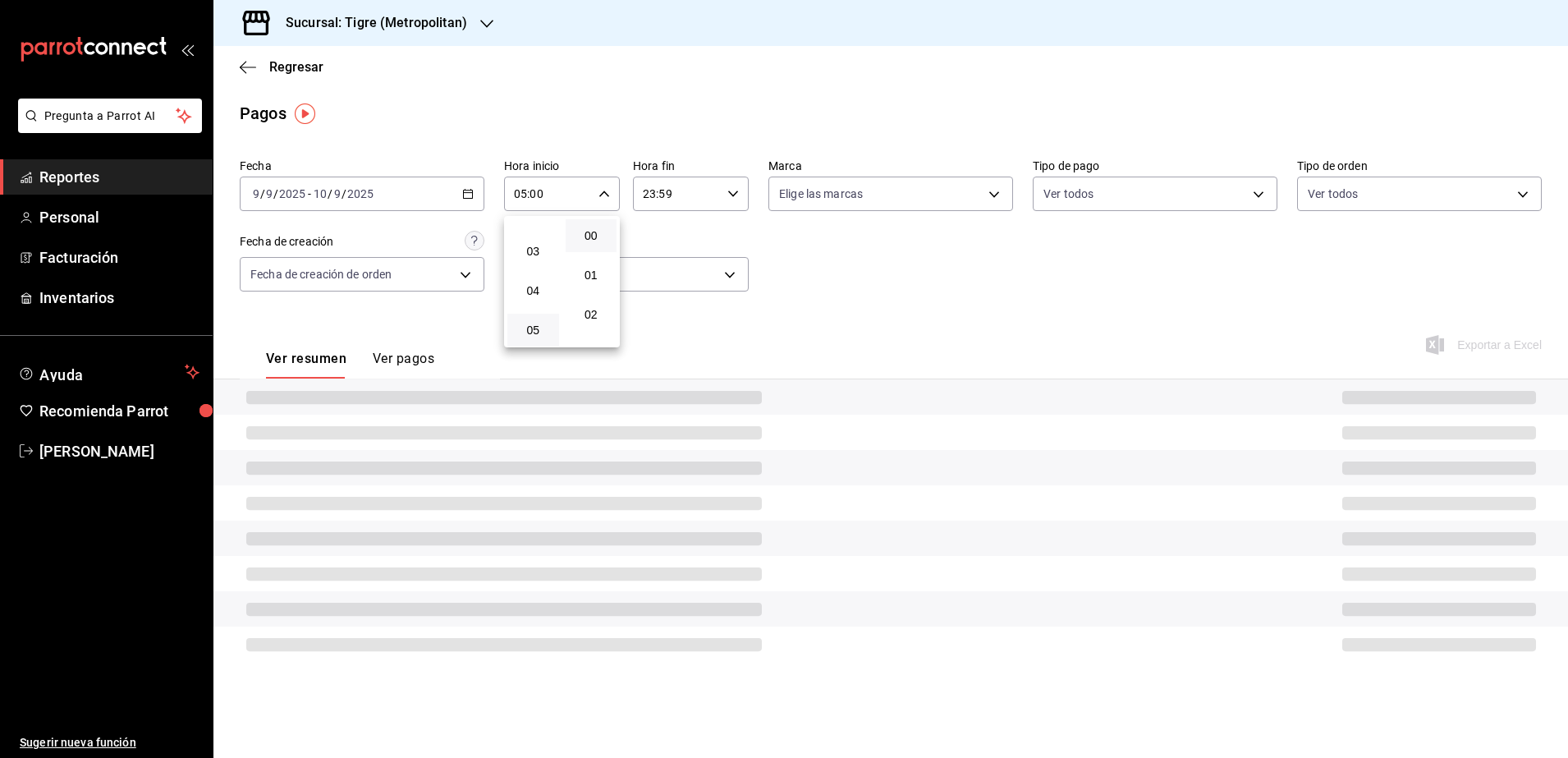
click at [733, 190] on div at bounding box center [784, 379] width 1568 height 758
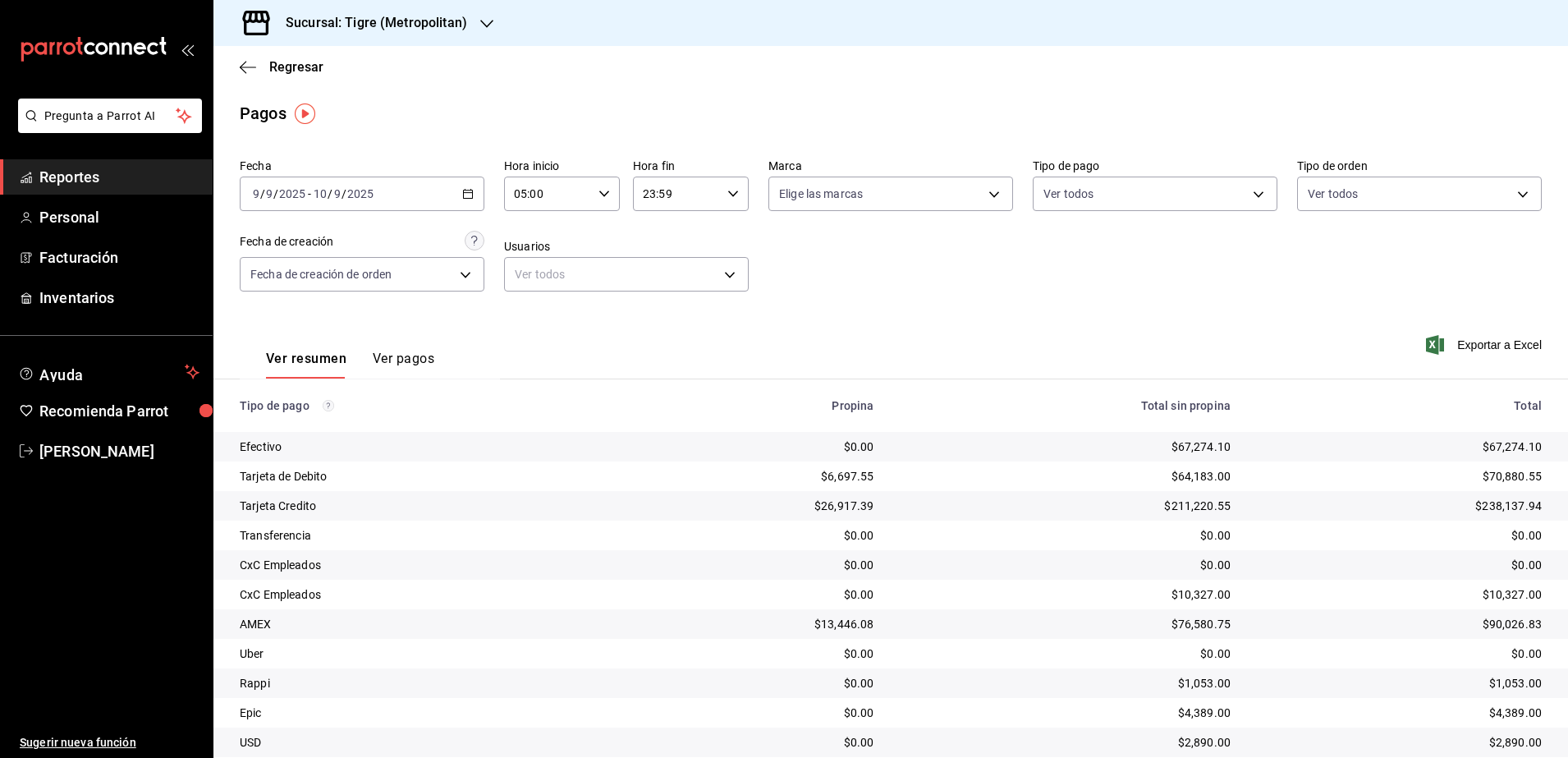
click at [733, 190] on div "23:59 Hora fin" at bounding box center [691, 194] width 116 height 35
click at [660, 299] on button "04" at bounding box center [656, 291] width 51 height 33
type input "04:59"
click at [1023, 300] on div at bounding box center [784, 379] width 1568 height 758
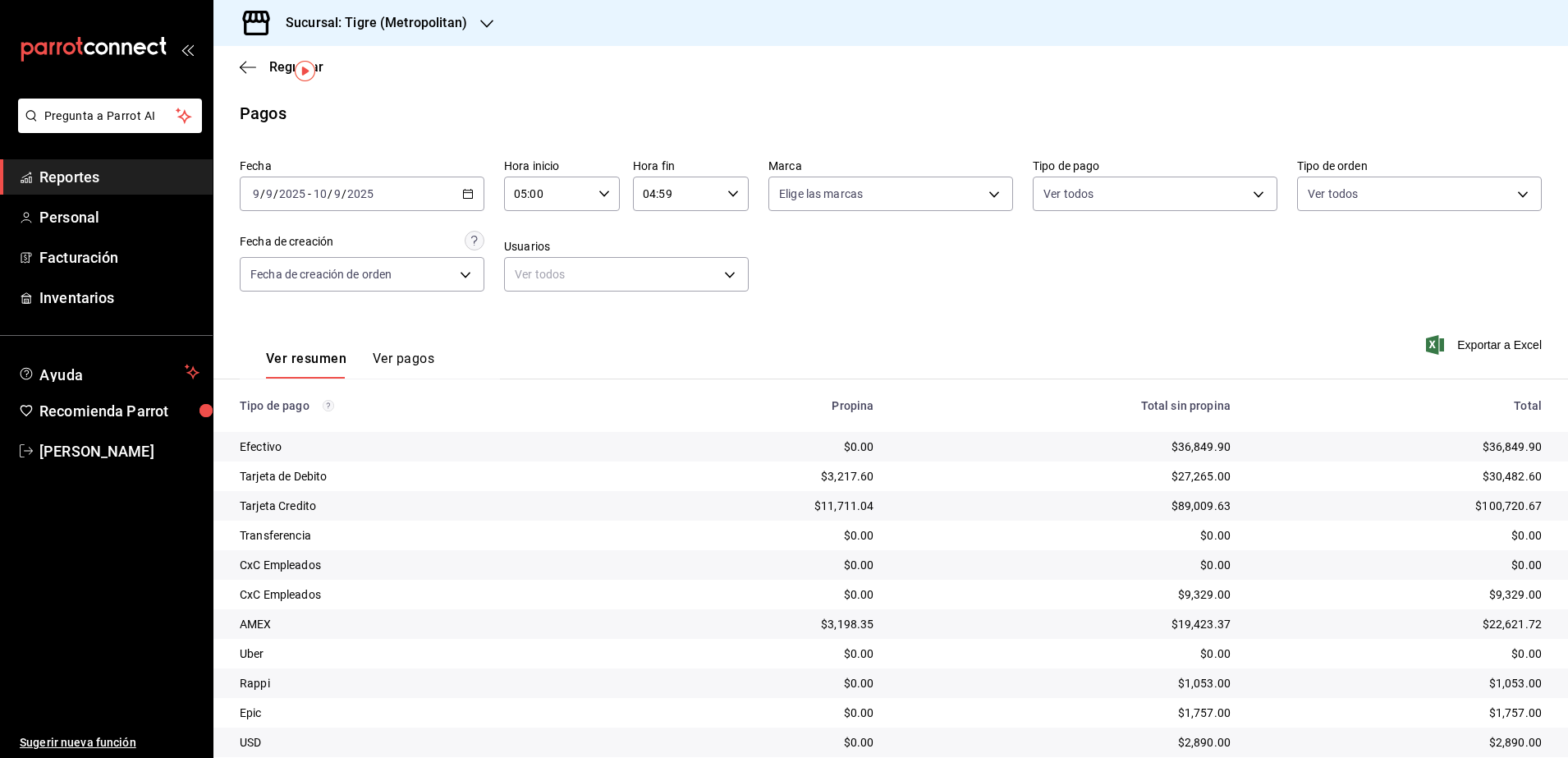
scroll to position [86, 0]
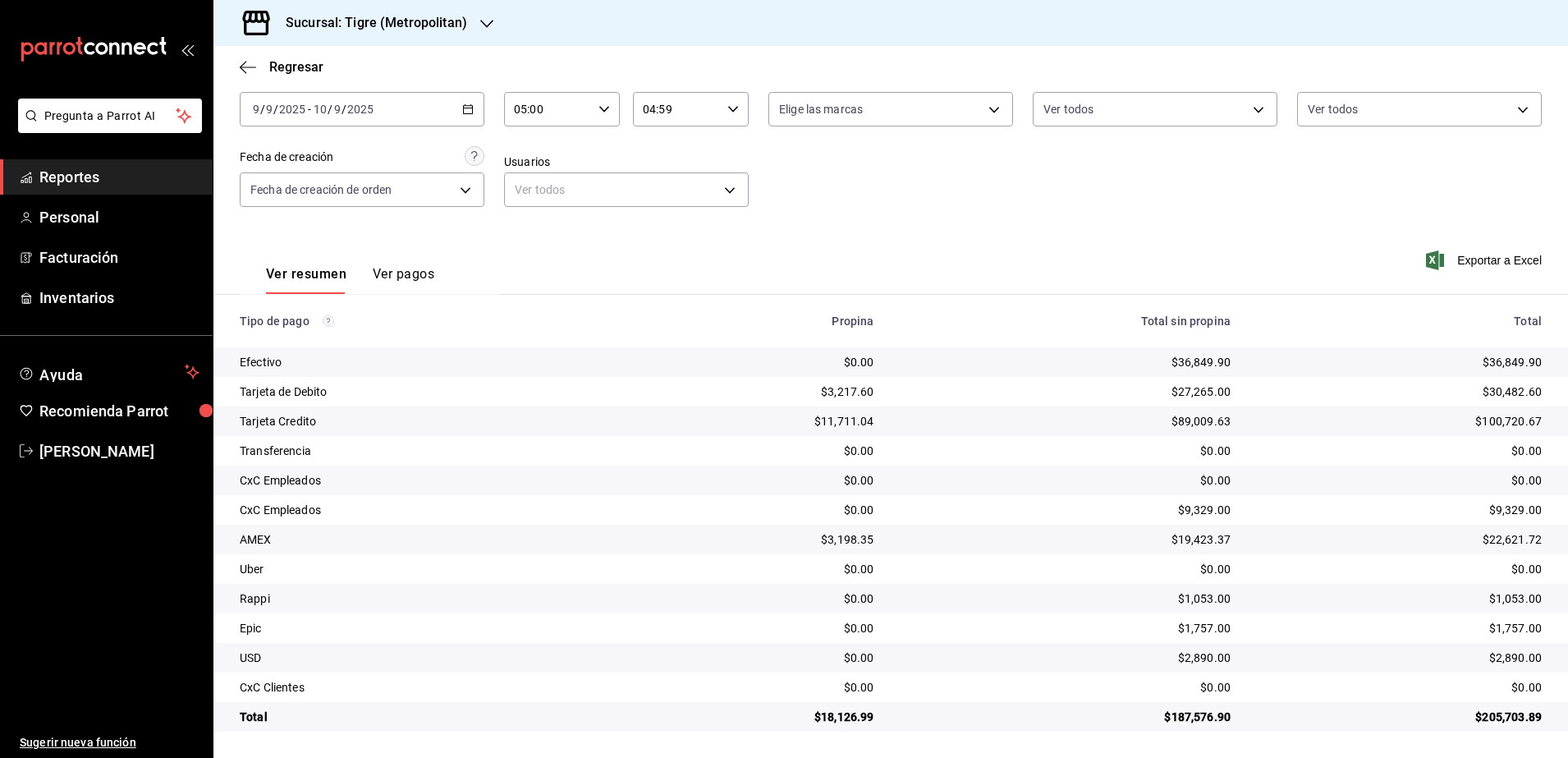
click at [384, 28] on h3 "Sucursal: Tigre (Metropolitan)" at bounding box center [370, 23] width 195 height 20
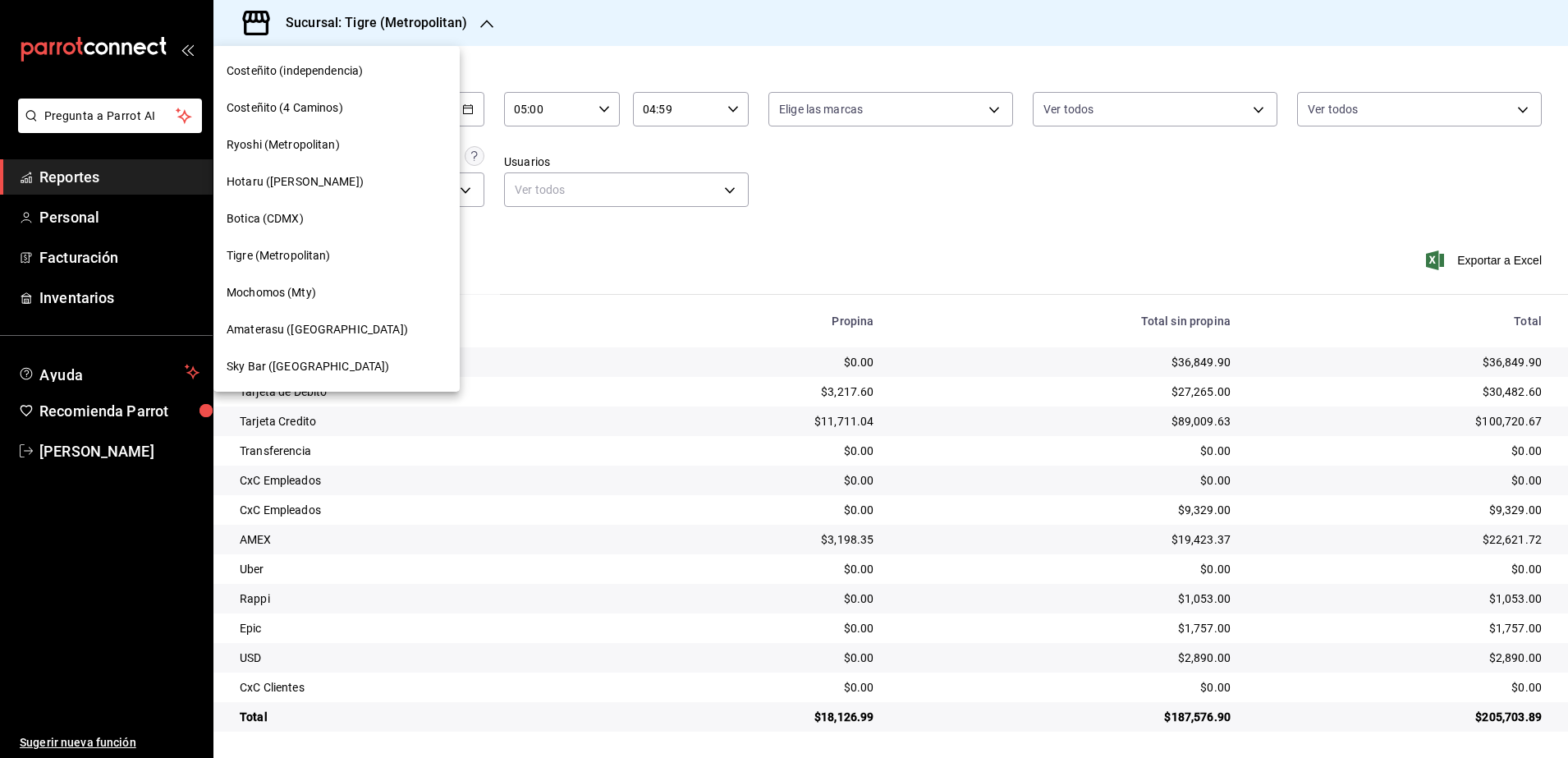
click at [349, 321] on span "Amaterasu (Metropolitan)" at bounding box center [318, 330] width 182 height 17
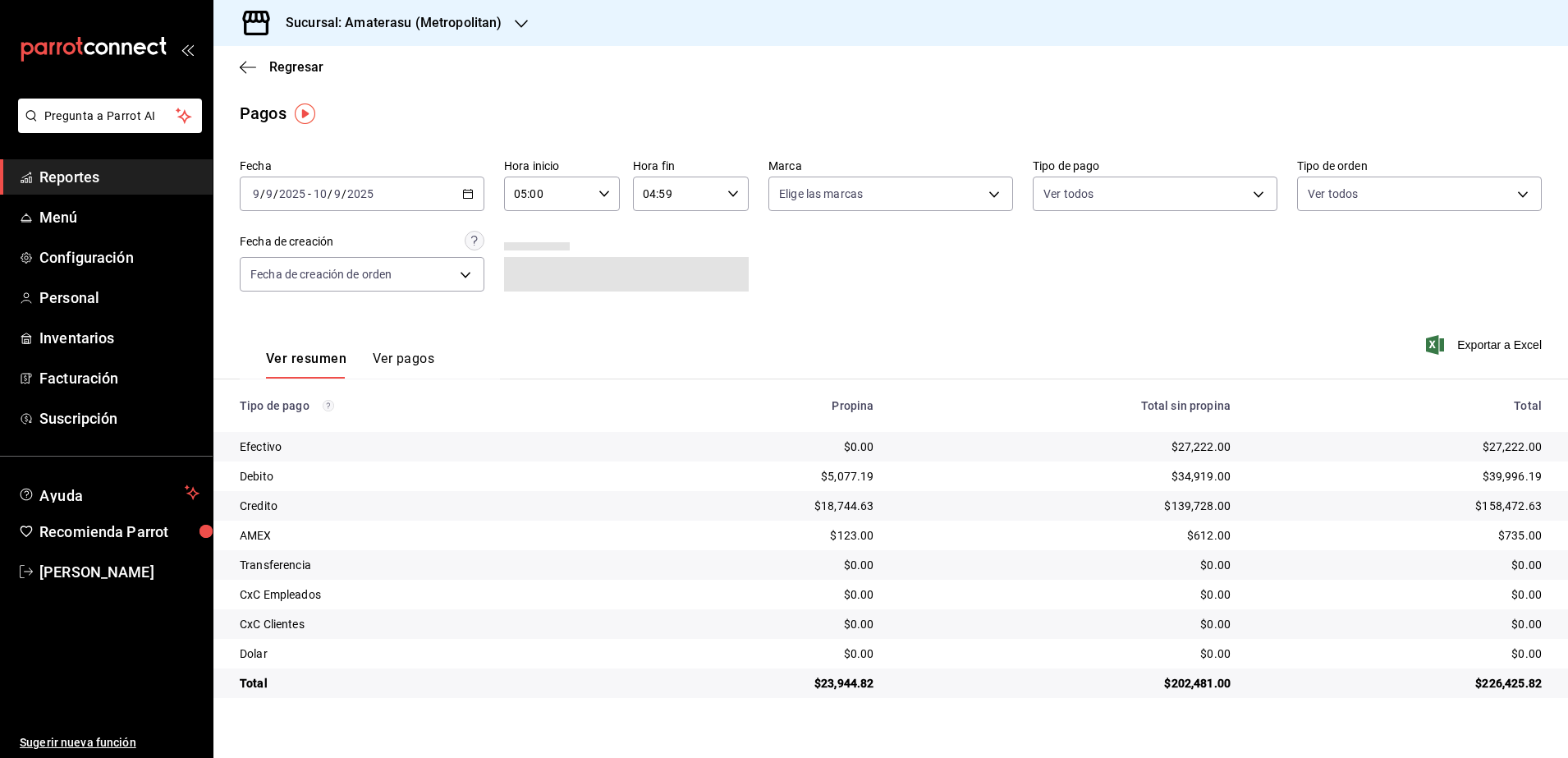
click at [464, 191] on \(Stroke\) "button" at bounding box center [468, 194] width 10 height 9
click at [341, 423] on span "Rango de fechas" at bounding box center [317, 429] width 127 height 17
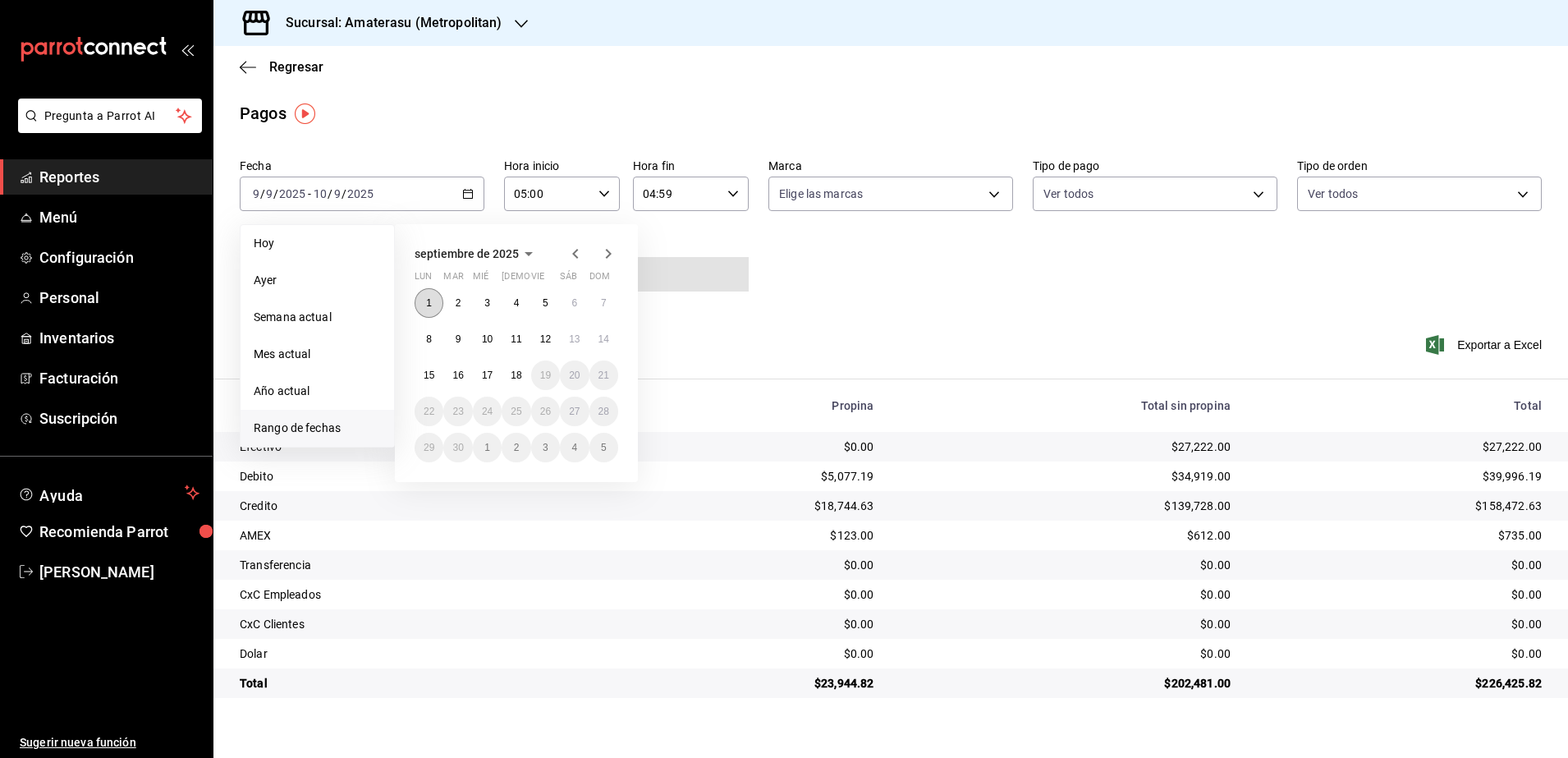
click at [428, 290] on button "1" at bounding box center [429, 303] width 29 height 29
click at [509, 369] on button "18" at bounding box center [515, 375] width 29 height 29
type input "00:00"
type input "23:59"
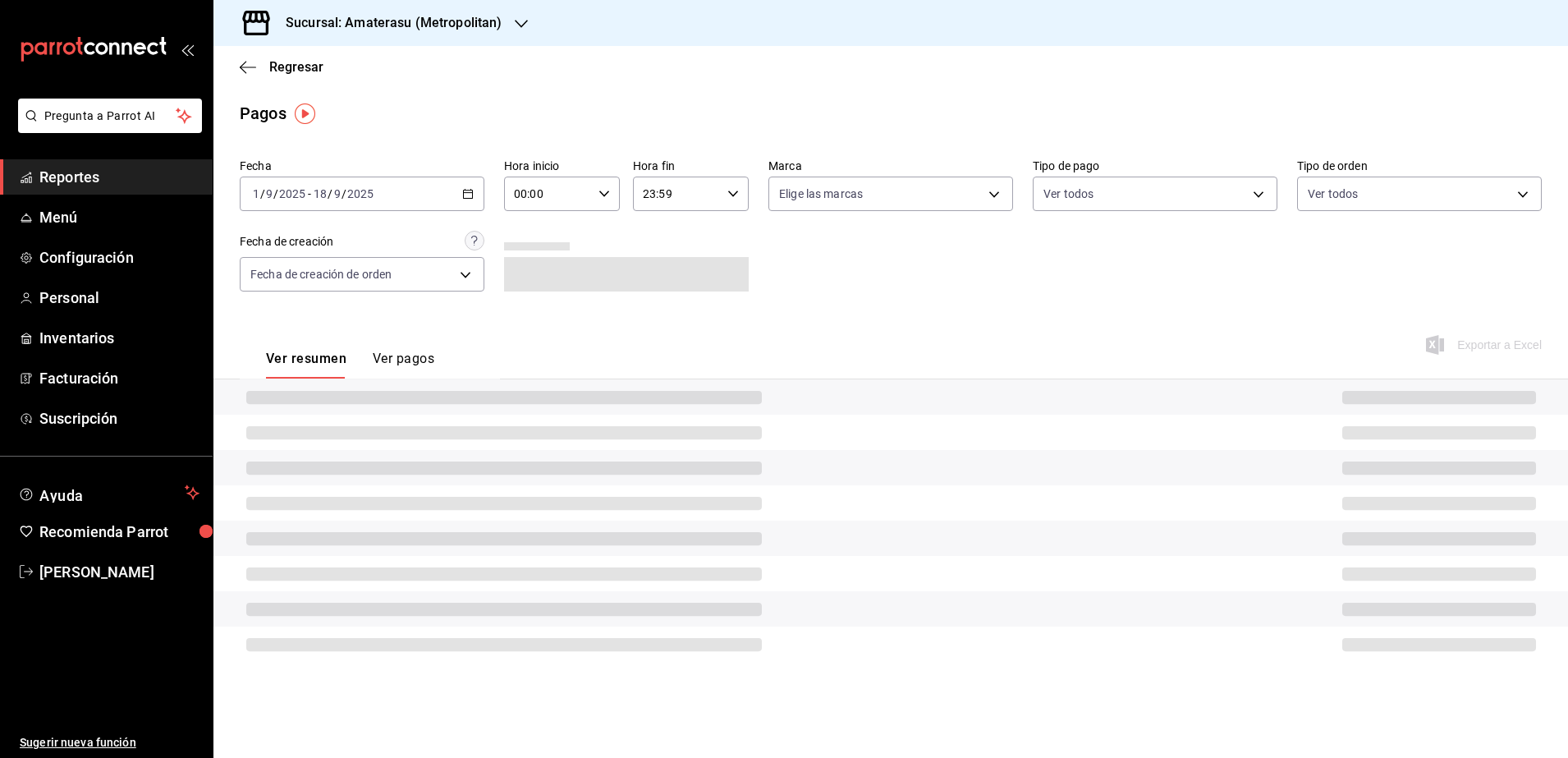
click at [597, 195] on div "00:00 Hora inicio" at bounding box center [562, 194] width 116 height 35
click at [533, 325] on span "05" at bounding box center [532, 330] width 32 height 13
type input "05:00"
click at [727, 192] on div at bounding box center [784, 379] width 1568 height 758
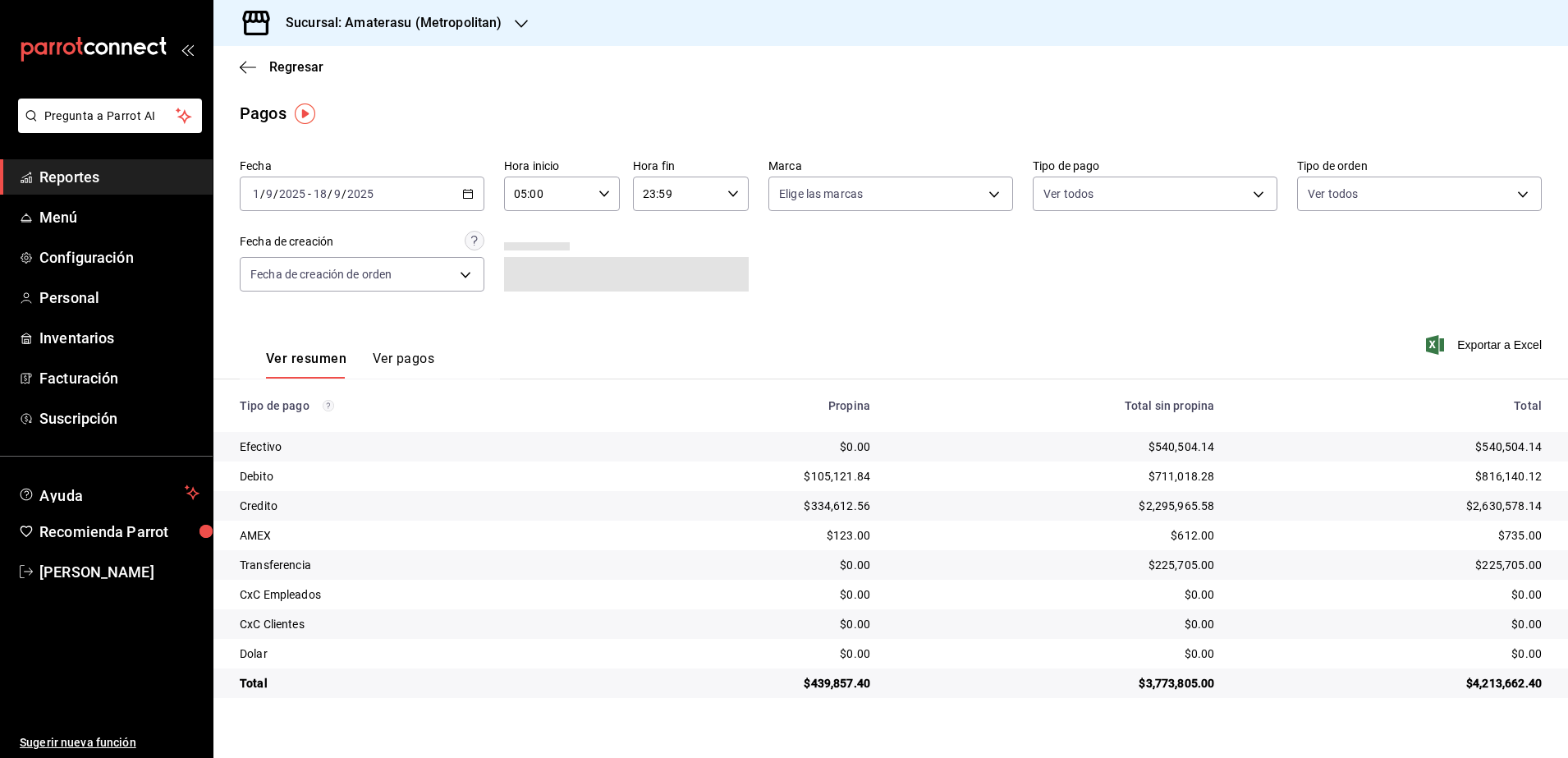
click at [729, 194] on icon "button" at bounding box center [732, 193] width 11 height 11
click at [675, 298] on span "04" at bounding box center [661, 297] width 32 height 13
type input "04:59"
click at [1004, 295] on div at bounding box center [784, 379] width 1568 height 758
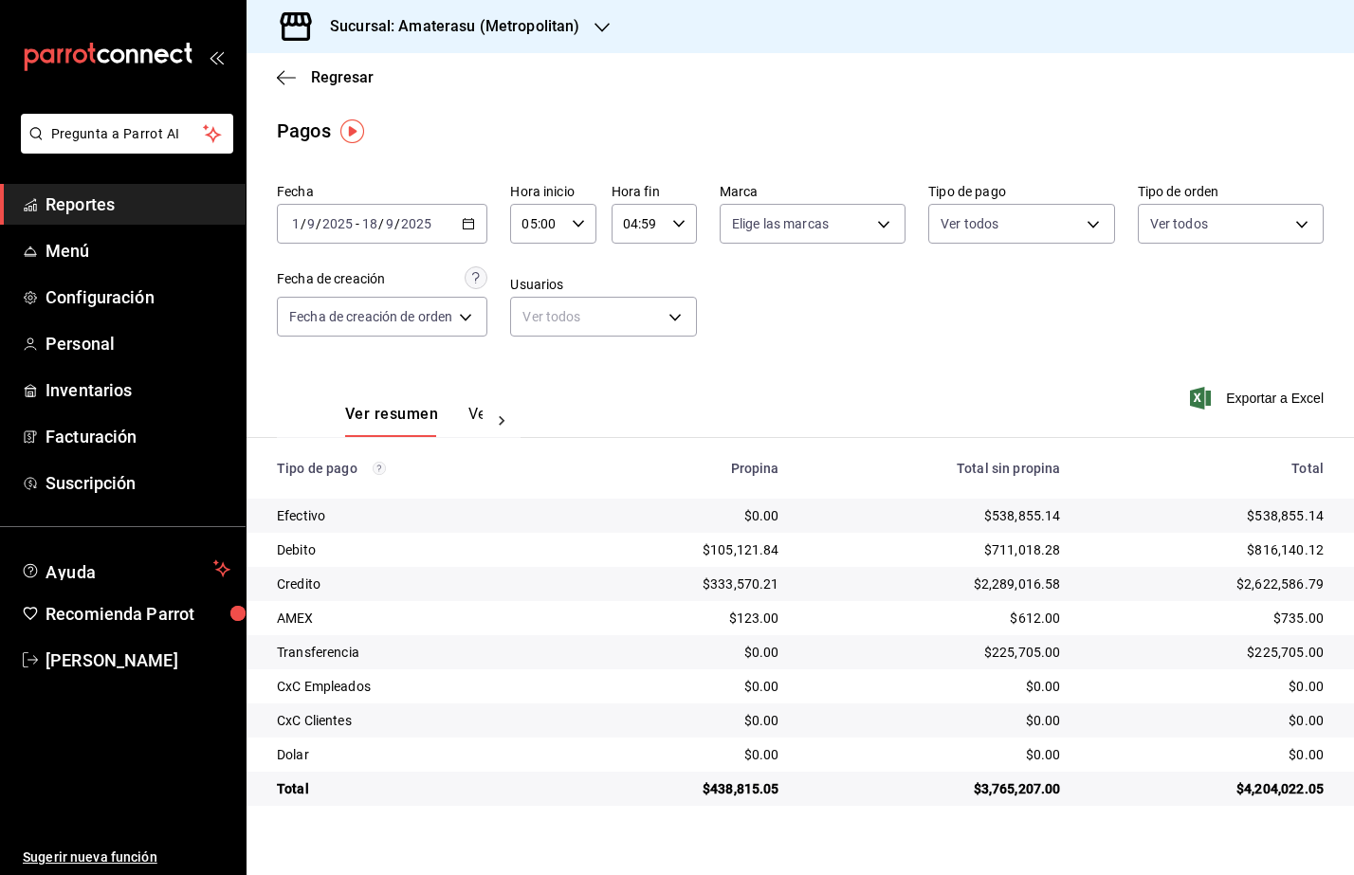
click at [942, 359] on div "Ver resumen Ver pagos Exportar a Excel" at bounding box center [800, 409] width 1107 height 101
click at [1261, 406] on span "Exportar a Excel" at bounding box center [1259, 398] width 130 height 23
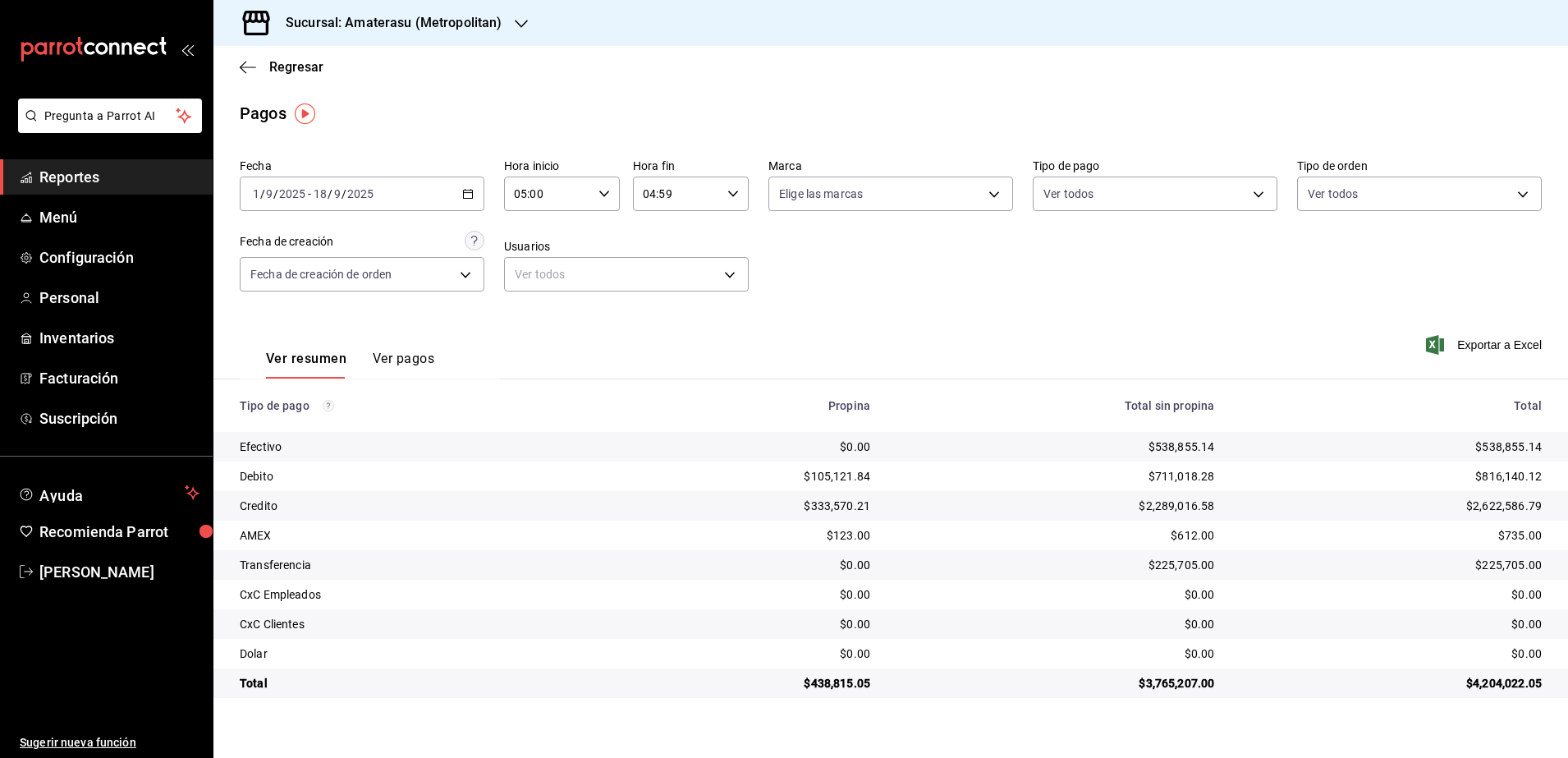
click at [468, 194] on icon "button" at bounding box center [468, 193] width 11 height 11
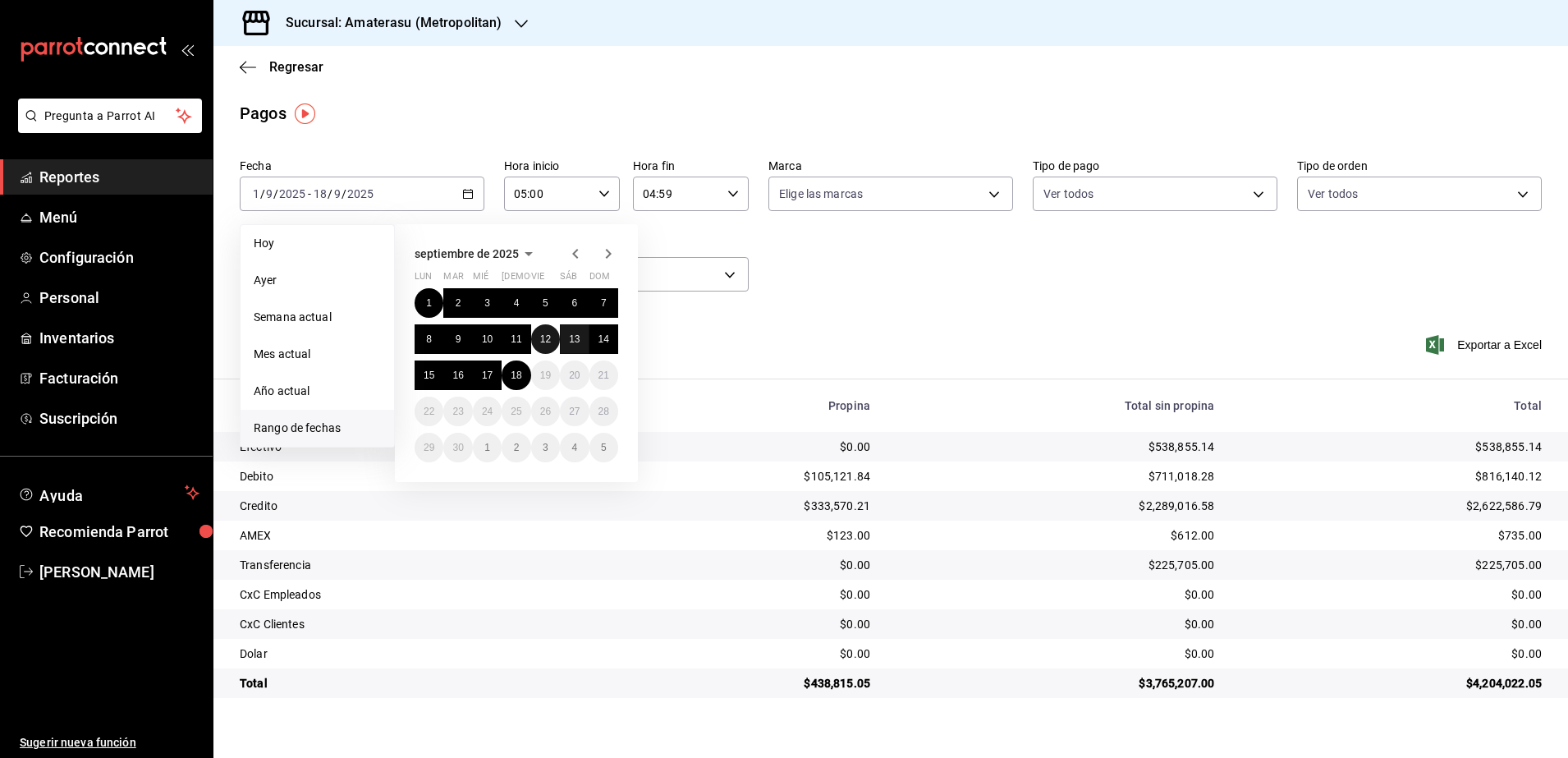
drag, startPoint x: 545, startPoint y: 345, endPoint x: 560, endPoint y: 339, distance: 16.2
click at [546, 345] on button "12" at bounding box center [545, 340] width 29 height 29
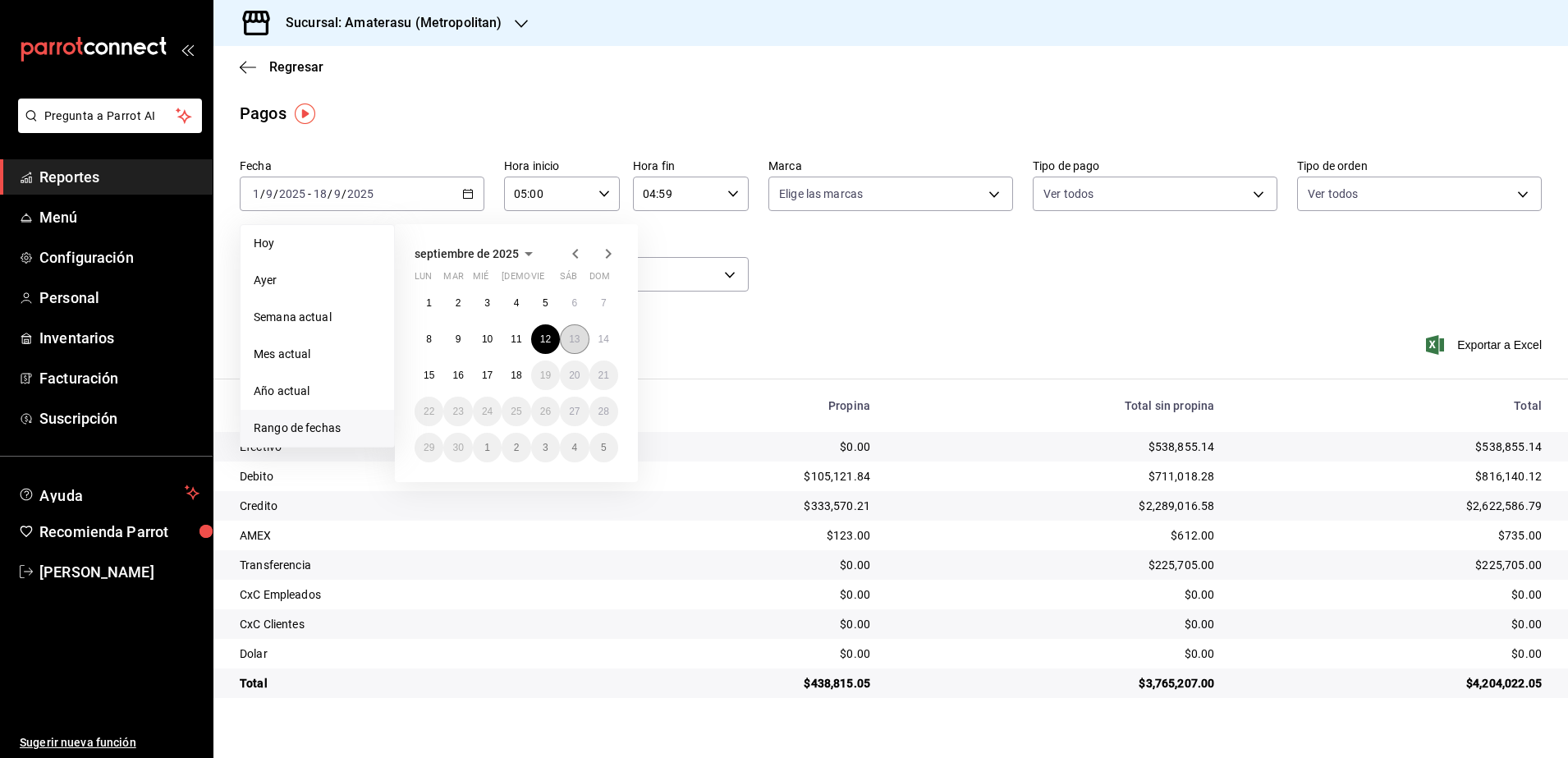
click at [560, 339] on button "13" at bounding box center [574, 340] width 29 height 29
type input "00:00"
type input "23:59"
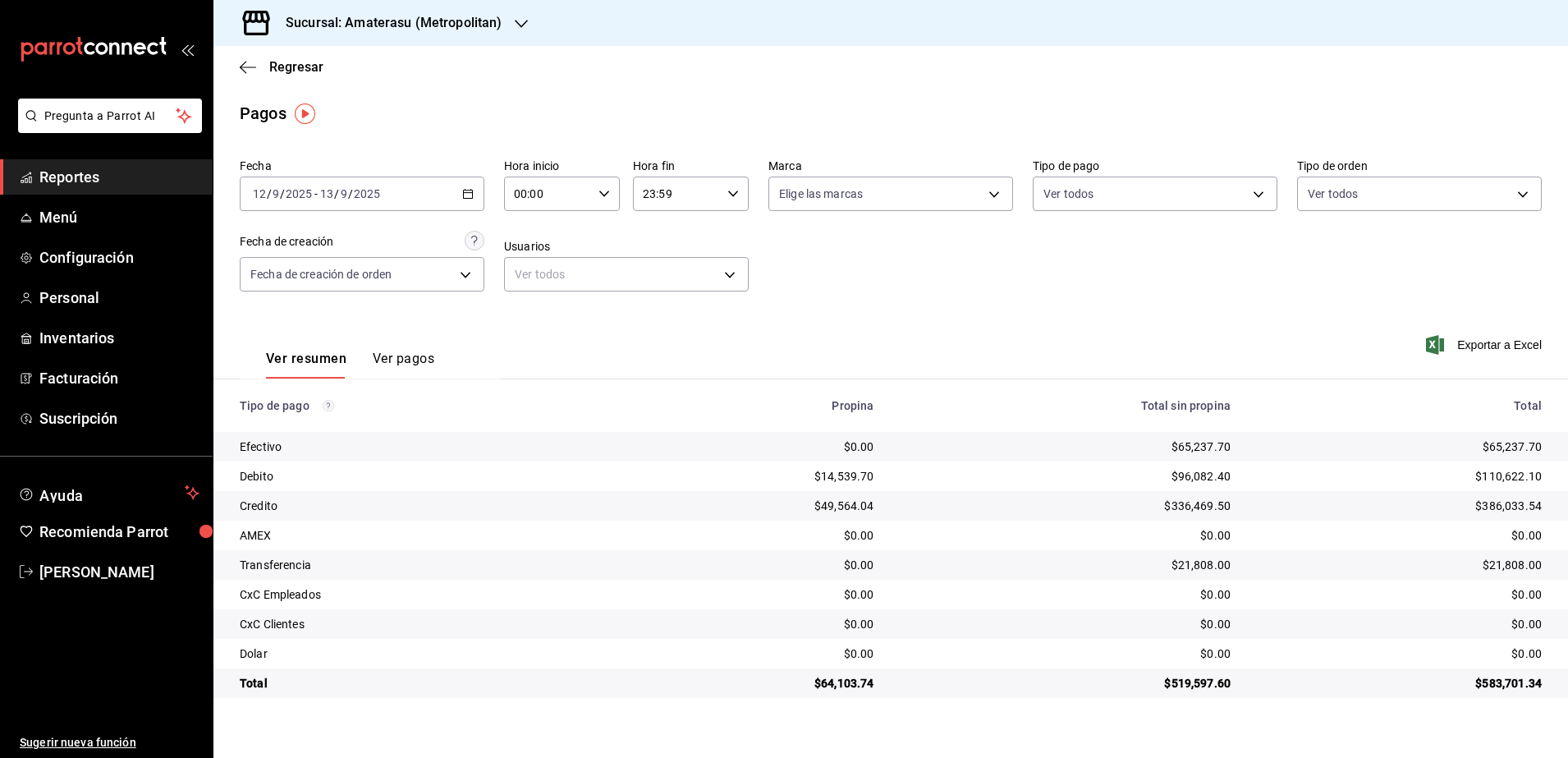
click at [611, 187] on div "00:00 Hora inicio" at bounding box center [562, 194] width 116 height 35
click at [534, 328] on span "05" at bounding box center [532, 330] width 32 height 13
type input "05:00"
click at [735, 196] on div at bounding box center [784, 379] width 1568 height 758
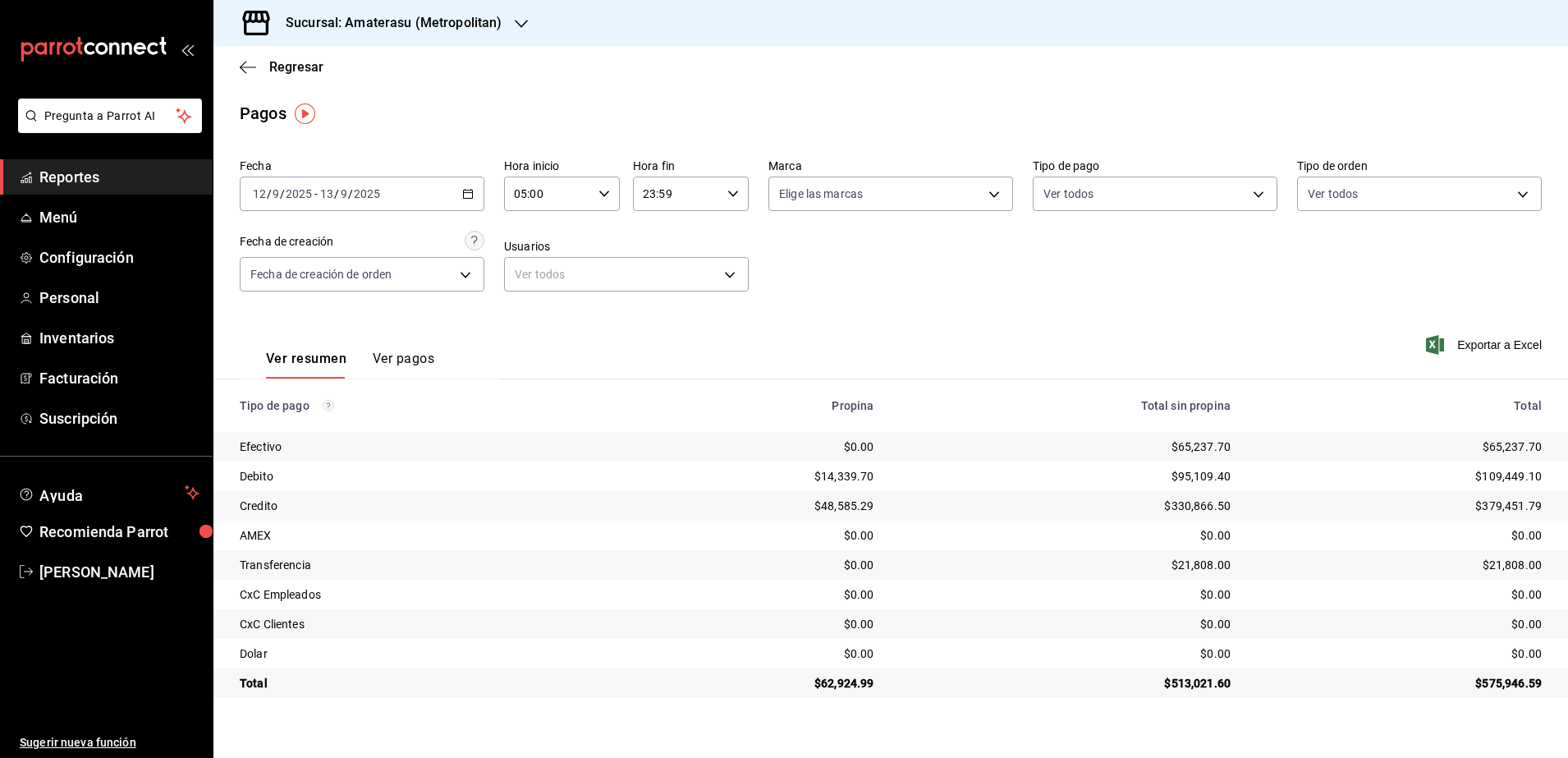
click at [735, 196] on icon "button" at bounding box center [732, 193] width 11 height 11
click at [658, 291] on span "04" at bounding box center [661, 297] width 32 height 13
type input "04:59"
click at [859, 290] on div at bounding box center [784, 379] width 1568 height 758
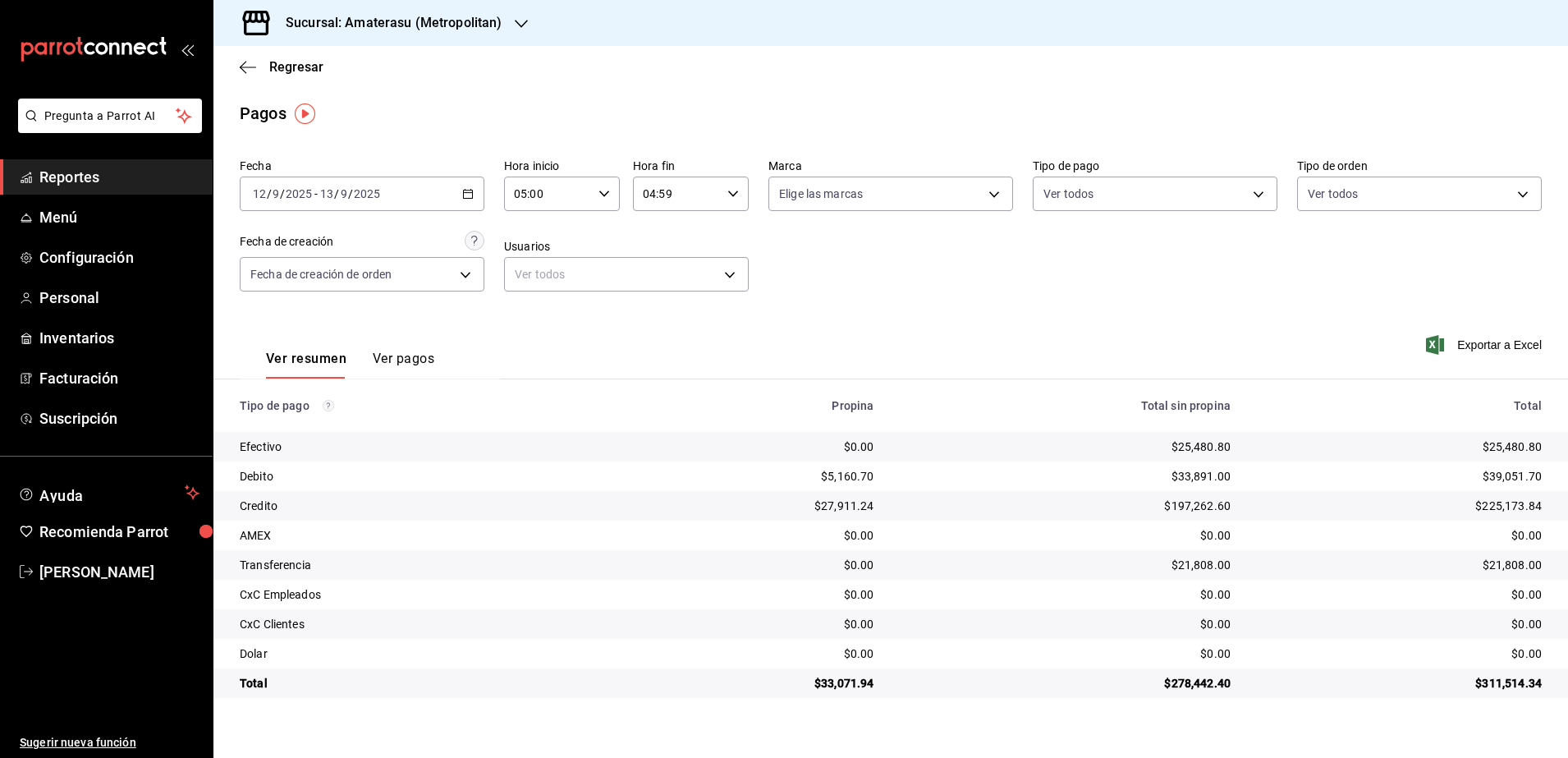
click at [467, 191] on icon "button" at bounding box center [468, 193] width 11 height 11
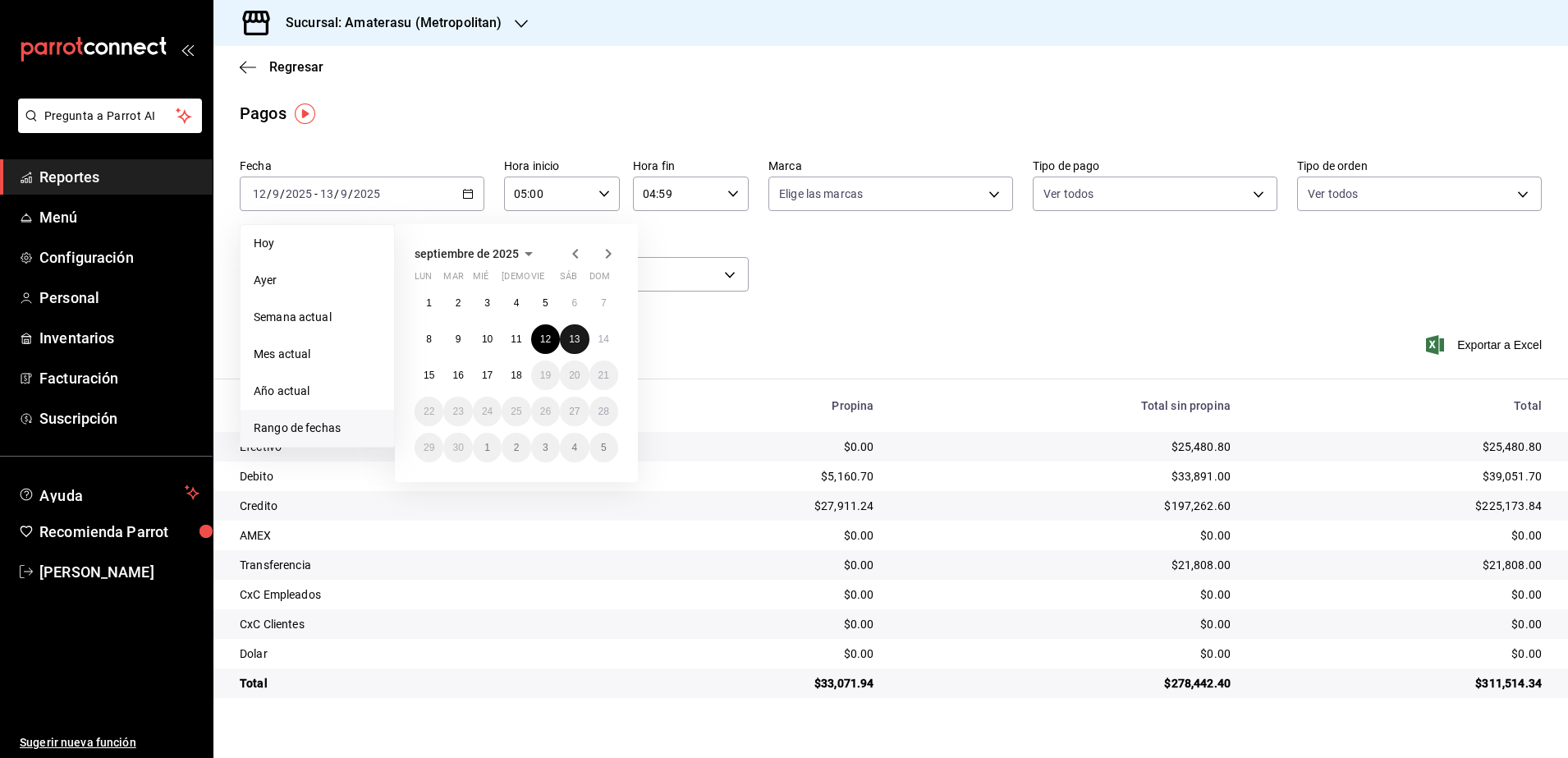
click at [578, 325] on button "13" at bounding box center [574, 340] width 29 height 29
click at [600, 344] on abbr "14" at bounding box center [603, 339] width 10 height 11
type input "00:00"
type input "23:59"
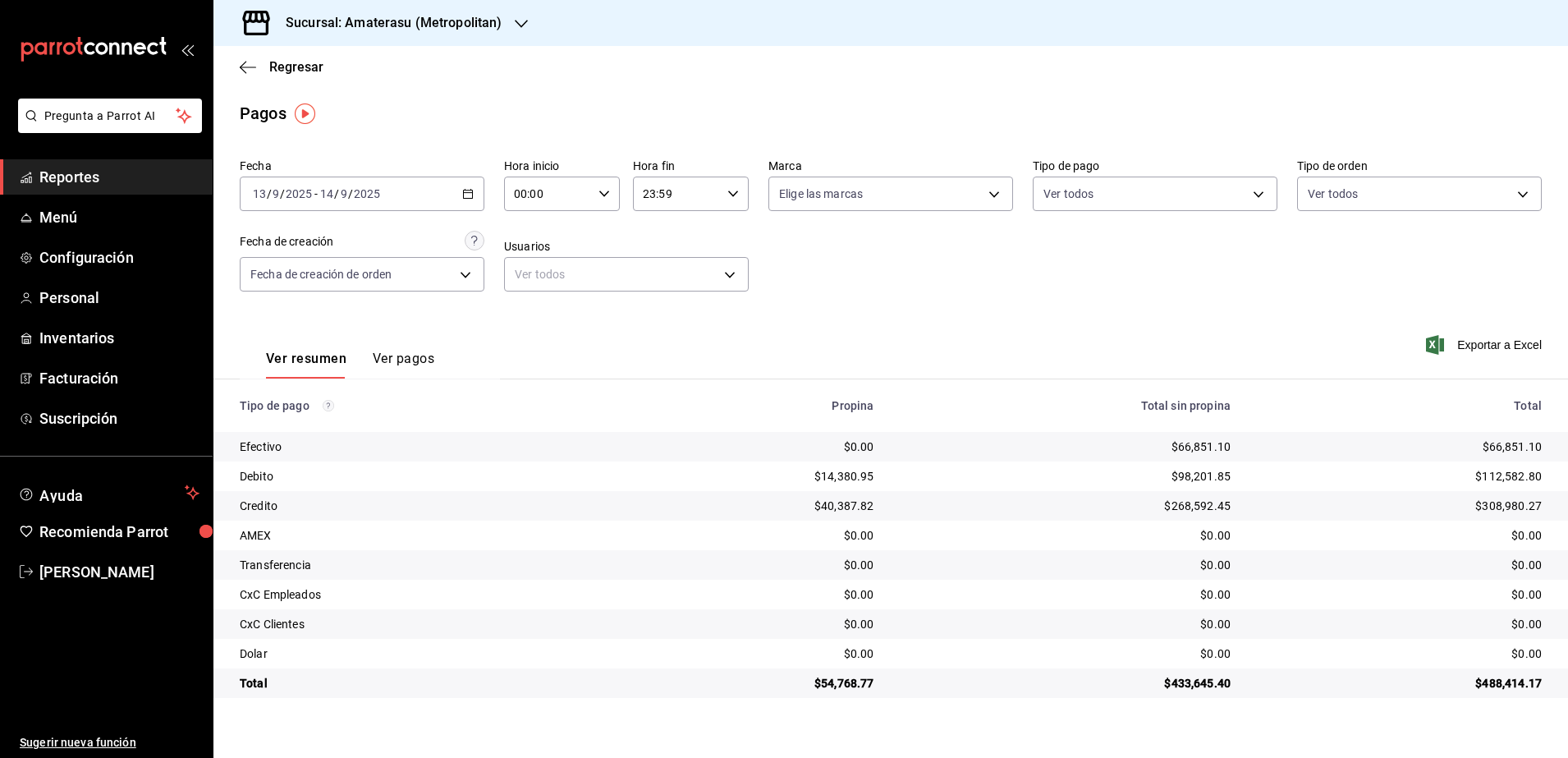
click at [602, 200] on div "00:00 Hora inicio" at bounding box center [562, 194] width 116 height 35
click at [537, 335] on span "05" at bounding box center [532, 330] width 32 height 13
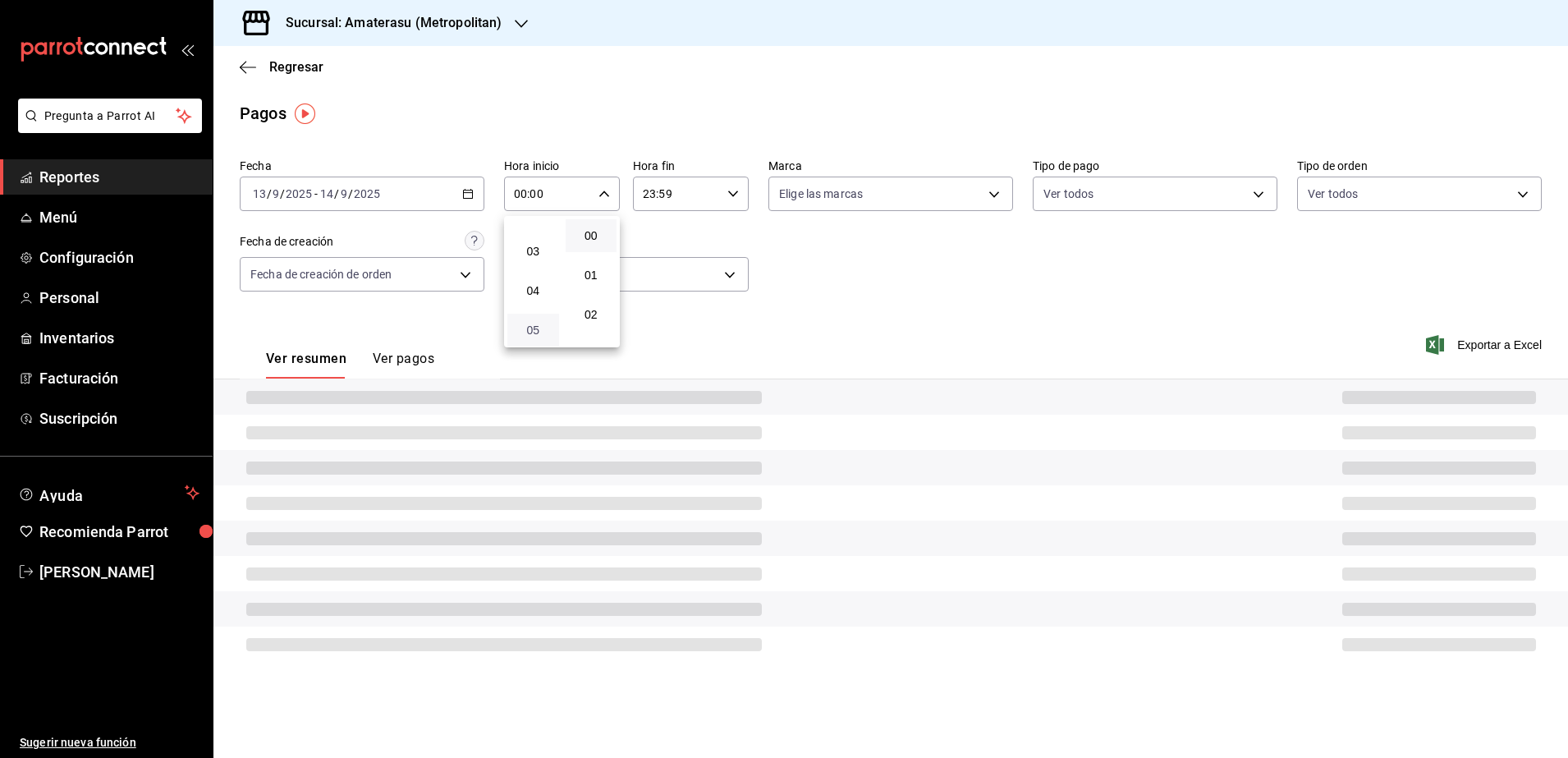
type input "05:00"
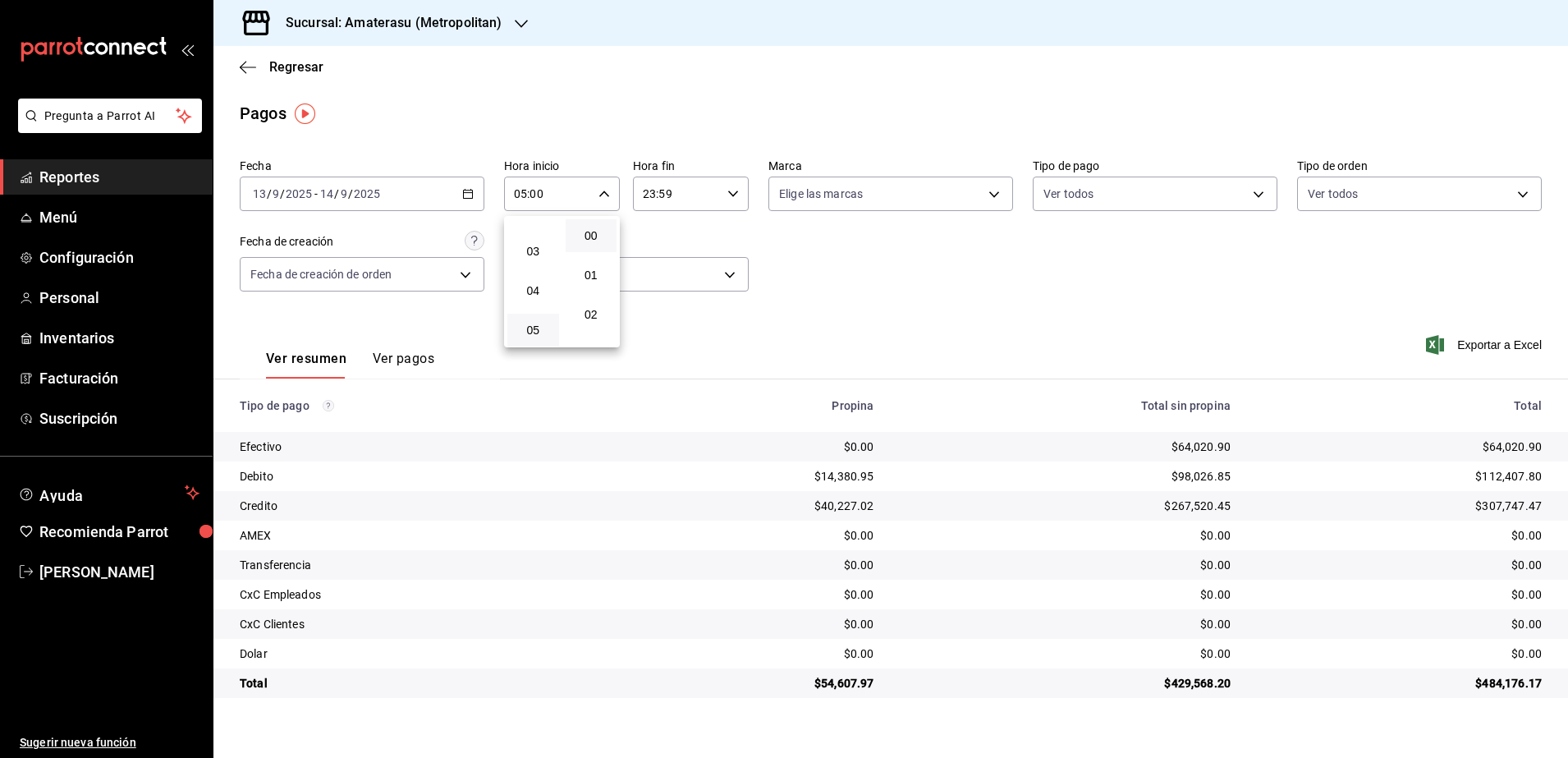
click at [739, 201] on div at bounding box center [784, 379] width 1568 height 758
click at [736, 198] on icon "button" at bounding box center [732, 193] width 11 height 11
click at [736, 198] on div at bounding box center [784, 379] width 1568 height 758
click at [736, 198] on icon "button" at bounding box center [732, 193] width 11 height 11
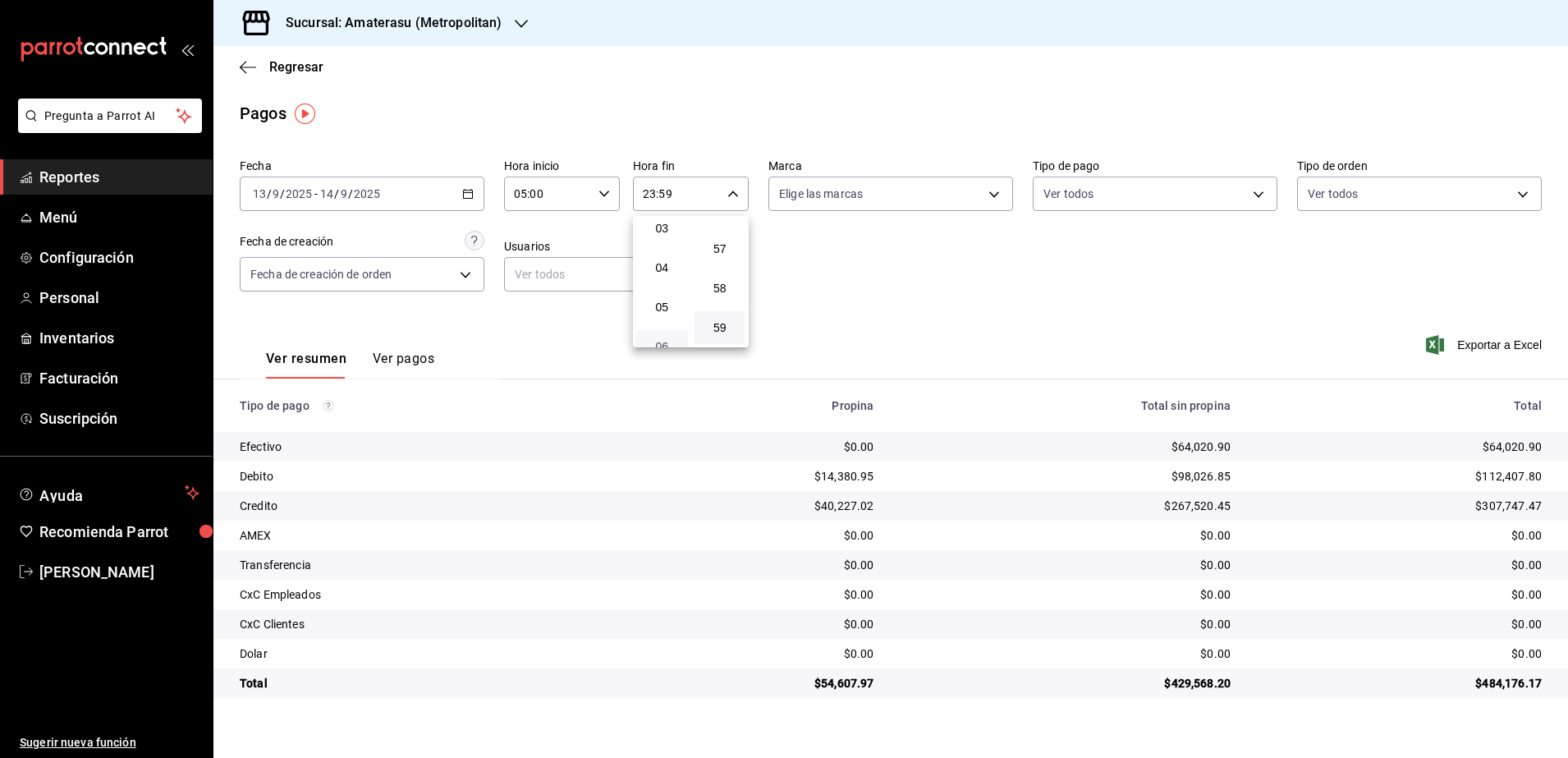
scroll to position [96, 0]
click at [660, 294] on span "04" at bounding box center [661, 297] width 32 height 13
type input "04:59"
click at [953, 281] on div at bounding box center [784, 379] width 1568 height 758
click at [474, 194] on div "2025-09-13 13 / 9 / 2025 - 2025-09-14 14 / 9 / 2025" at bounding box center [362, 194] width 245 height 35
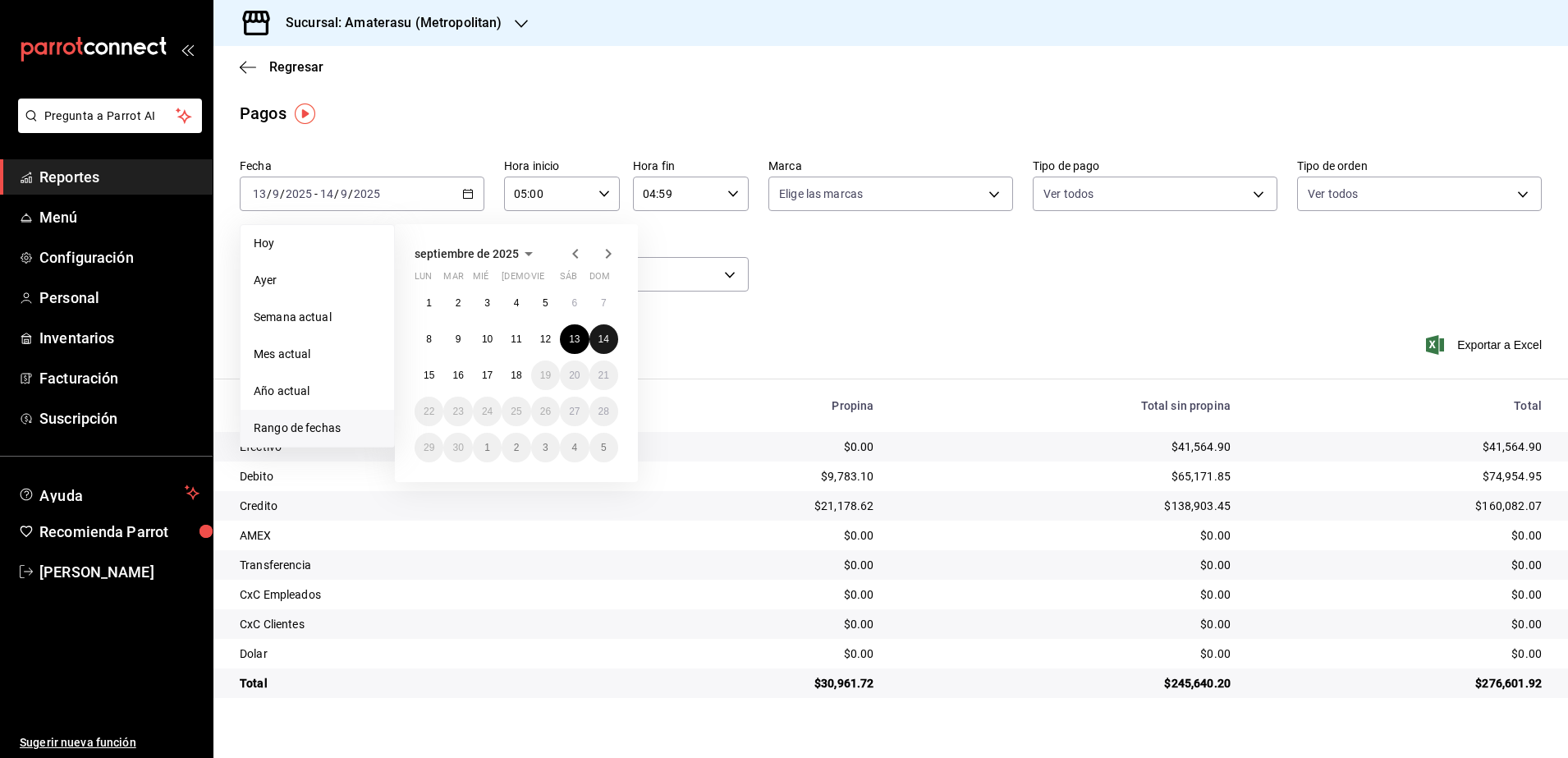
drag, startPoint x: 603, startPoint y: 342, endPoint x: 542, endPoint y: 359, distance: 63.3
click at [603, 342] on abbr "14" at bounding box center [603, 339] width 10 height 11
click at [440, 378] on button "15" at bounding box center [429, 375] width 29 height 29
type input "00:00"
type input "23:59"
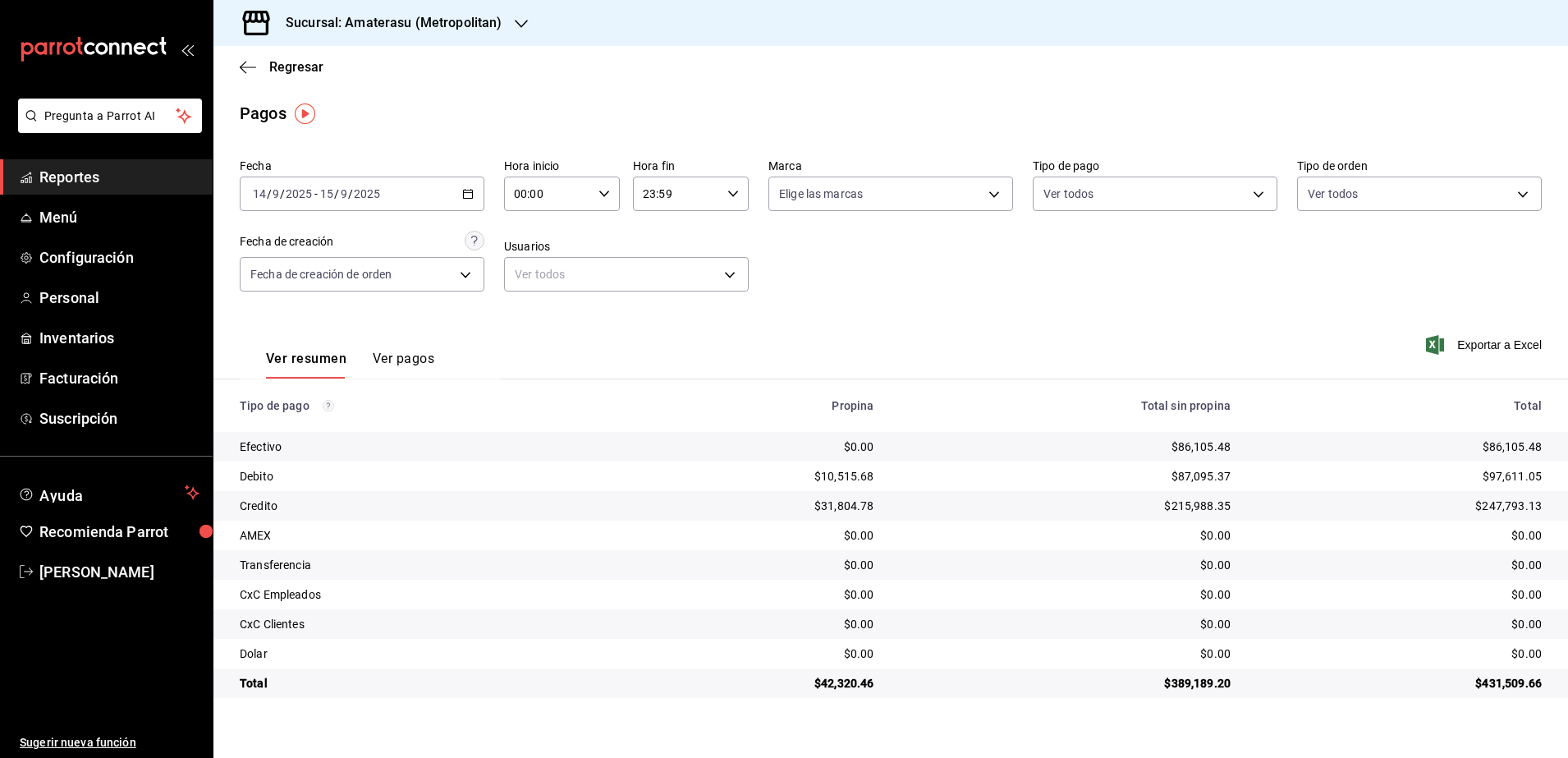
click at [603, 193] on icon "button" at bounding box center [603, 193] width 11 height 11
click at [544, 321] on button "05" at bounding box center [533, 330] width 52 height 33
type input "05:00"
click at [735, 200] on div at bounding box center [784, 379] width 1568 height 758
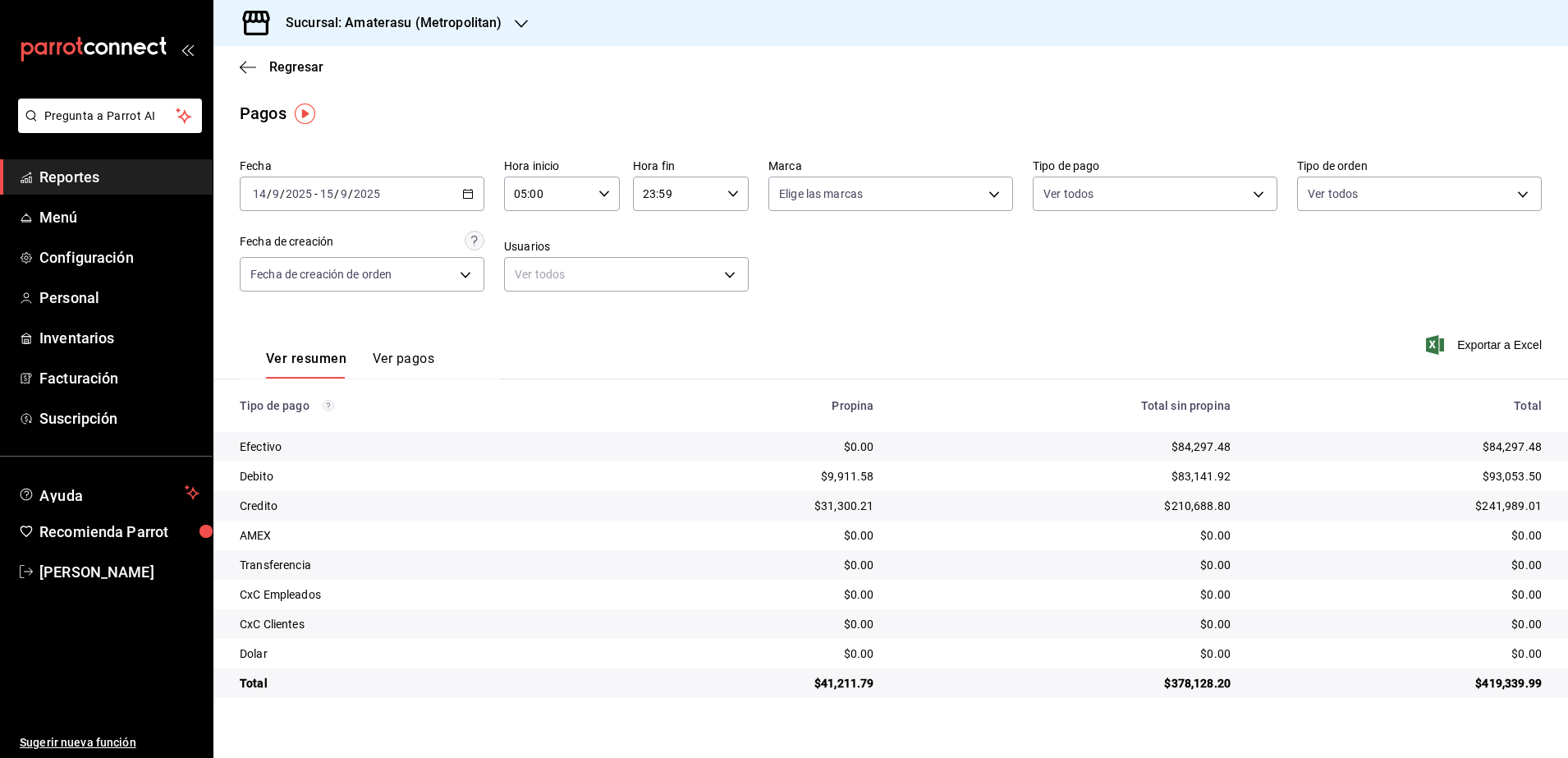
click at [735, 200] on div "23:59 Hora fin" at bounding box center [691, 194] width 116 height 35
click at [658, 300] on span "04" at bounding box center [661, 297] width 32 height 13
type input "04:59"
click at [983, 307] on div at bounding box center [784, 379] width 1568 height 758
